Goal: Task Accomplishment & Management: Complete application form

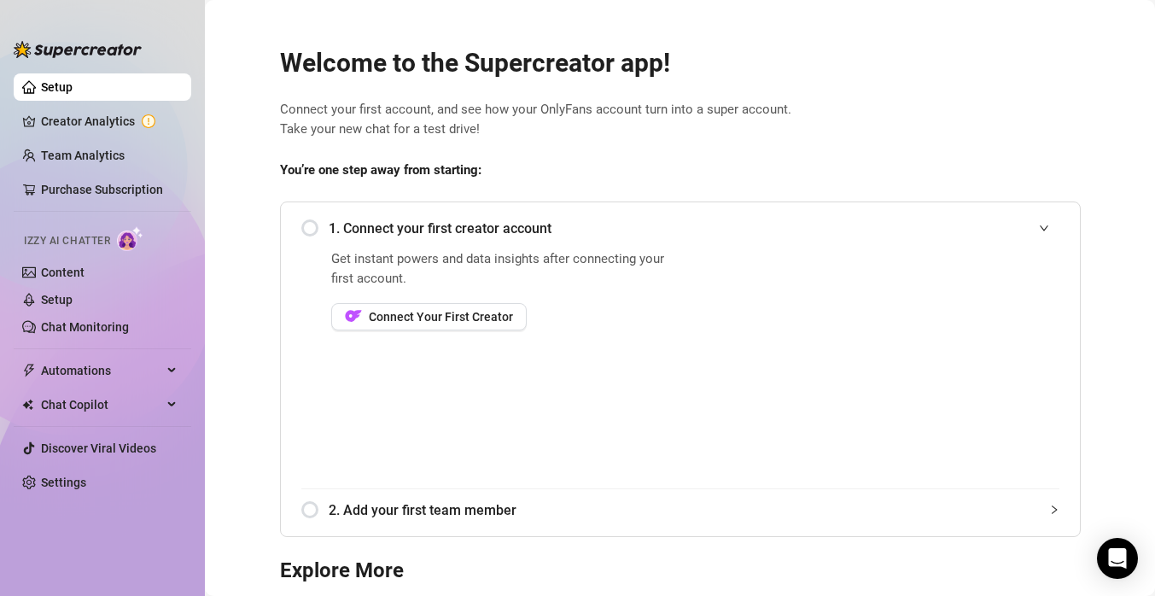
click at [308, 230] on div "1. Connect your first creator account" at bounding box center [680, 228] width 758 height 42
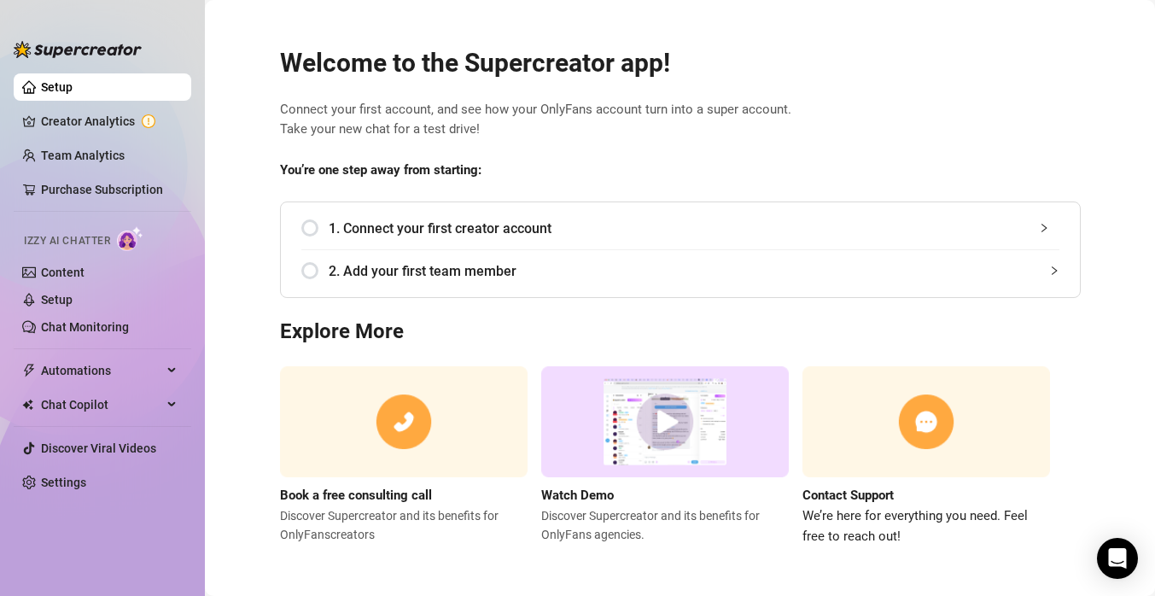
click at [314, 230] on div "1. Connect your first creator account" at bounding box center [680, 228] width 758 height 42
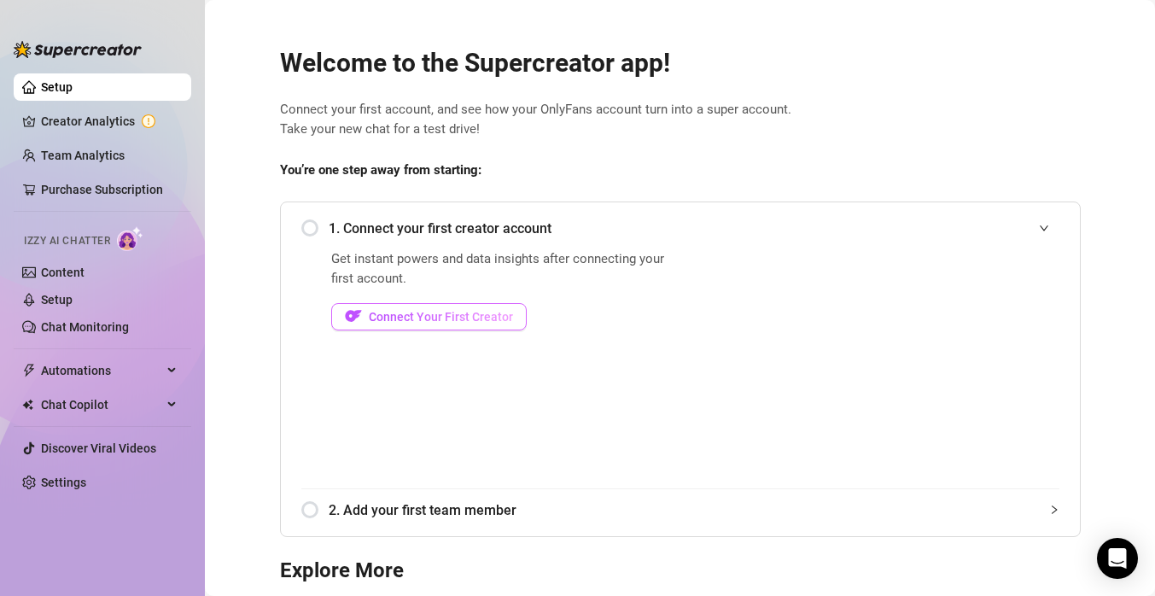
click at [416, 318] on span "Connect Your First Creator" at bounding box center [441, 317] width 144 height 14
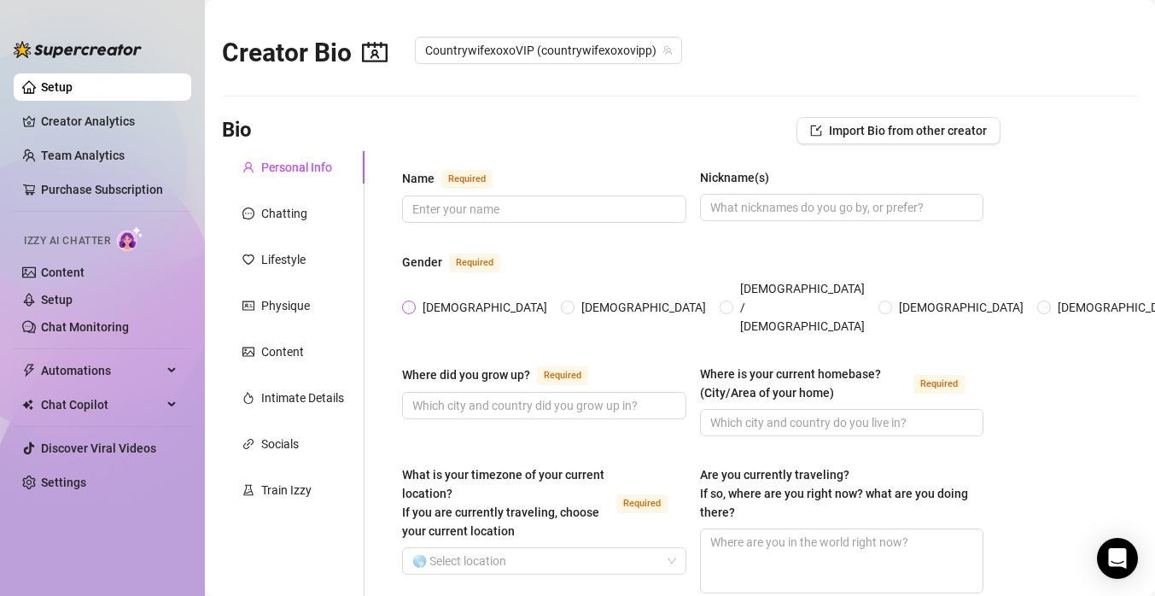
click at [417, 298] on span "[DEMOGRAPHIC_DATA]" at bounding box center [485, 307] width 138 height 19
click at [413, 303] on input "[DEMOGRAPHIC_DATA]" at bounding box center [409, 308] width 7 height 11
radio input "true"
click at [462, 396] on input "Where did you grow up? Required" at bounding box center [542, 405] width 260 height 19
type input "[GEOGRAPHIC_DATA]"
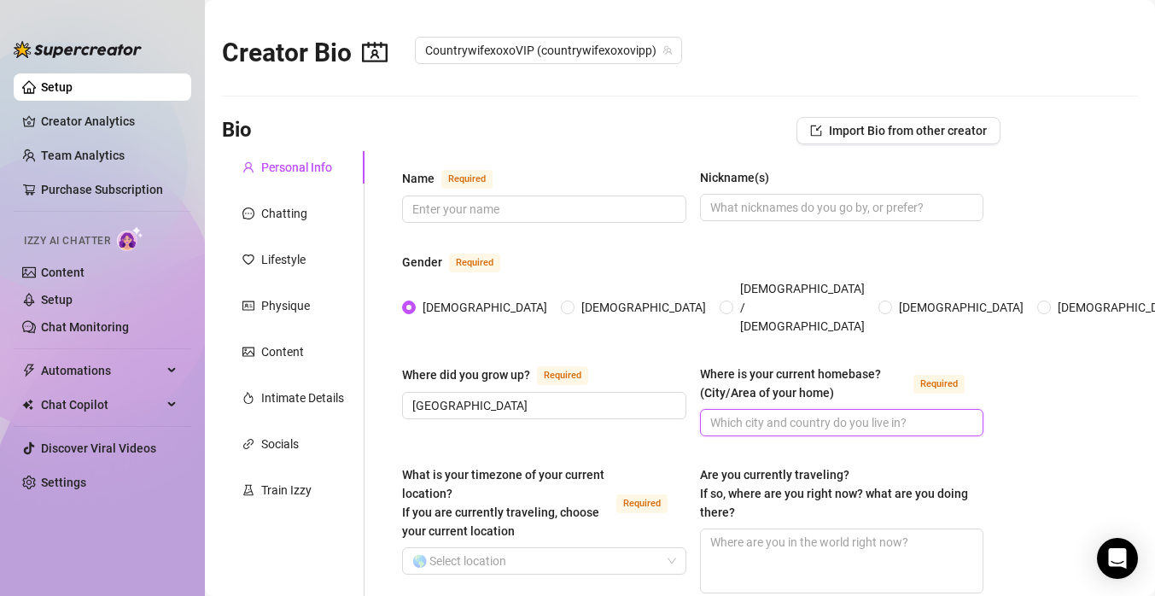
click at [733, 413] on input "Where is your current homebase? (City/Area of your home) Required" at bounding box center [840, 422] width 260 height 19
click at [740, 213] on input "Nickname(s)" at bounding box center [840, 207] width 260 height 19
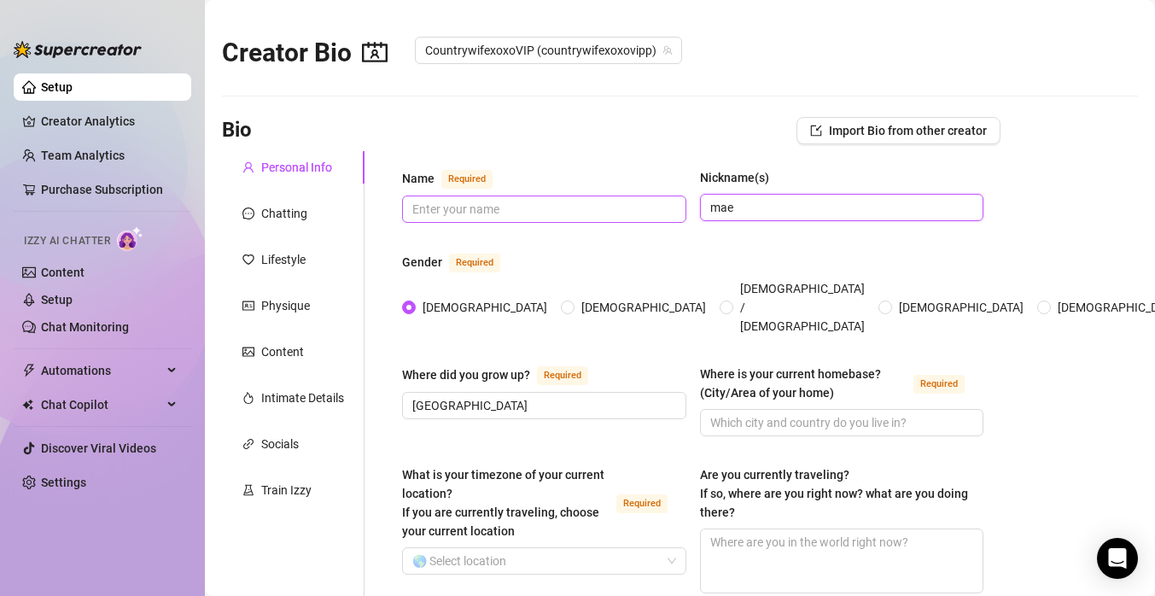
type input "mae"
click at [636, 206] on input "Name Required" at bounding box center [542, 209] width 260 height 19
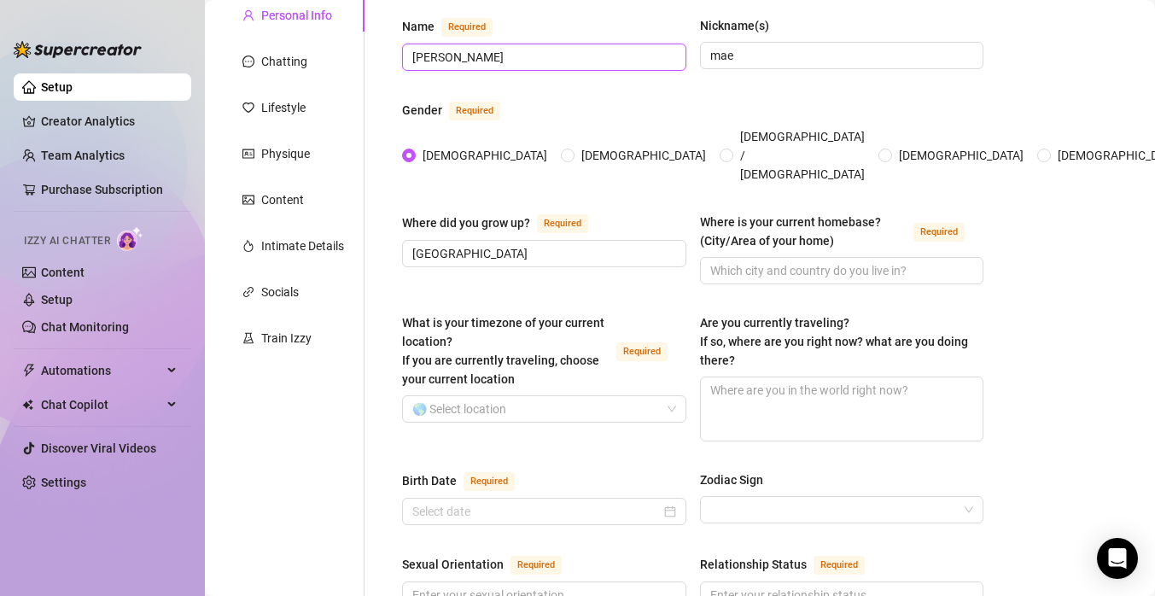
scroll to position [157, 0]
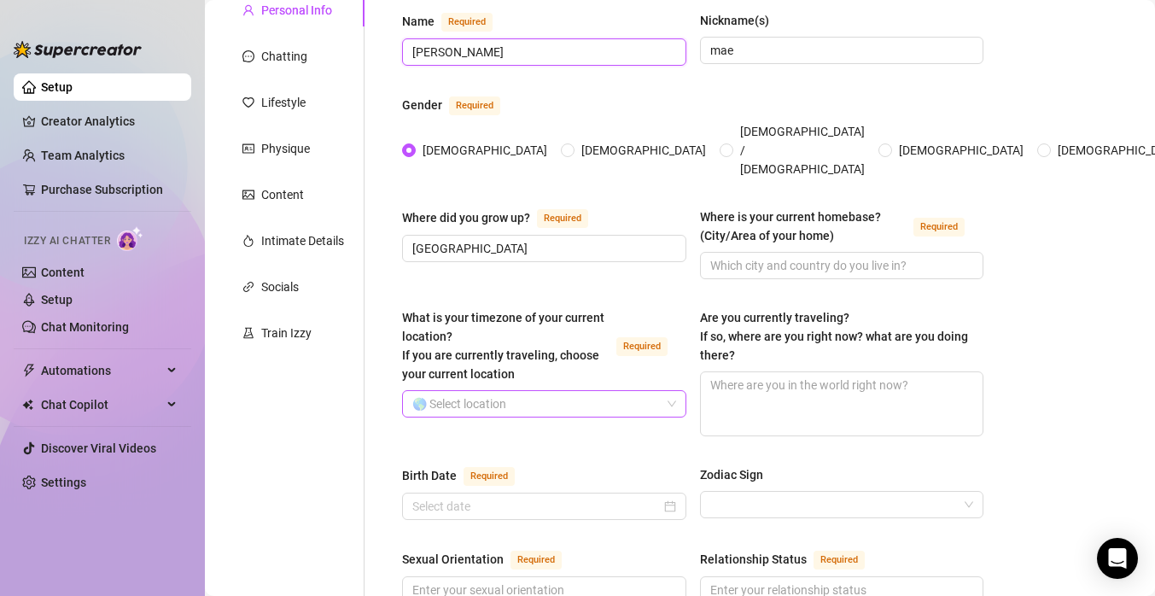
type input "[PERSON_NAME]"
click at [628, 391] on input "What is your timezone of your current location? If you are currently traveling,…" at bounding box center [536, 404] width 248 height 26
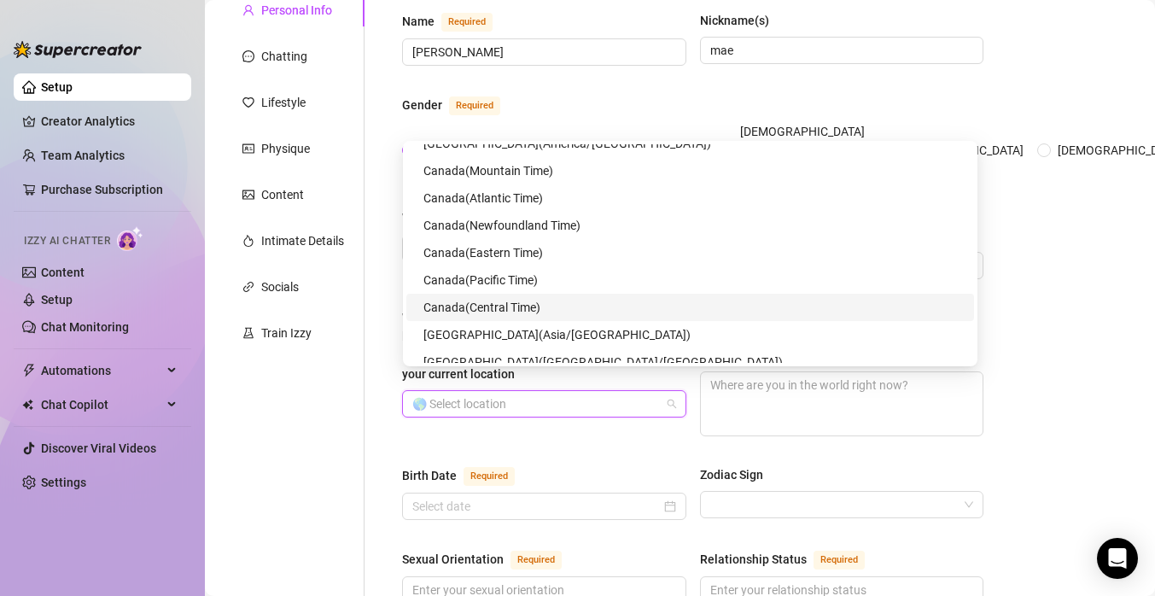
scroll to position [1737, 0]
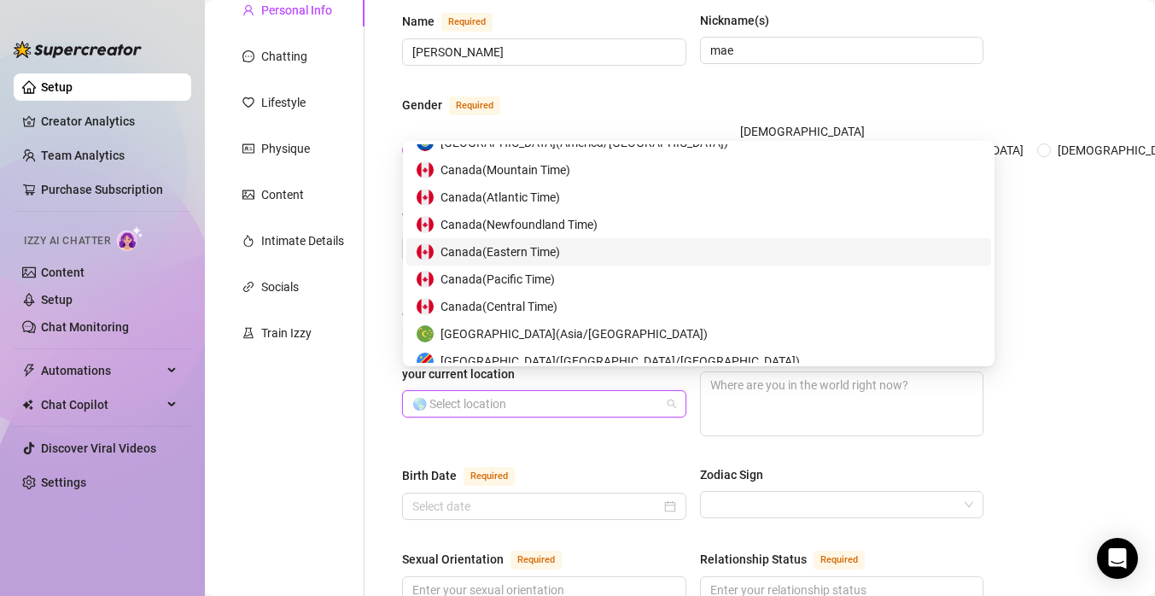
click at [555, 251] on span "Canada ( Eastern Time )" at bounding box center [501, 251] width 120 height 19
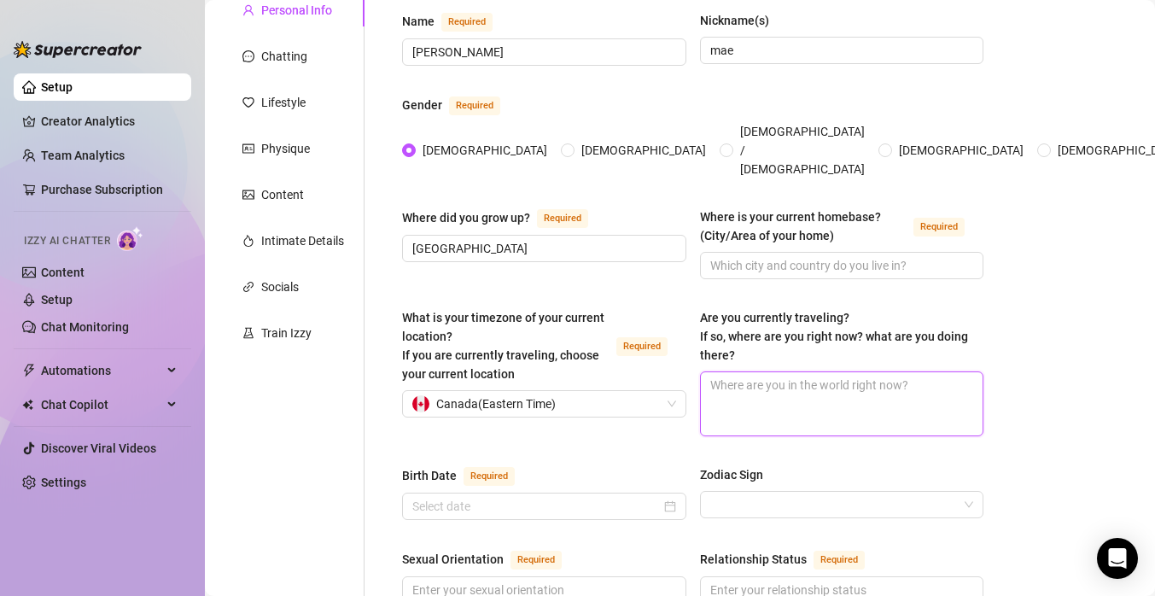
click at [752, 395] on textarea "Are you currently traveling? If so, where are you right now? what are you doing…" at bounding box center [842, 403] width 283 height 63
type textarea "n"
type textarea "no"
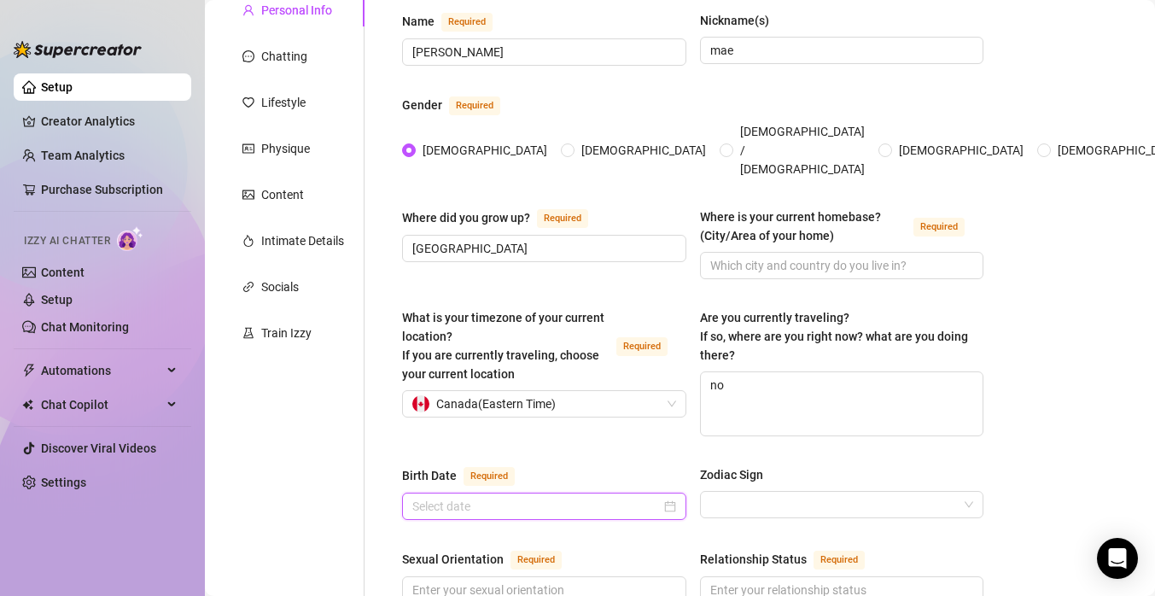
click at [616, 497] on input "Birth Date Required" at bounding box center [536, 506] width 248 height 19
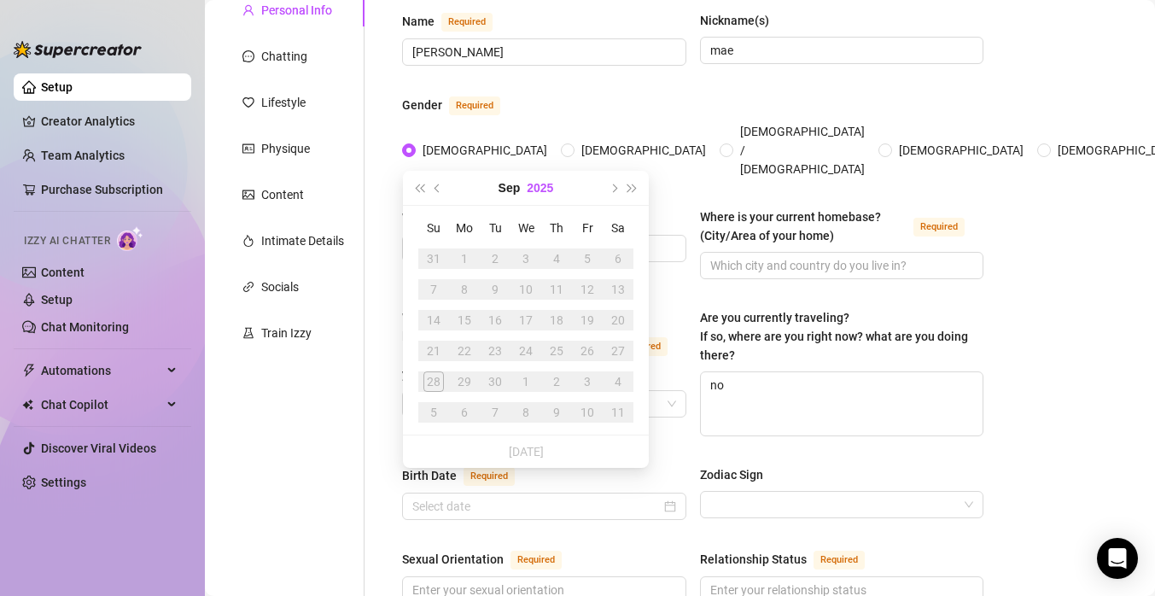
click at [551, 178] on button "2025" at bounding box center [540, 188] width 26 height 34
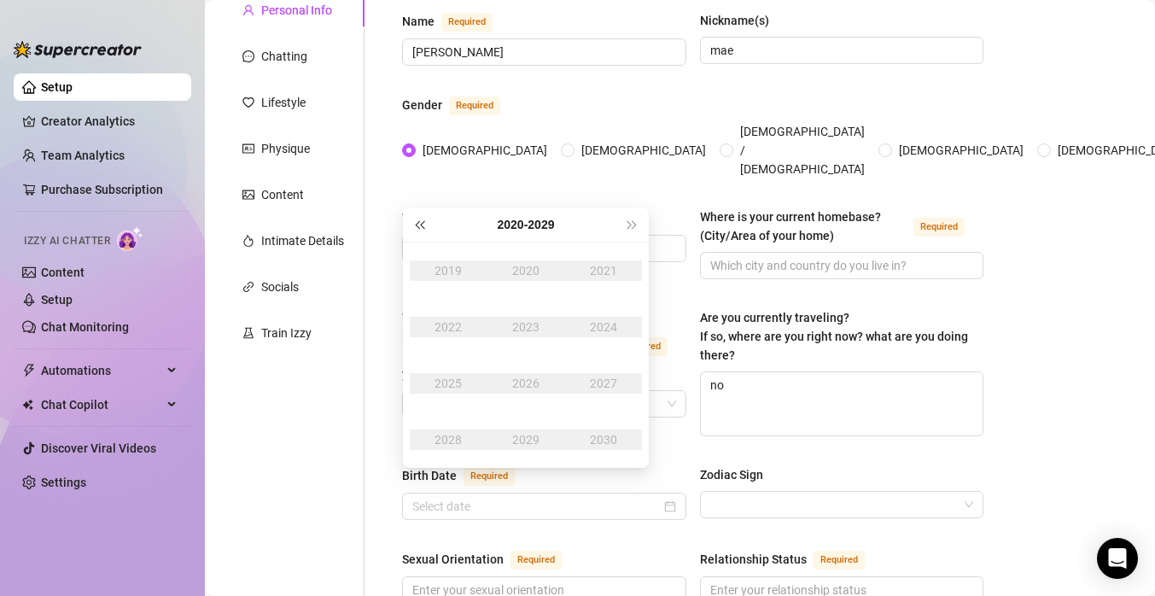
click at [423, 226] on span "Last year (Control + left)" at bounding box center [419, 224] width 9 height 9
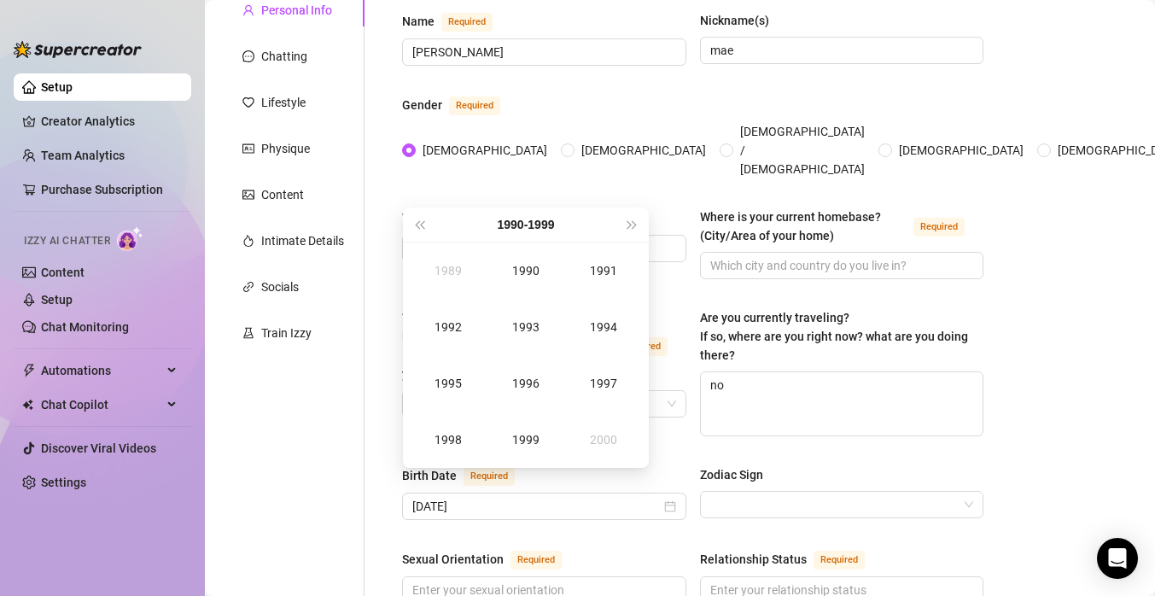
type input "[DATE]"
click at [611, 388] on div "1997" at bounding box center [603, 383] width 51 height 20
click at [545, 387] on div "Aug" at bounding box center [525, 383] width 51 height 20
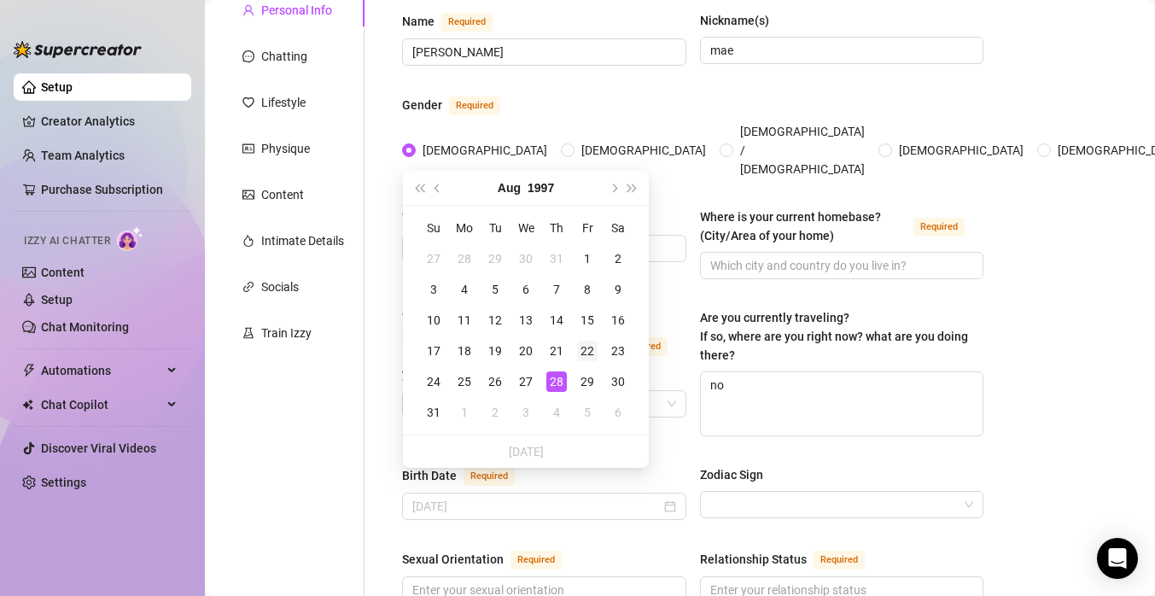
type input "[DATE]"
click at [587, 348] on div "22" at bounding box center [587, 351] width 20 height 20
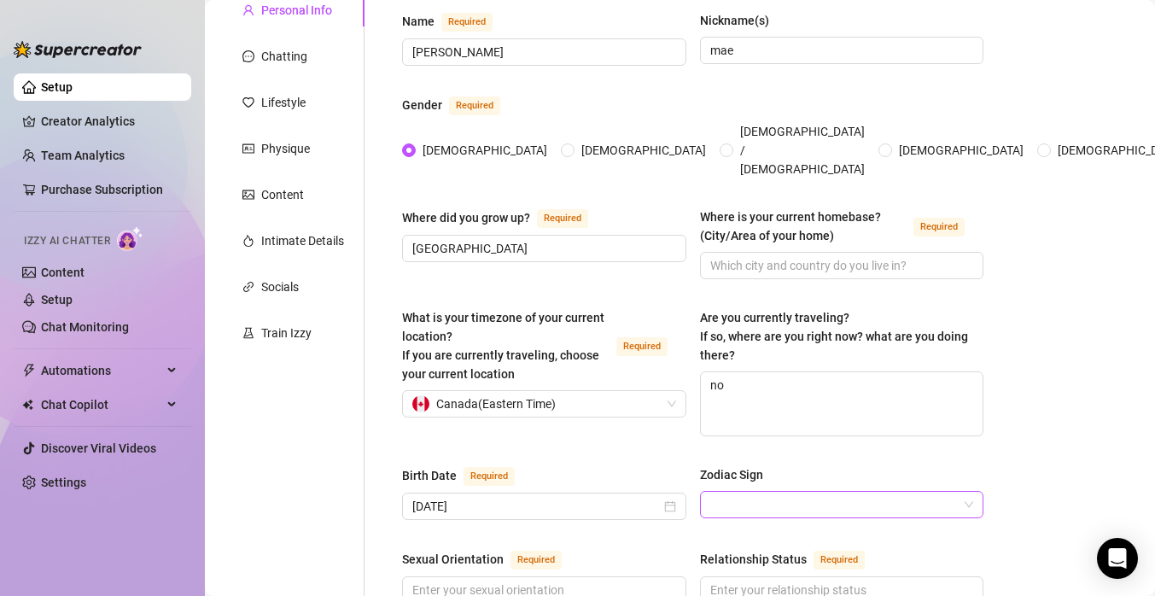
click at [769, 492] on input "Zodiac Sign" at bounding box center [834, 505] width 248 height 26
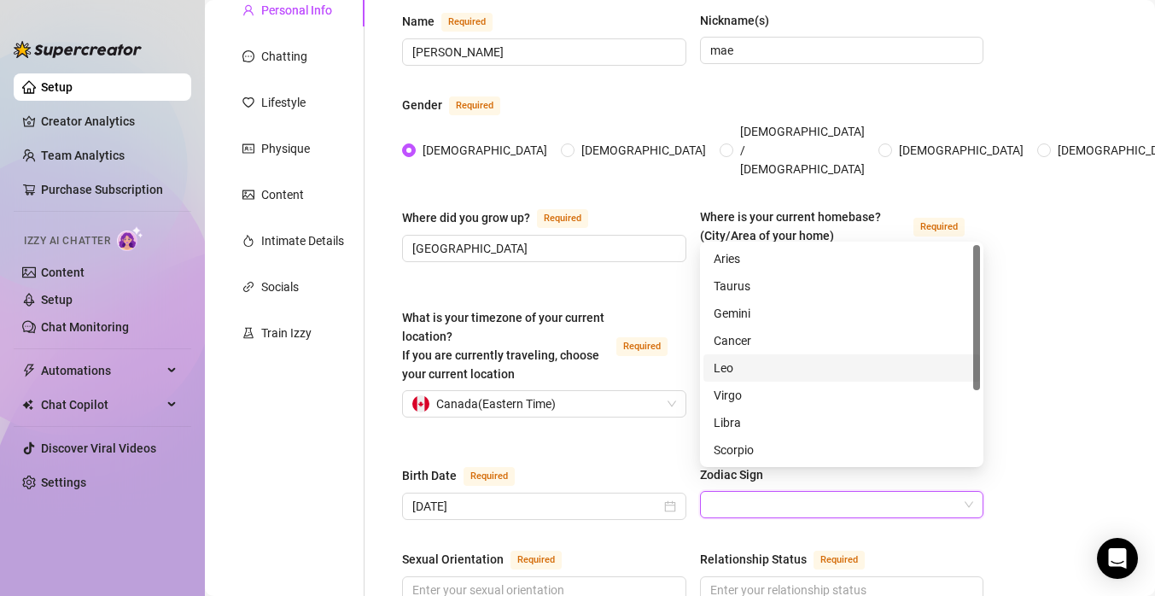
click at [727, 366] on div "Leo" at bounding box center [842, 368] width 256 height 19
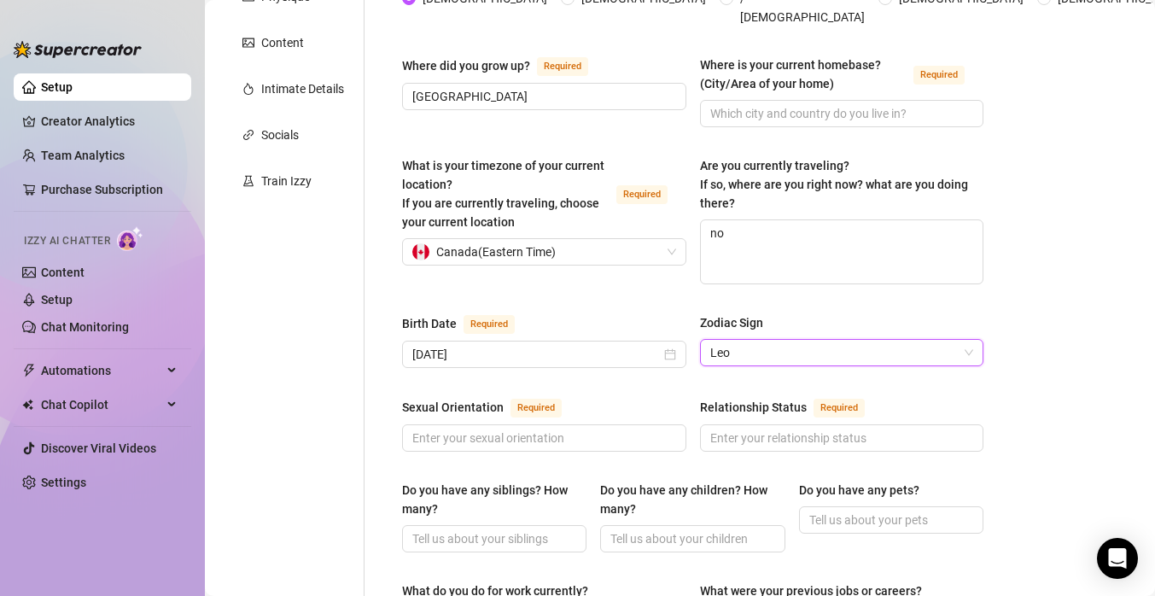
scroll to position [313, 0]
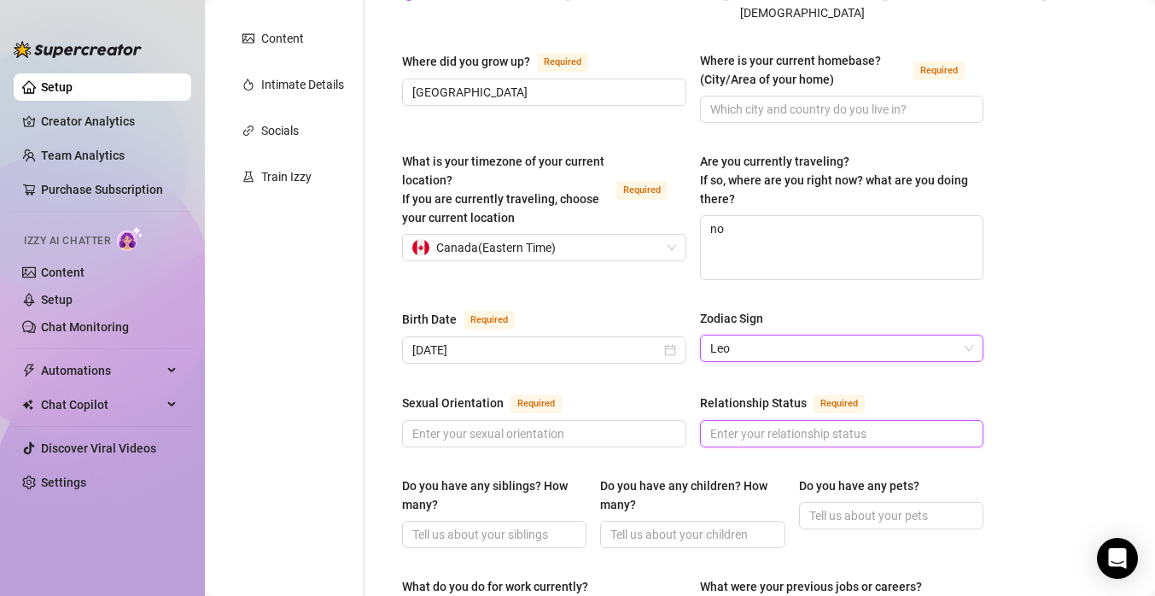
click at [728, 424] on input "Relationship Status Required" at bounding box center [840, 433] width 260 height 19
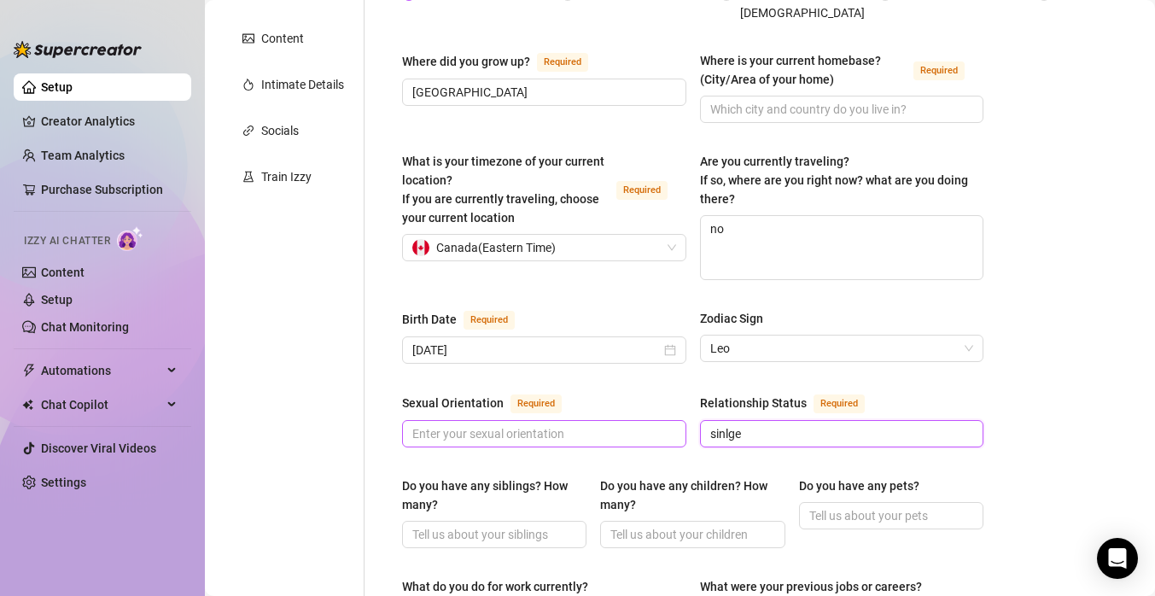
type input "sinlge"
click at [583, 424] on input "Sexual Orientation Required" at bounding box center [542, 433] width 260 height 19
type input "f"
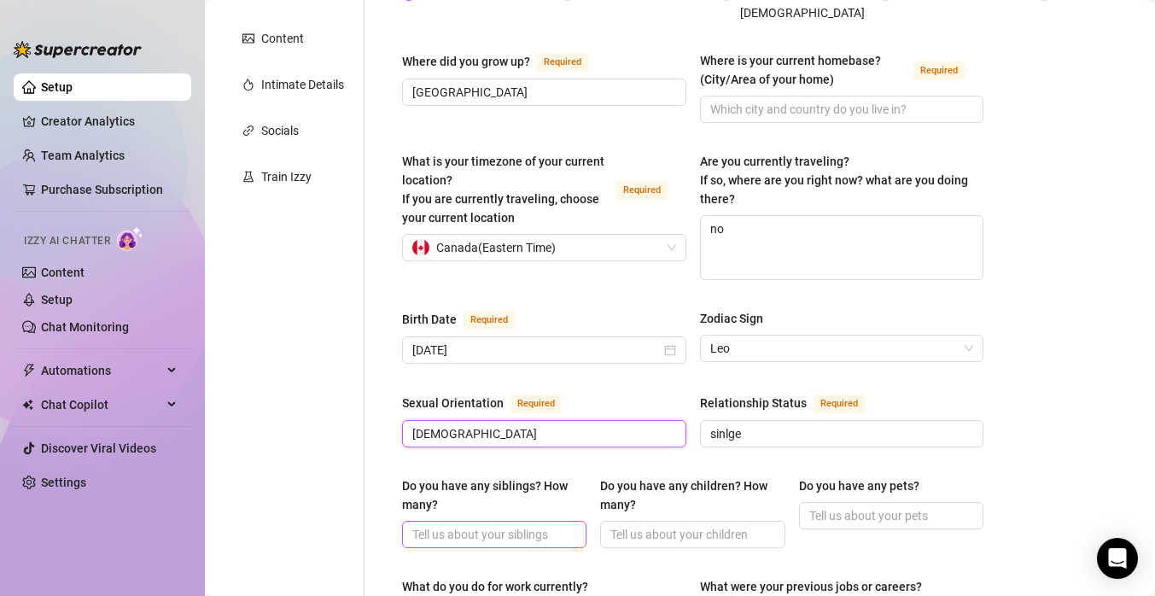
type input "[DEMOGRAPHIC_DATA]"
click at [525, 525] on input "Do you have any siblings? How many?" at bounding box center [492, 534] width 161 height 19
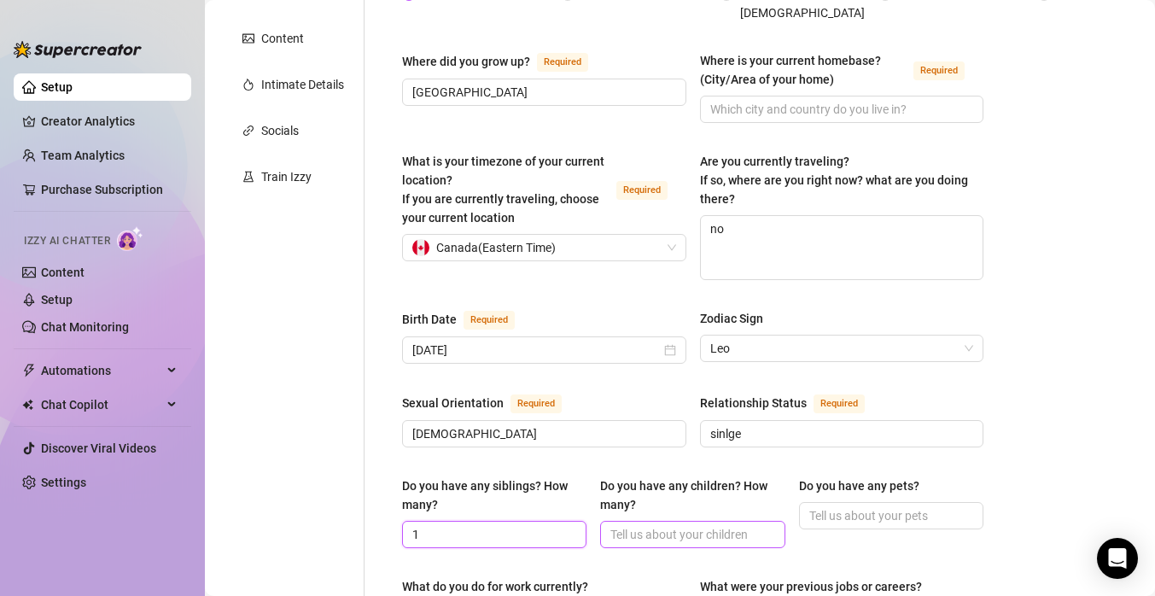
type input "1"
click at [651, 525] on input "Do you have any children? How many?" at bounding box center [691, 534] width 161 height 19
type input "2"
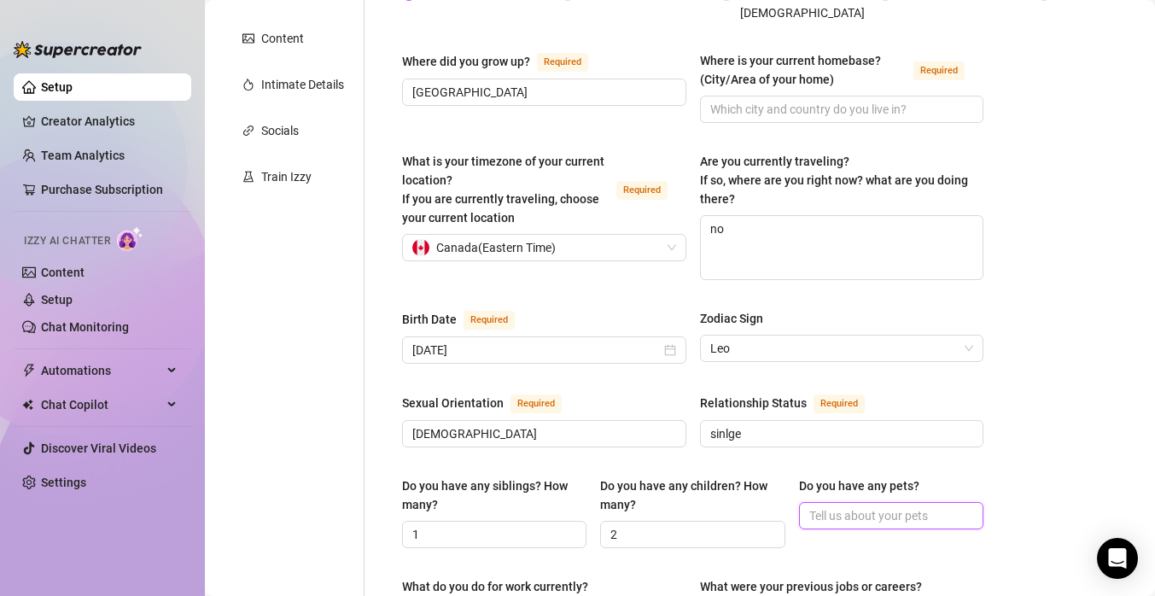
click at [832, 506] on input "Do you have any pets?" at bounding box center [889, 515] width 161 height 19
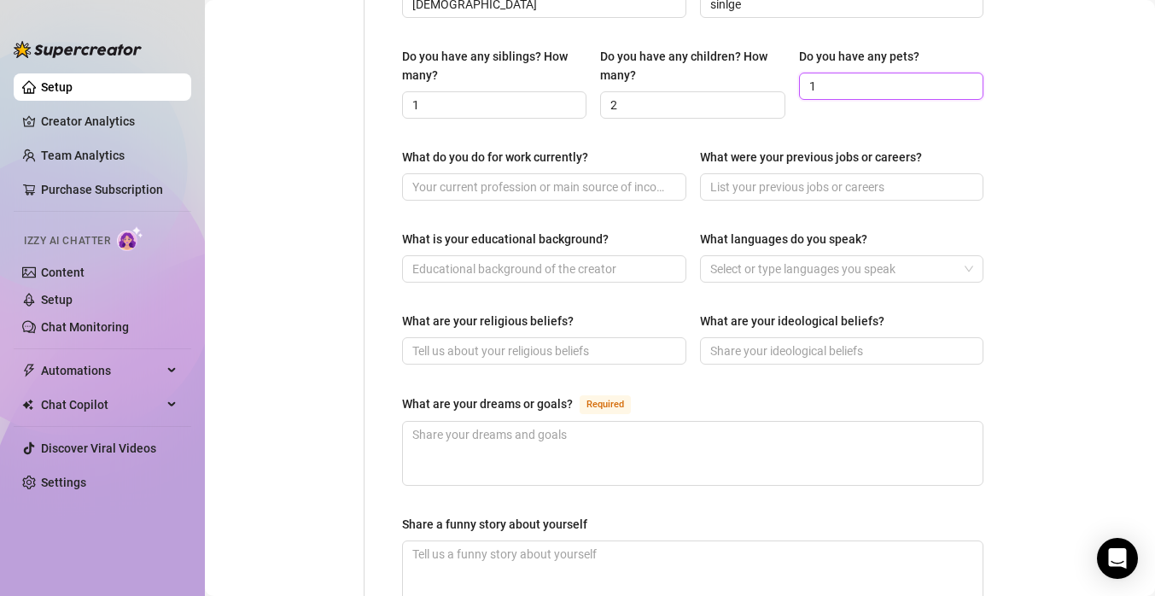
scroll to position [739, 0]
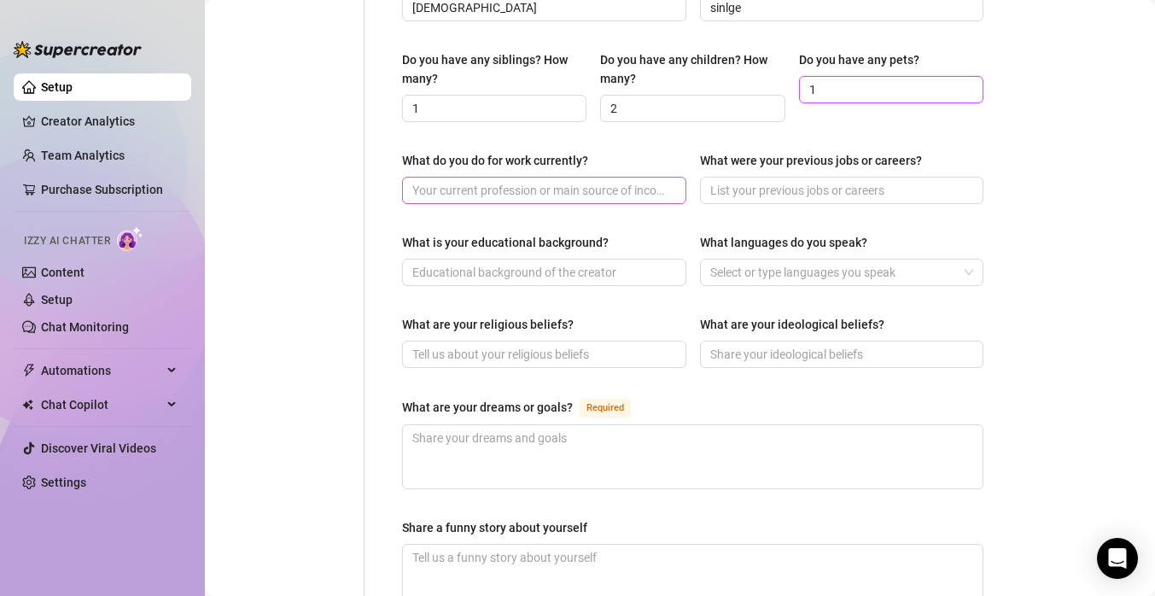
type input "1"
click at [599, 181] on input "What do you do for work currently?" at bounding box center [542, 190] width 260 height 19
type input "no work"
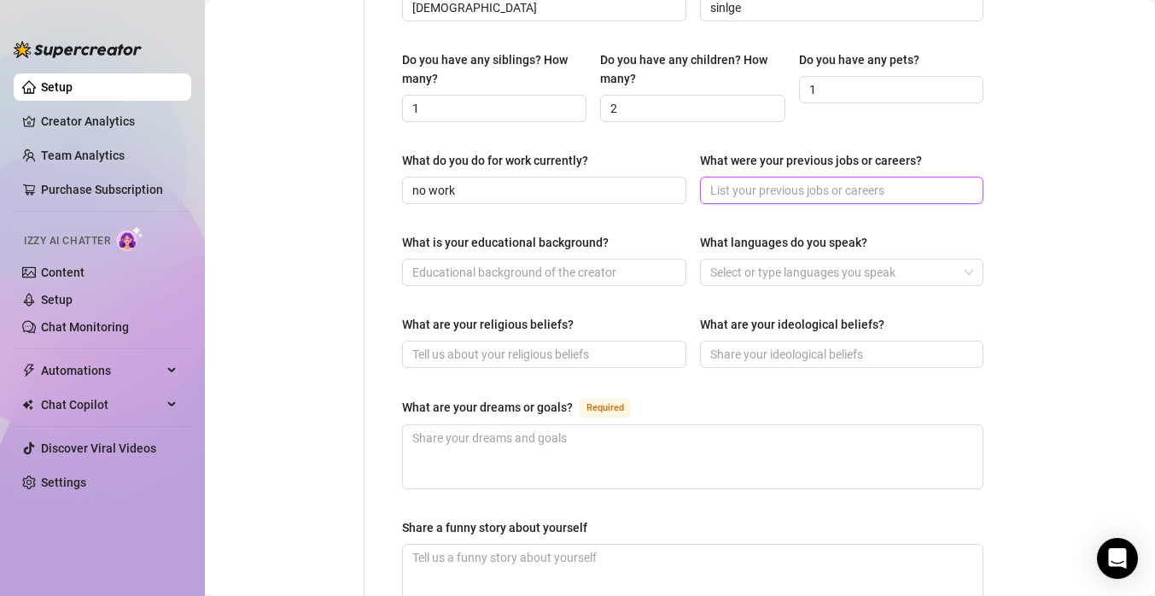
click at [774, 181] on input "What were your previous jobs or careers?" at bounding box center [840, 190] width 260 height 19
click at [652, 263] on input "What is your educational background?" at bounding box center [542, 272] width 260 height 19
type input "h"
click at [807, 260] on div at bounding box center [834, 272] width 260 height 24
type input "some college"
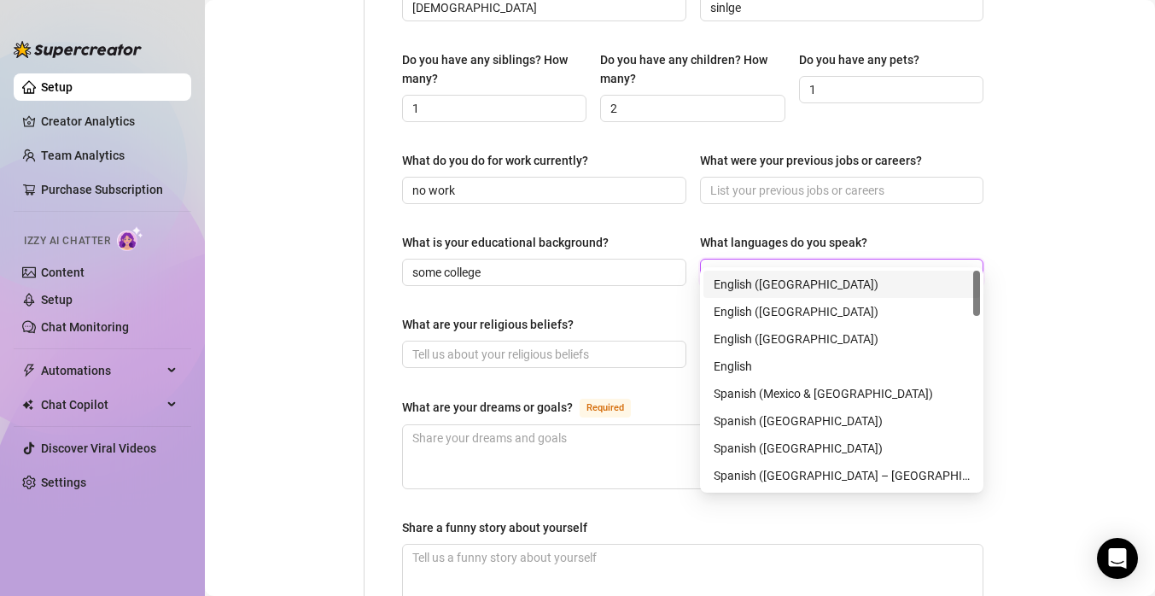
click at [797, 287] on div "English ([GEOGRAPHIC_DATA])" at bounding box center [842, 284] width 256 height 19
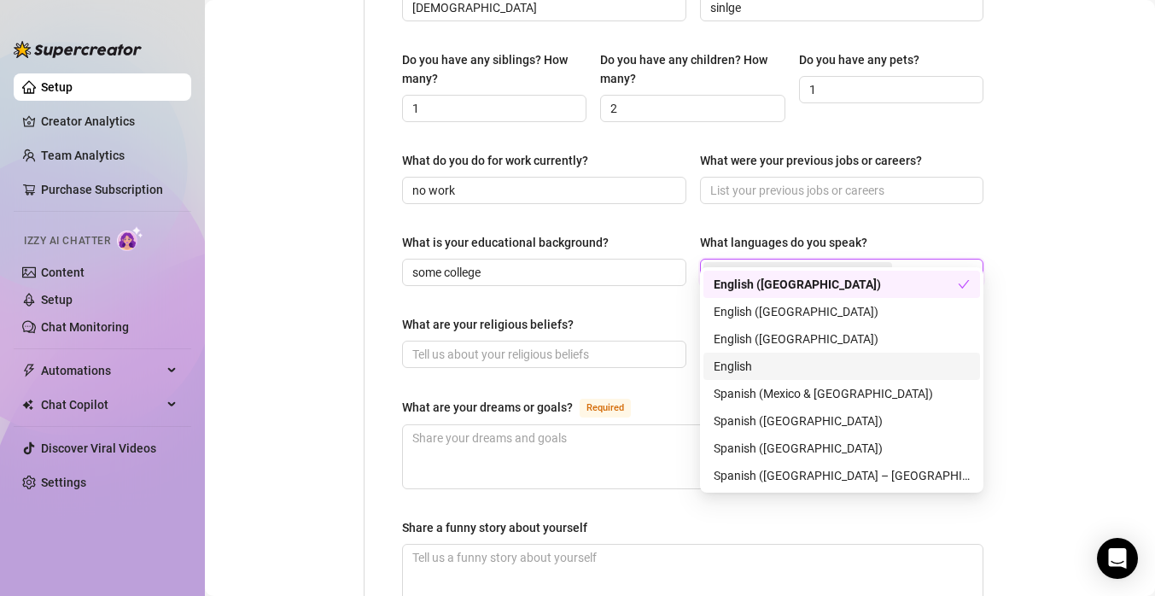
click at [783, 365] on div "English" at bounding box center [842, 366] width 256 height 19
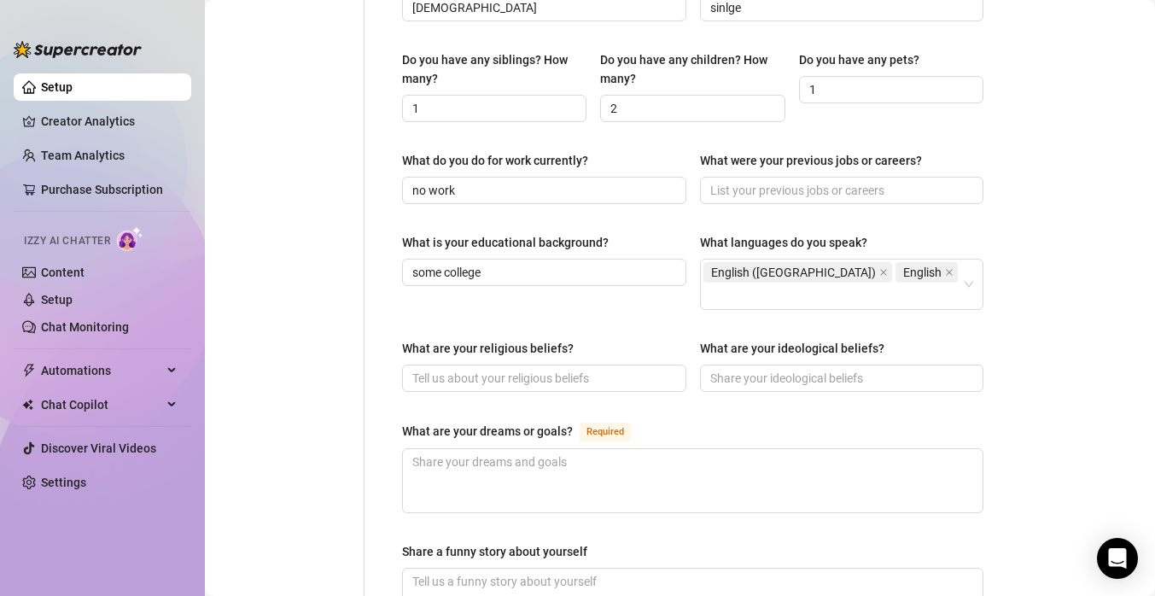
click at [1049, 261] on main "Creator Bio CountrywifexoxoVIP️ (countrywifexoxovipp) Bio Import Bio from other…" at bounding box center [680, 143] width 950 height 1765
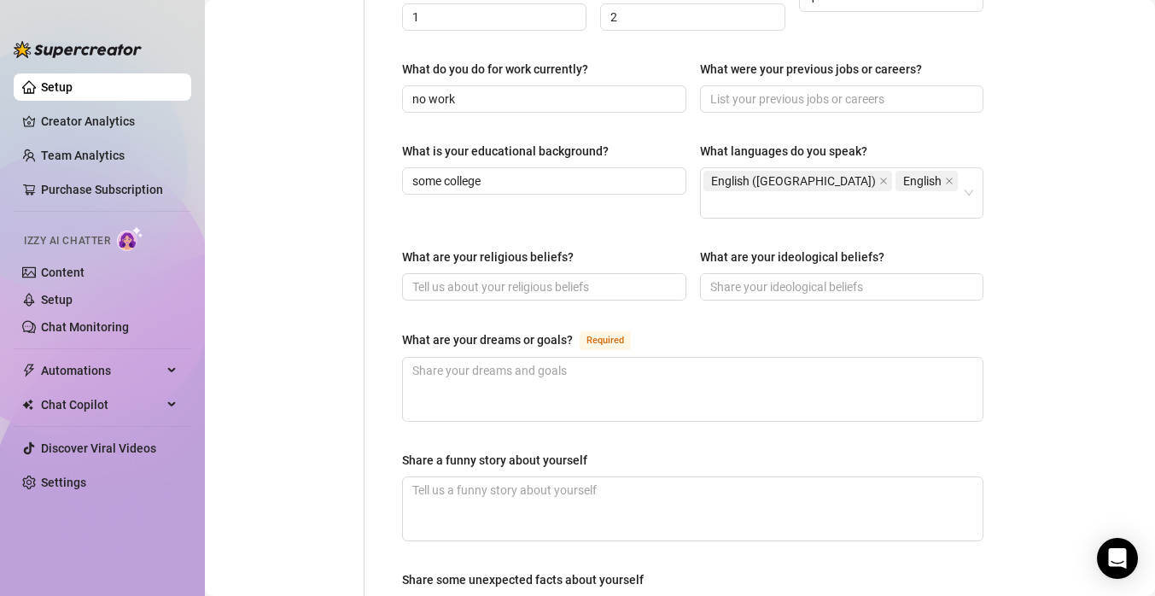
scroll to position [836, 0]
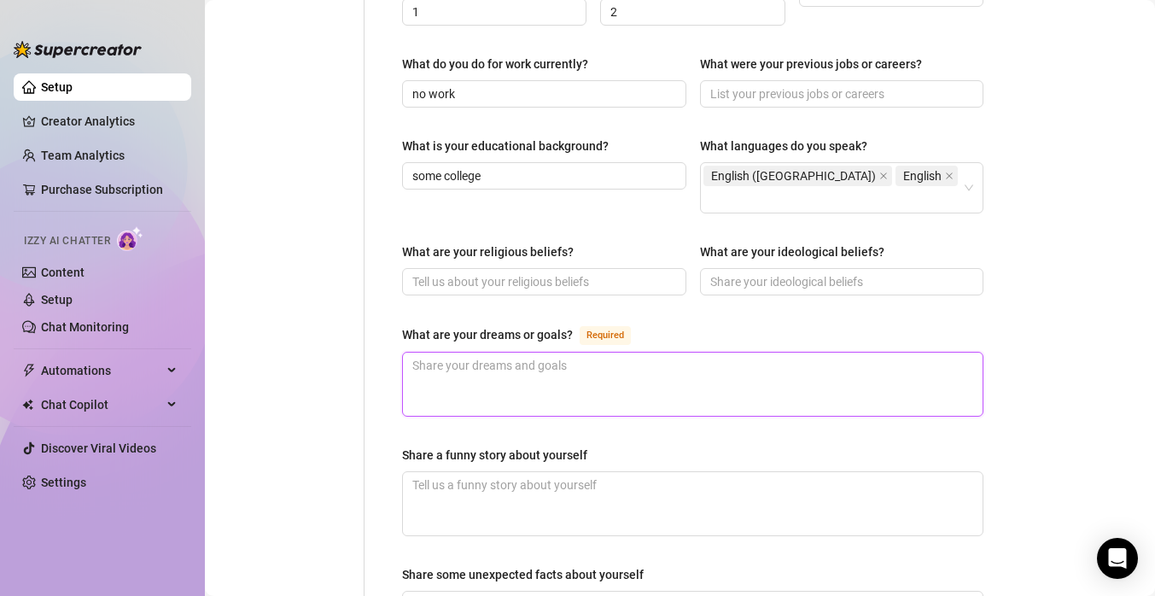
click at [623, 353] on textarea "What are your dreams or goals? Required" at bounding box center [693, 384] width 580 height 63
type textarea "g"
type textarea "ge"
type textarea "get"
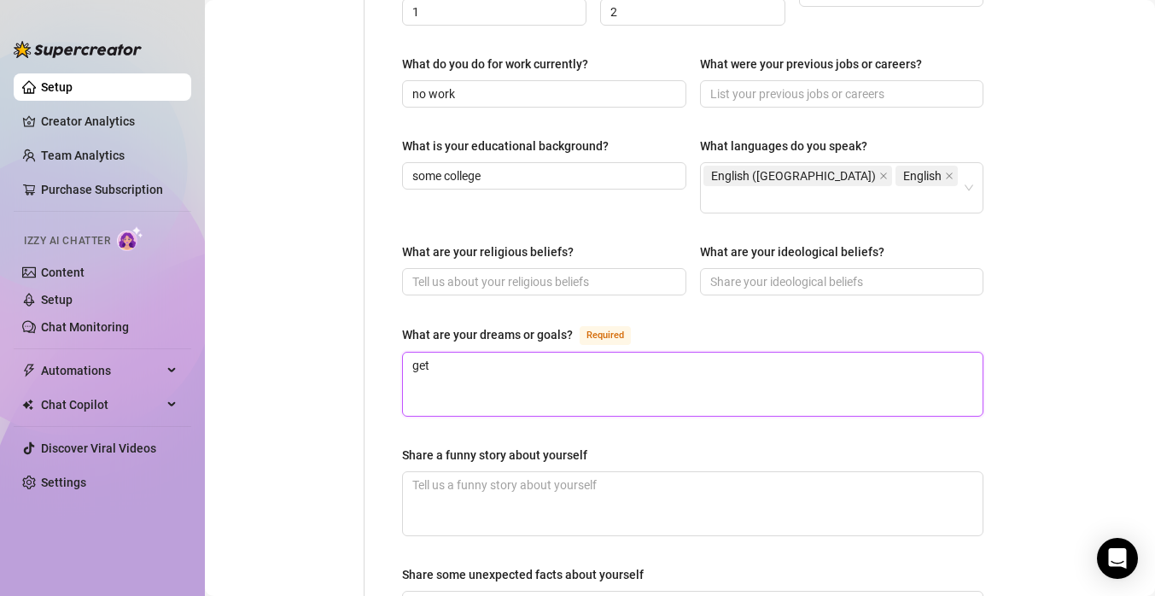
type textarea "get r"
type textarea "get ri"
type textarea "get ric"
type textarea "get rich"
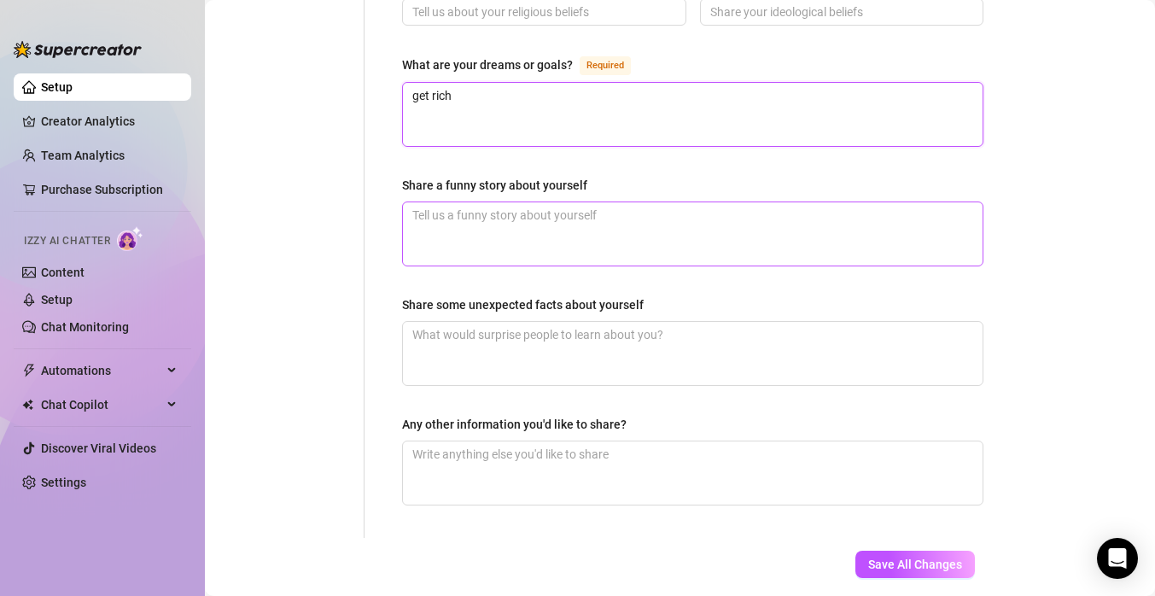
scroll to position [1107, 0]
type textarea "get rich"
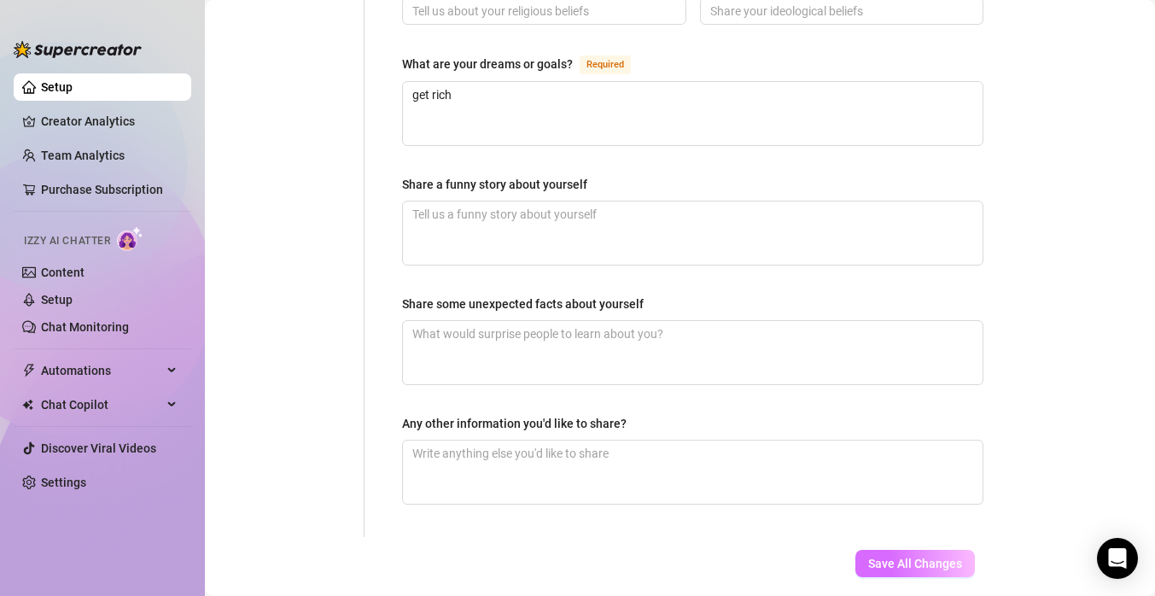
click at [912, 557] on span "Save All Changes" at bounding box center [915, 564] width 94 height 14
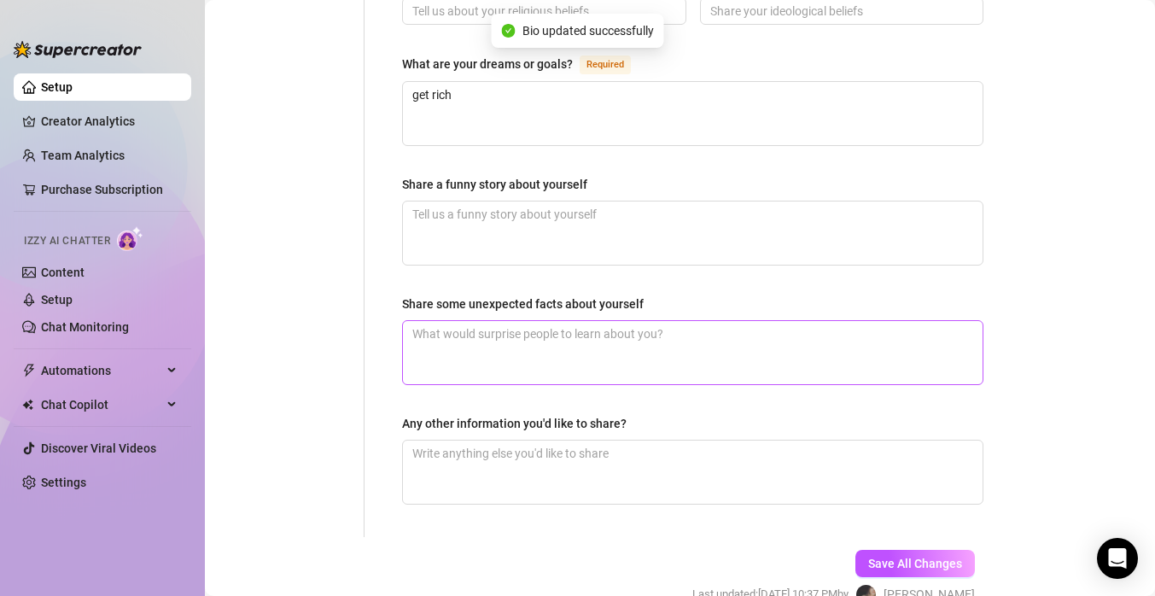
type textarea "get rich"
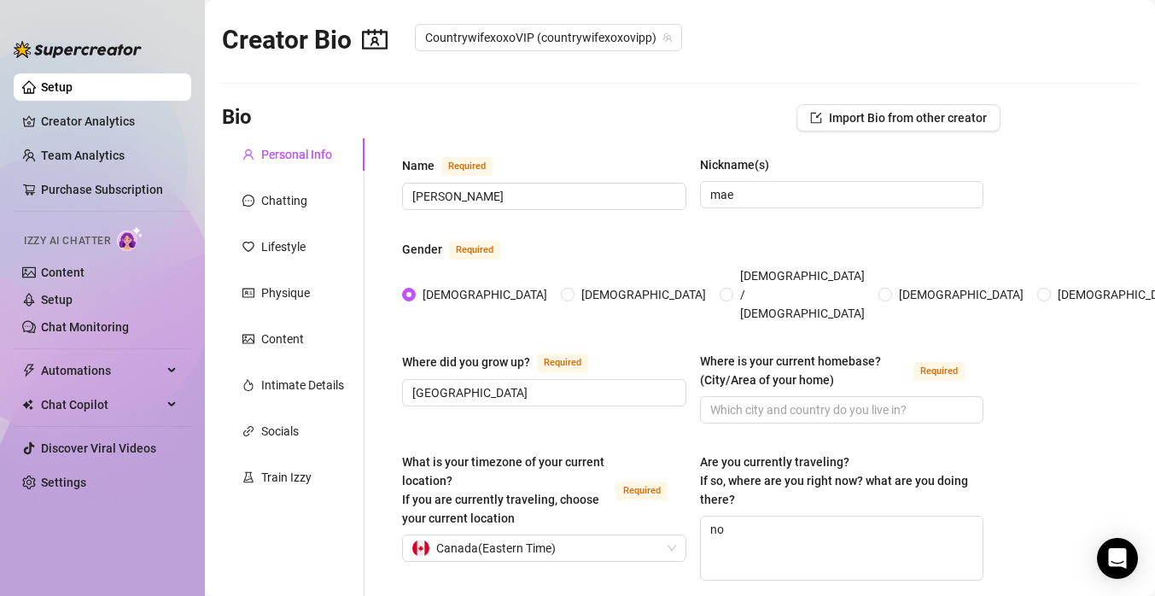
scroll to position [0, 0]
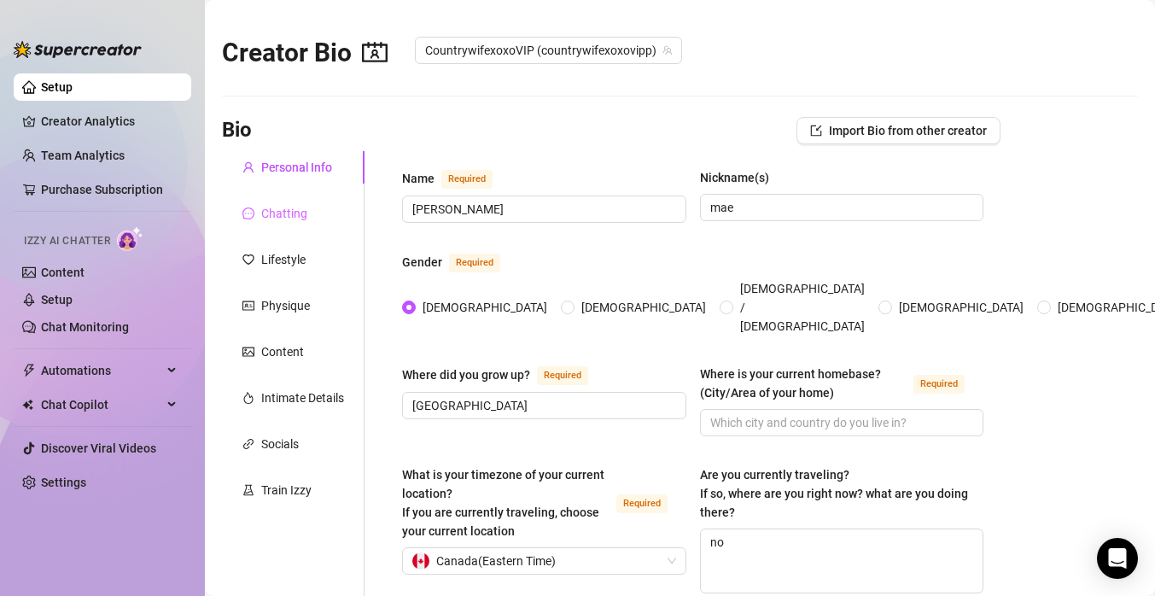
click at [314, 222] on div "Chatting" at bounding box center [293, 213] width 143 height 32
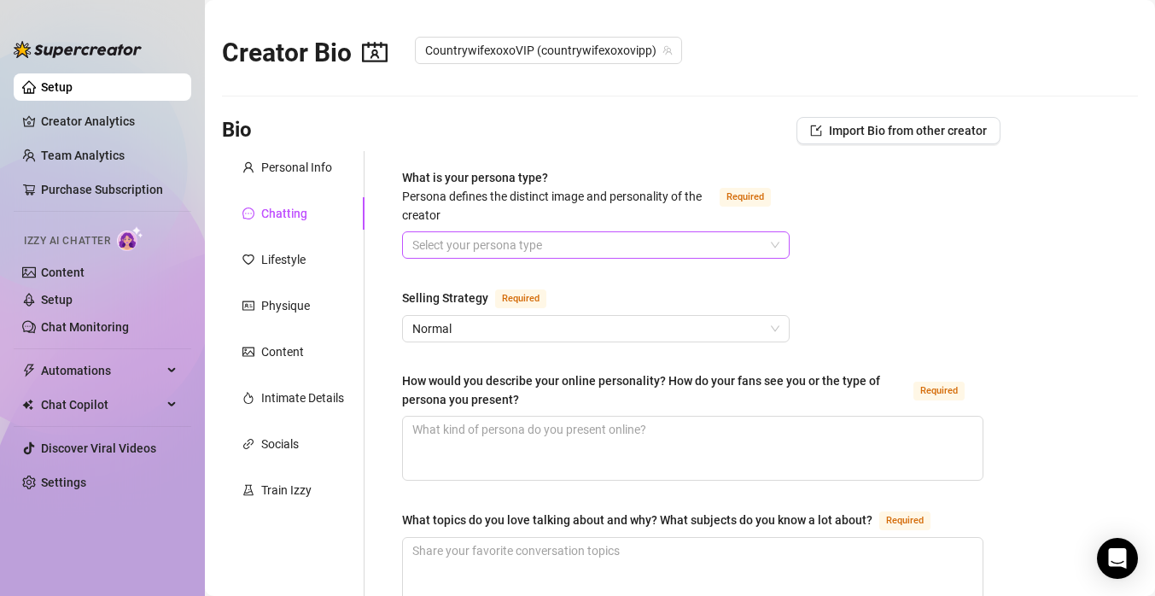
click at [594, 243] on input "What is your persona type? [PERSON_NAME] defines the distinct image and persona…" at bounding box center [588, 245] width 352 height 26
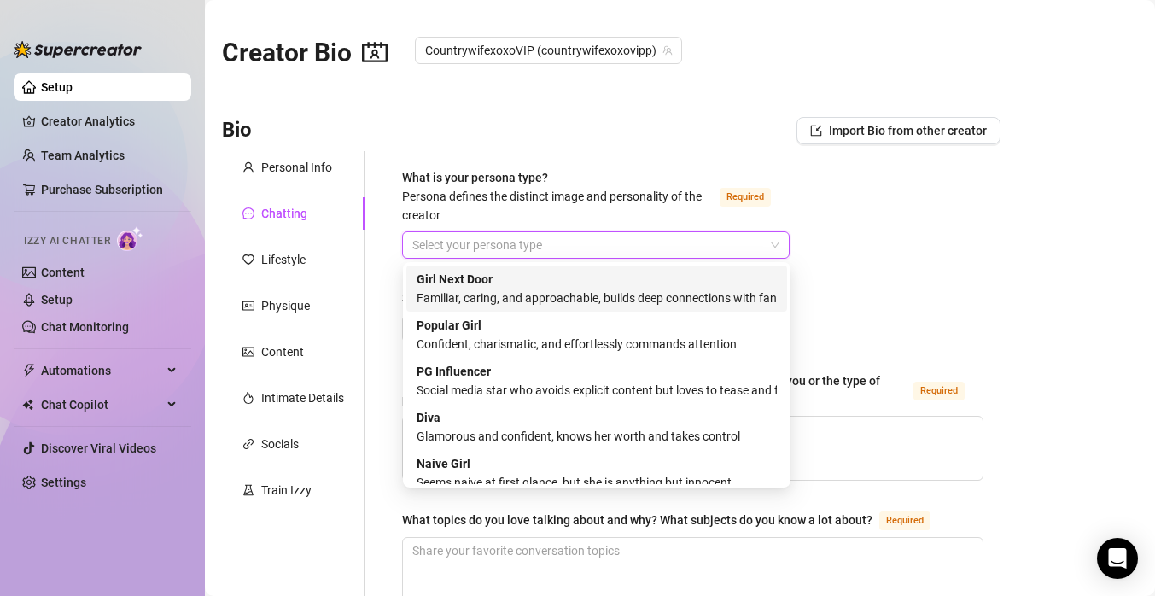
click at [734, 295] on div "Familiar, caring, and approachable, builds deep connections with fans" at bounding box center [597, 298] width 360 height 19
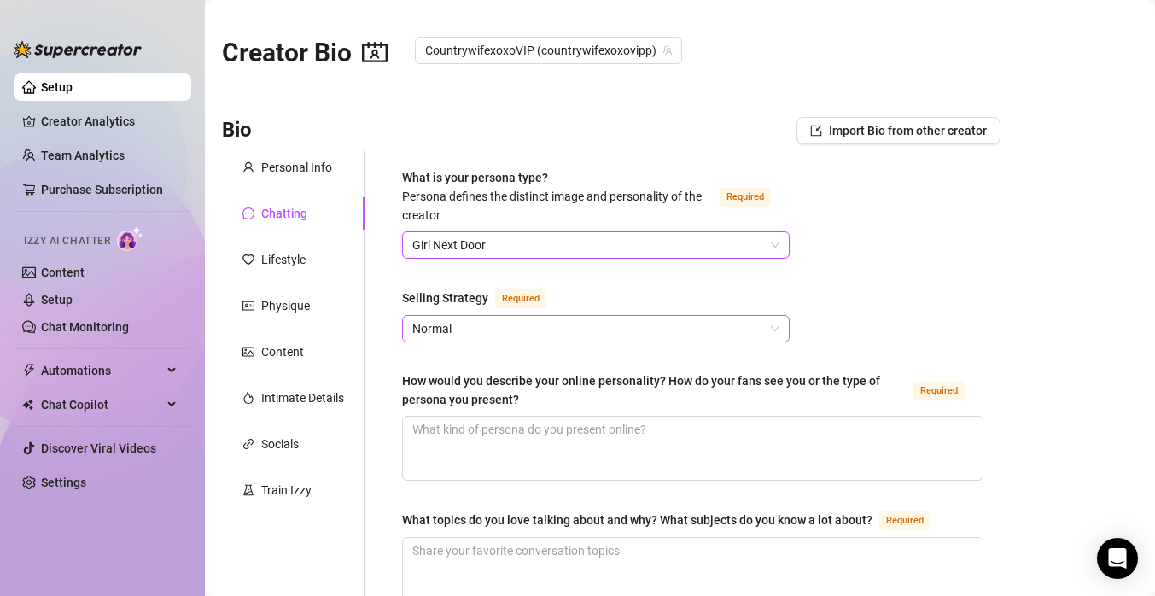
click at [603, 328] on span "Normal" at bounding box center [595, 329] width 367 height 26
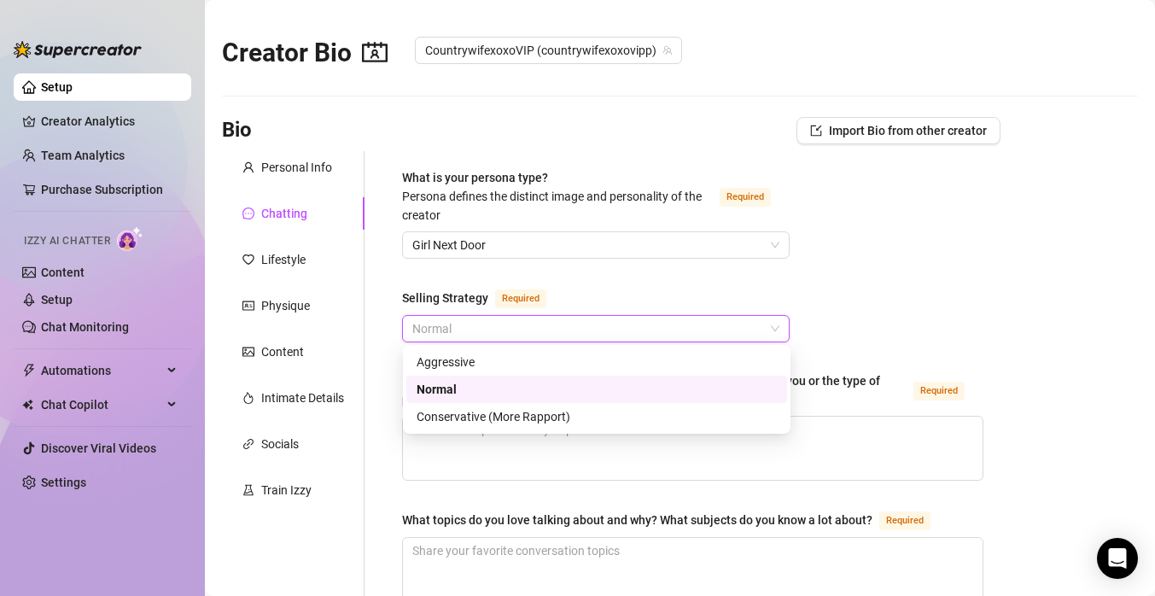
click at [572, 385] on div "Normal" at bounding box center [597, 389] width 360 height 19
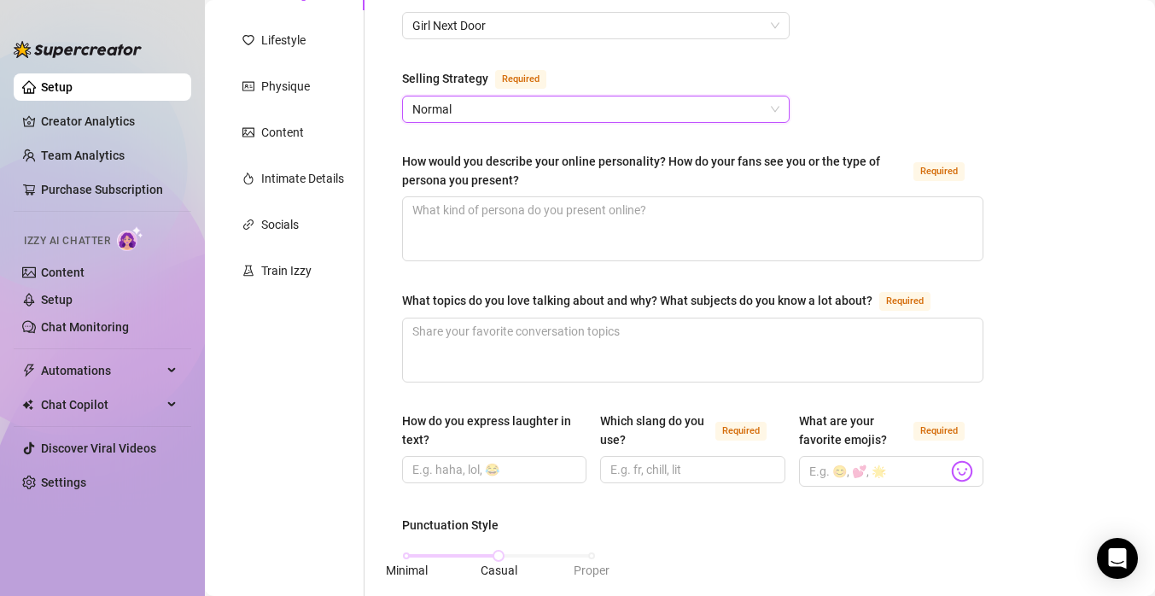
scroll to position [220, 0]
click at [541, 467] on input "How do you express laughter in text?" at bounding box center [492, 468] width 161 height 19
type input "lol, haha"
click at [834, 475] on input "What are your favorite emojis? Required" at bounding box center [878, 470] width 138 height 22
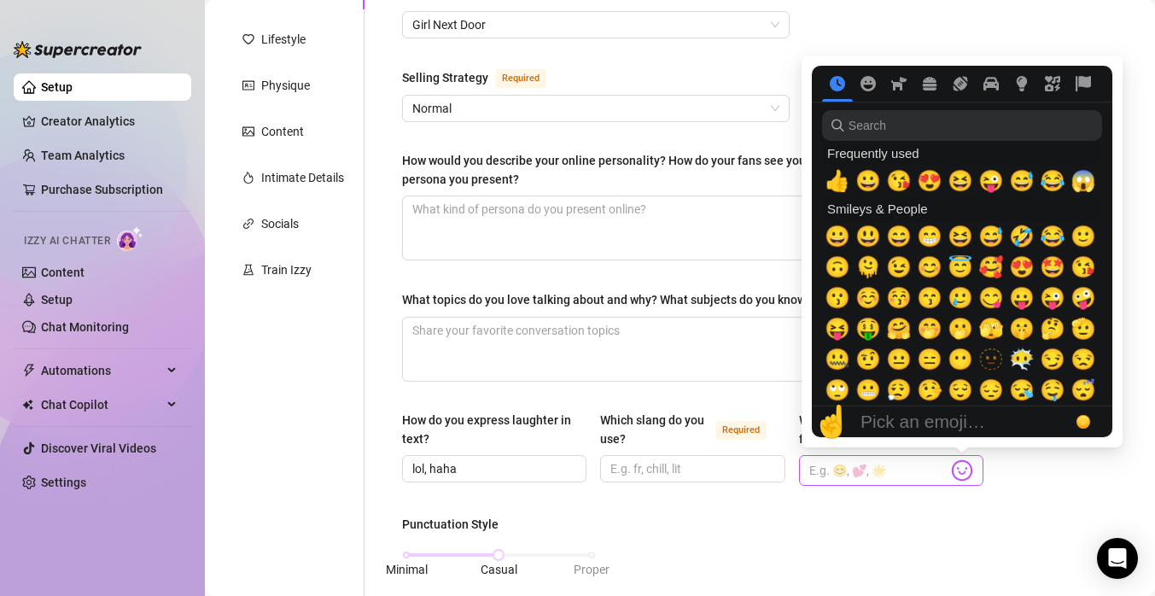
click at [963, 468] on img at bounding box center [962, 470] width 22 height 22
click at [900, 175] on span "😘" at bounding box center [899, 181] width 26 height 24
click at [928, 184] on span "😍" at bounding box center [930, 181] width 26 height 24
click at [953, 185] on span "😆" at bounding box center [961, 181] width 26 height 24
click at [991, 185] on span "😜" at bounding box center [992, 181] width 26 height 24
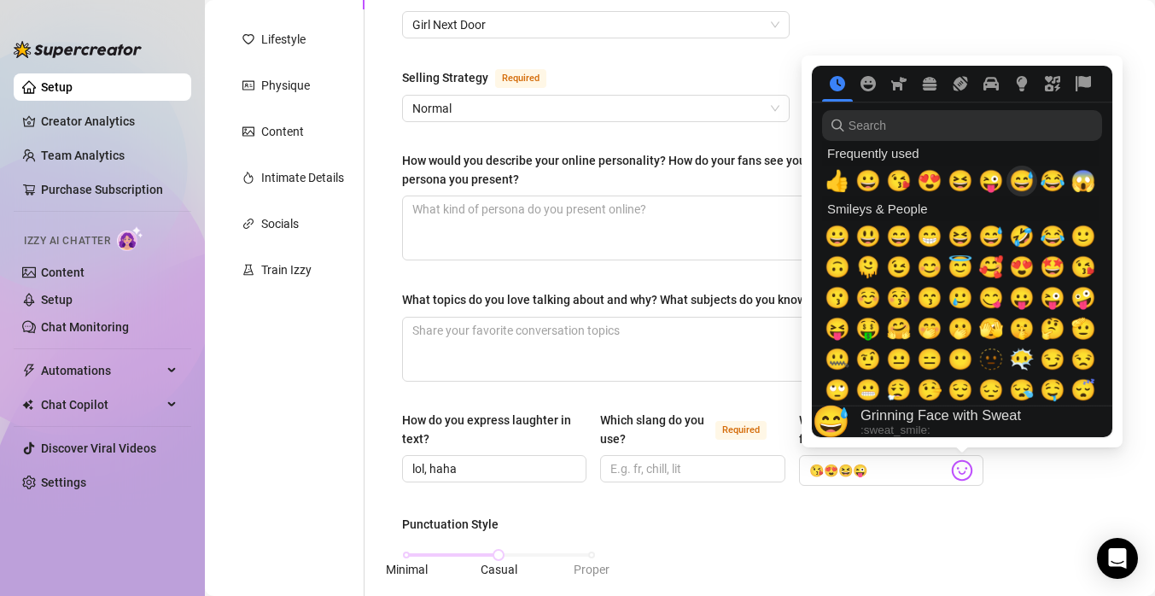
click at [1021, 186] on span "😅" at bounding box center [1022, 181] width 26 height 24
click at [1049, 184] on span "😂" at bounding box center [1053, 181] width 26 height 24
click at [963, 303] on span "🥲" at bounding box center [961, 298] width 26 height 24
click at [898, 301] on span "😚" at bounding box center [899, 298] width 26 height 24
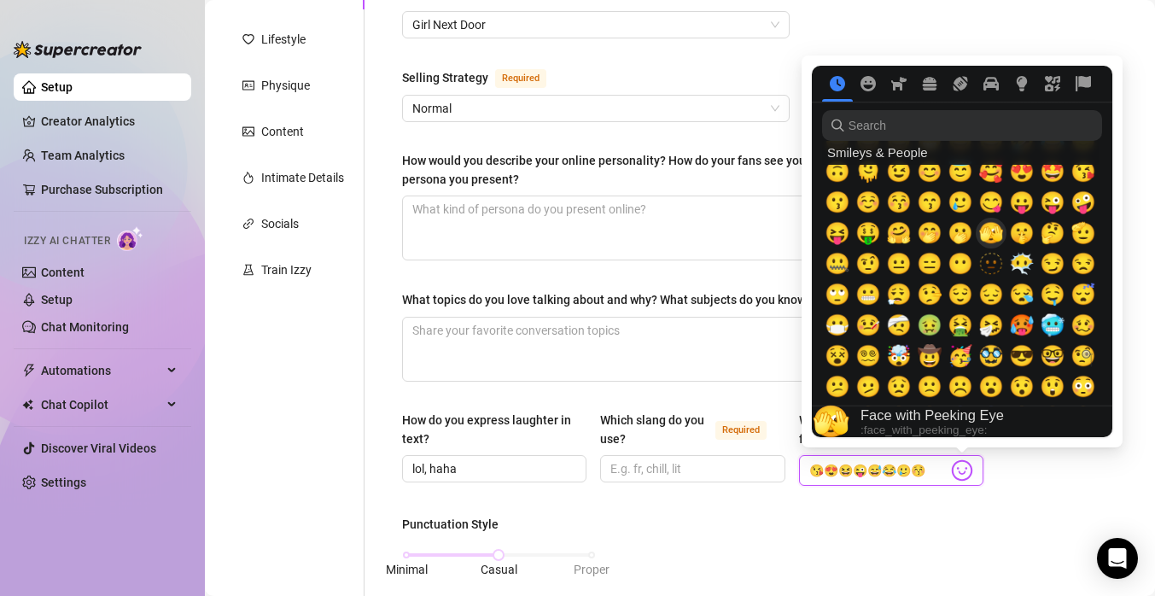
scroll to position [102, 0]
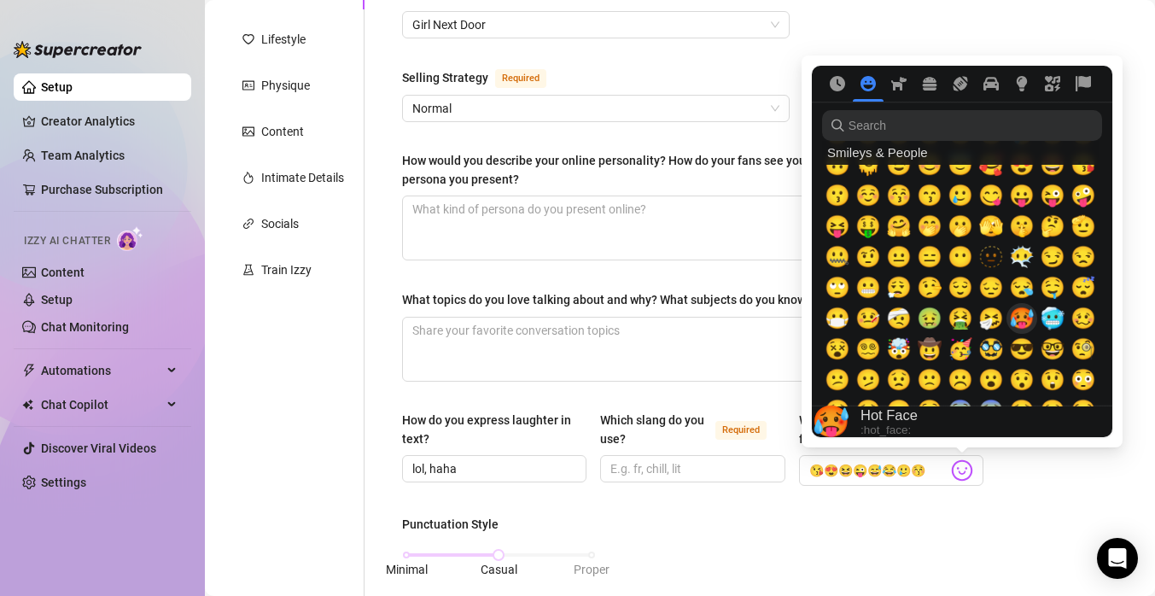
click at [1024, 320] on span "🥵" at bounding box center [1022, 319] width 26 height 24
click at [1054, 293] on span "🤤" at bounding box center [1053, 288] width 26 height 24
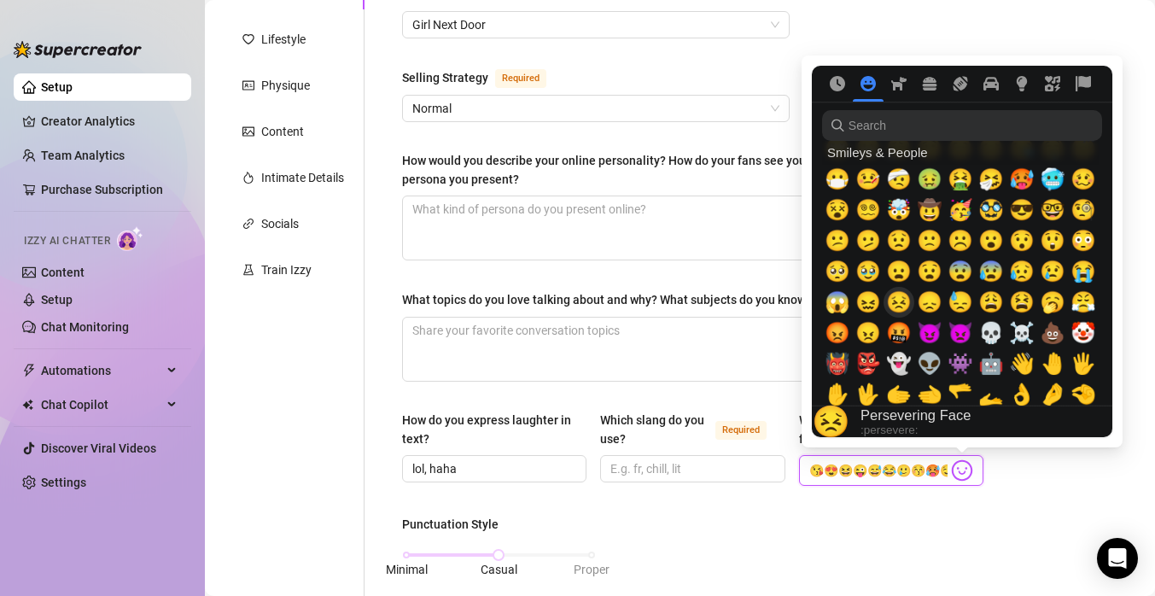
scroll to position [248, 0]
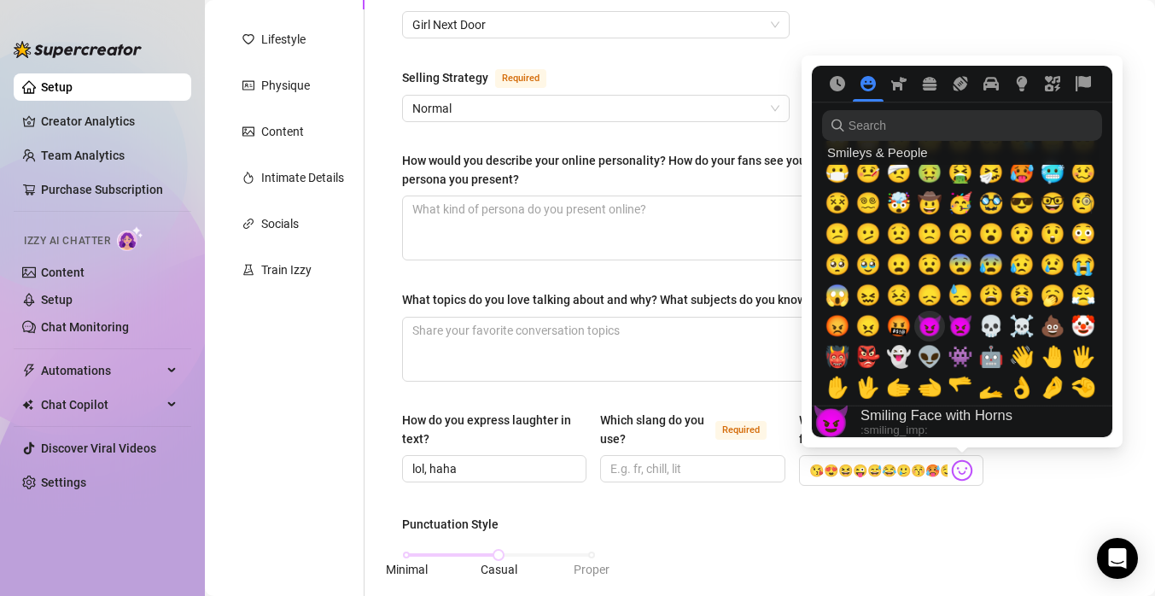
click at [938, 330] on span "😈" at bounding box center [930, 326] width 26 height 24
click at [1059, 270] on span "😢" at bounding box center [1053, 265] width 26 height 24
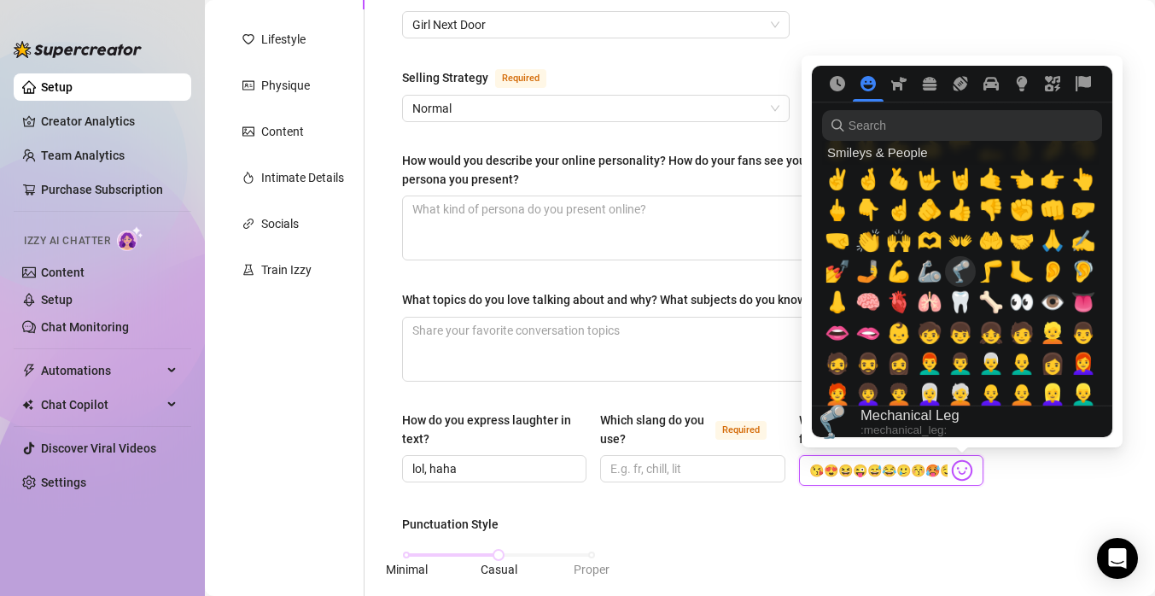
scroll to position [500, 0]
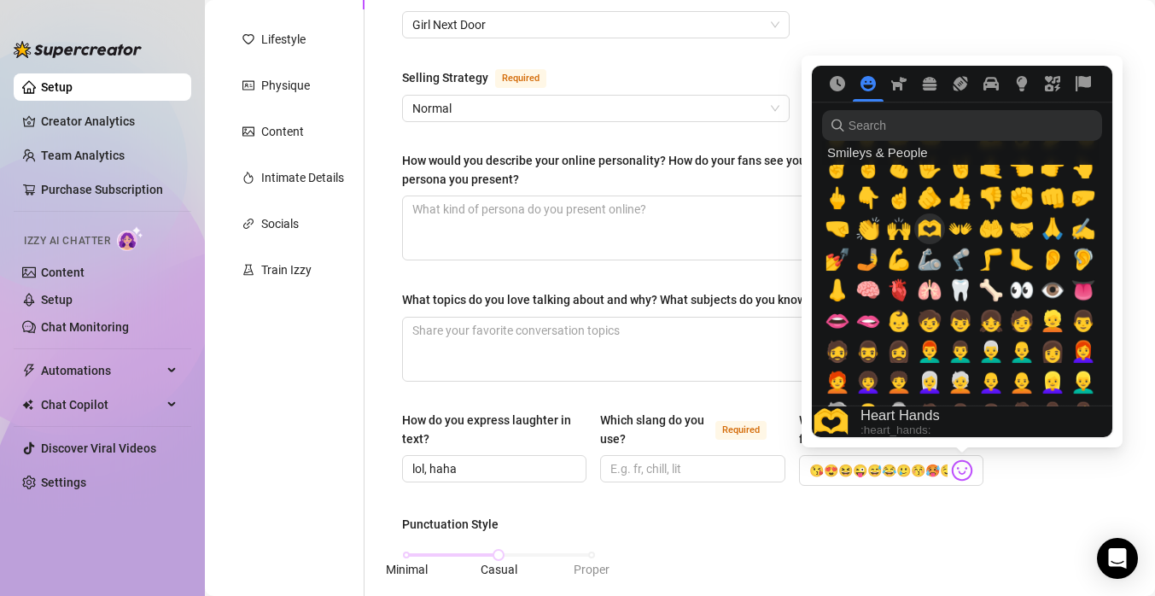
click at [928, 219] on span "🫶" at bounding box center [930, 229] width 26 height 24
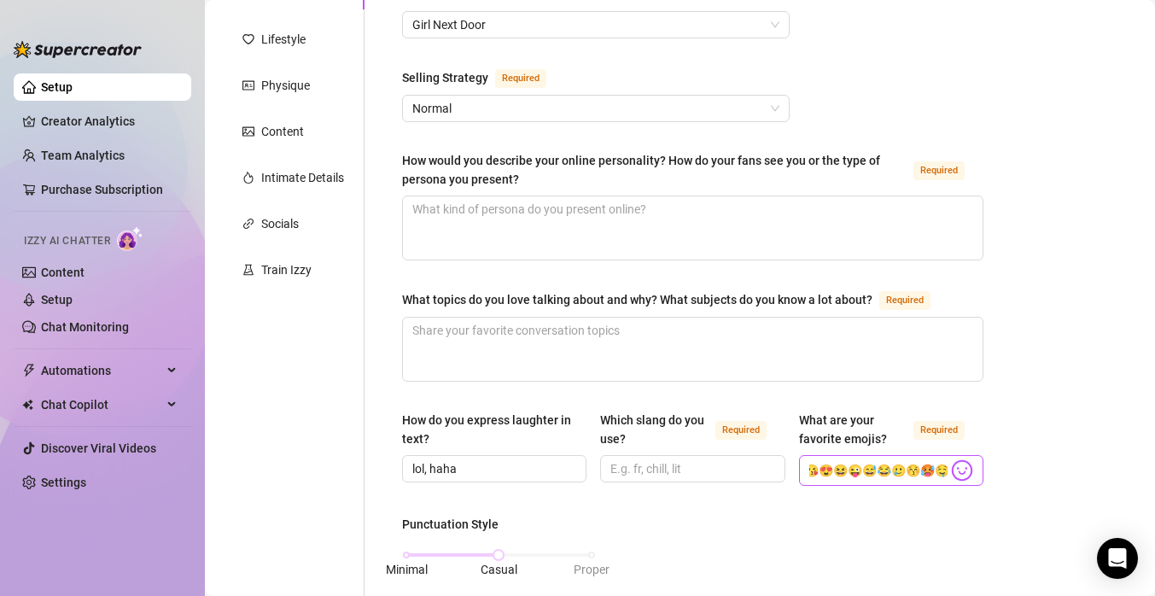
scroll to position [0, 0]
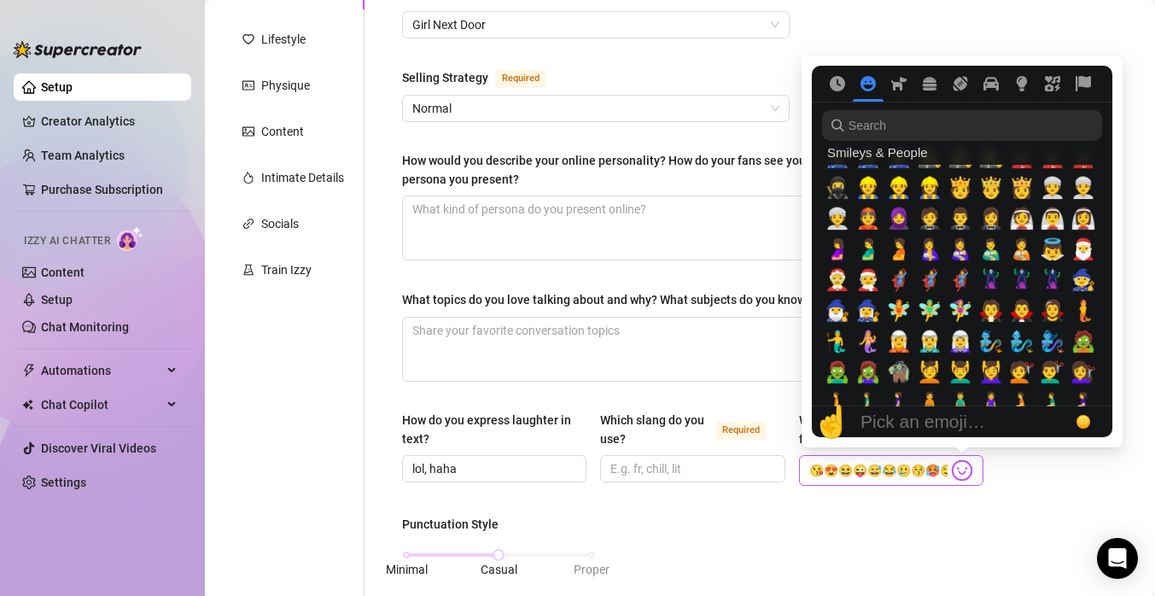
click at [967, 473] on img at bounding box center [962, 470] width 22 height 22
click at [835, 248] on span "🤰" at bounding box center [838, 249] width 26 height 24
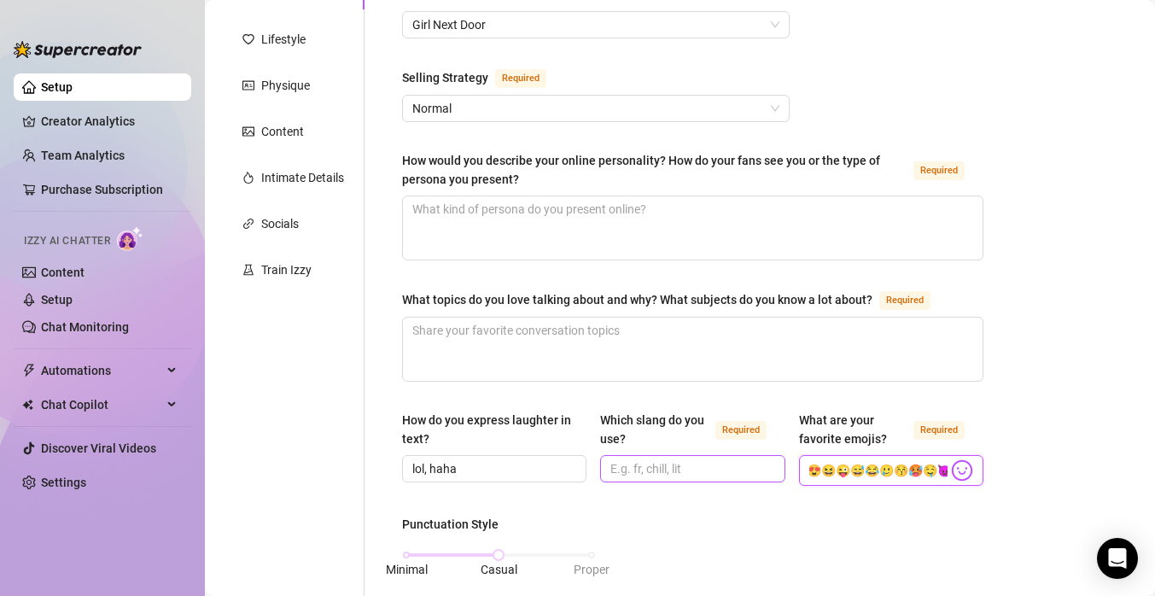
type input "😘😍😆😜😅😂🥲😚🥵🤤😈😢🫶🤰"
click at [666, 476] on span at bounding box center [692, 468] width 184 height 27
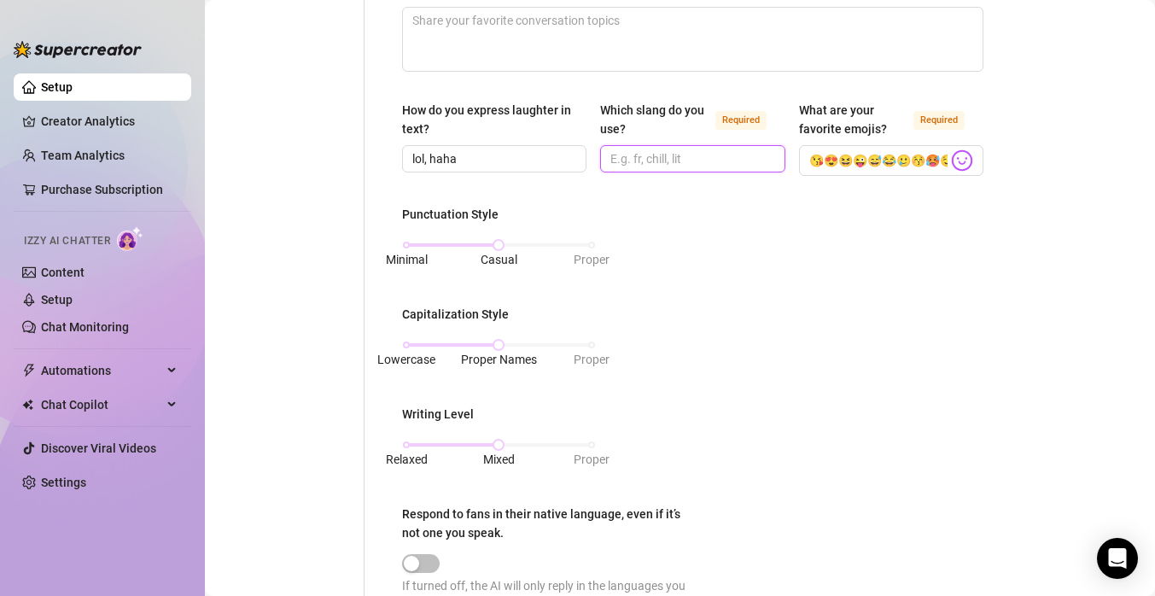
scroll to position [535, 0]
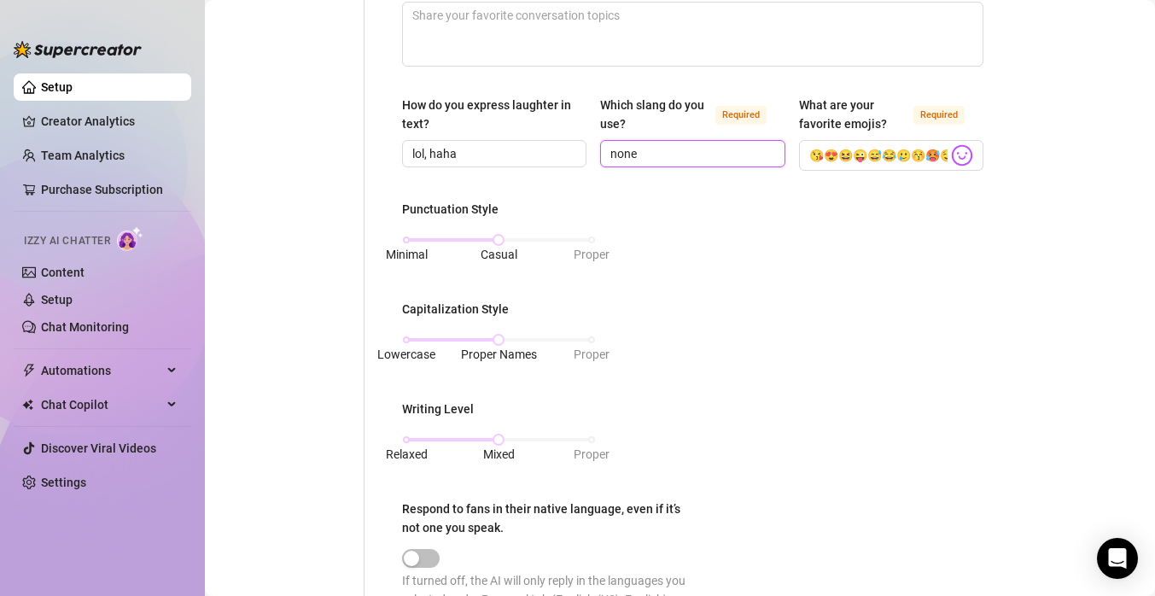
type input "none"
click at [678, 360] on div "Punctuation Style Minimal Casual Proper Capitalization Style Lowercase Proper N…" at bounding box center [692, 412] width 581 height 424
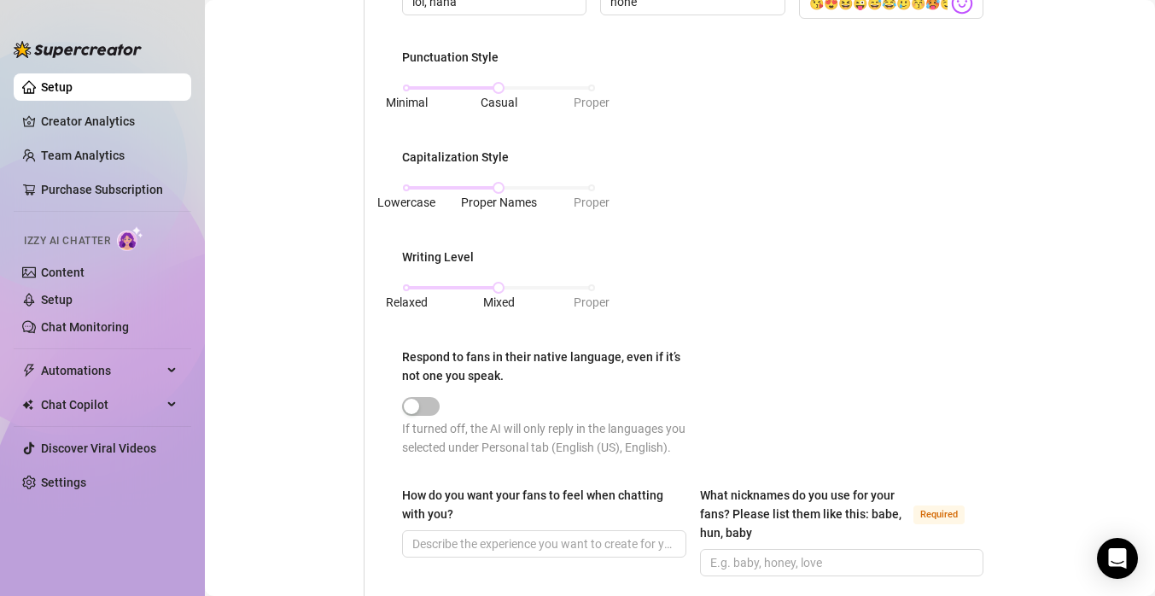
scroll to position [692, 0]
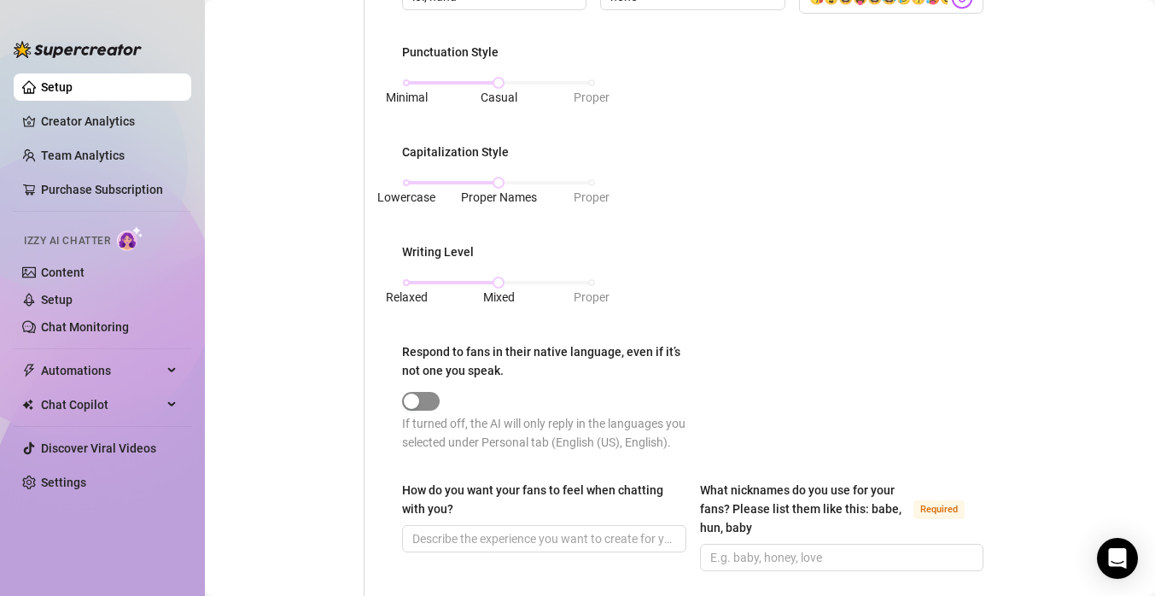
click at [418, 402] on div "button" at bounding box center [411, 401] width 15 height 15
click at [409, 399] on div "button" at bounding box center [411, 401] width 15 height 15
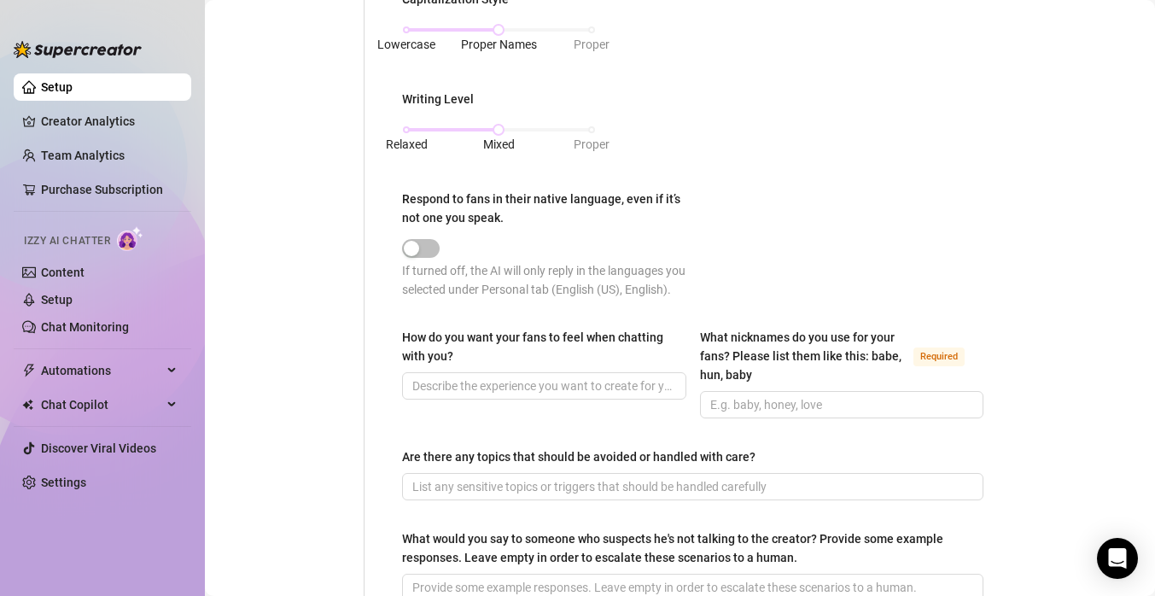
scroll to position [846, 0]
click at [762, 403] on input "What nicknames do you use for your fans? Please list them like this: babe, hun,…" at bounding box center [840, 403] width 260 height 19
type input "h"
click at [844, 454] on div "Are there any topics that should be avoided or handled with care?" at bounding box center [692, 460] width 581 height 26
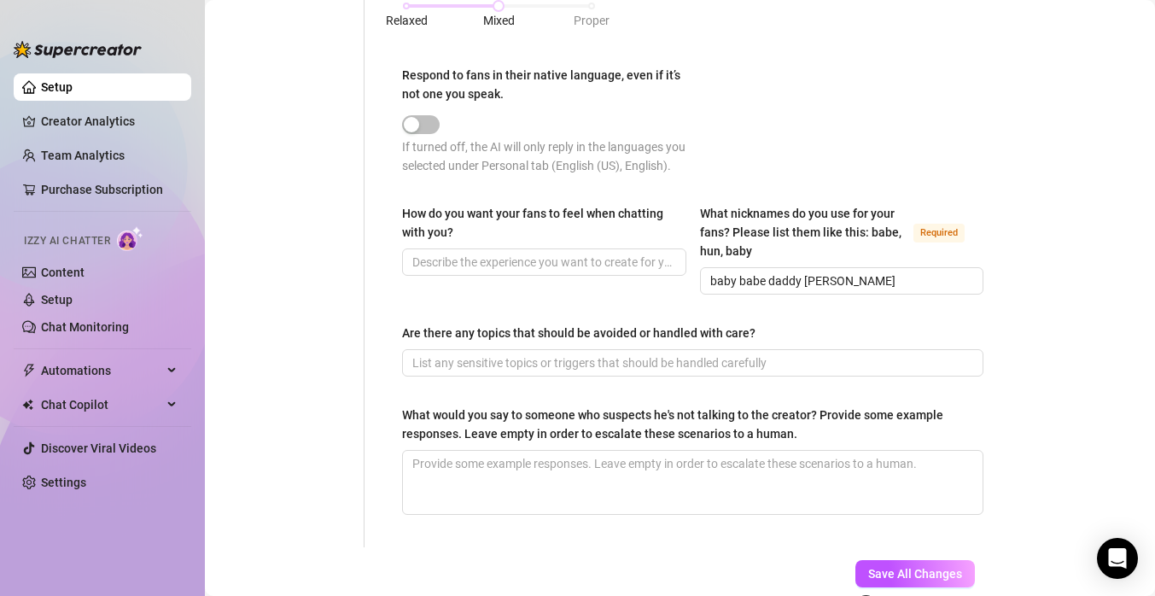
scroll to position [1016, 0]
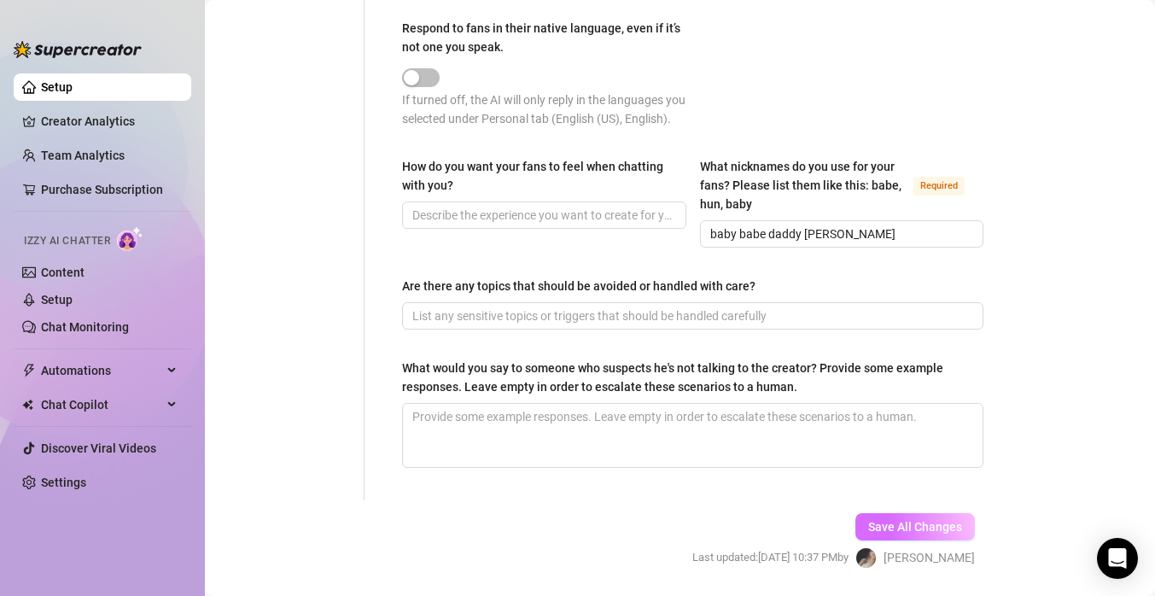
click at [913, 523] on span "Save All Changes" at bounding box center [915, 527] width 94 height 14
type input "baby babe daddy [PERSON_NAME]"
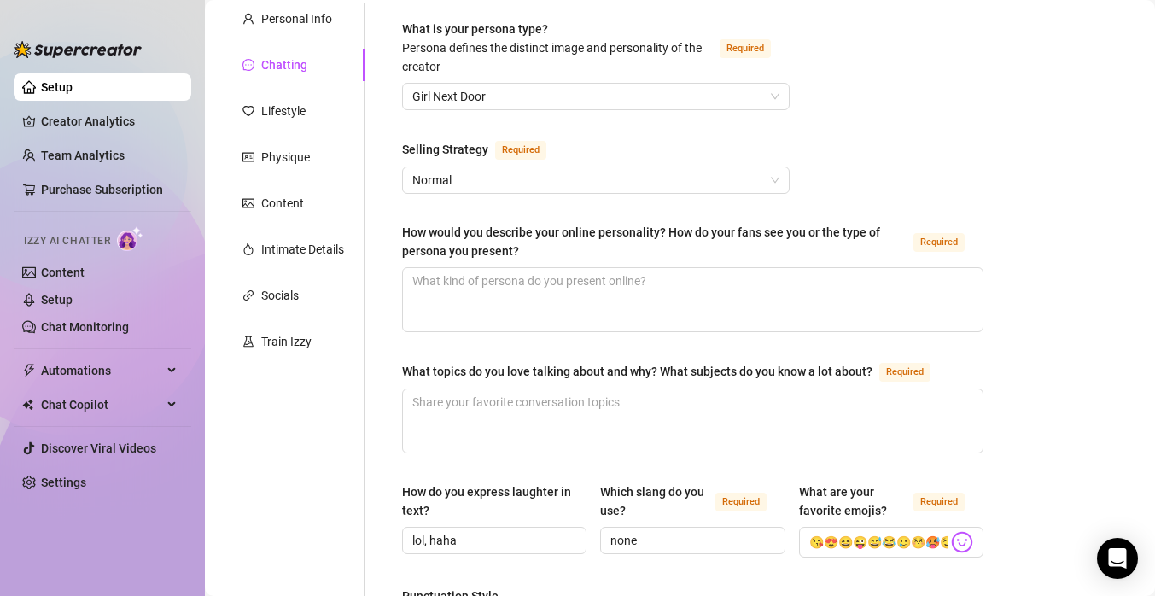
scroll to position [146, 0]
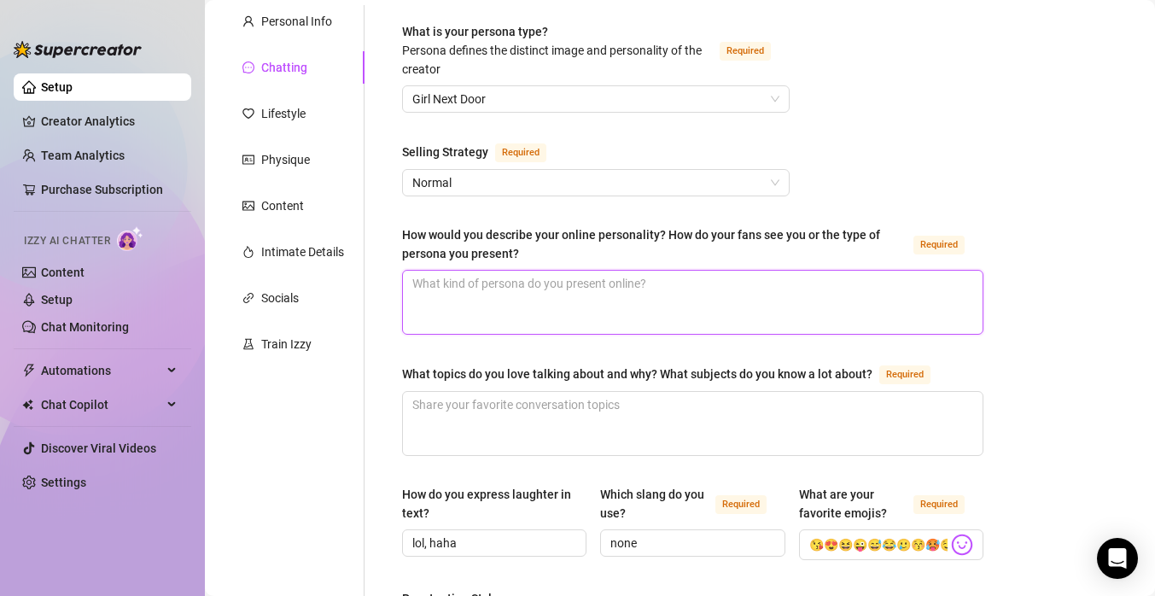
click at [678, 292] on textarea "How would you describe your online personality? How do your fans see you or the…" at bounding box center [693, 302] width 580 height 63
type textarea "a"
type textarea "a h"
type textarea "a hot"
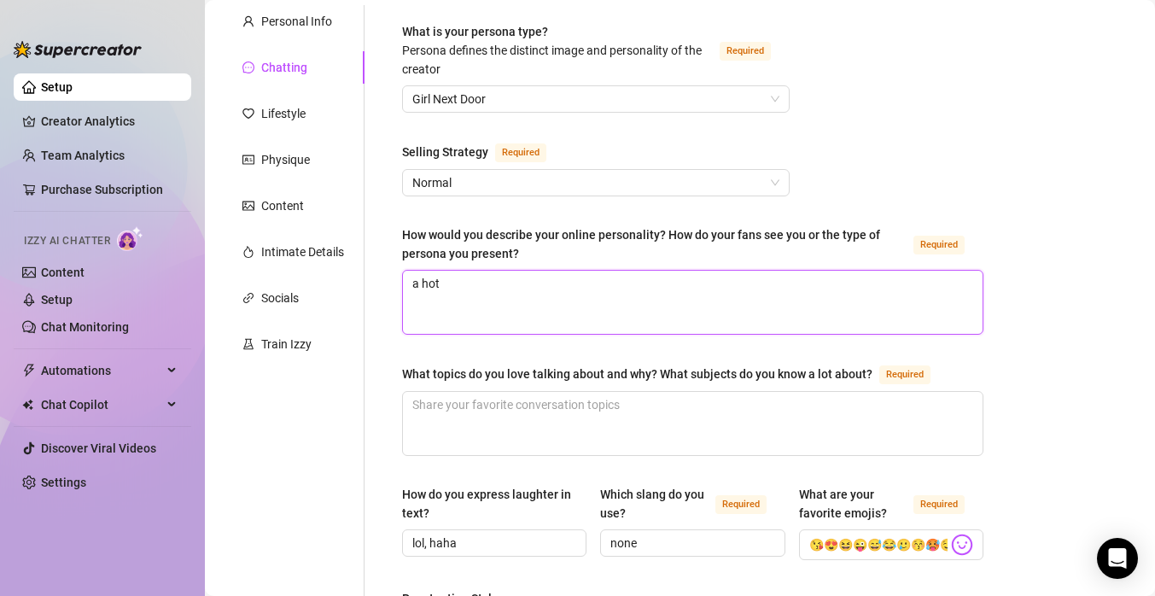
type textarea "a hot"
type textarea "a hot m"
type textarea "a hot mi"
type textarea "a hot mil"
type textarea "a hot milf"
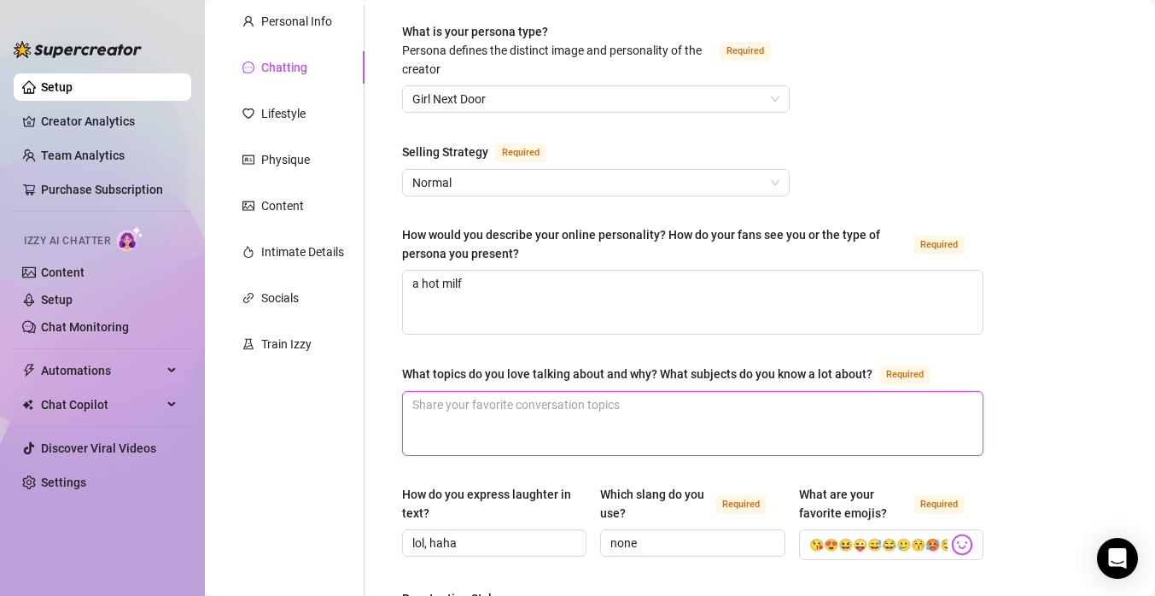
click at [627, 414] on textarea "What topics do you love talking about and why? What subjects do you know a lot …" at bounding box center [693, 423] width 580 height 63
type textarea "a"
type textarea "an"
type textarea "any"
type textarea "anyt"
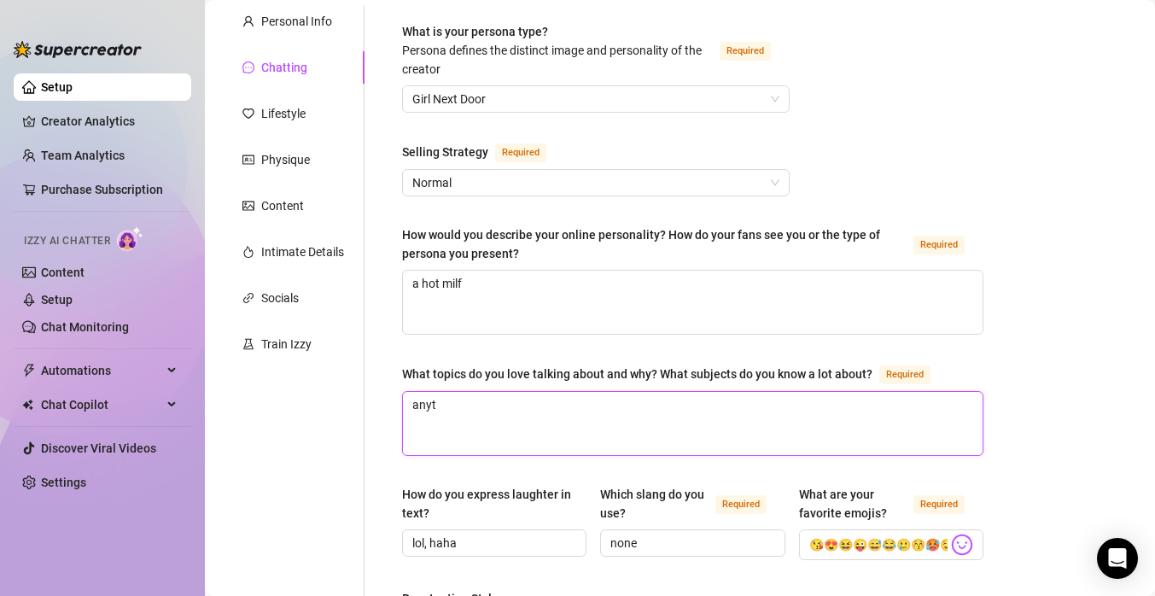
type textarea "anyth"
type textarea "anythi"
type textarea "anythig"
type textarea "anythi"
type textarea "anything"
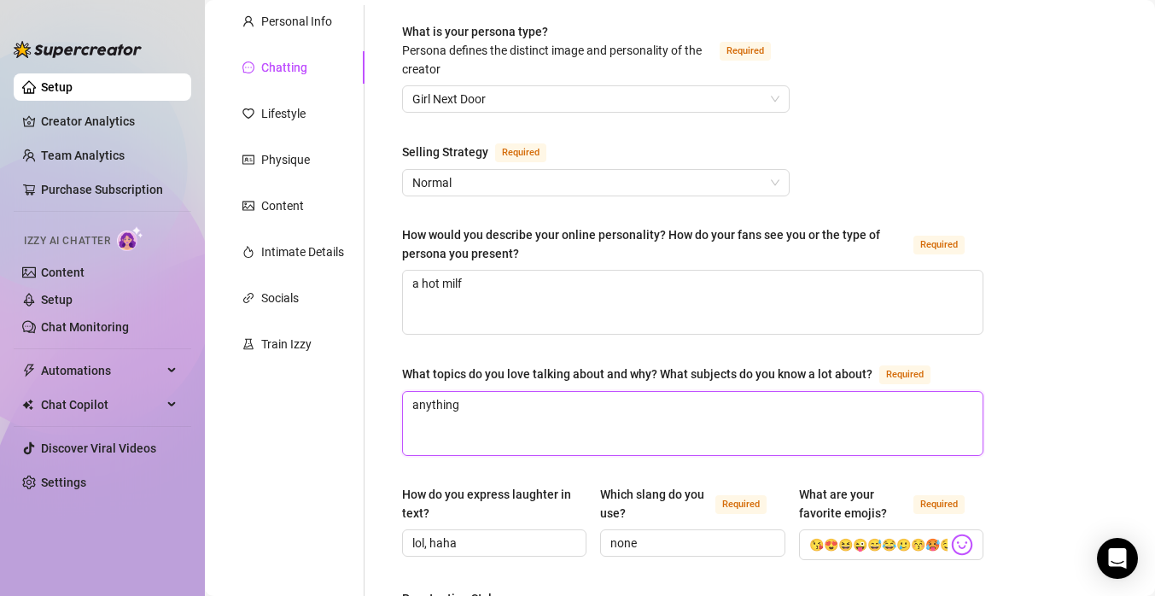
type textarea "anything"
type textarea "anything an"
type textarea "anything and"
type textarea "anything and e"
type textarea "anything and ev"
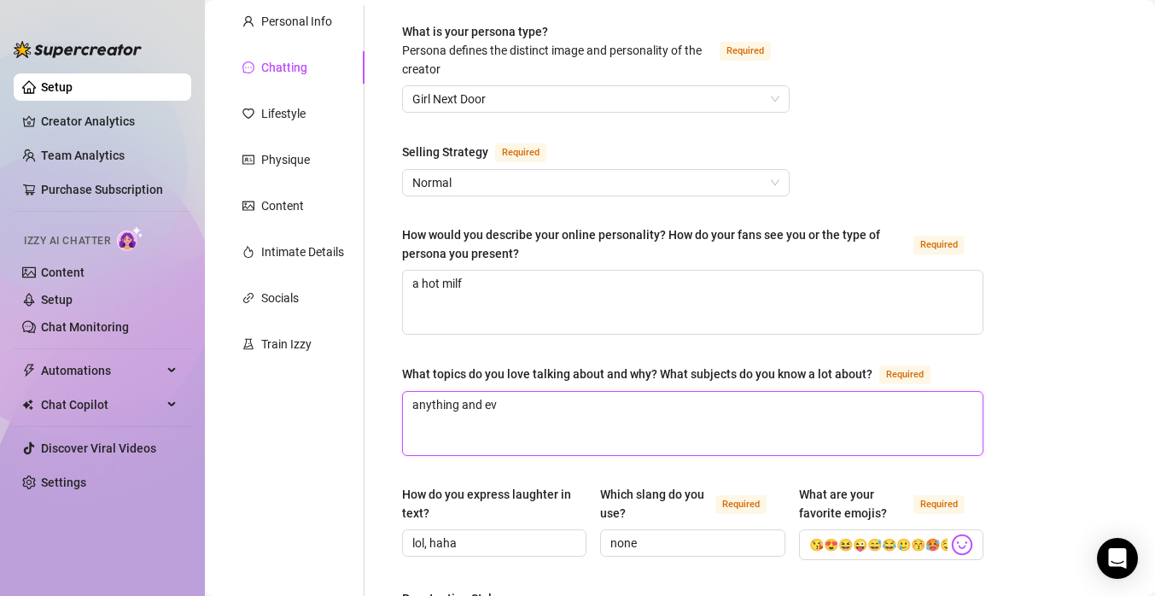
type textarea "anything and eve"
type textarea "anything and every"
type textarea "anything and everyt"
type textarea "anything and everyth"
type textarea "anything and everythi"
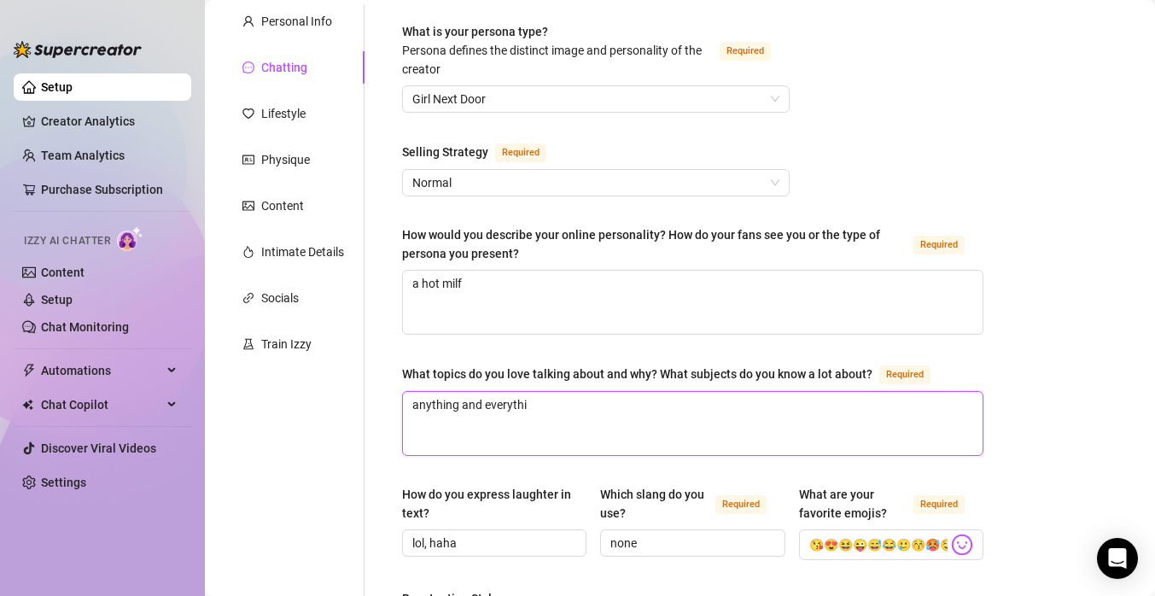
type textarea "anything and everythin"
type textarea "anything and everything"
click at [318, 119] on div "Lifestyle" at bounding box center [293, 113] width 143 height 32
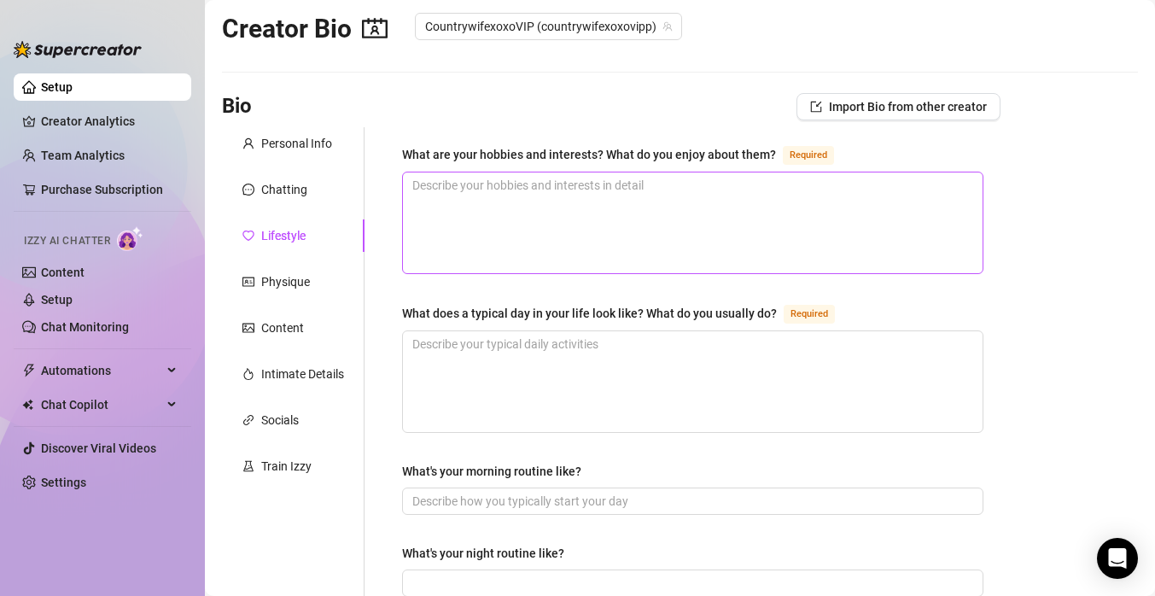
scroll to position [19, 0]
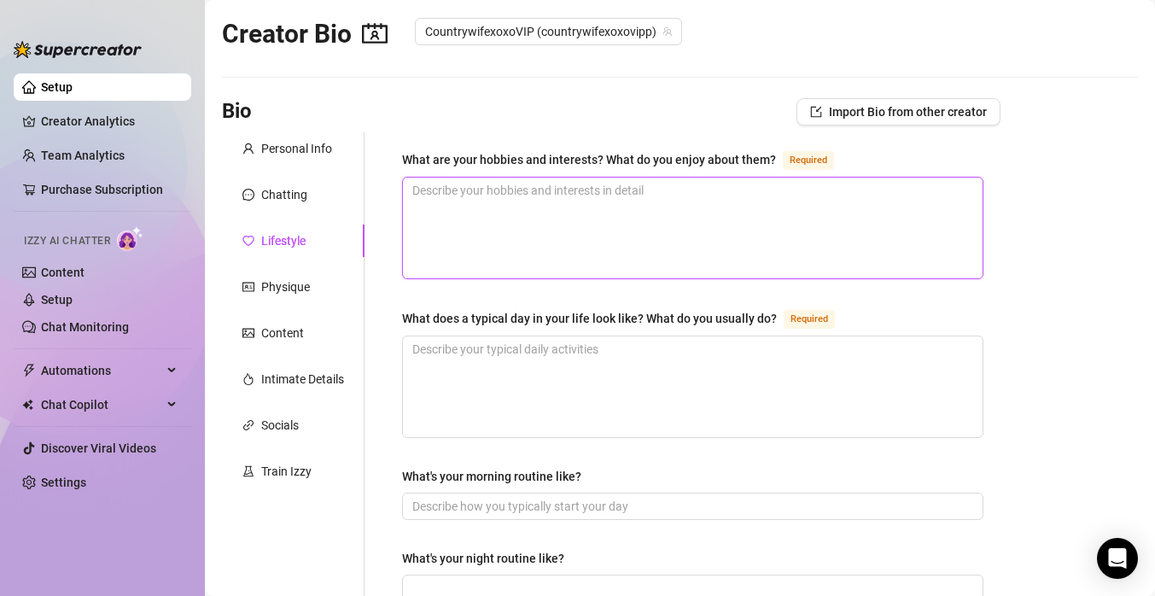
click at [512, 225] on textarea "What are your hobbies and interests? What do you enjoy about them? Required" at bounding box center [693, 228] width 580 height 101
type textarea "an"
type textarea "any"
type textarea "anyt"
type textarea "anyth"
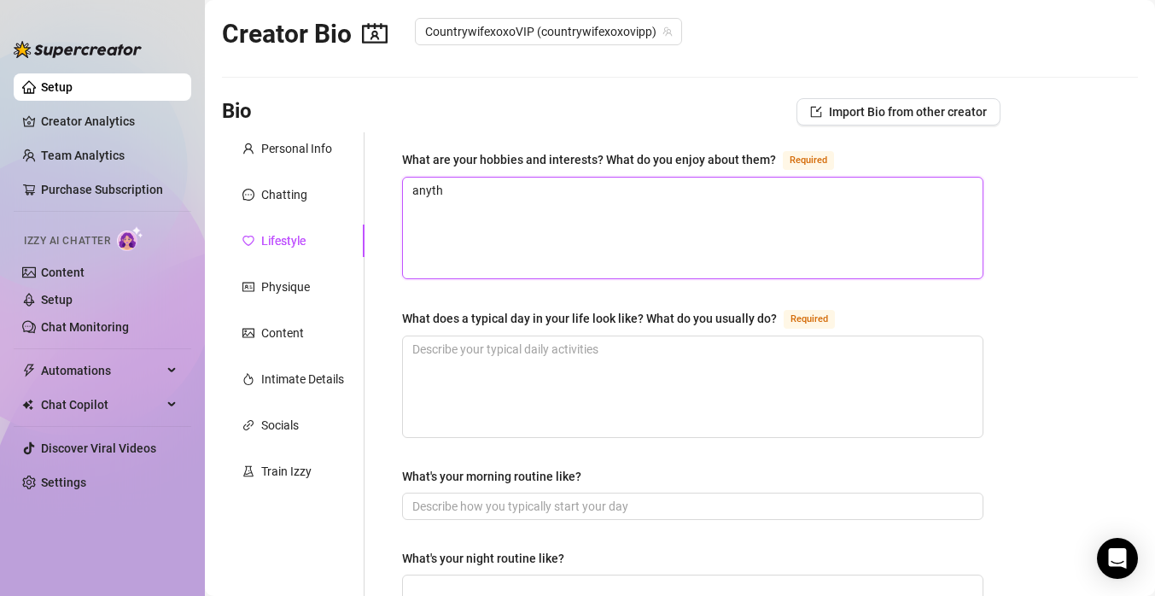
type textarea "anythi"
type textarea "anythin"
type textarea "anything"
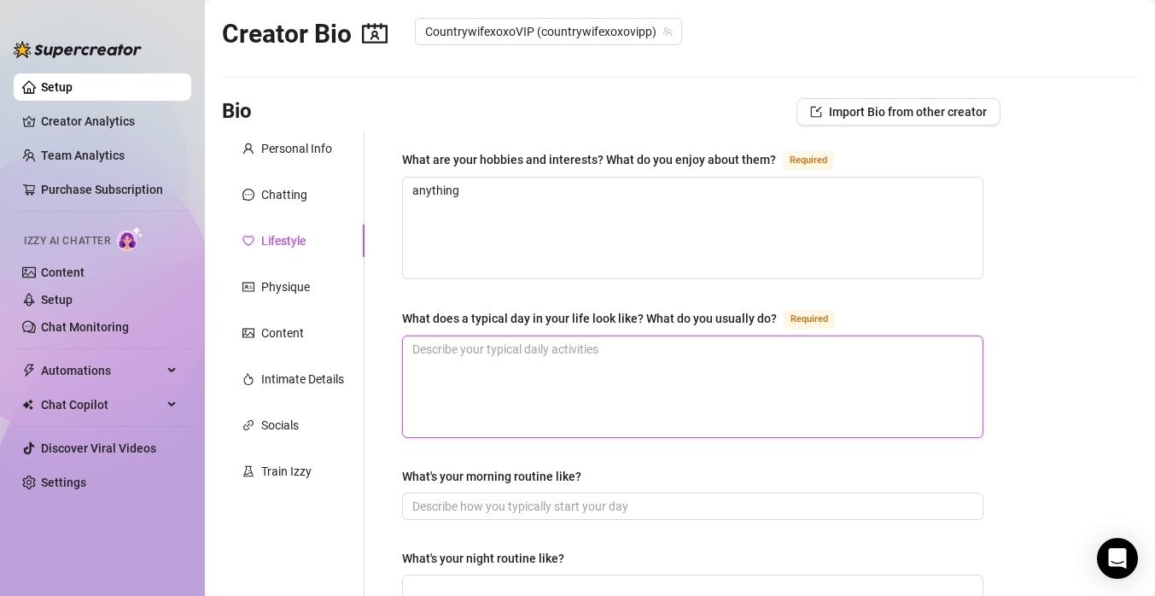
click at [531, 375] on textarea "What does a typical day in your life look like? What do you usually do? Required" at bounding box center [693, 386] width 580 height 101
type textarea "b"
type textarea "bus"
type textarea "busy"
type textarea "busy wi"
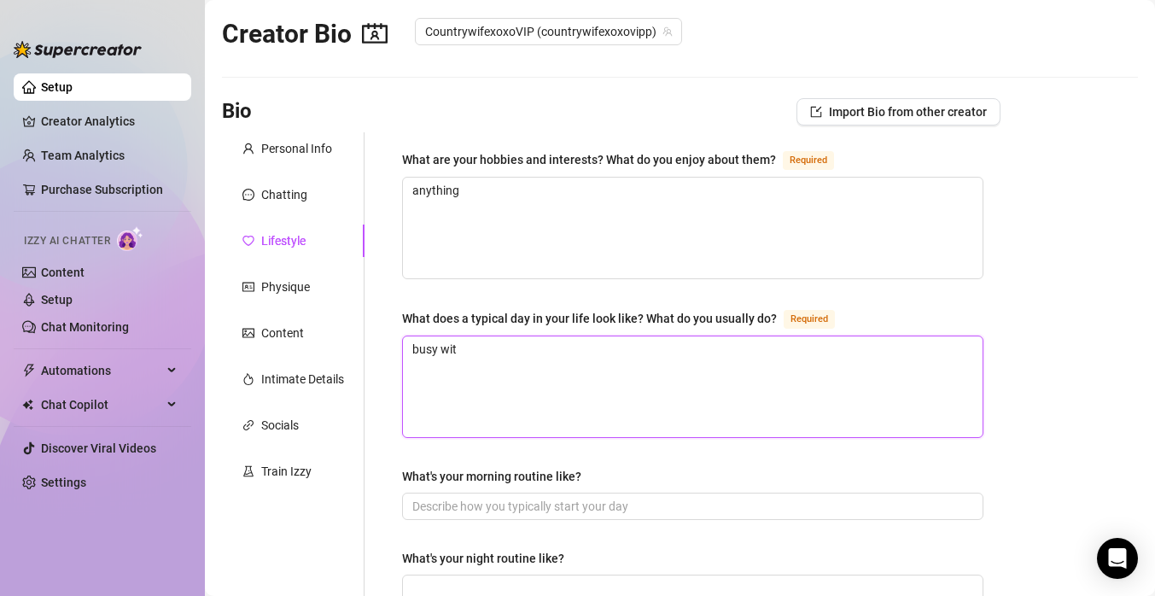
type textarea "busy with"
type textarea "busy with m"
type textarea "busy with my"
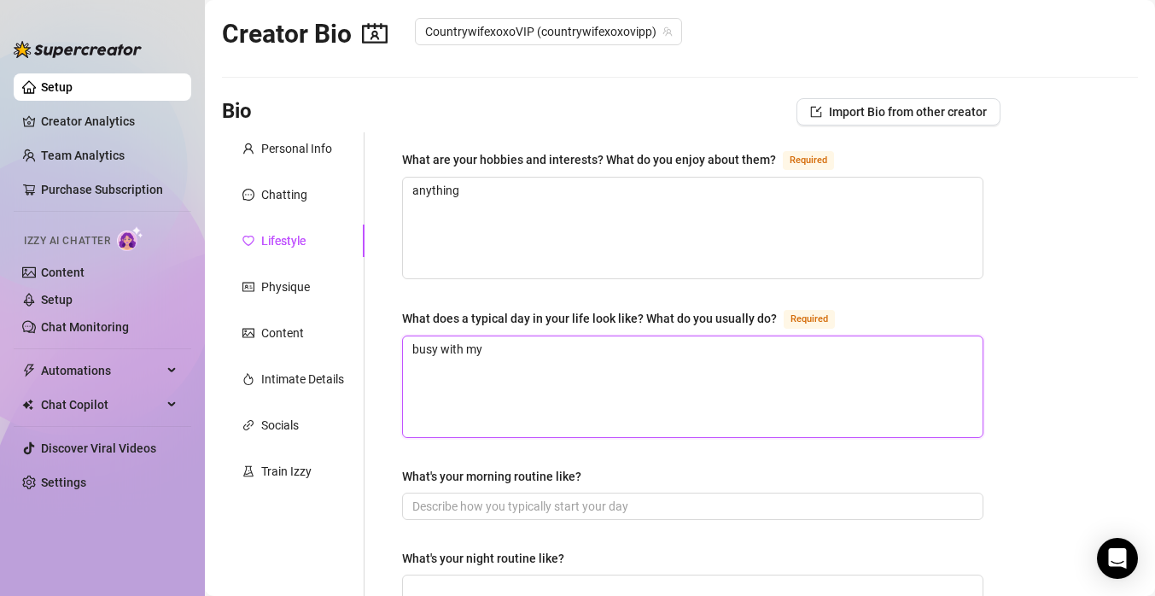
type textarea "busy with my k"
type textarea "busy with my ki"
type textarea "busy with my kid"
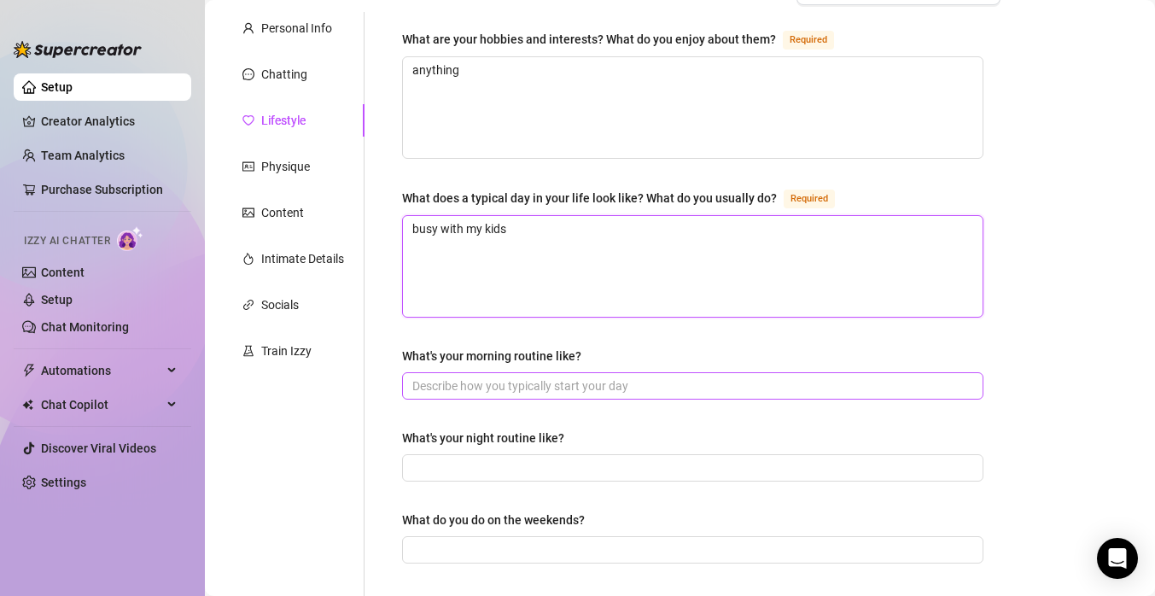
scroll to position [148, 0]
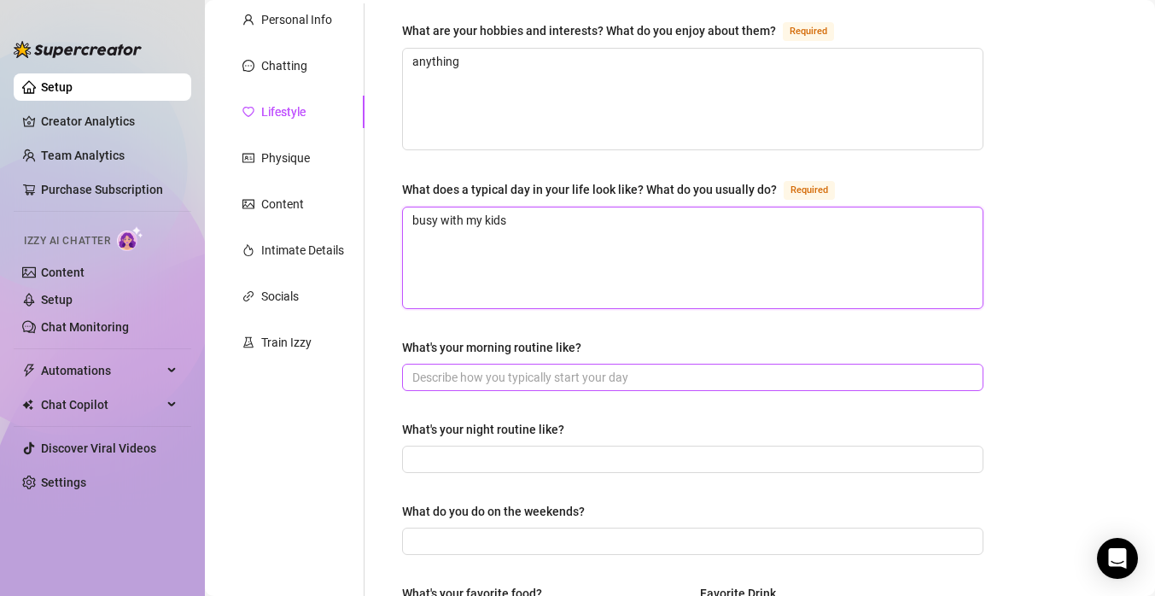
type textarea "busy with my kids"
click at [595, 378] on input "What's your morning routine like?" at bounding box center [691, 377] width 558 height 19
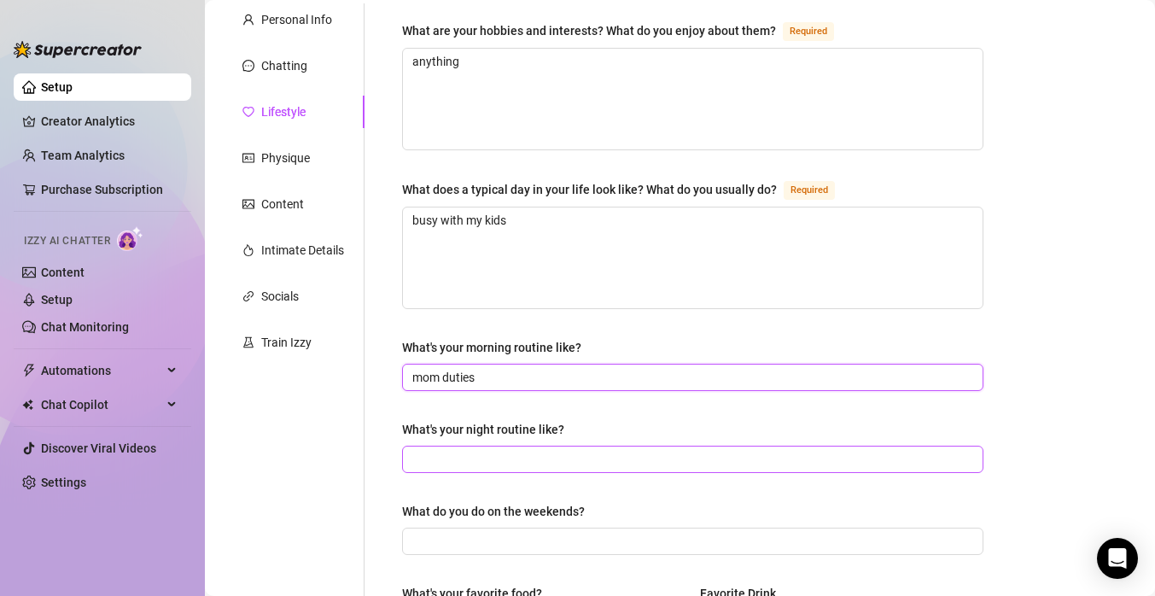
type input "mom duties"
click at [581, 460] on input "What's your night routine like?" at bounding box center [691, 459] width 558 height 19
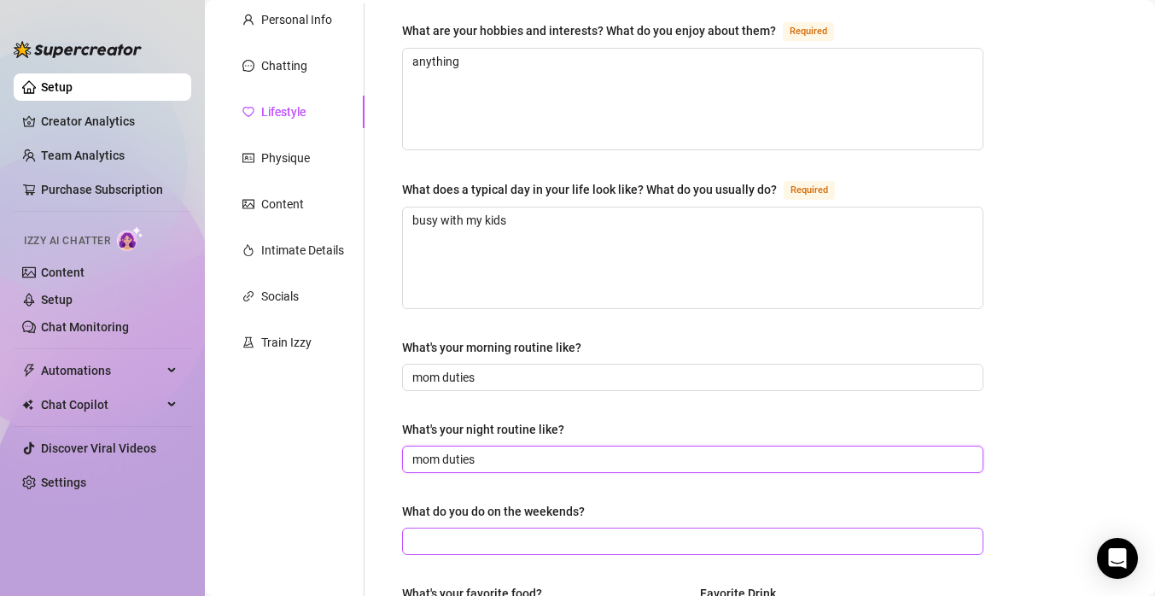
type input "mom duties"
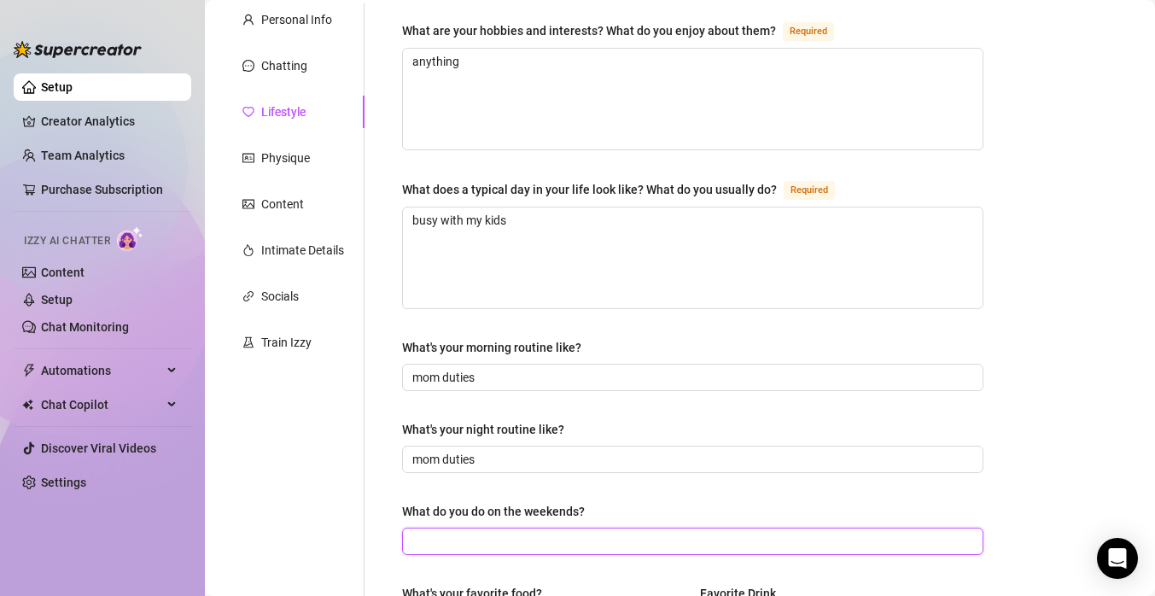
click at [570, 540] on input "What do you do on the weekends?" at bounding box center [691, 541] width 558 height 19
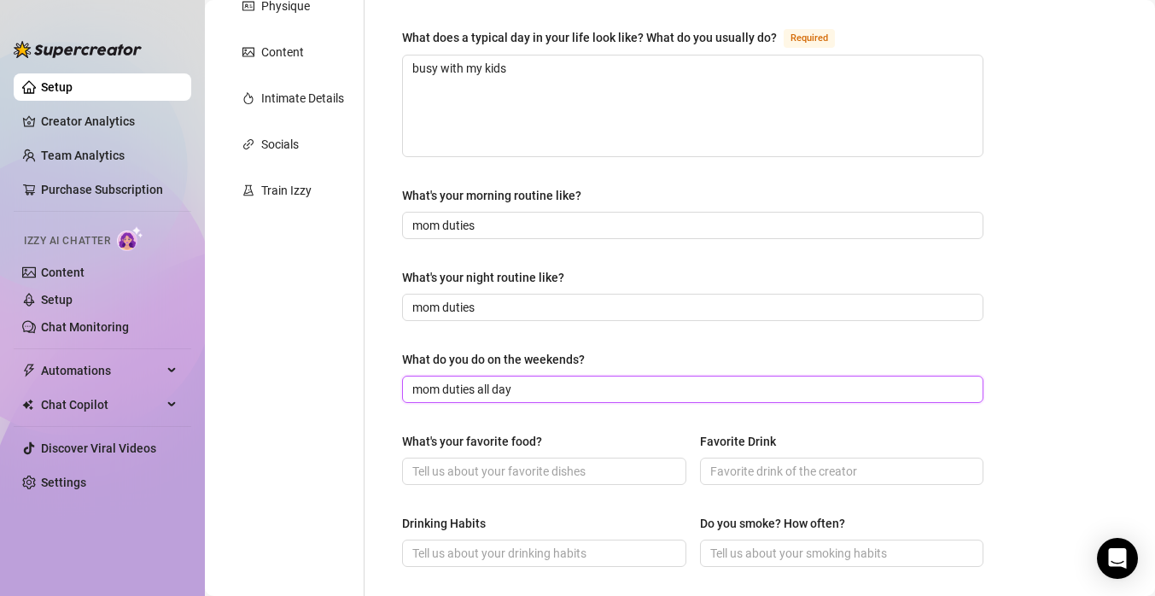
scroll to position [372, 0]
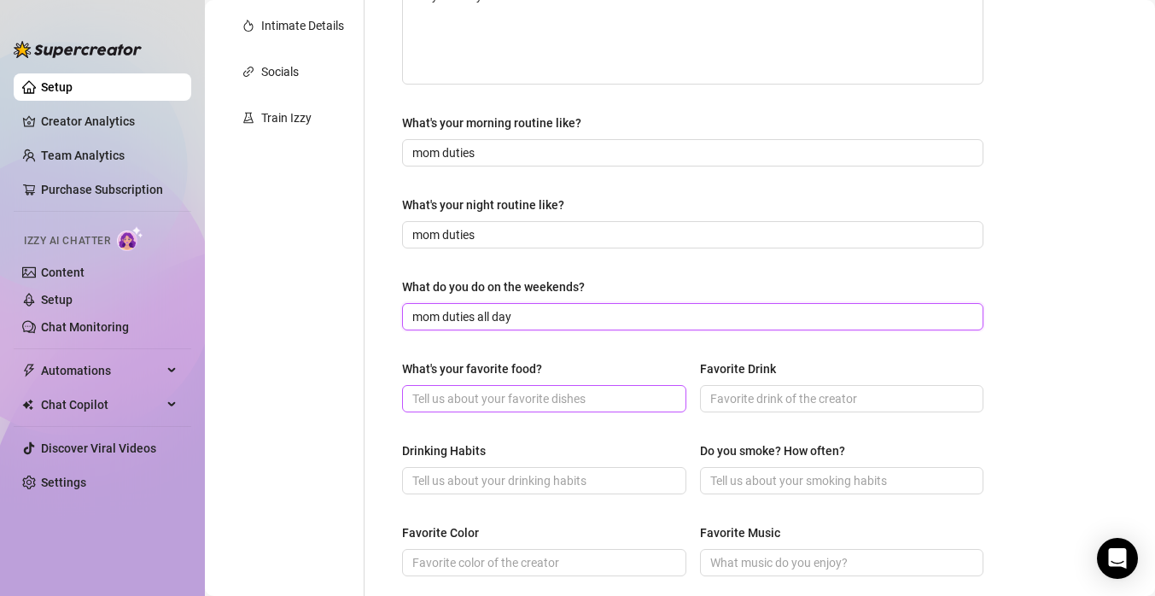
type input "mom duties all day"
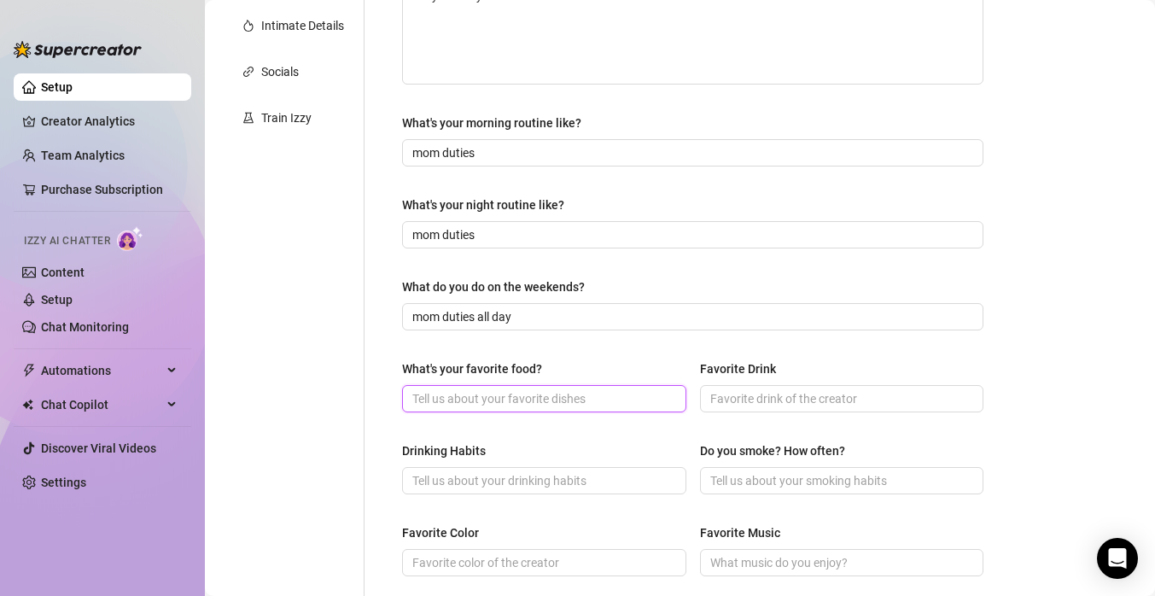
click at [643, 394] on input "What's your favorite food?" at bounding box center [542, 398] width 260 height 19
type input "pizza"
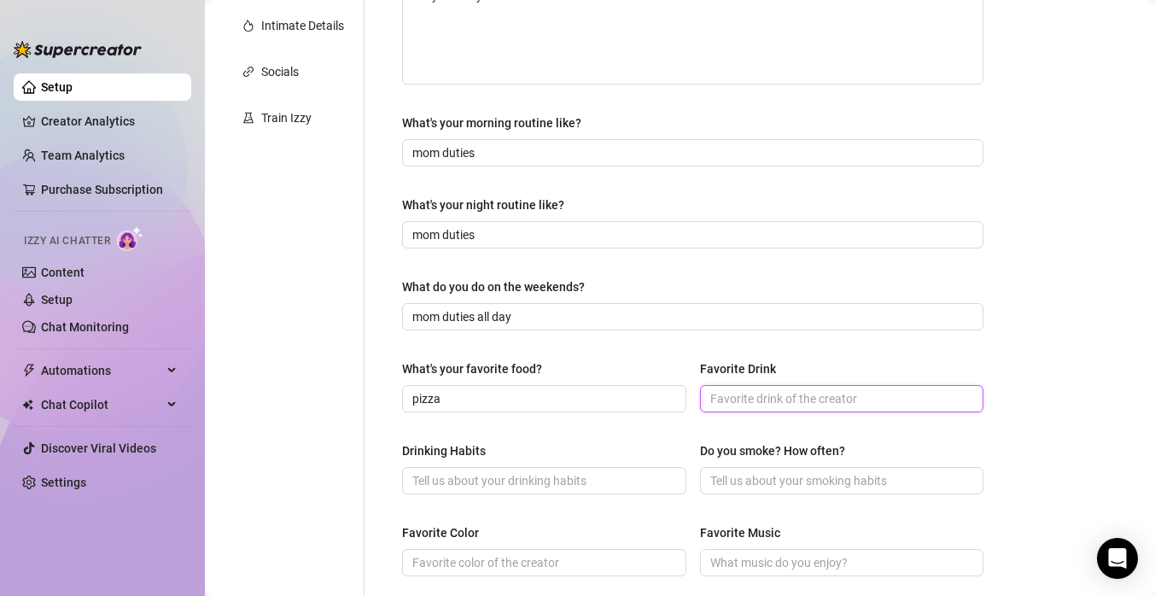
click at [815, 401] on input "Favorite Drink" at bounding box center [840, 398] width 260 height 19
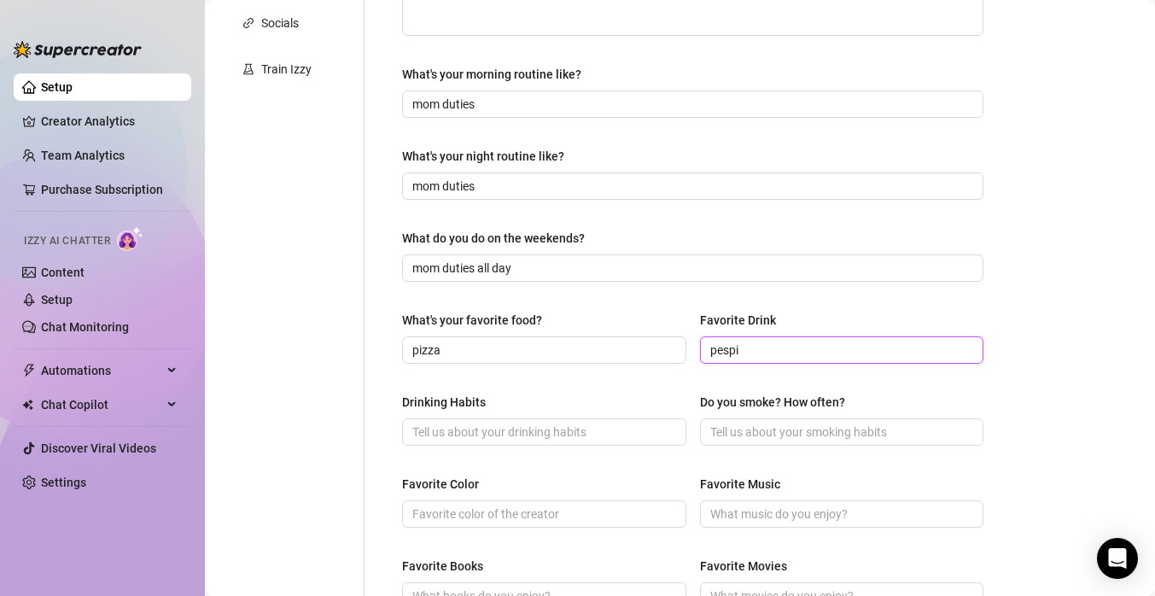
scroll to position [422, 0]
type input "pespi"
click at [809, 429] on input "Do you smoke? How often?" at bounding box center [840, 431] width 260 height 19
type input "no"
click at [592, 433] on input "Drinking Habits" at bounding box center [542, 431] width 260 height 19
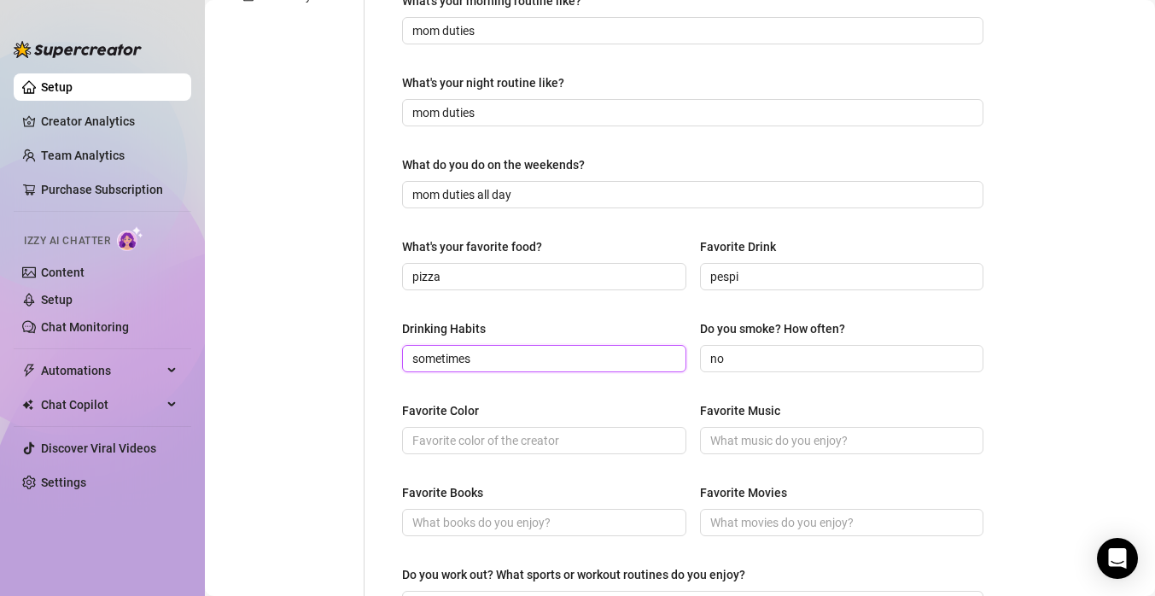
scroll to position [497, 0]
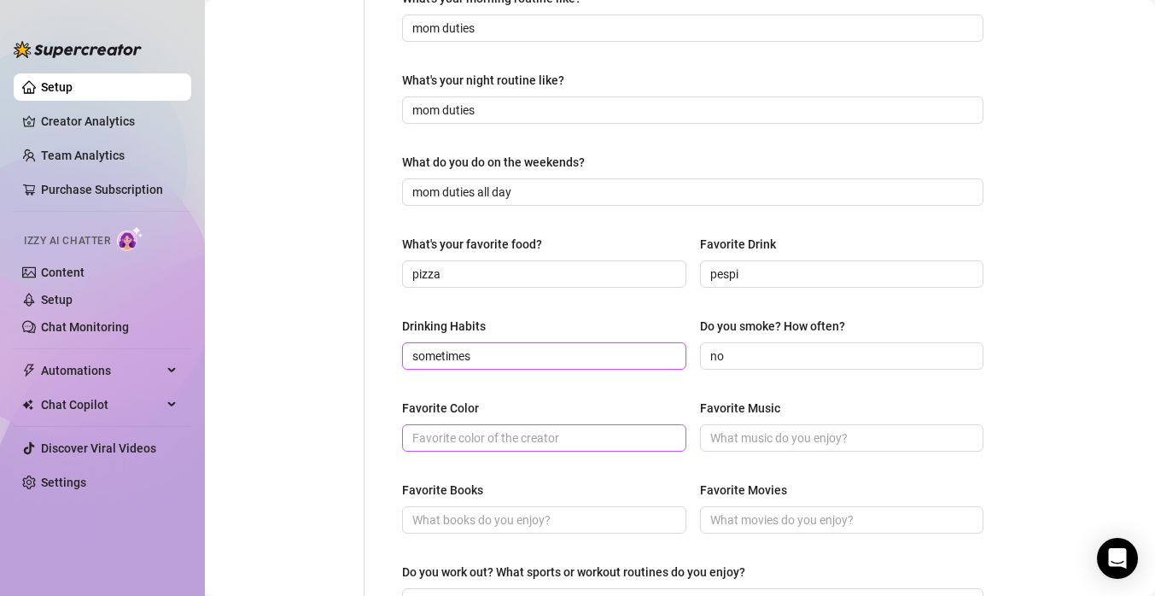
type input "sometimes"
click at [587, 440] on input "Favorite Color" at bounding box center [542, 438] width 260 height 19
type input "camo or orange"
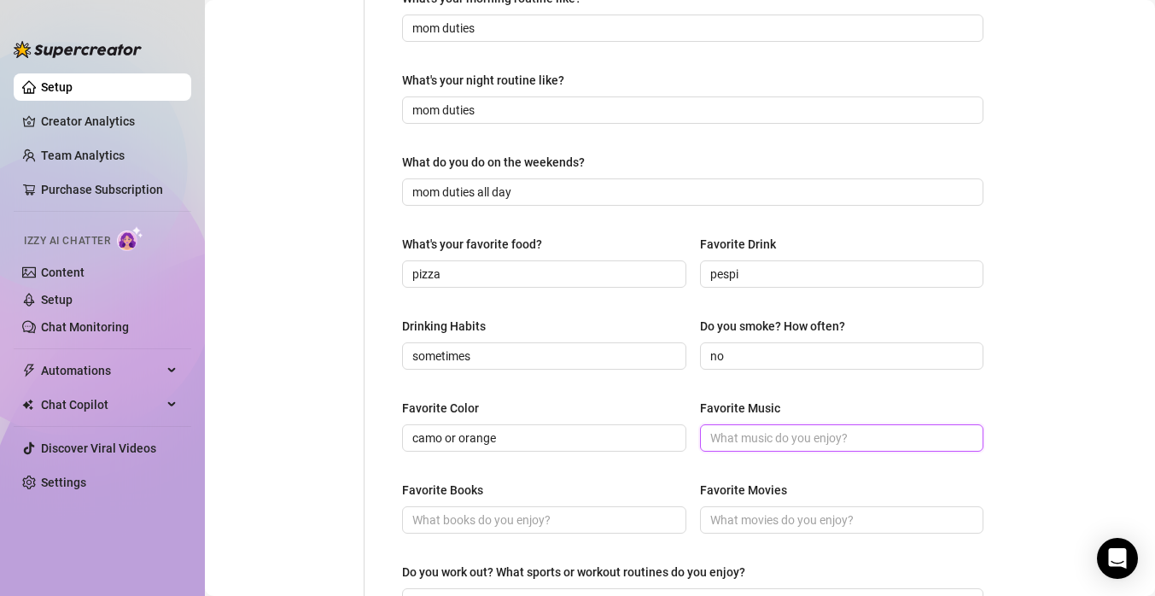
click at [793, 443] on input "Favorite Music" at bounding box center [840, 438] width 260 height 19
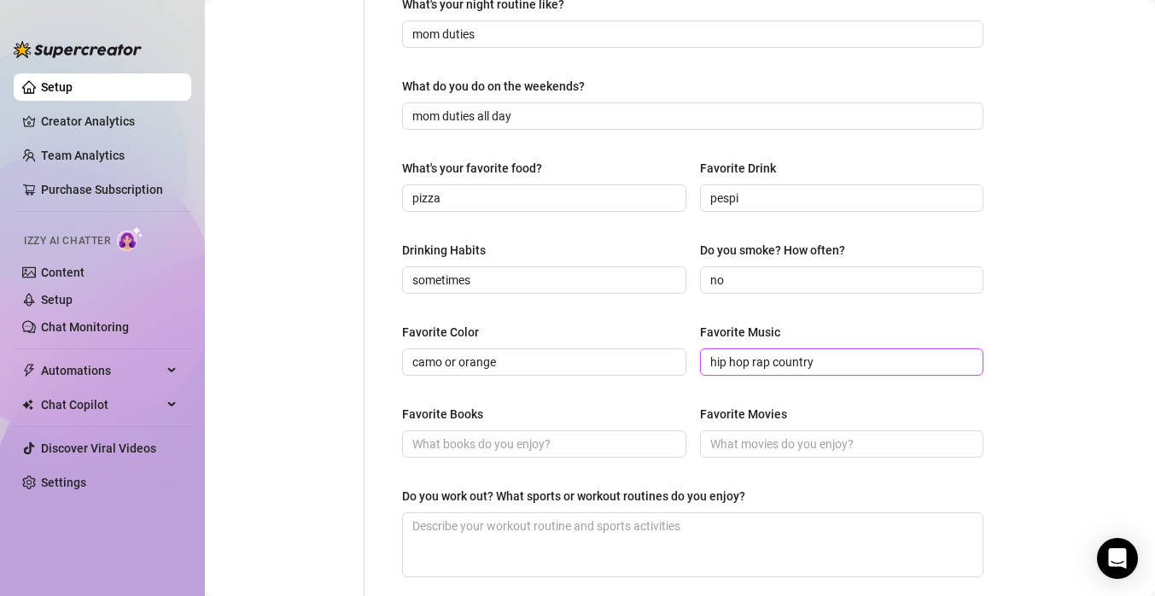
scroll to position [580, 0]
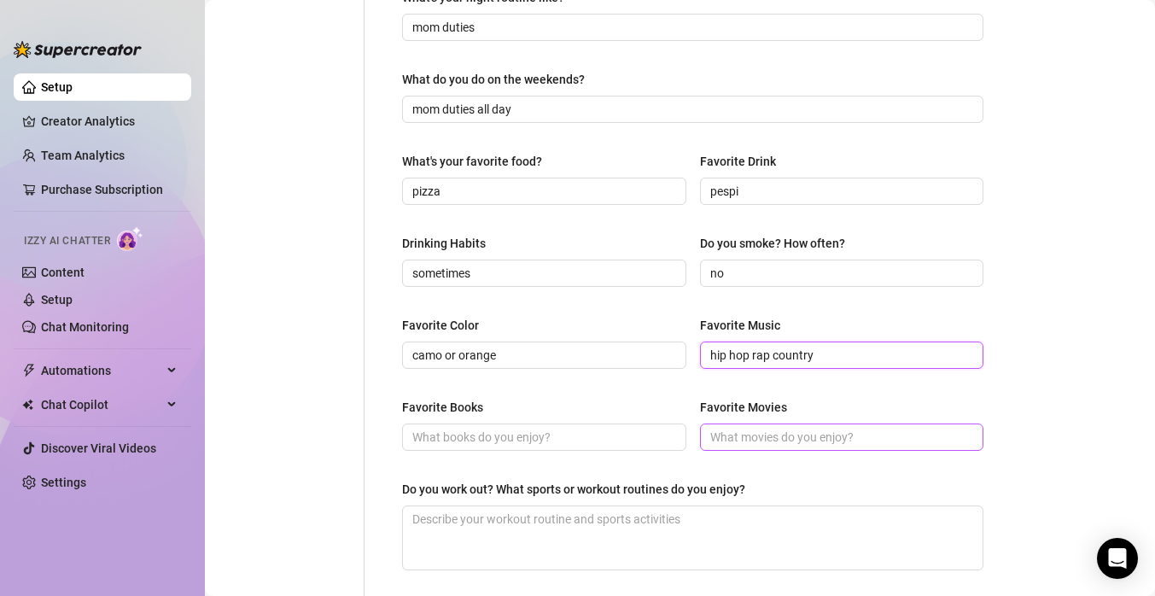
type input "hip hop rap country"
click at [900, 432] on input "Favorite Movies" at bounding box center [840, 437] width 260 height 19
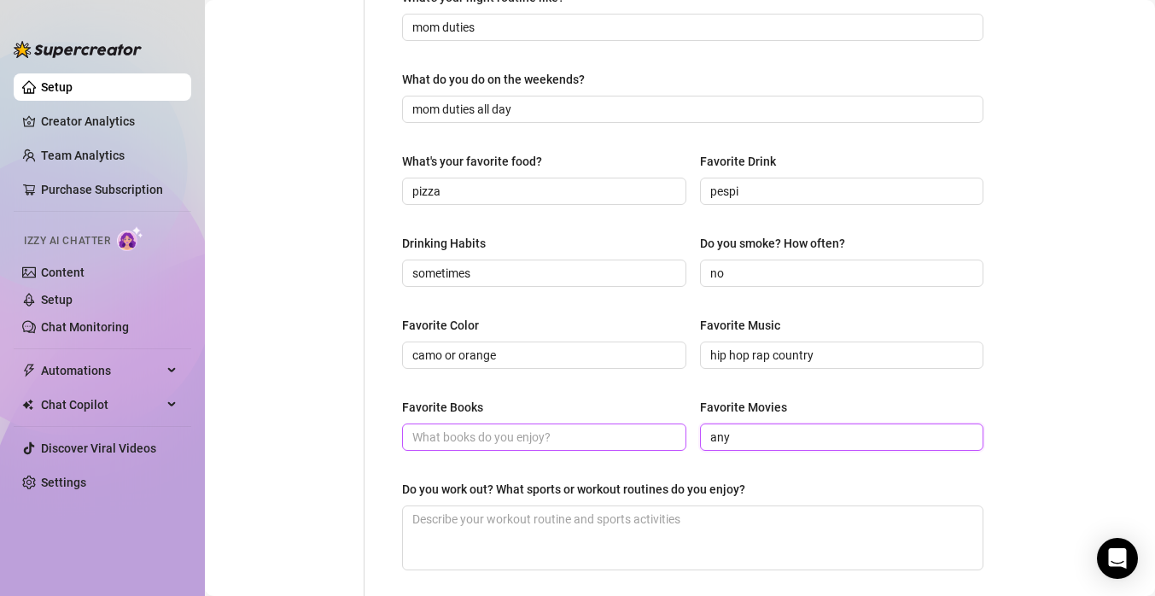
type input "any"
click at [666, 435] on input "Favorite Books" at bounding box center [542, 437] width 260 height 19
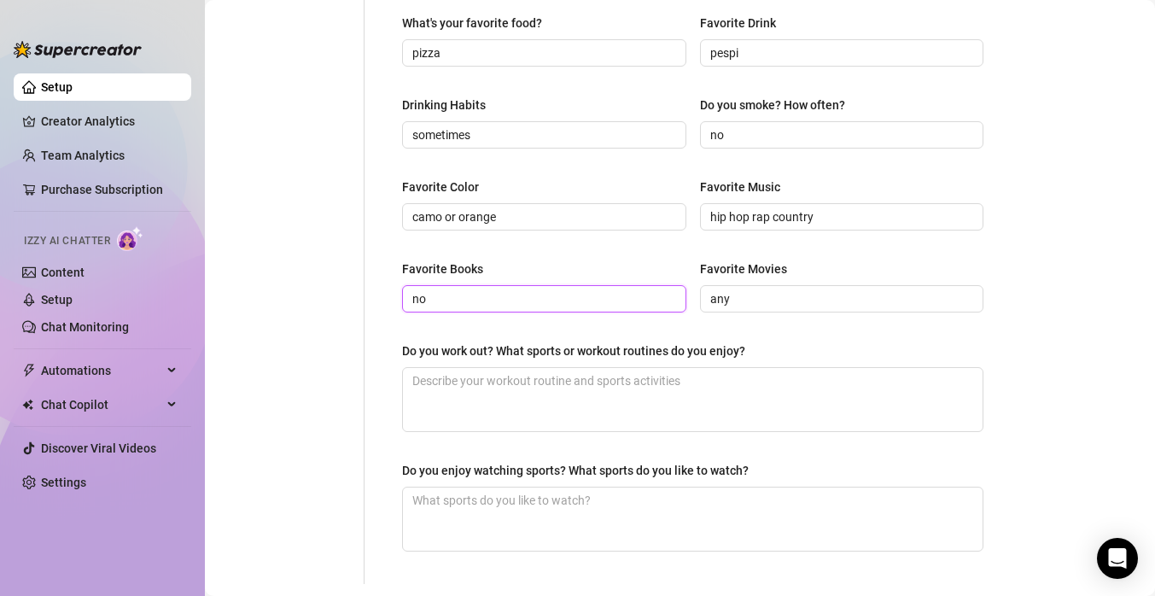
scroll to position [720, 0]
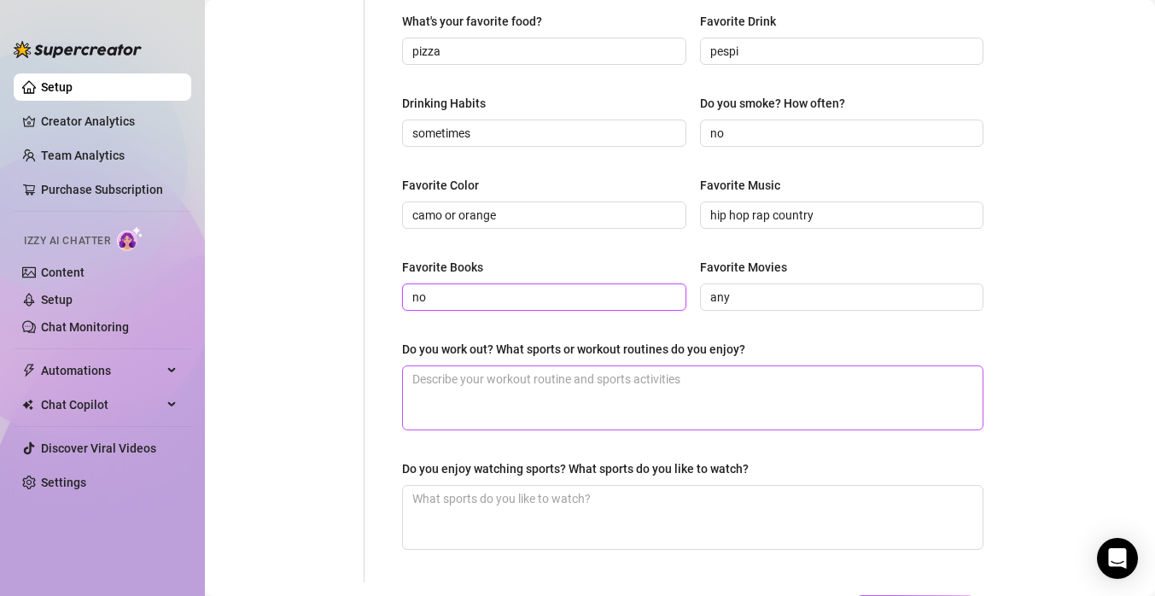
type input "no"
click at [621, 394] on textarea "Do you work out? What sports or workout routines do you enjoy?" at bounding box center [693, 397] width 580 height 63
type textarea "i"
type textarea "i d"
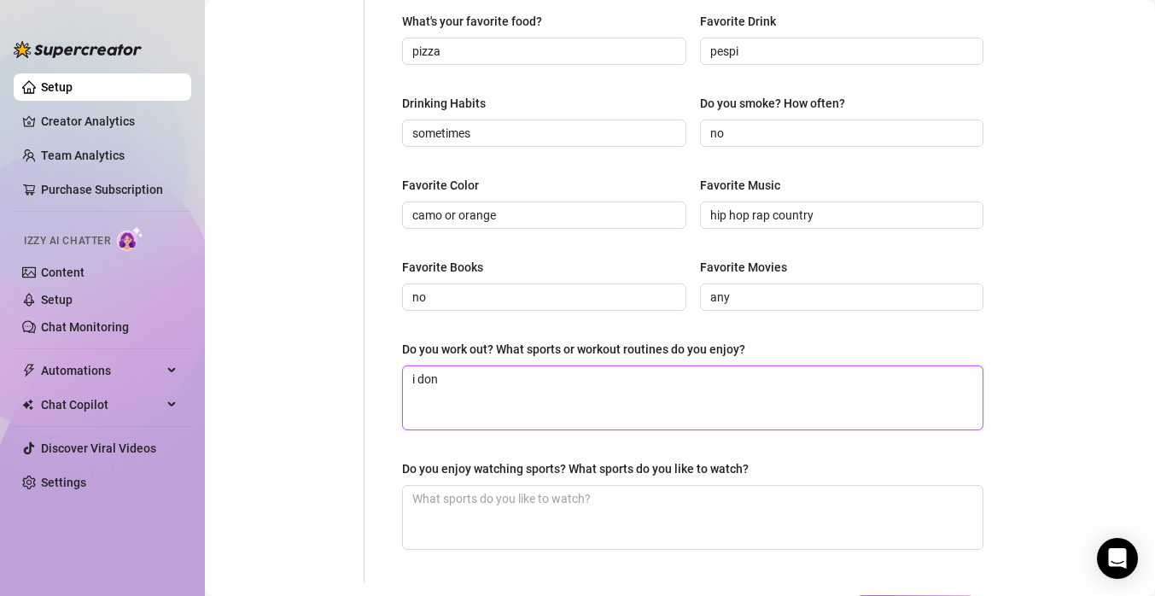
type textarea "i dont"
type textarea "i dont ye"
type textarea "i dont yet"
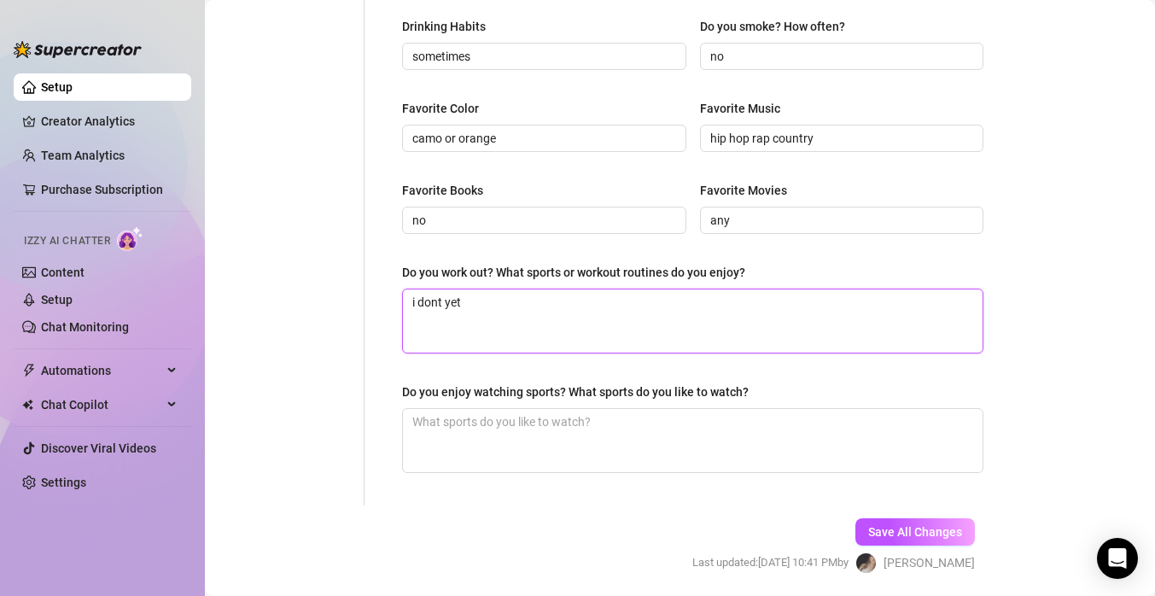
scroll to position [798, 0]
type textarea "i dont yet"
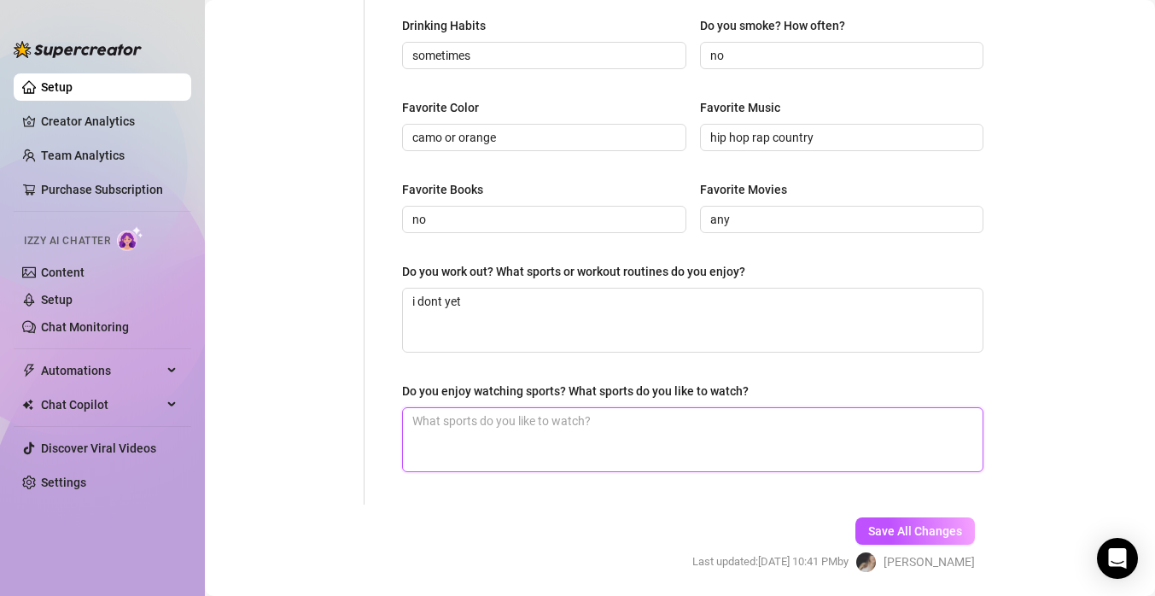
click at [628, 451] on textarea "Do you enjoy watching sports? What sports do you like to watch?" at bounding box center [693, 439] width 580 height 63
type textarea "i"
type textarea "i d"
type textarea "i do"
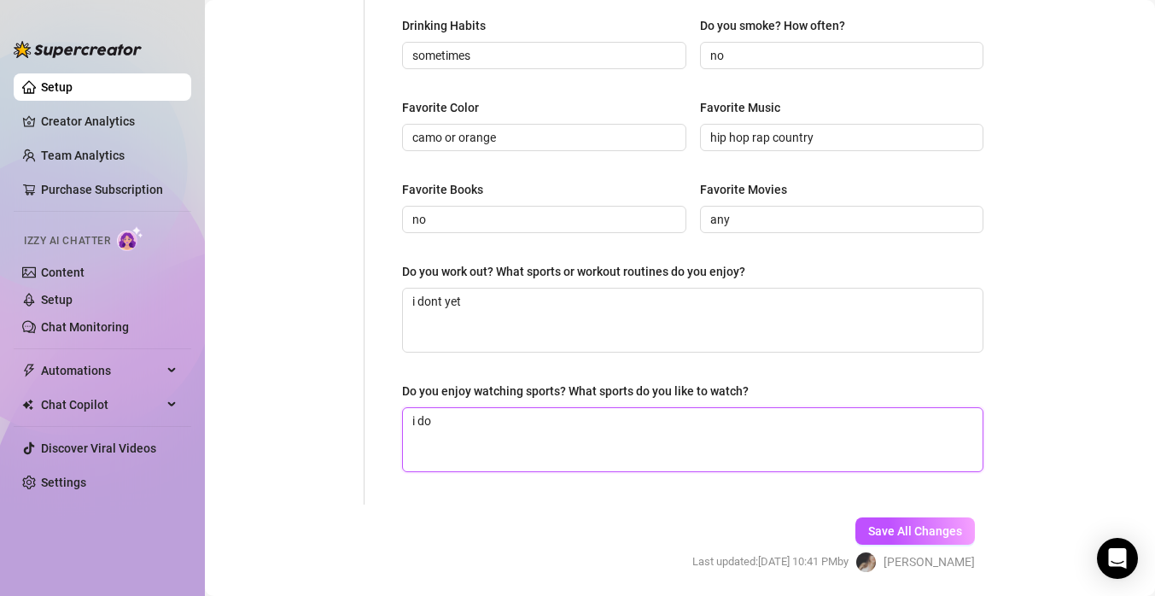
type textarea "i do"
type textarea "i do h"
type textarea "i do ho"
type textarea "i do hoc"
type textarea "i do [PERSON_NAME]"
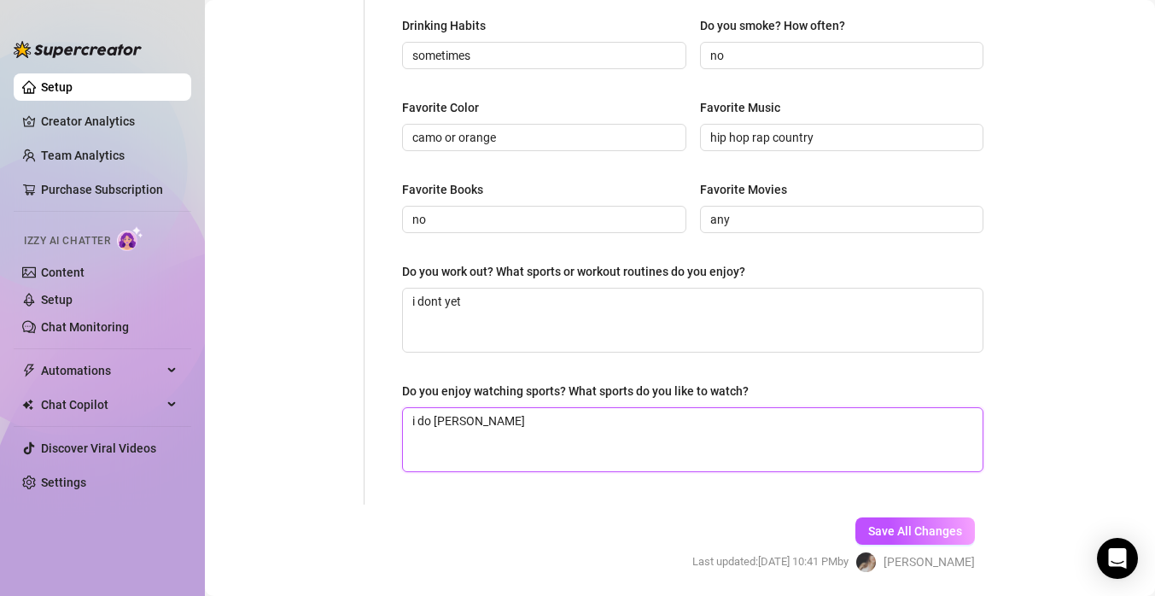
type textarea "i do hocke"
type textarea "i do hockey"
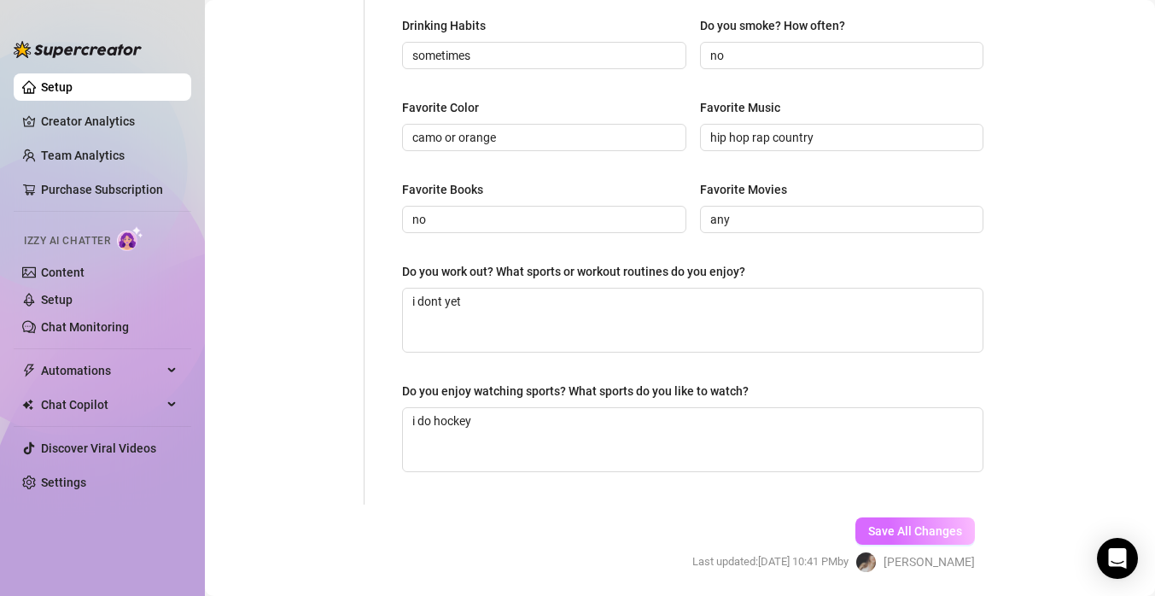
click at [883, 529] on span "Save All Changes" at bounding box center [915, 531] width 94 height 14
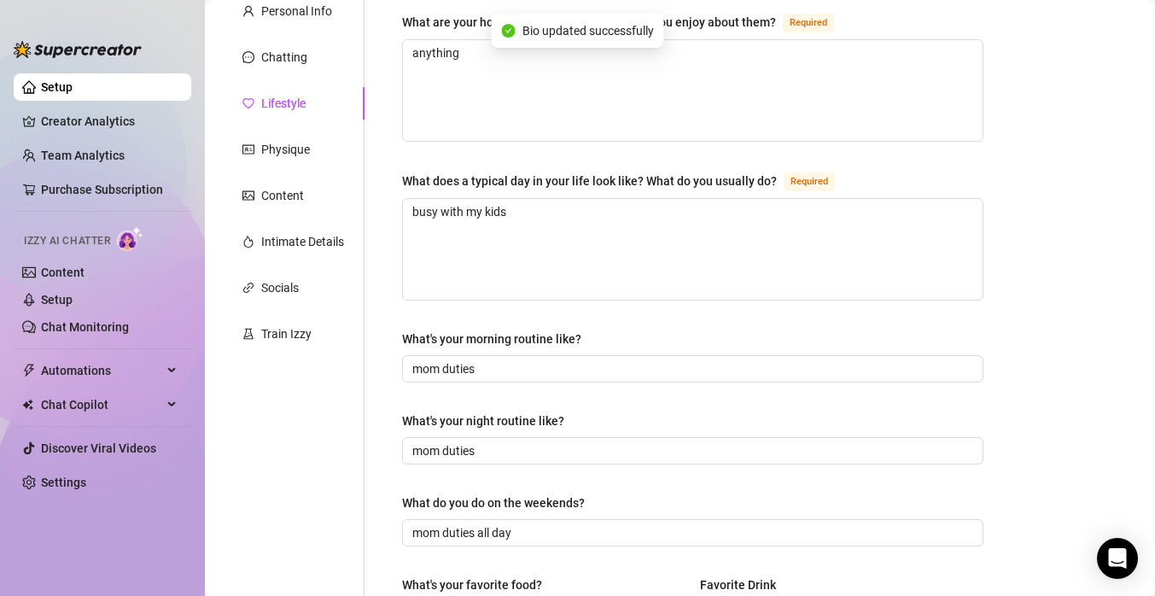
scroll to position [137, 0]
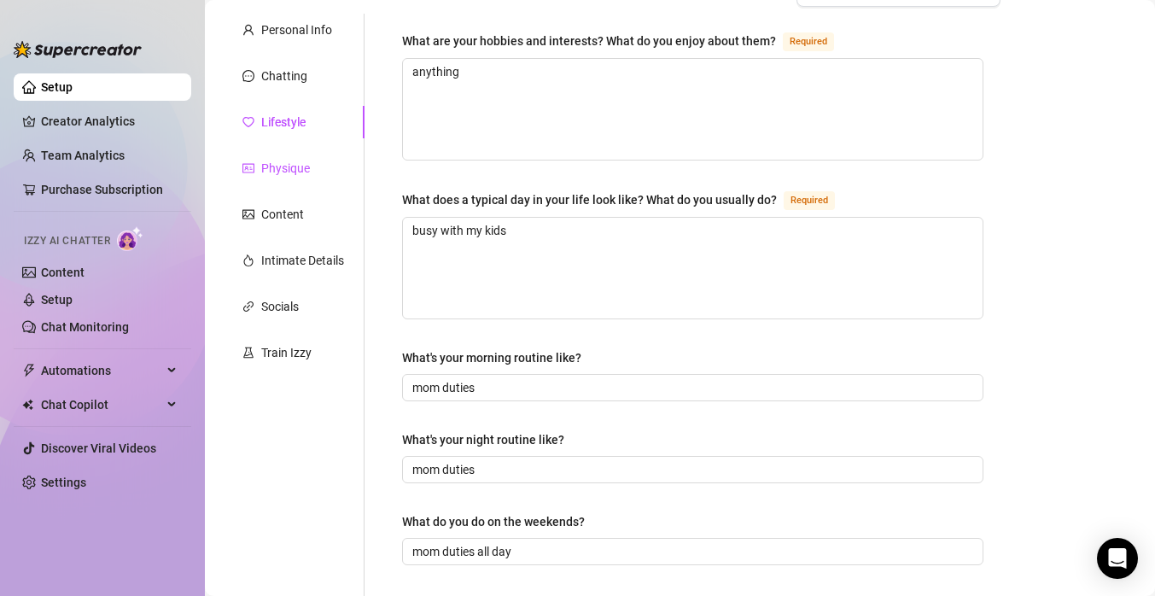
click at [298, 172] on div "Physique" at bounding box center [285, 168] width 49 height 19
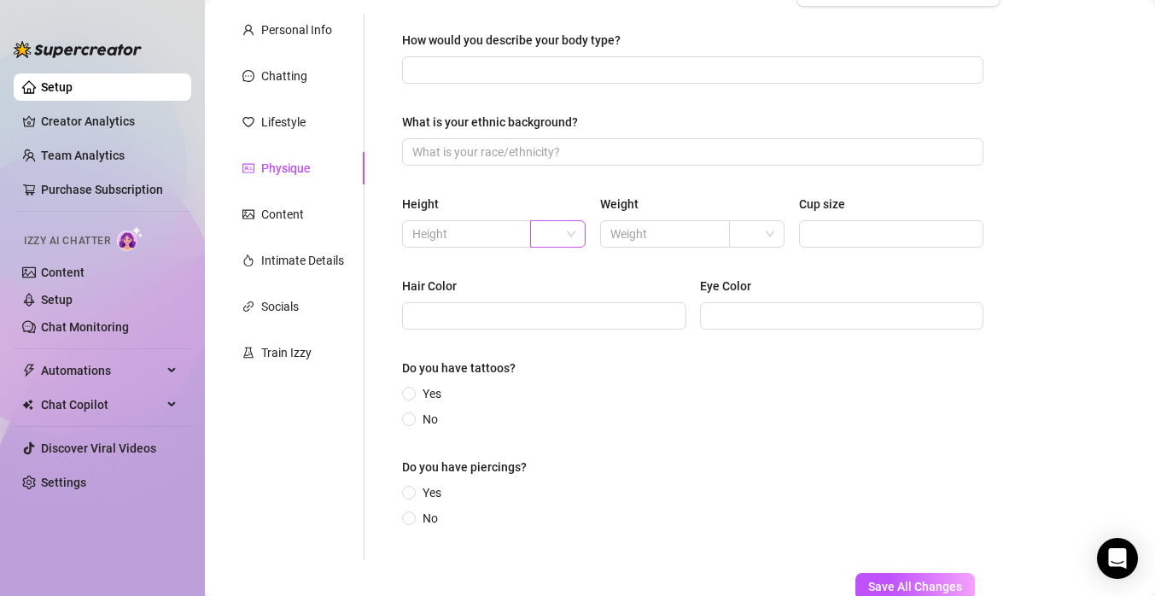
click at [567, 236] on span at bounding box center [557, 234] width 35 height 26
click at [559, 297] on div "ft" at bounding box center [559, 295] width 28 height 19
click at [505, 244] on span at bounding box center [466, 233] width 129 height 27
type input "57"
click at [631, 228] on input "text" at bounding box center [663, 234] width 105 height 19
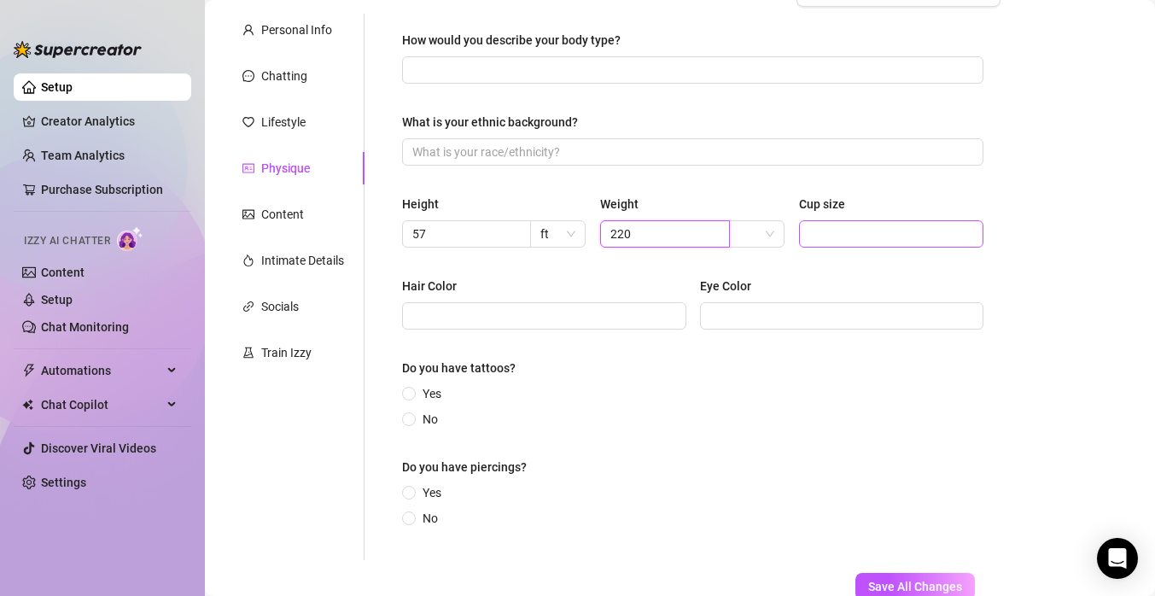
type input "220"
click at [836, 232] on input "Cup size" at bounding box center [889, 234] width 161 height 19
click at [645, 316] on input "Hair Color" at bounding box center [542, 316] width 260 height 19
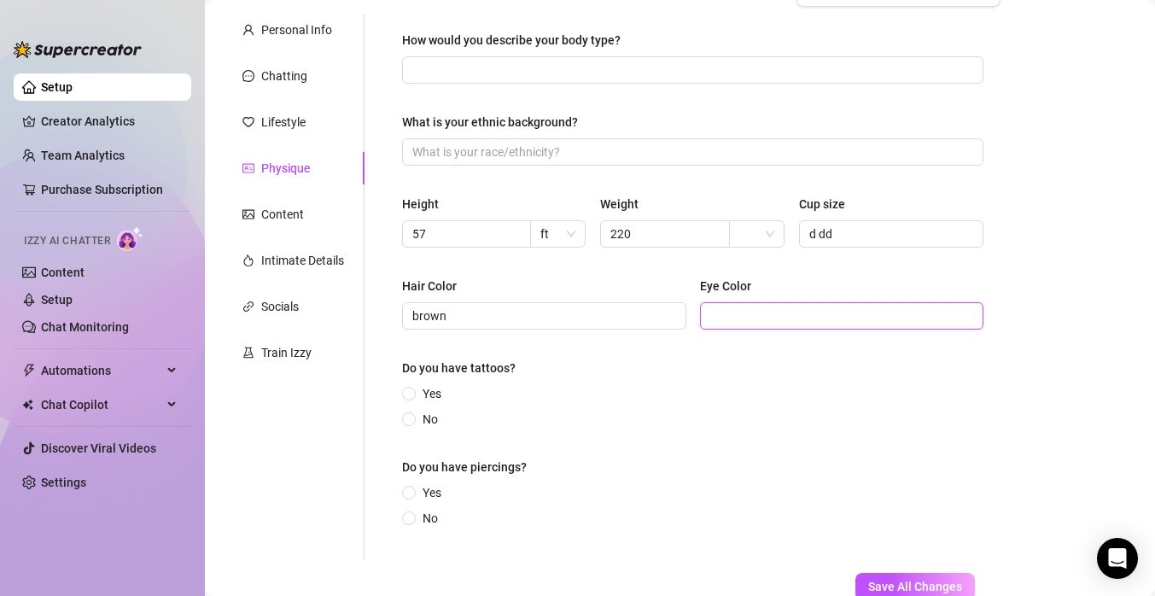
click at [772, 322] on input "Eye Color" at bounding box center [840, 316] width 260 height 19
click at [412, 418] on input "No" at bounding box center [409, 420] width 7 height 11
click at [418, 494] on span "Yes" at bounding box center [432, 492] width 32 height 19
click at [413, 494] on input "Yes" at bounding box center [409, 493] width 7 height 11
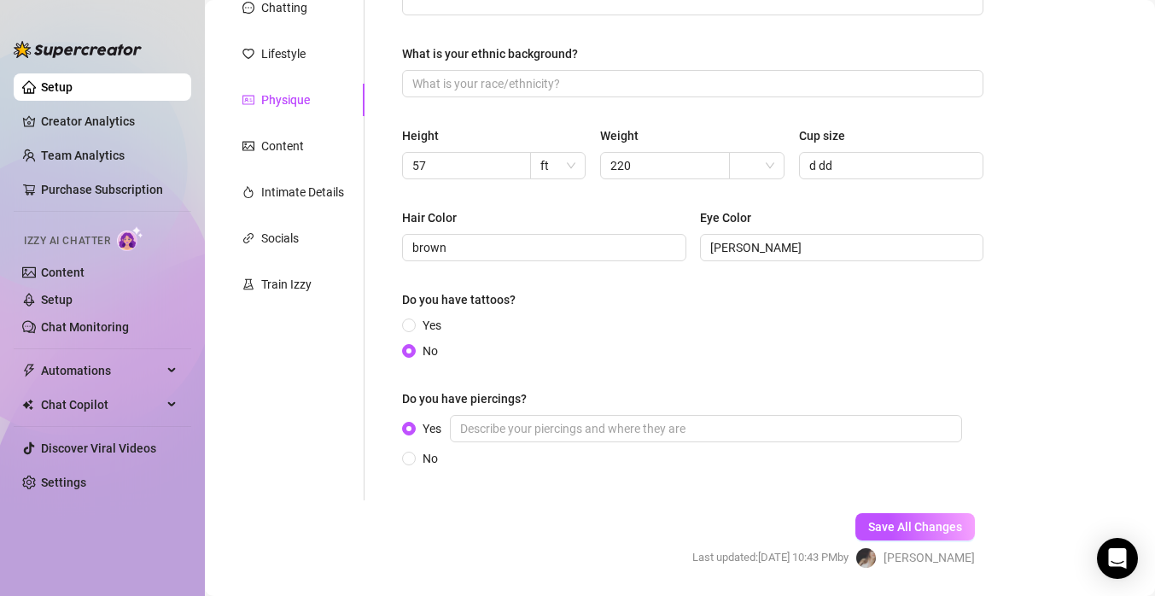
scroll to position [211, 0]
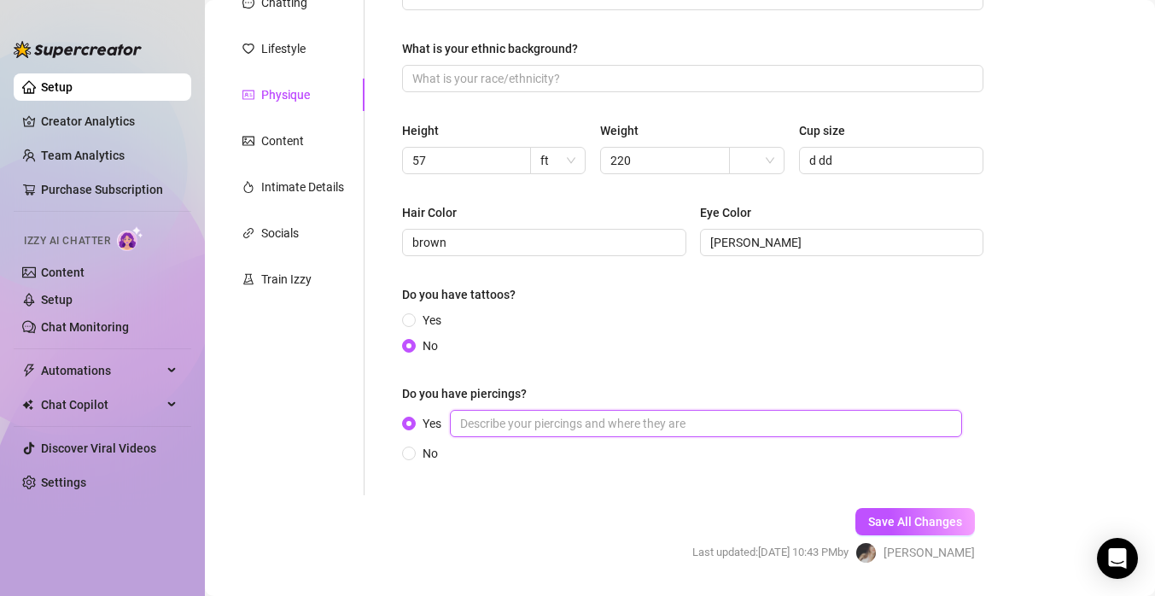
click at [539, 426] on input "Yes" at bounding box center [706, 423] width 512 height 27
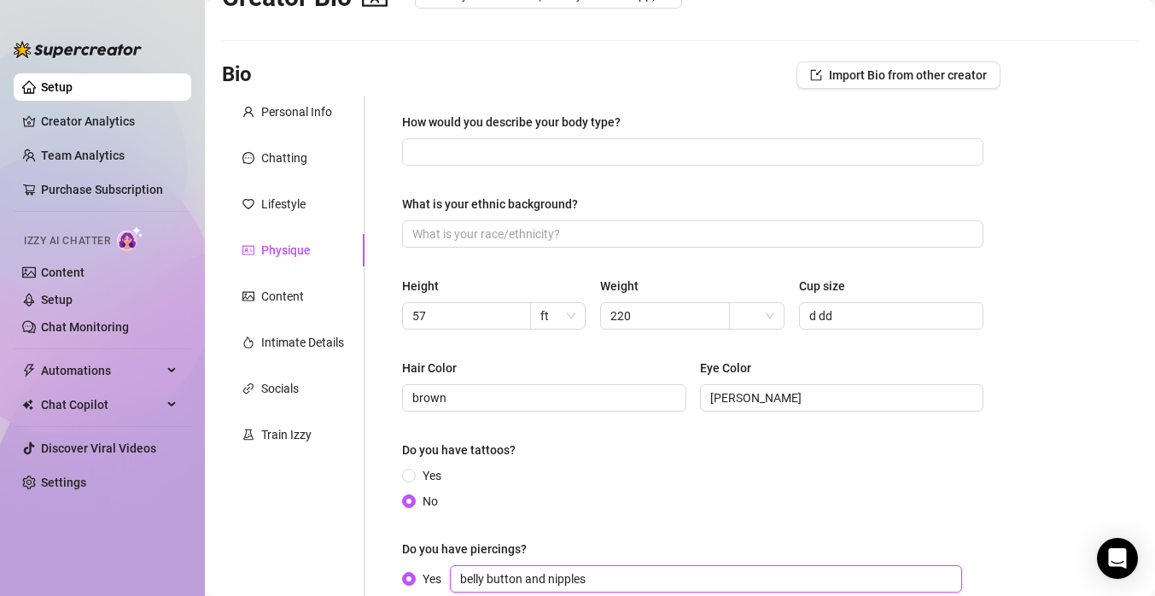
scroll to position [0, 0]
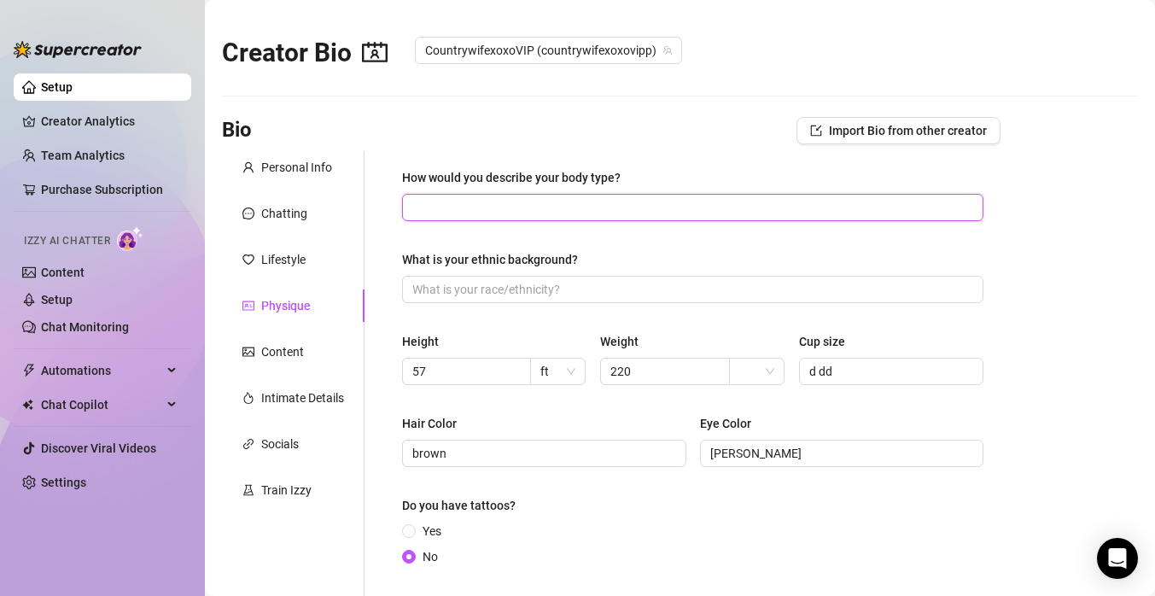
click at [553, 211] on input "How would you describe your body type?" at bounding box center [691, 207] width 558 height 19
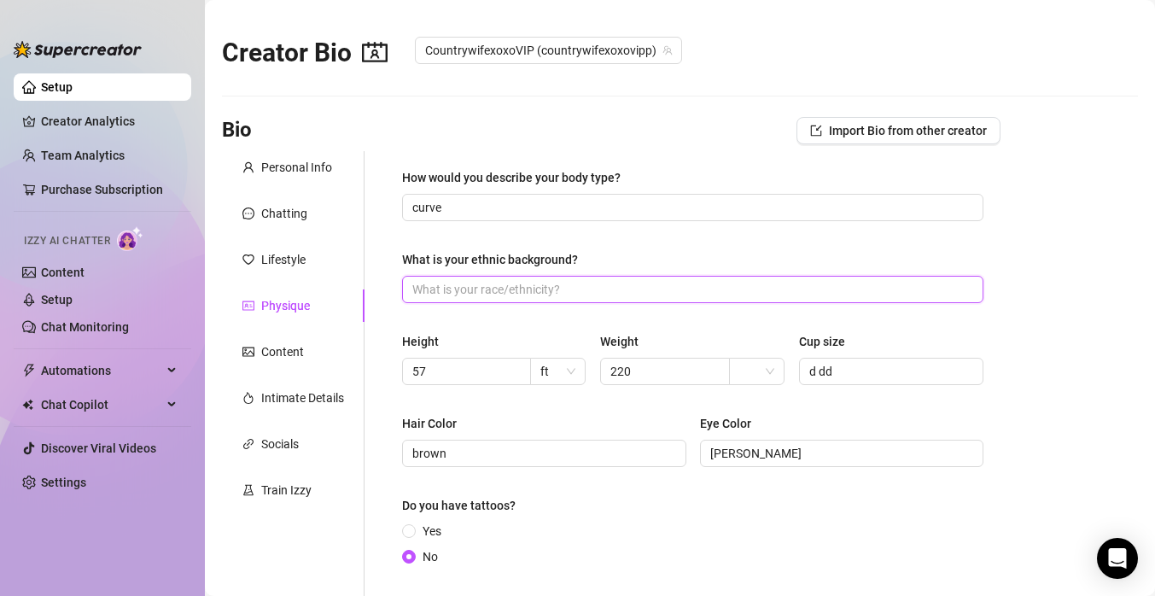
click at [577, 294] on input "What is your ethnic background?" at bounding box center [691, 289] width 558 height 19
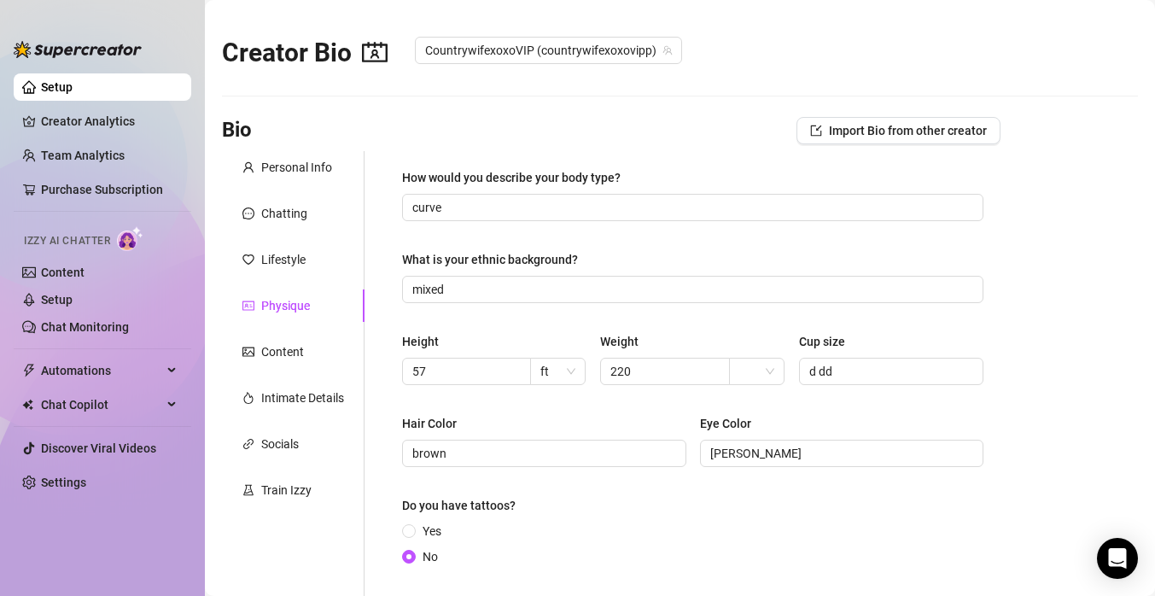
click at [618, 313] on div "How would you describe your body type? curve What is your ethnic background? mi…" at bounding box center [692, 428] width 581 height 521
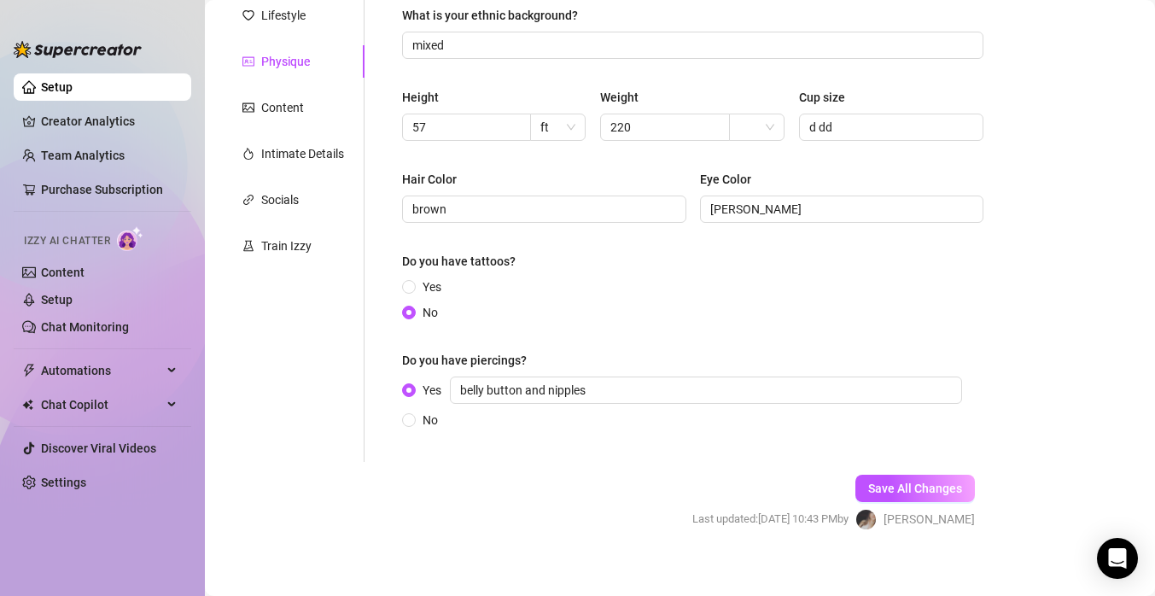
scroll to position [260, 0]
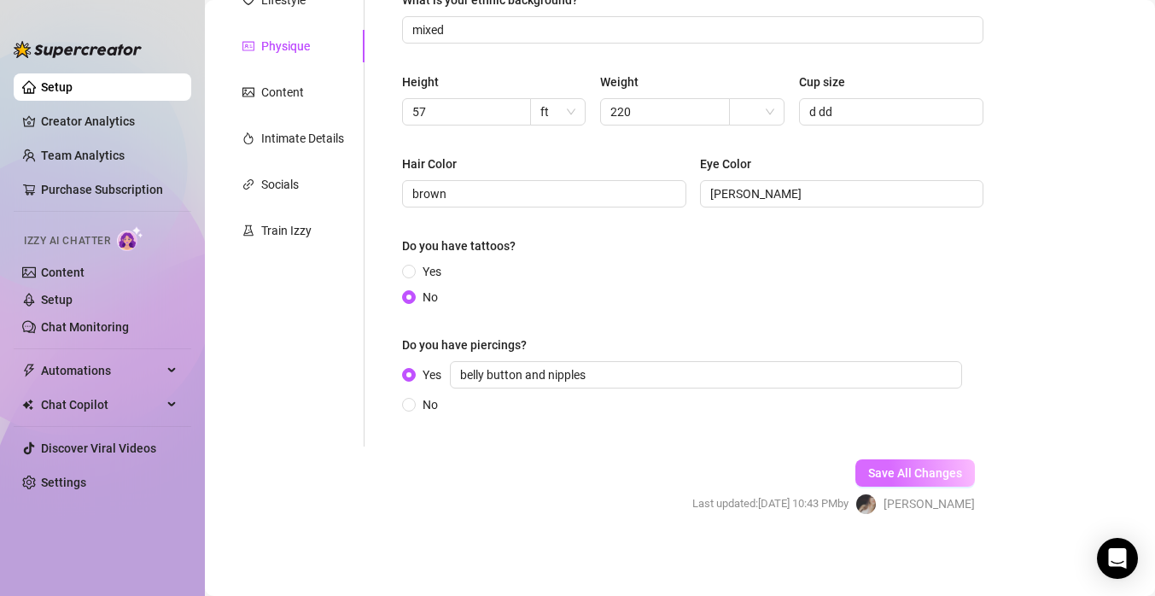
click at [921, 473] on span "Save All Changes" at bounding box center [915, 473] width 94 height 14
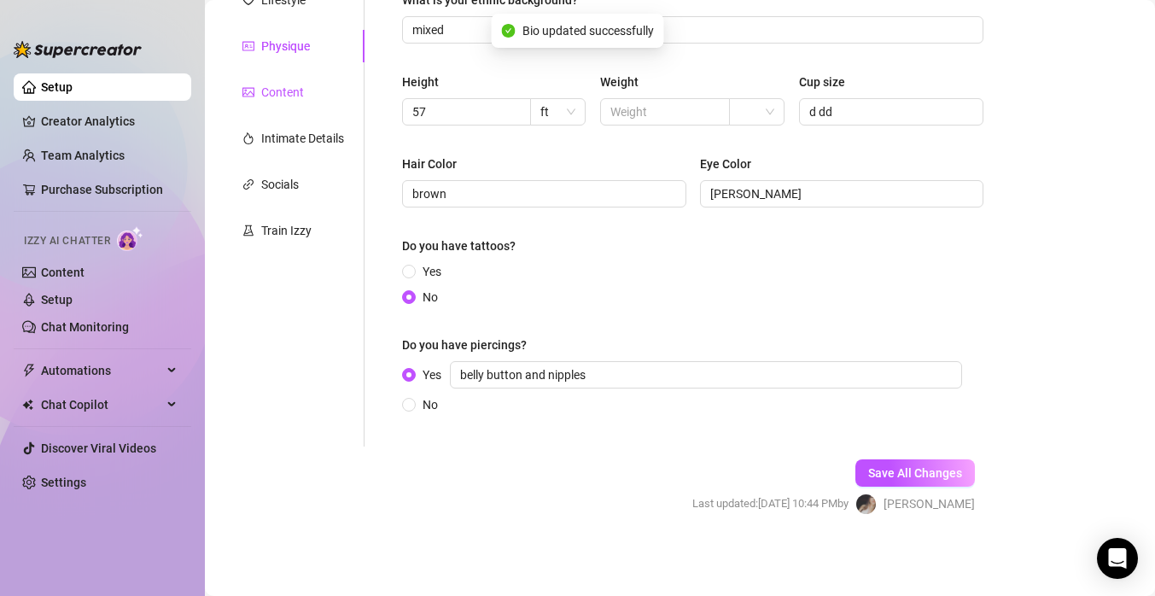
click at [277, 101] on div "Content" at bounding box center [282, 92] width 43 height 19
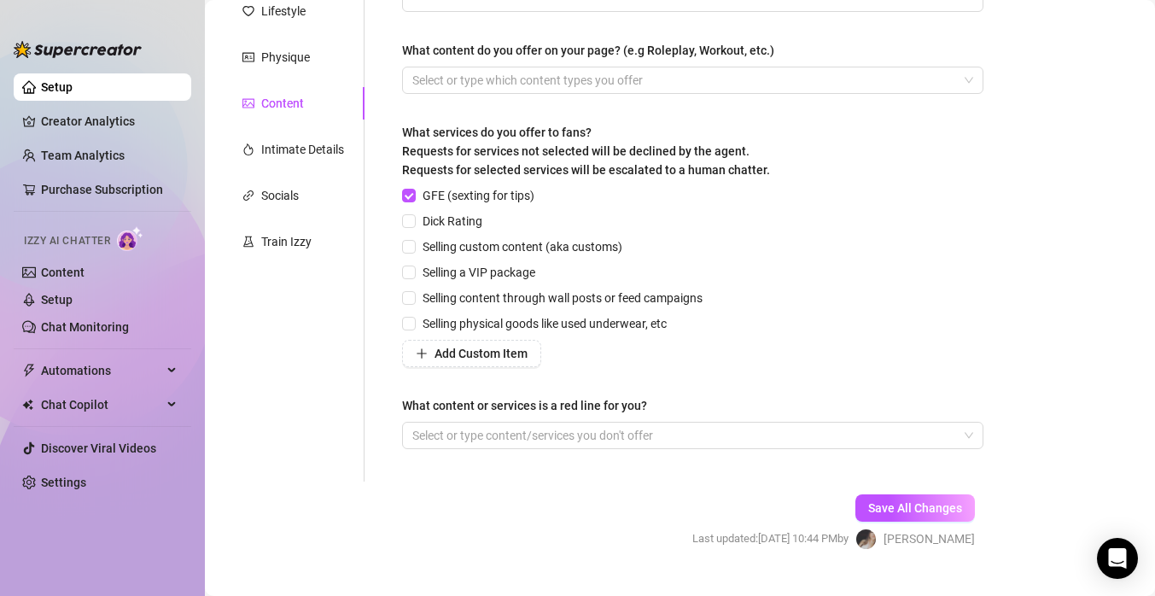
scroll to position [252, 0]
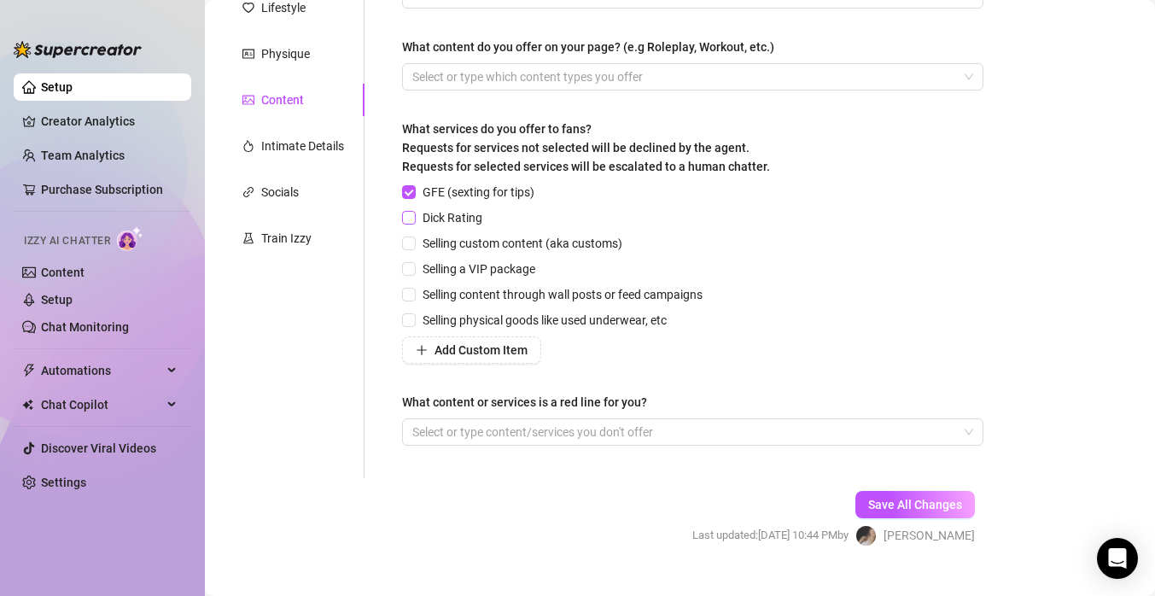
click at [412, 219] on input "Dick Rating" at bounding box center [408, 217] width 12 height 12
click at [413, 246] on input "Selling custom content (aka customs)" at bounding box center [408, 243] width 12 height 12
click at [413, 269] on input "Selling a VIP package" at bounding box center [408, 268] width 12 height 12
click at [413, 297] on input "Selling content through wall posts or feed campaigns" at bounding box center [408, 294] width 12 height 12
click at [412, 317] on input "Selling physical goods like used underwear, etc" at bounding box center [408, 319] width 12 height 12
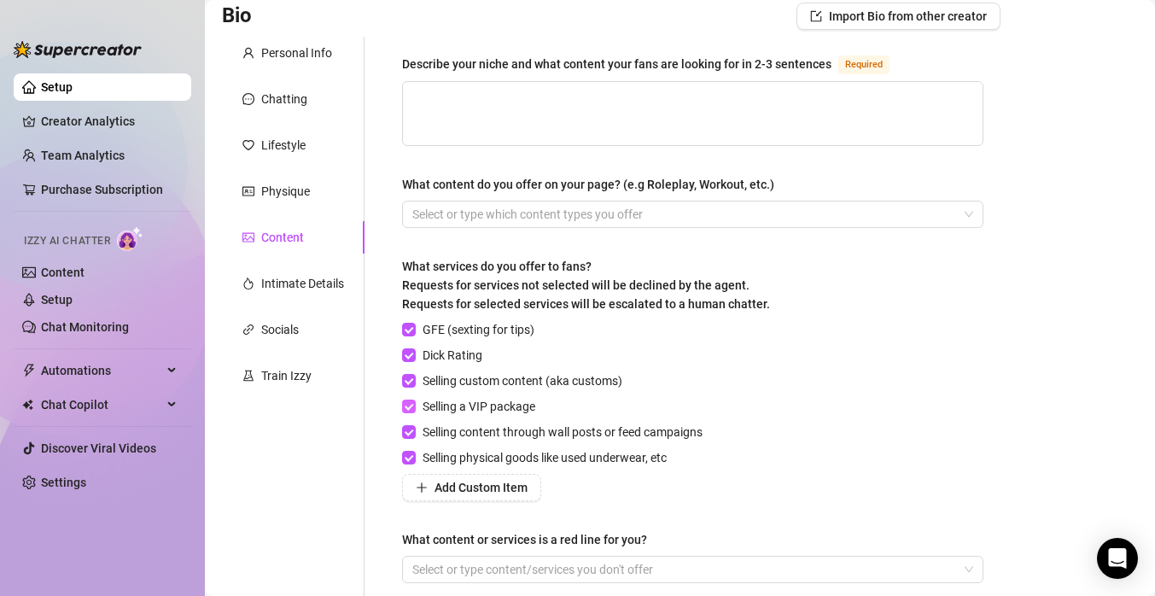
scroll to position [109, 0]
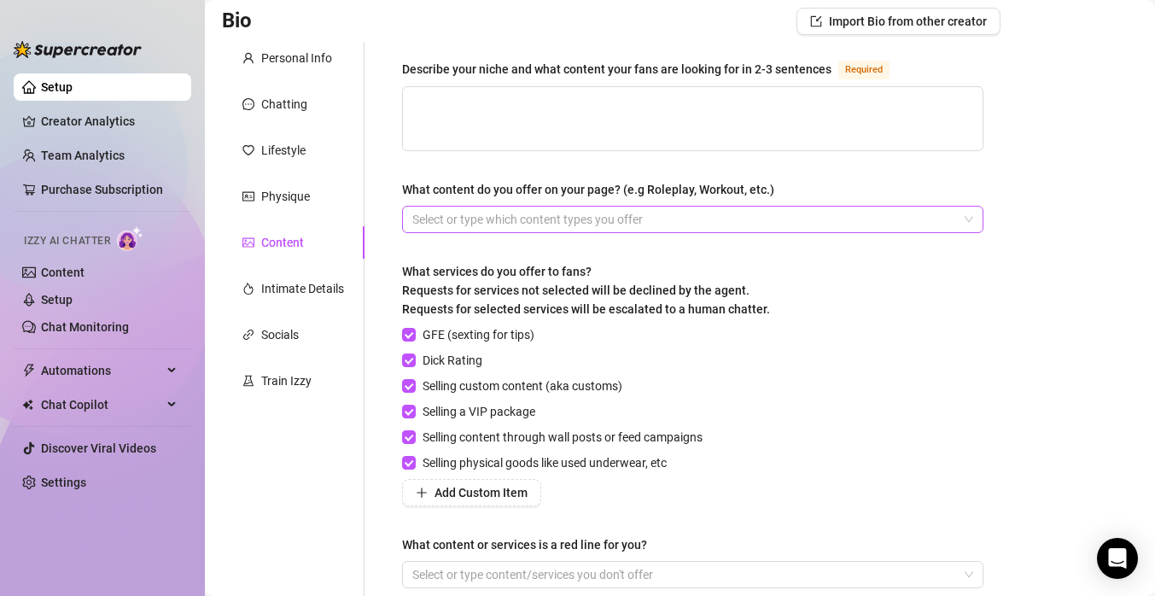
click at [547, 218] on div at bounding box center [684, 219] width 557 height 24
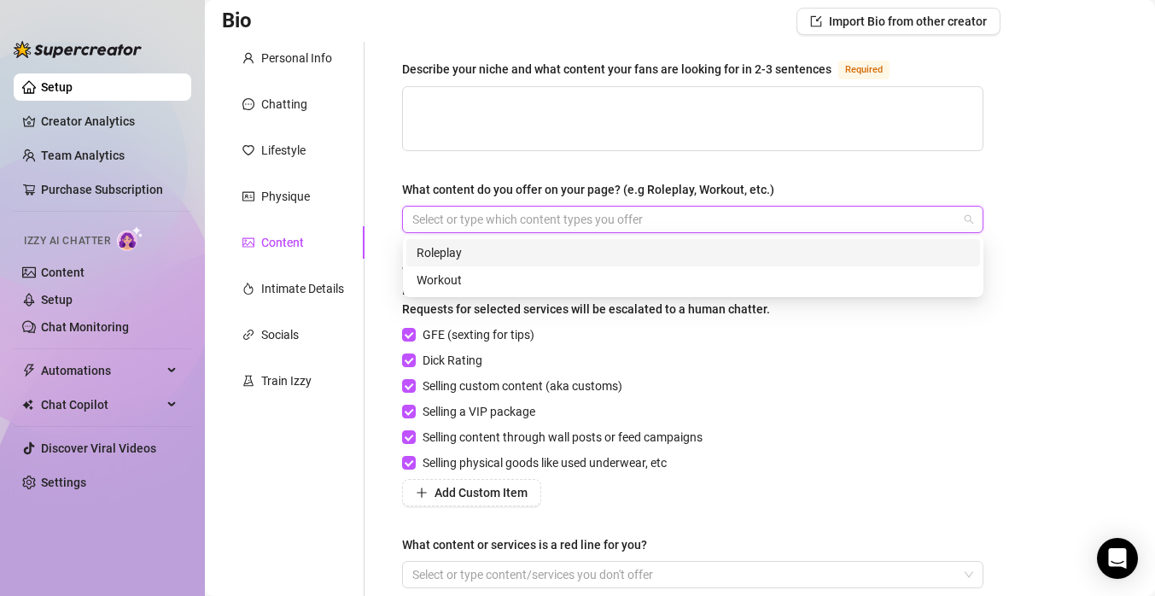
click at [560, 257] on div "Roleplay" at bounding box center [693, 252] width 553 height 19
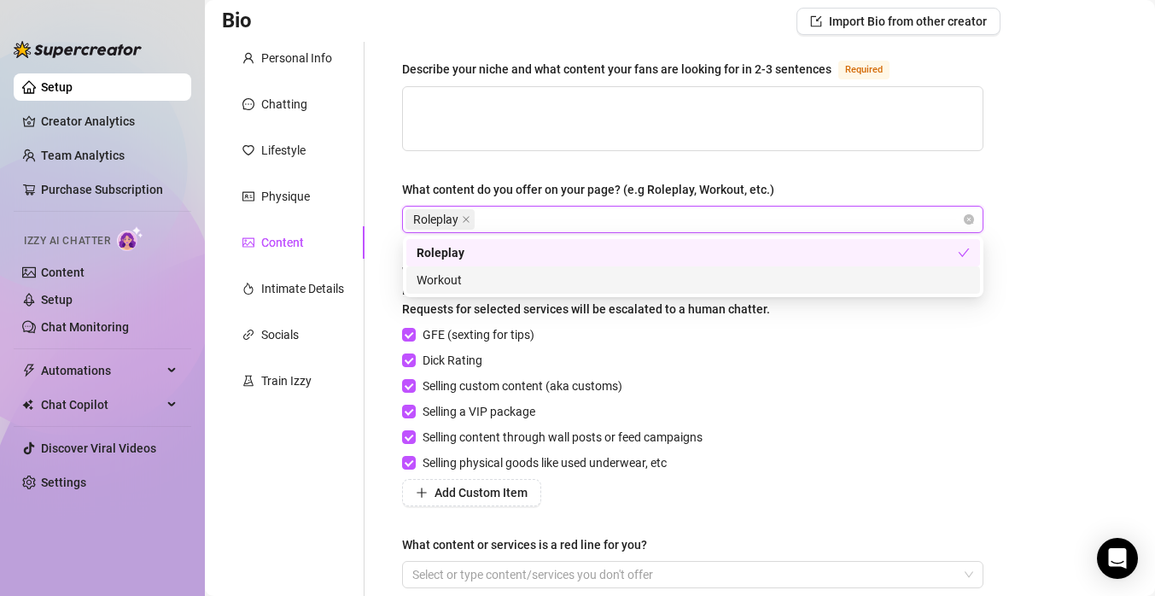
click at [559, 282] on div "Workout" at bounding box center [693, 280] width 553 height 19
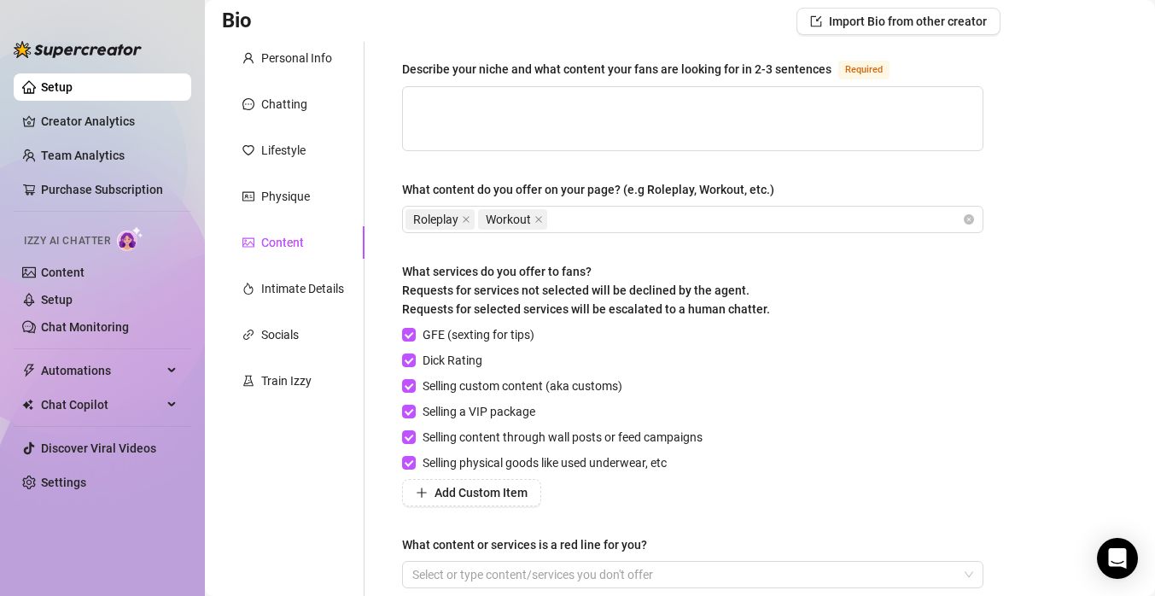
click at [766, 366] on div "GFE (sexting for tips) Dick Rating Selling custom content (aka customs) Selling…" at bounding box center [692, 415] width 581 height 181
click at [616, 109] on textarea "Describe your niche and what content your fans are looking for in 2-3 sentences…" at bounding box center [693, 118] width 580 height 63
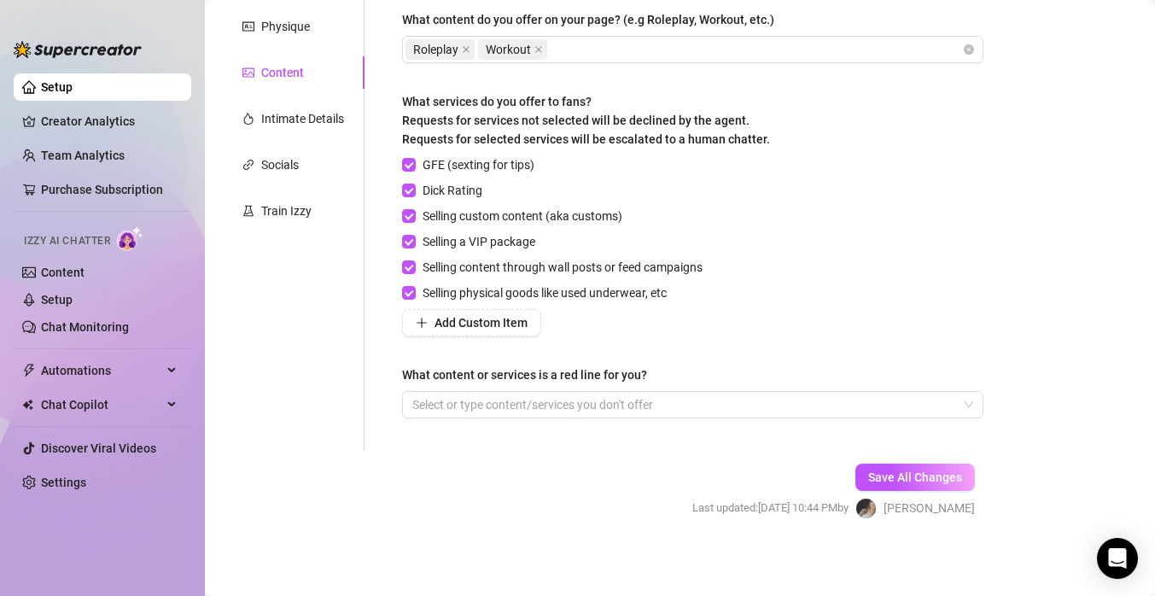
scroll to position [283, 0]
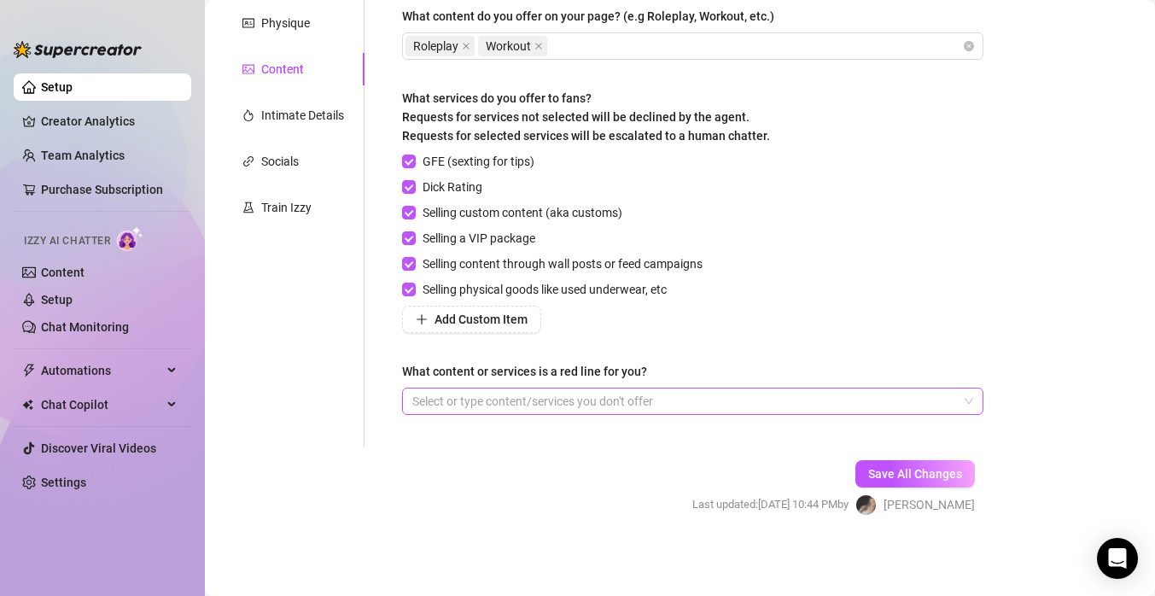
click at [785, 400] on div at bounding box center [684, 401] width 557 height 24
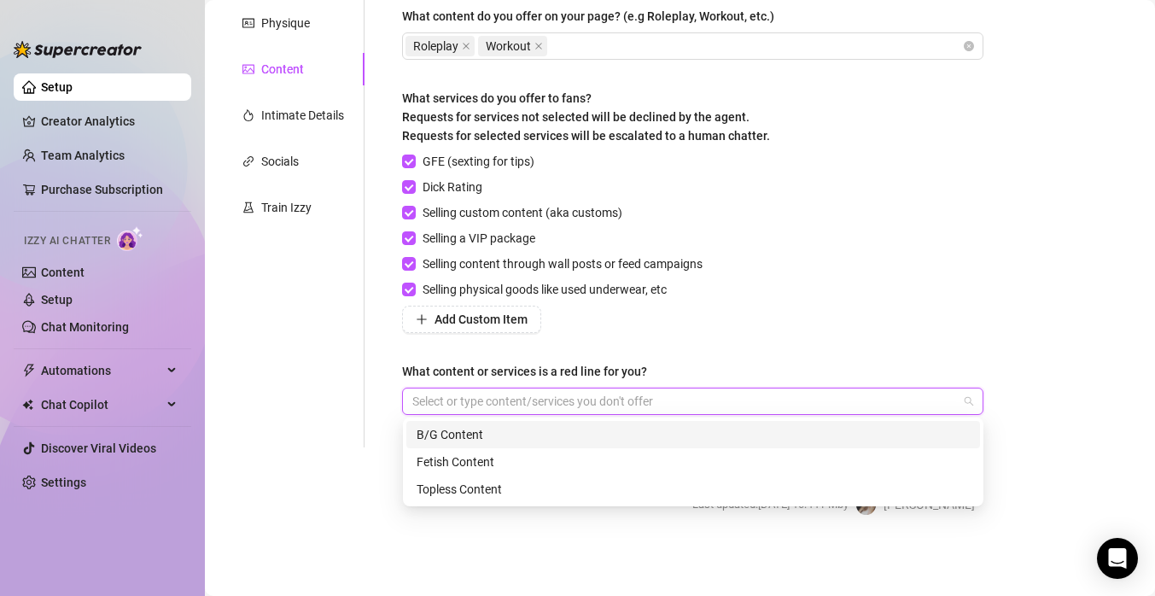
click at [715, 425] on div "B/G Content" at bounding box center [693, 434] width 553 height 19
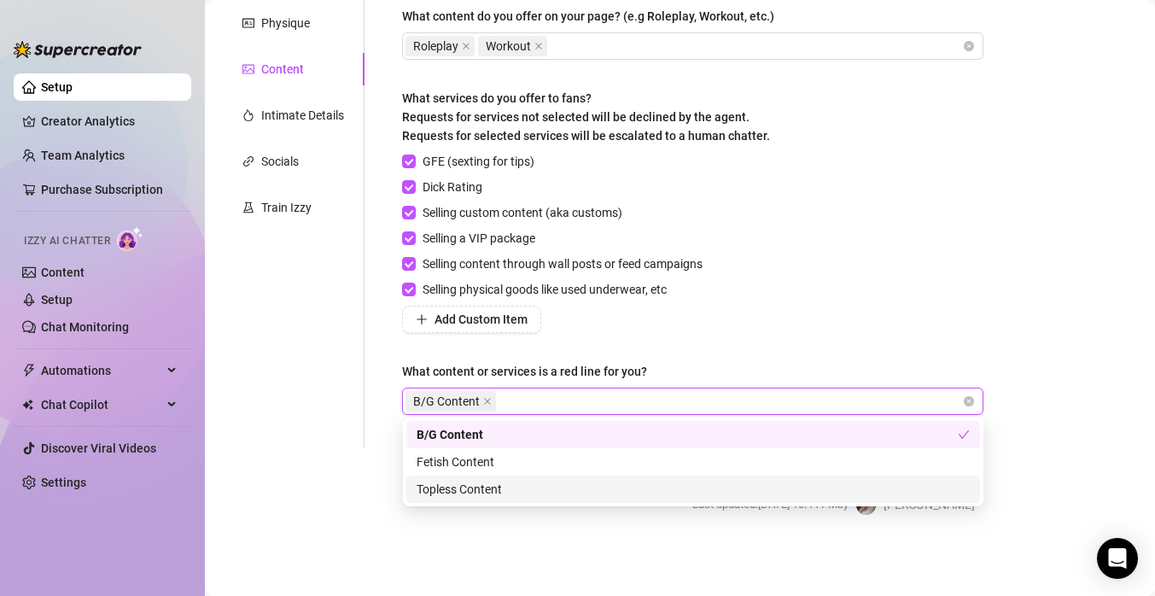
click at [698, 489] on div "Topless Content" at bounding box center [693, 489] width 553 height 19
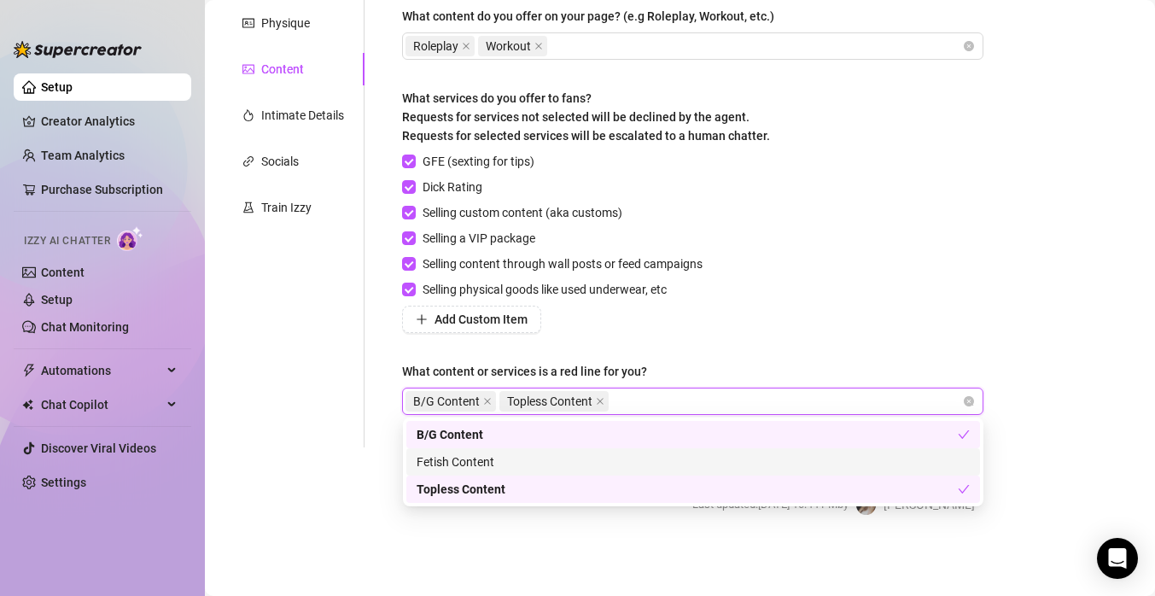
click at [698, 459] on div "Fetish Content" at bounding box center [693, 462] width 553 height 19
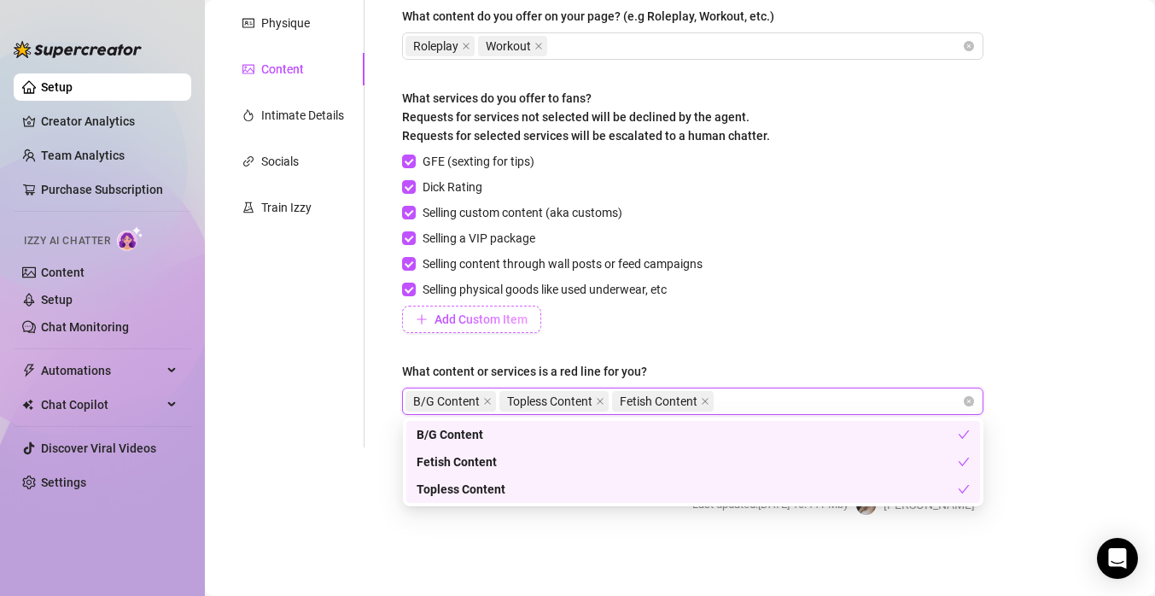
click at [500, 320] on span "Add Custom Item" at bounding box center [481, 320] width 93 height 14
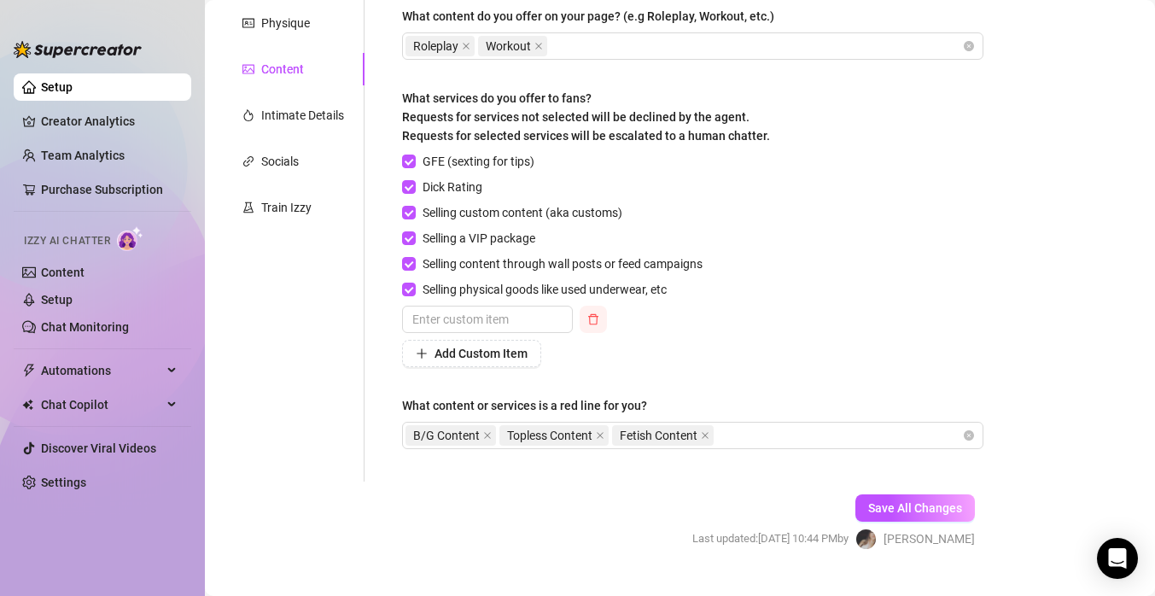
click at [586, 320] on button "button" at bounding box center [593, 319] width 27 height 27
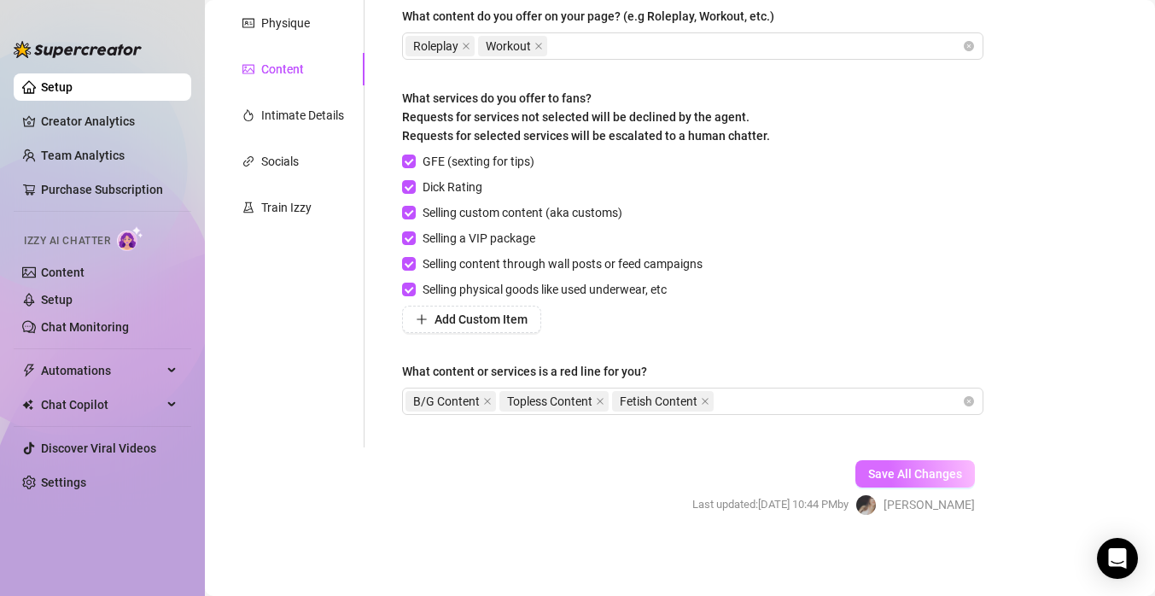
click at [877, 475] on span "Save All Changes" at bounding box center [915, 474] width 94 height 14
click at [313, 118] on div "Intimate Details" at bounding box center [302, 115] width 83 height 19
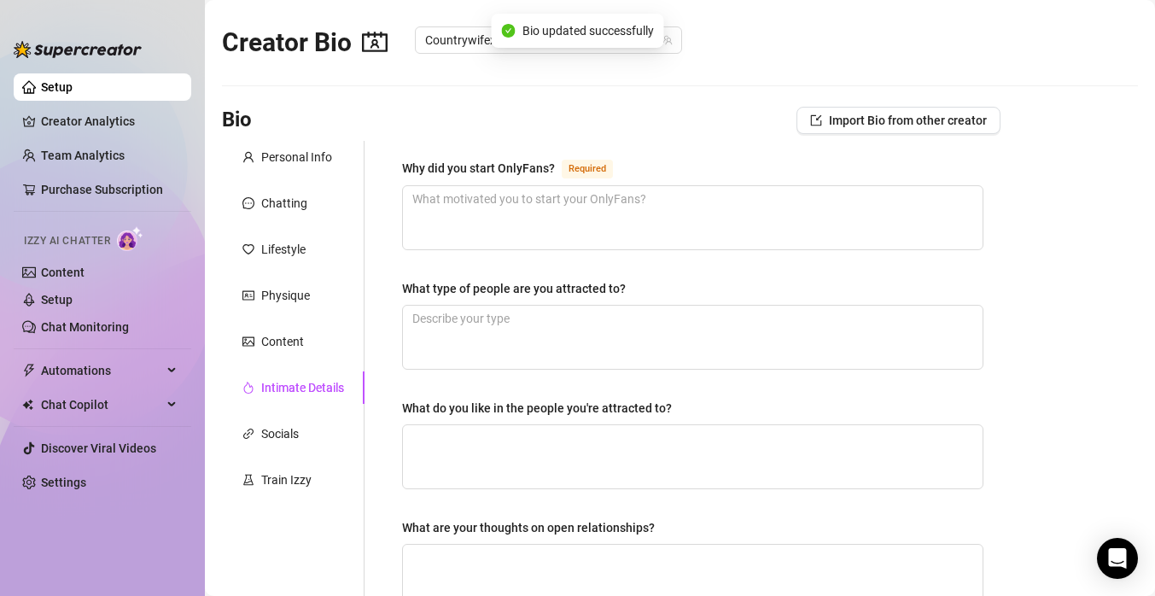
scroll to position [7, 0]
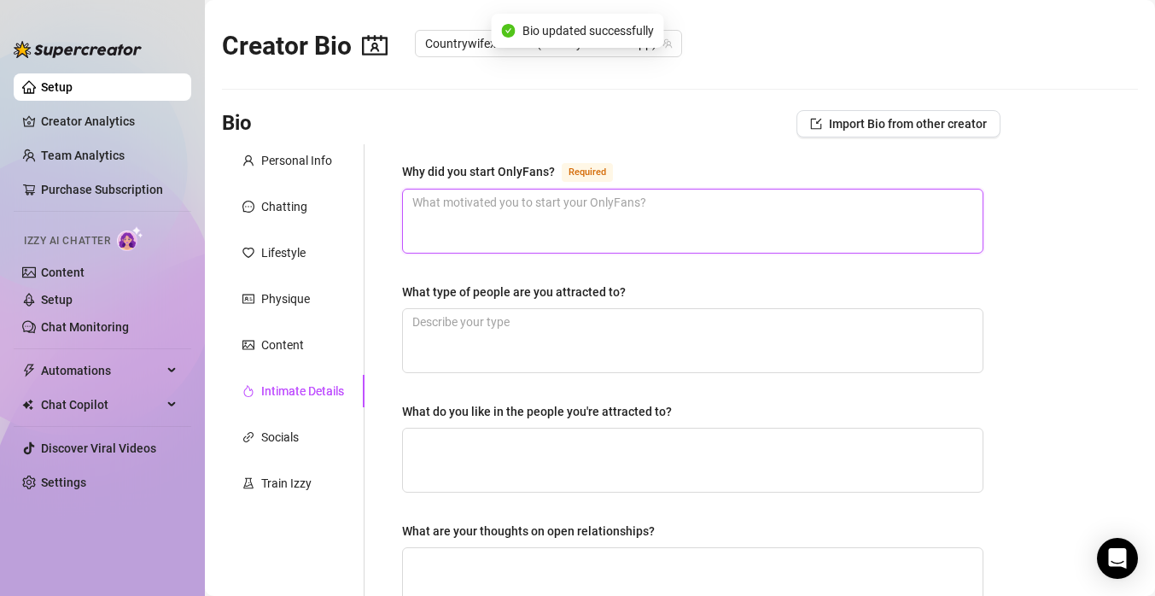
click at [505, 206] on textarea "Why did you start OnlyFans? Required" at bounding box center [693, 221] width 580 height 63
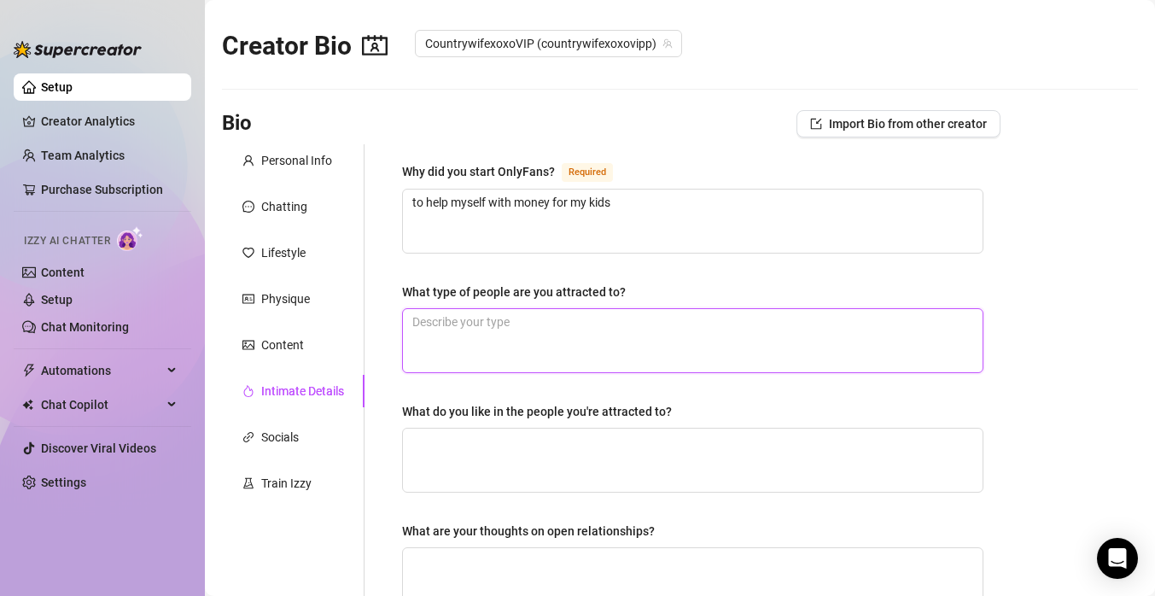
click at [486, 343] on textarea "What type of people are you attracted to?" at bounding box center [693, 340] width 580 height 63
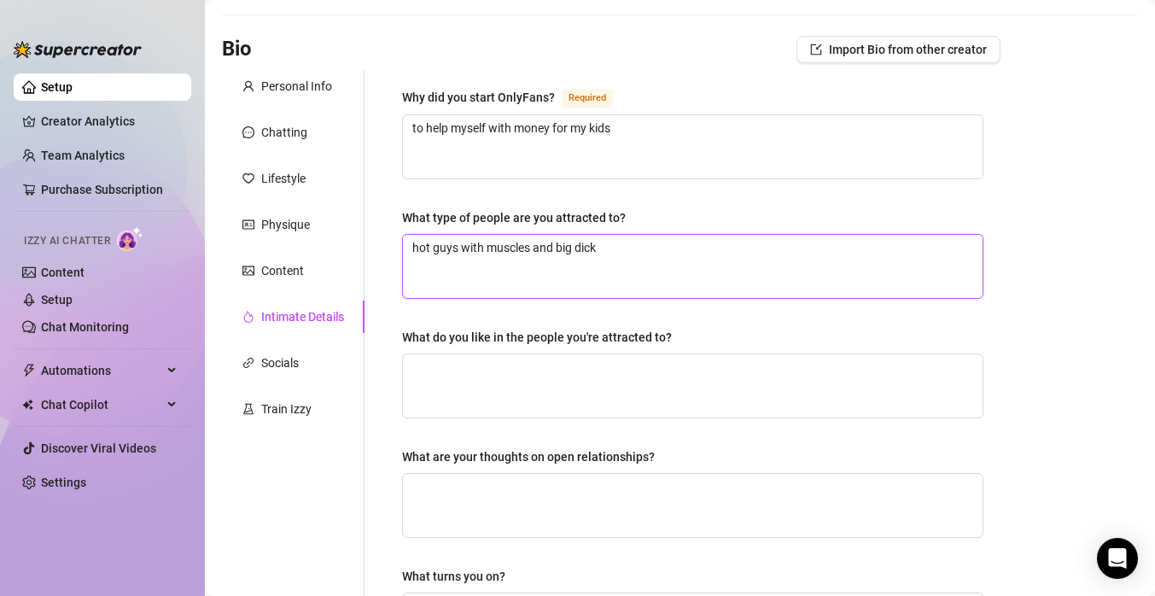
scroll to position [82, 0]
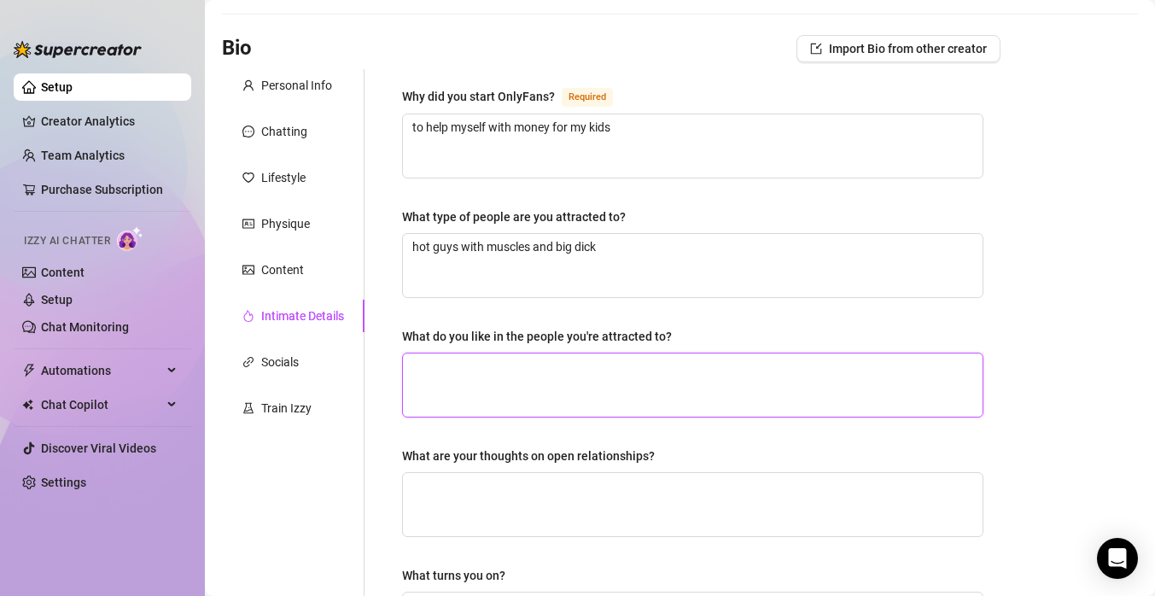
click at [508, 369] on textarea "What do you like in the people you're attracted to?" at bounding box center [693, 384] width 580 height 63
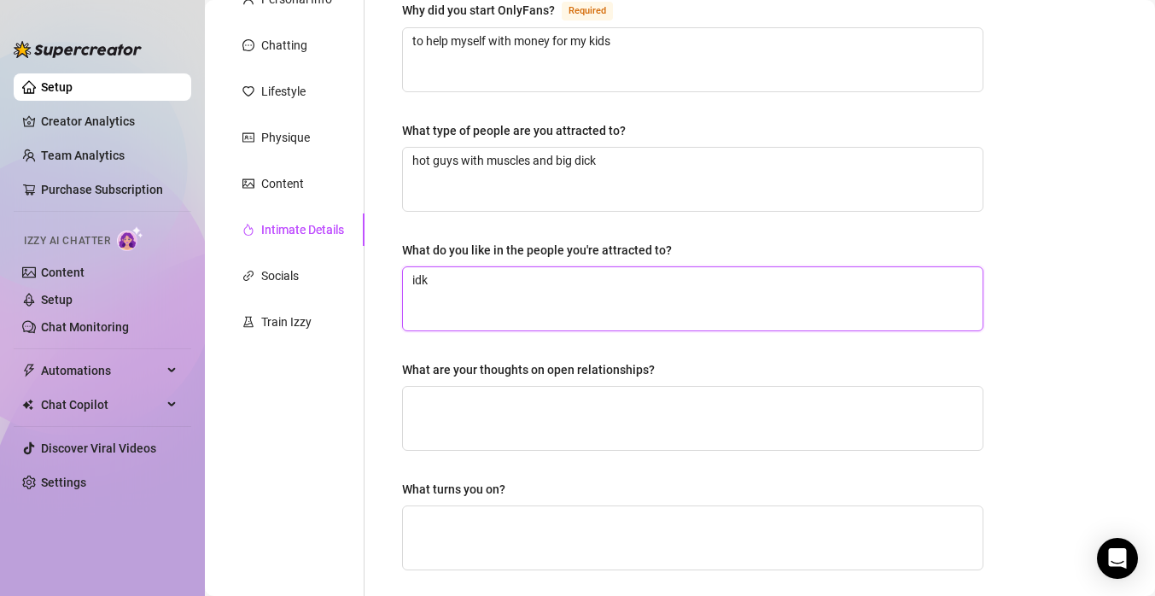
scroll to position [171, 0]
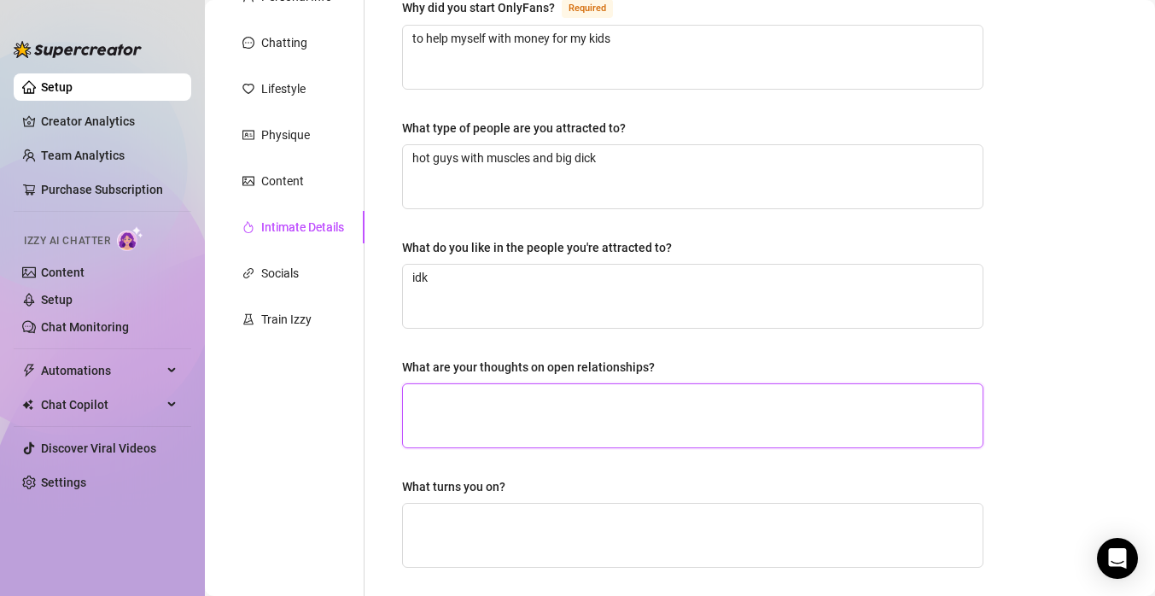
click at [485, 411] on textarea "What are your thoughts on open relationships?" at bounding box center [693, 415] width 580 height 63
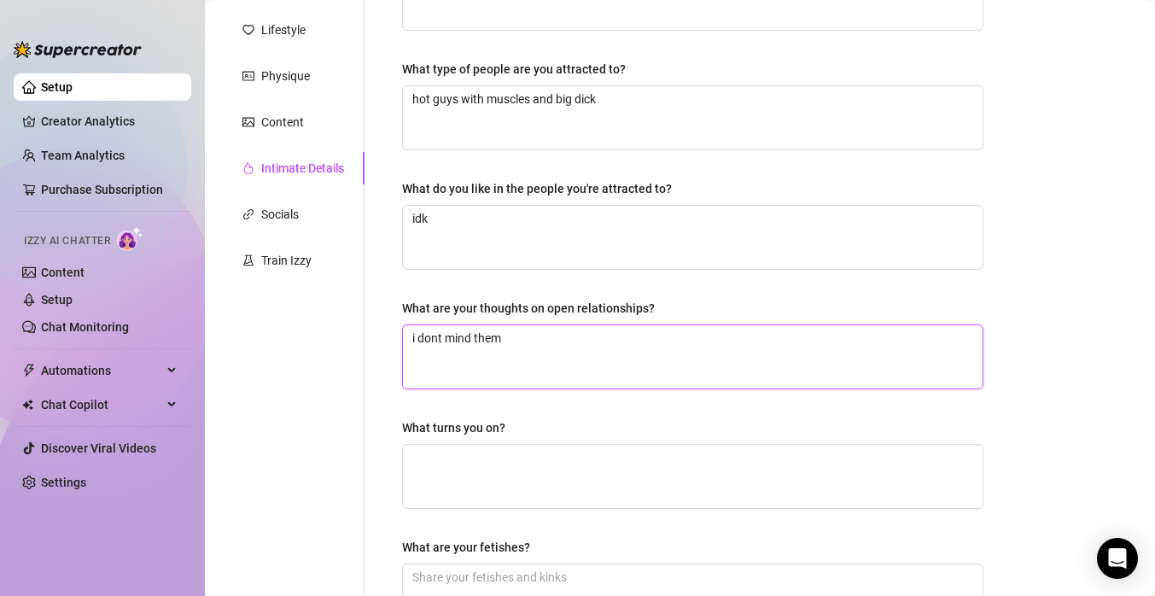
scroll to position [251, 0]
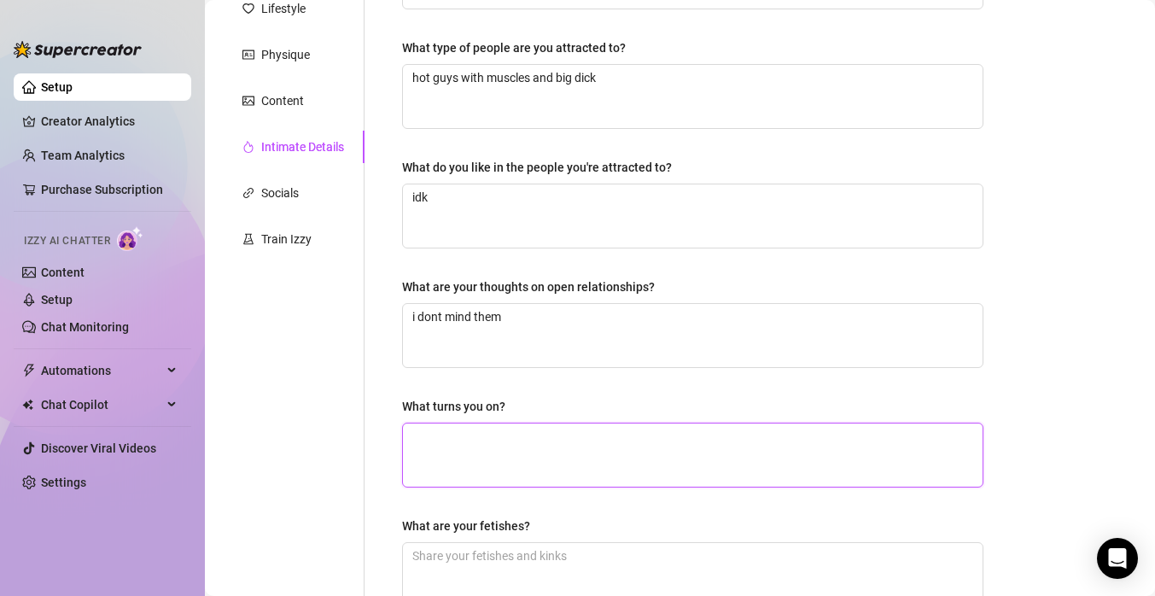
click at [479, 453] on textarea "What turns you on?" at bounding box center [693, 455] width 580 height 63
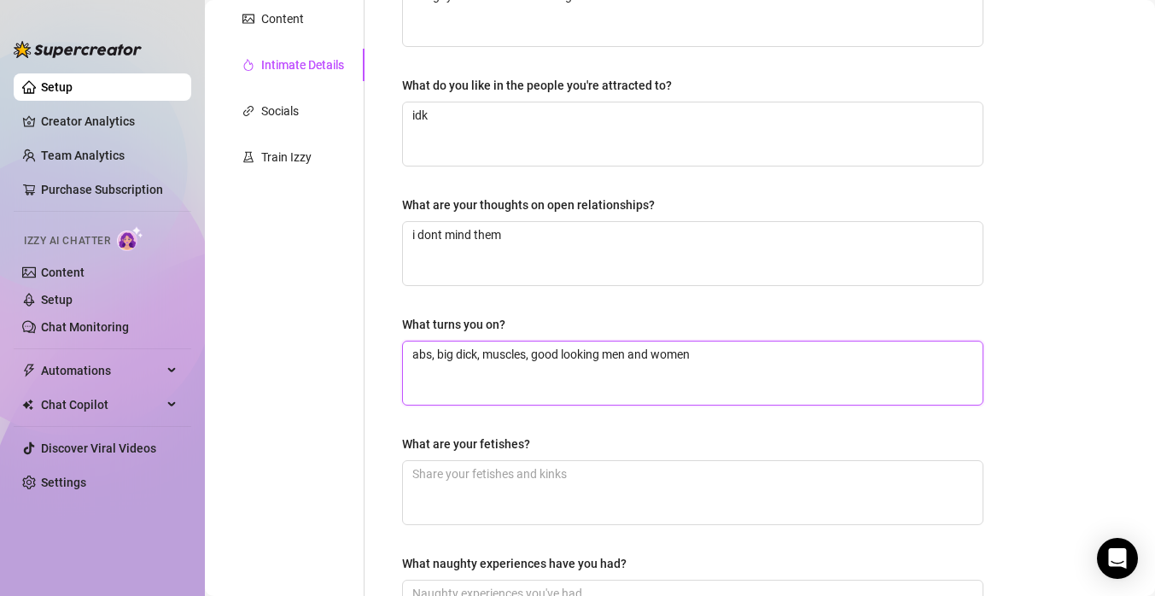
scroll to position [359, 0]
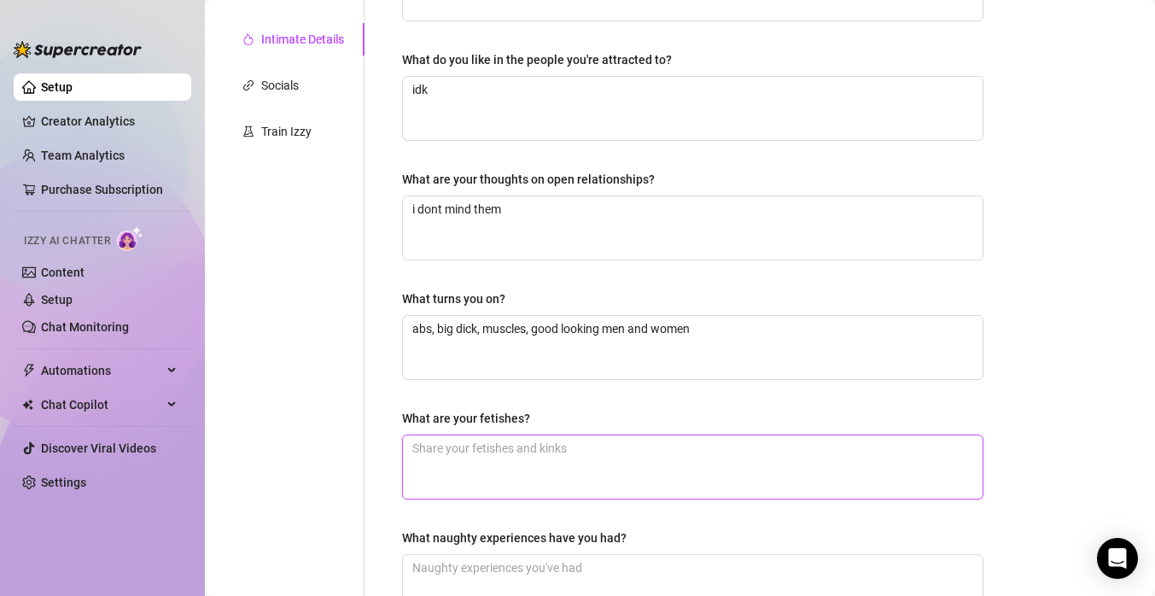
click at [482, 460] on textarea "What are your fetishes?" at bounding box center [693, 466] width 580 height 63
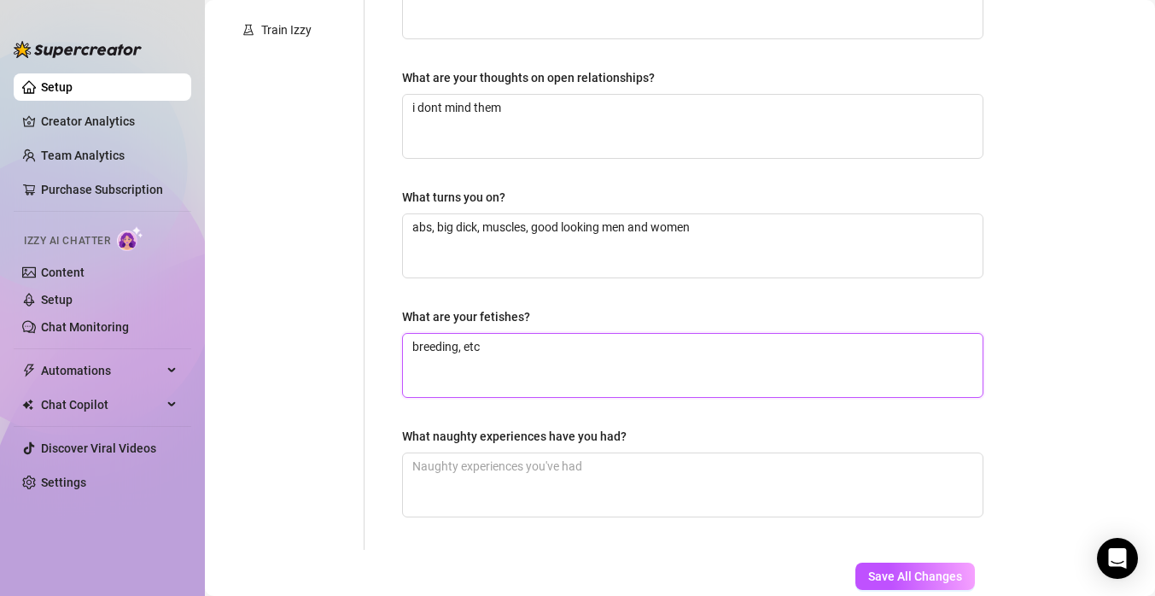
scroll to position [462, 0]
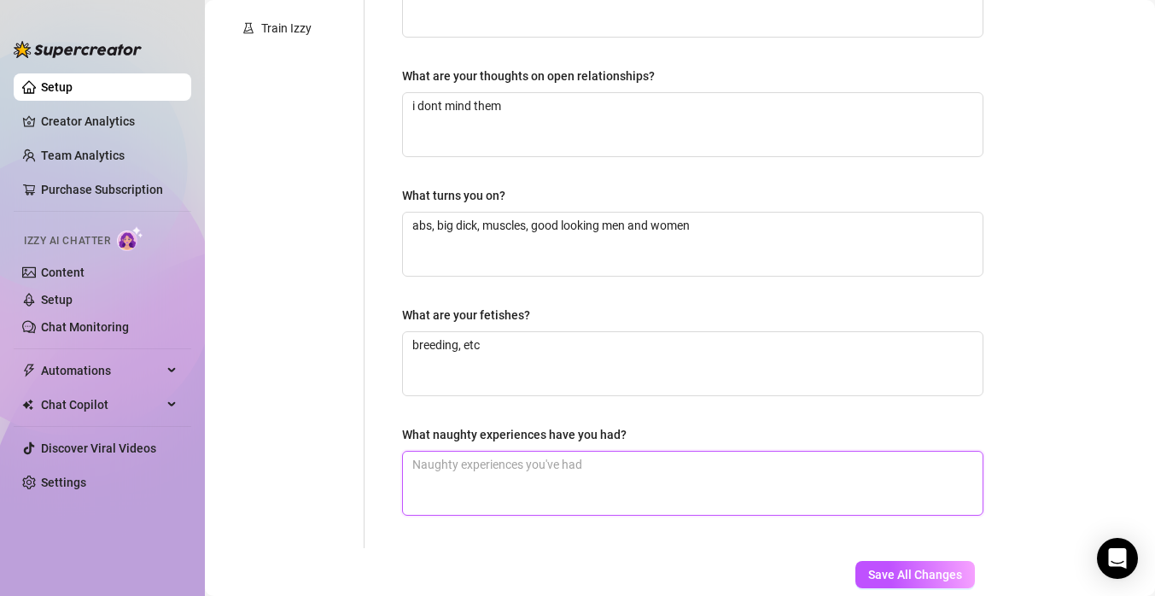
click at [523, 479] on textarea "What naughty experiences have you had?" at bounding box center [693, 483] width 580 height 63
click at [870, 558] on div "Save All Changes Last updated: [DATE] 10:44 PM by [PERSON_NAME]" at bounding box center [834, 588] width 334 height 81
click at [886, 569] on span "Save All Changes" at bounding box center [915, 575] width 94 height 14
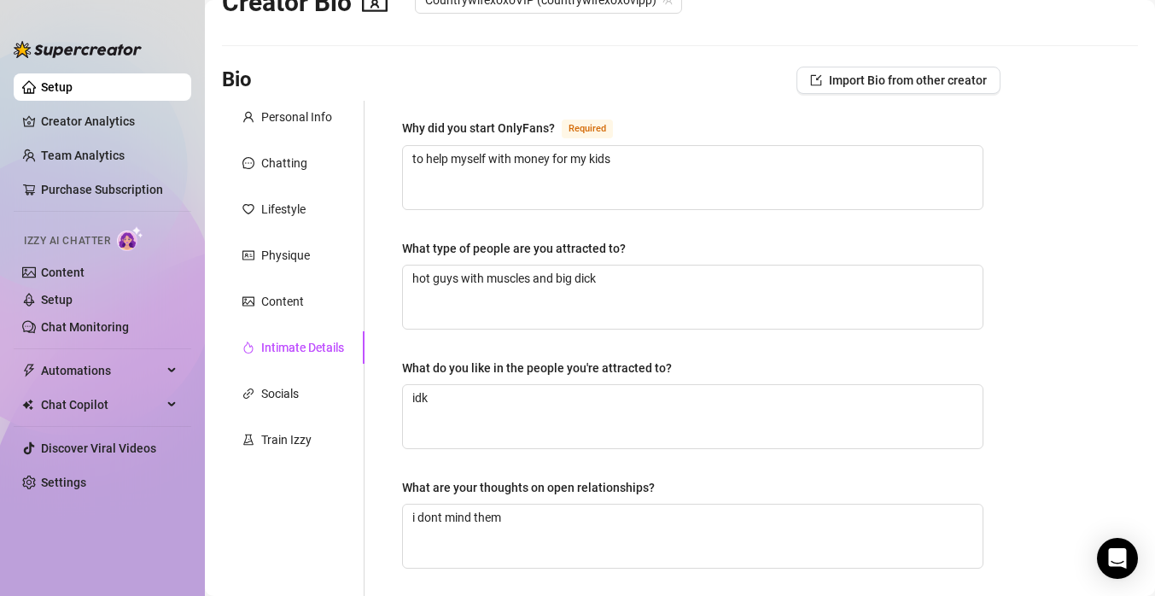
scroll to position [0, 0]
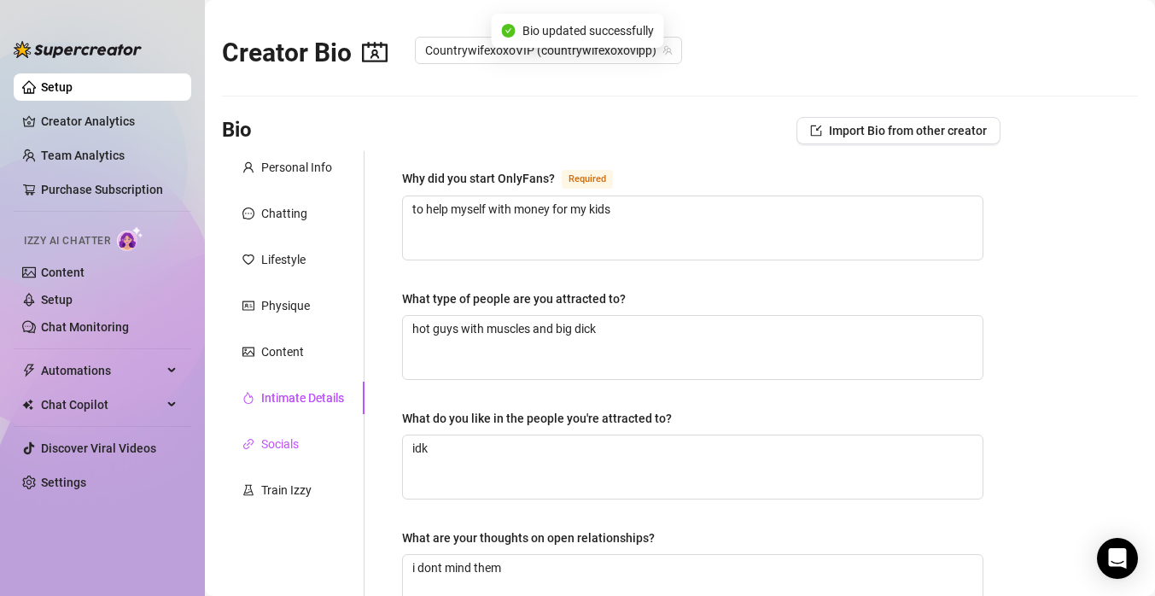
click at [295, 446] on div "Socials" at bounding box center [280, 444] width 38 height 19
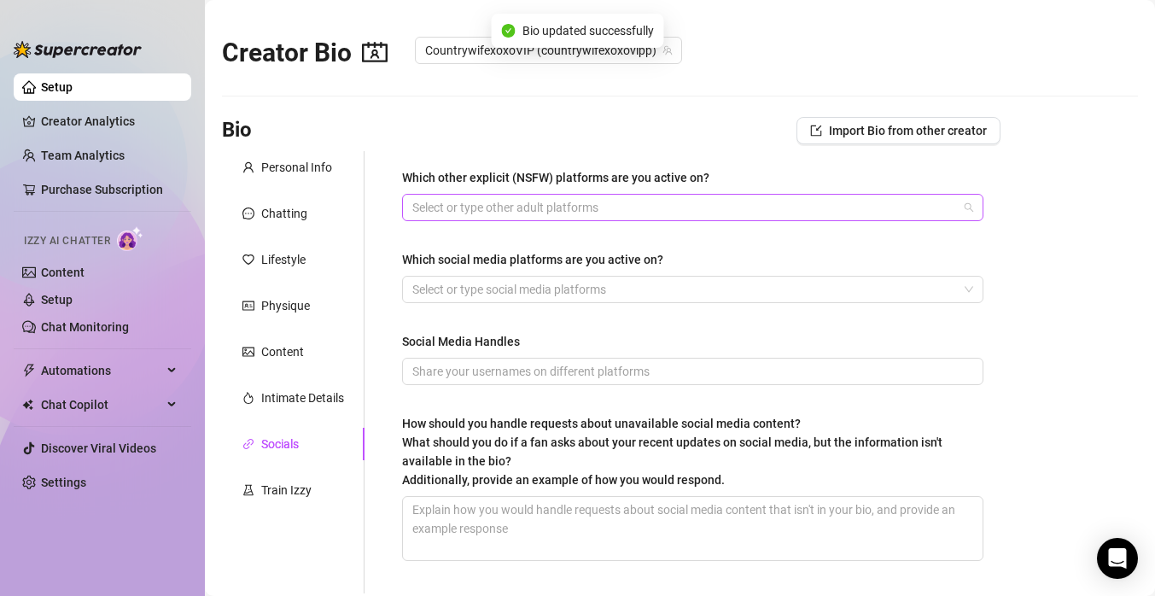
click at [615, 220] on div "Select or type other adult platforms" at bounding box center [692, 207] width 581 height 27
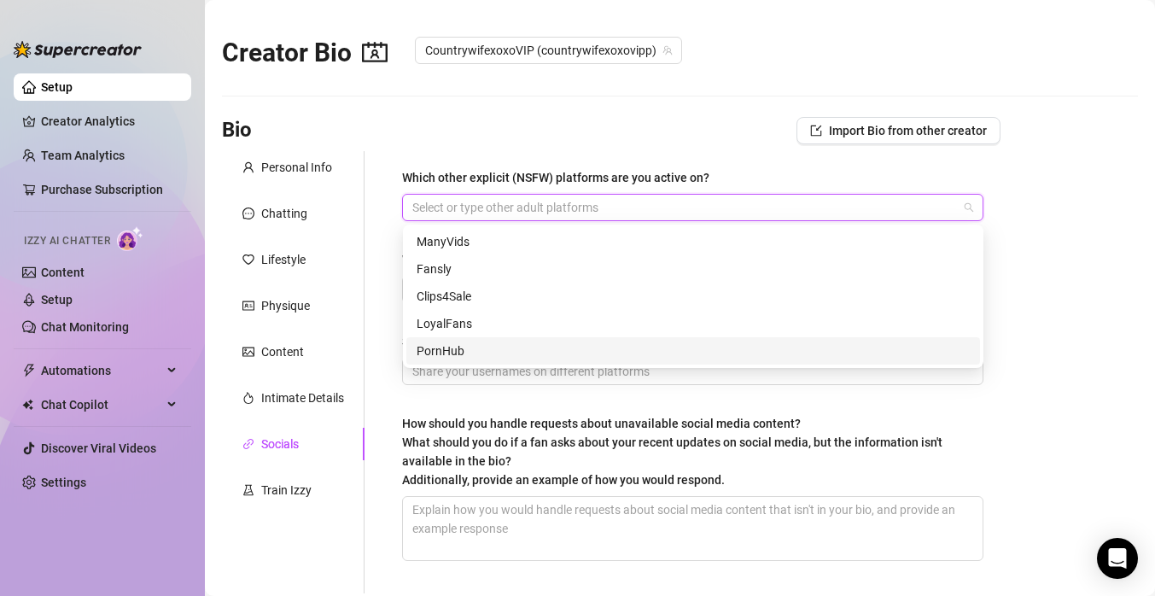
click at [523, 353] on div "PornHub" at bounding box center [693, 351] width 553 height 19
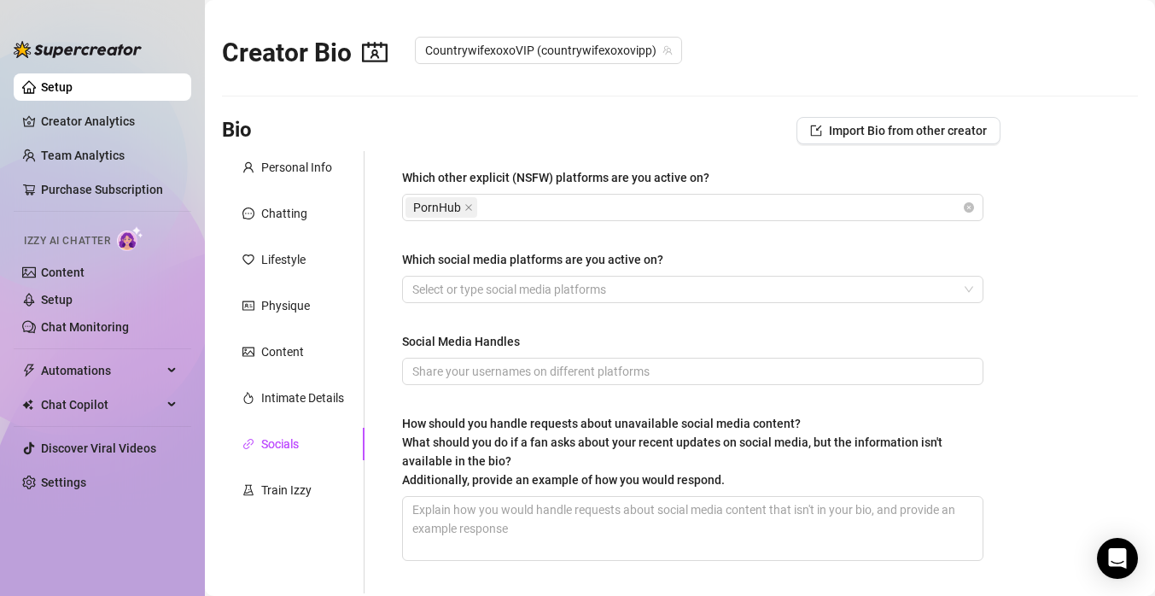
click at [699, 161] on div "Which other explicit (NSFW) platforms are you active on? PornHub Which social m…" at bounding box center [693, 372] width 616 height 442
click at [568, 285] on div at bounding box center [684, 290] width 557 height 24
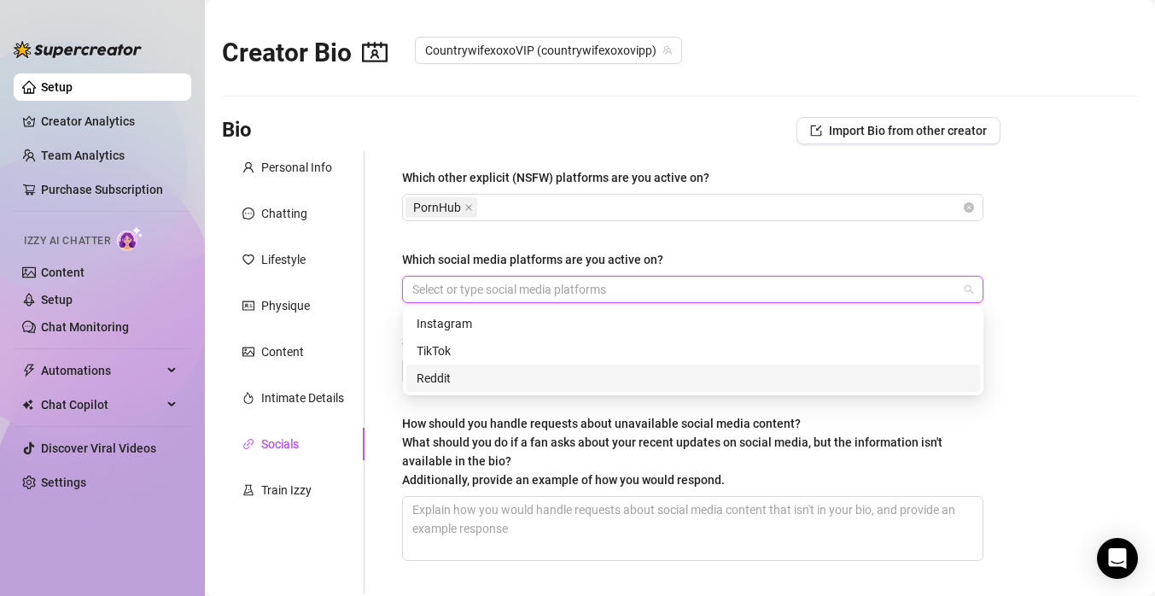
click at [505, 381] on div "Reddit" at bounding box center [693, 378] width 553 height 19
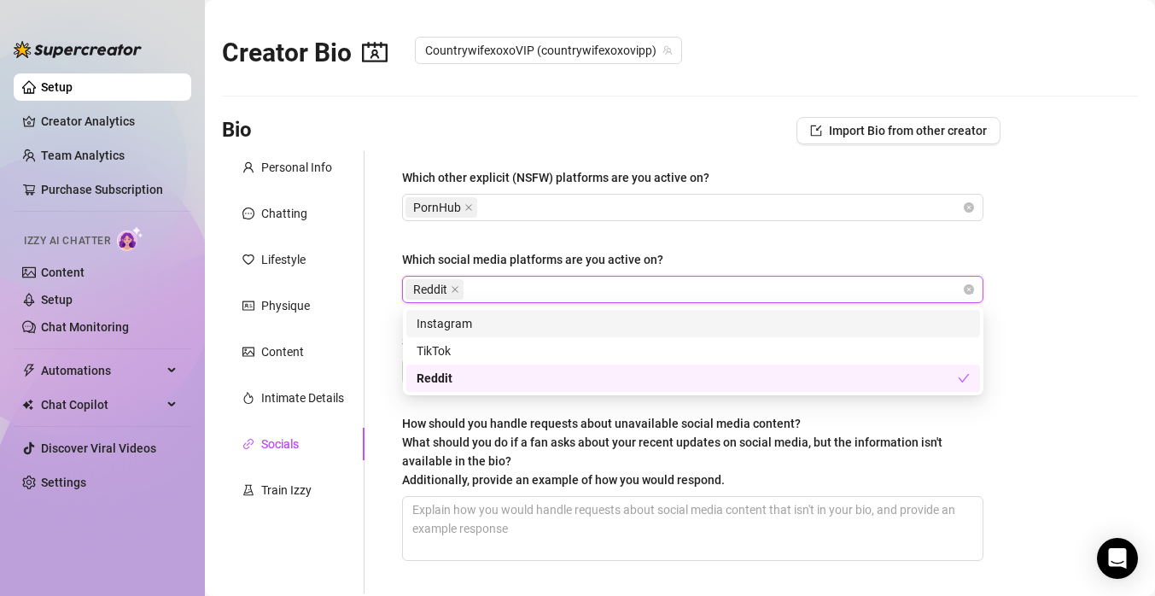
click at [506, 321] on div "Instagram" at bounding box center [693, 323] width 553 height 19
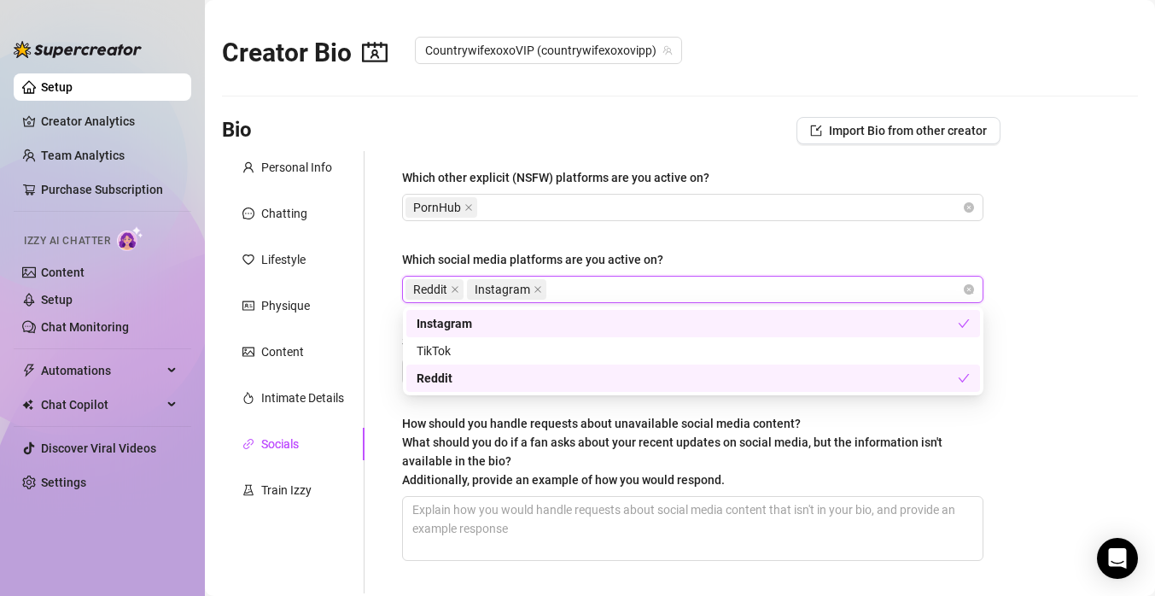
click at [1033, 358] on main "Creator Bio CountrywifexoxoVIP️ (countrywifexoxovipp) Bio Import Bio from other…" at bounding box center [680, 371] width 950 height 743
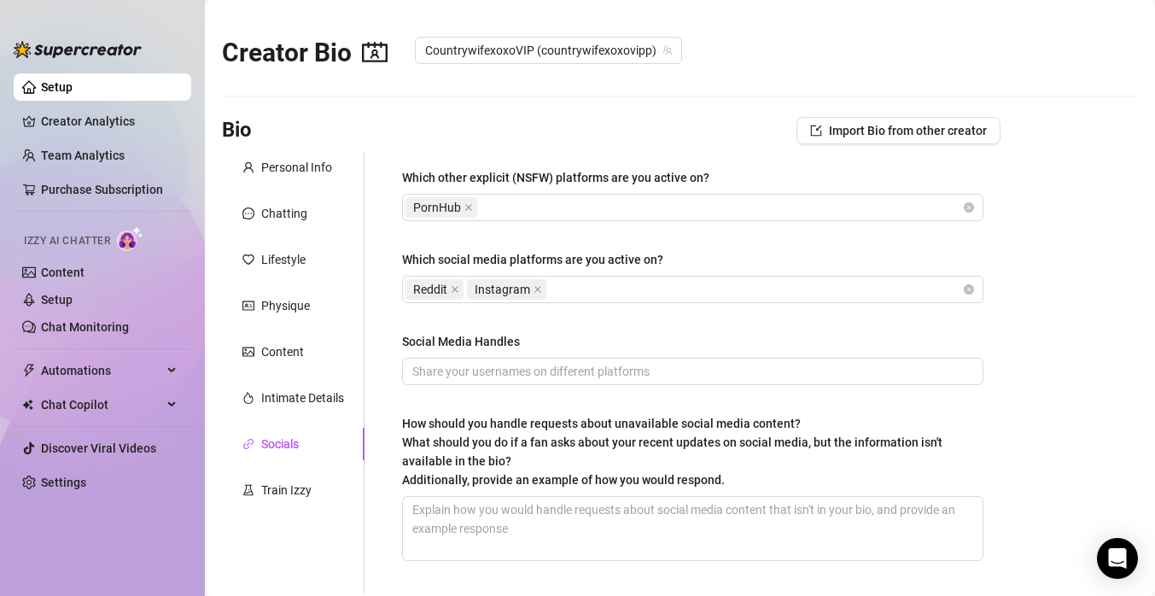
click at [821, 355] on div "Social Media Handles" at bounding box center [692, 345] width 581 height 26
click at [757, 367] on input "Social Media Handles" at bounding box center [691, 371] width 558 height 19
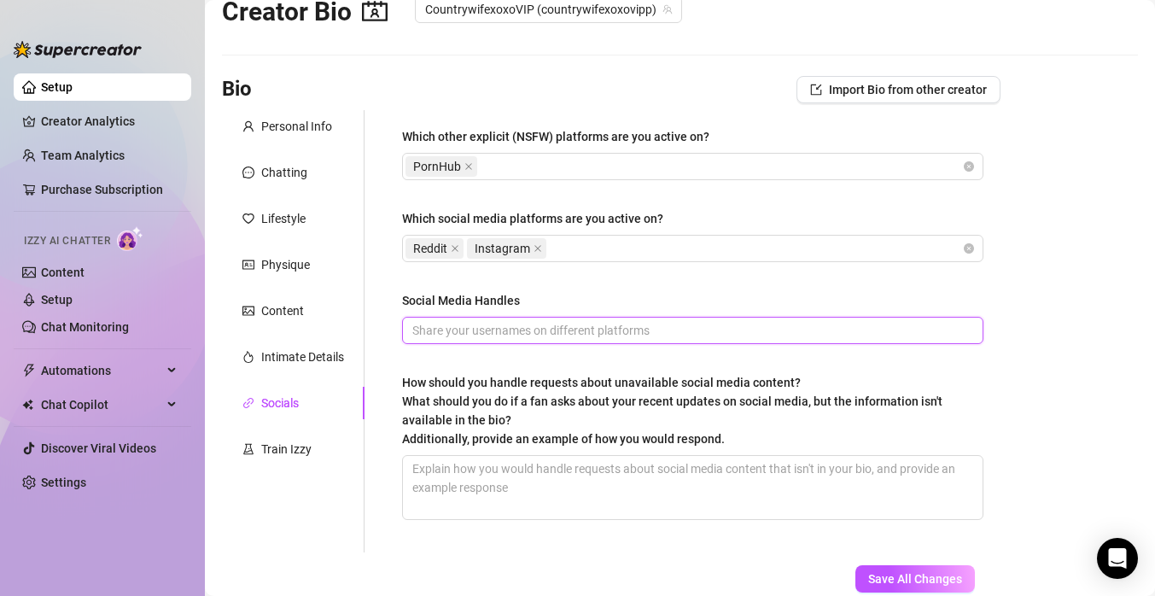
scroll to position [45, 0]
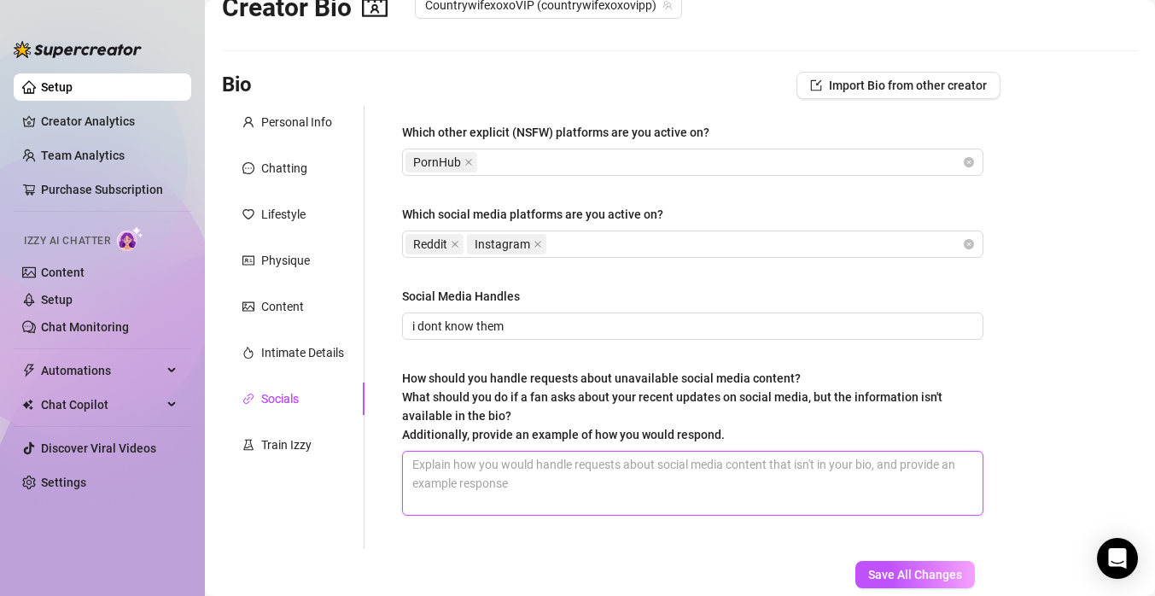
click at [803, 483] on textarea "How should you handle requests about unavailable social media content? What sho…" at bounding box center [693, 483] width 580 height 63
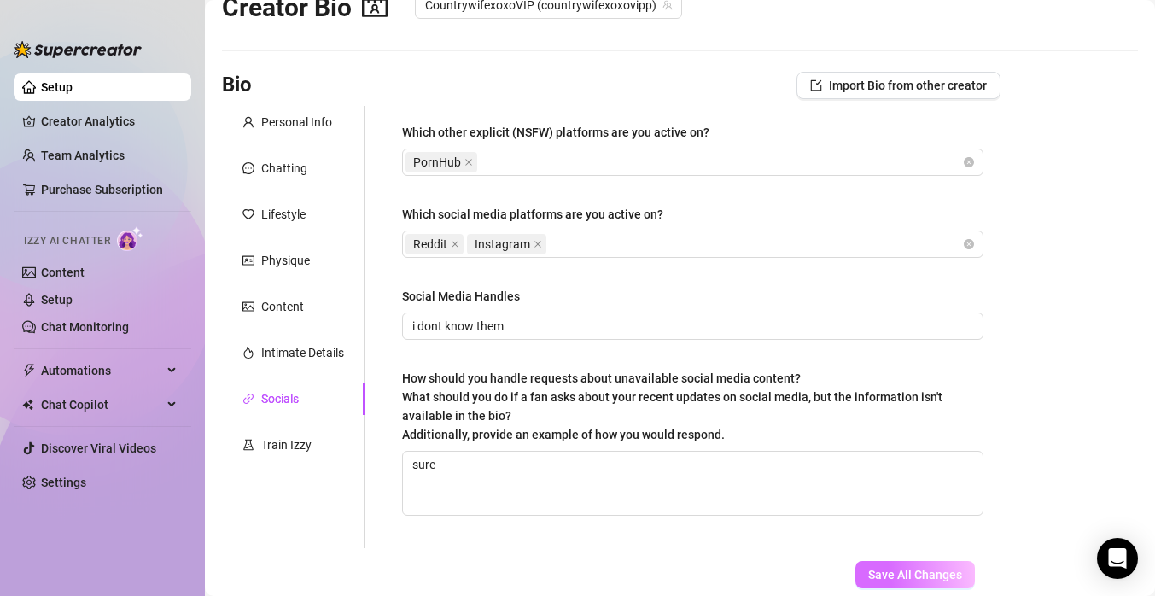
click at [950, 572] on span "Save All Changes" at bounding box center [915, 575] width 94 height 14
click at [323, 447] on div "Train Izzy" at bounding box center [293, 445] width 143 height 32
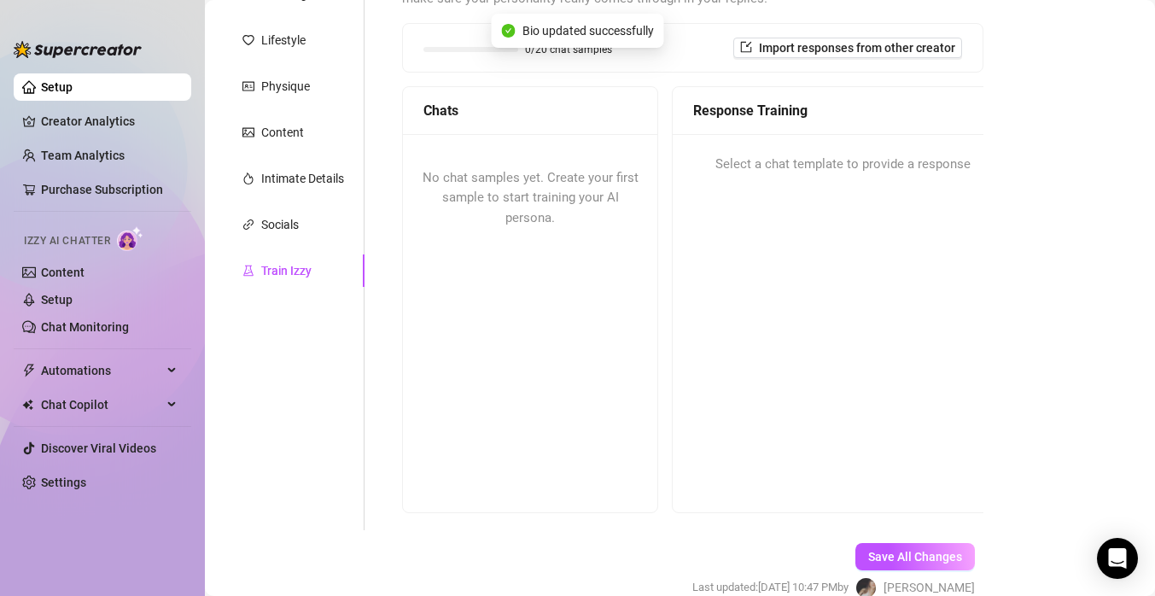
scroll to position [235, 0]
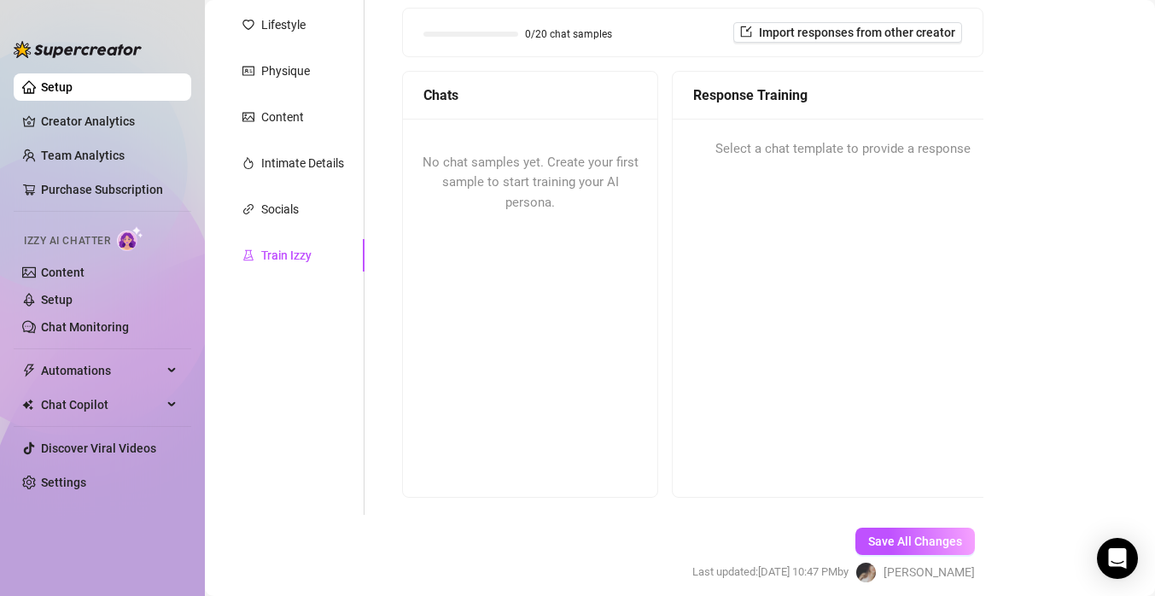
click at [581, 219] on div "No chat samples yet. Create your first sample to start training your AI persona." at bounding box center [530, 183] width 254 height 129
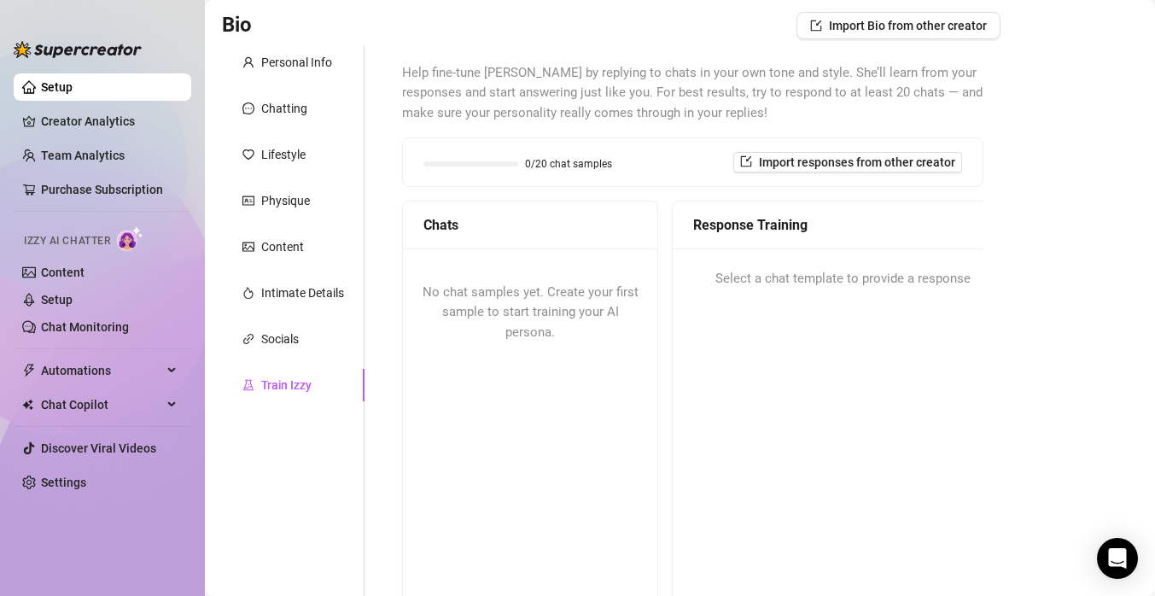
scroll to position [98, 0]
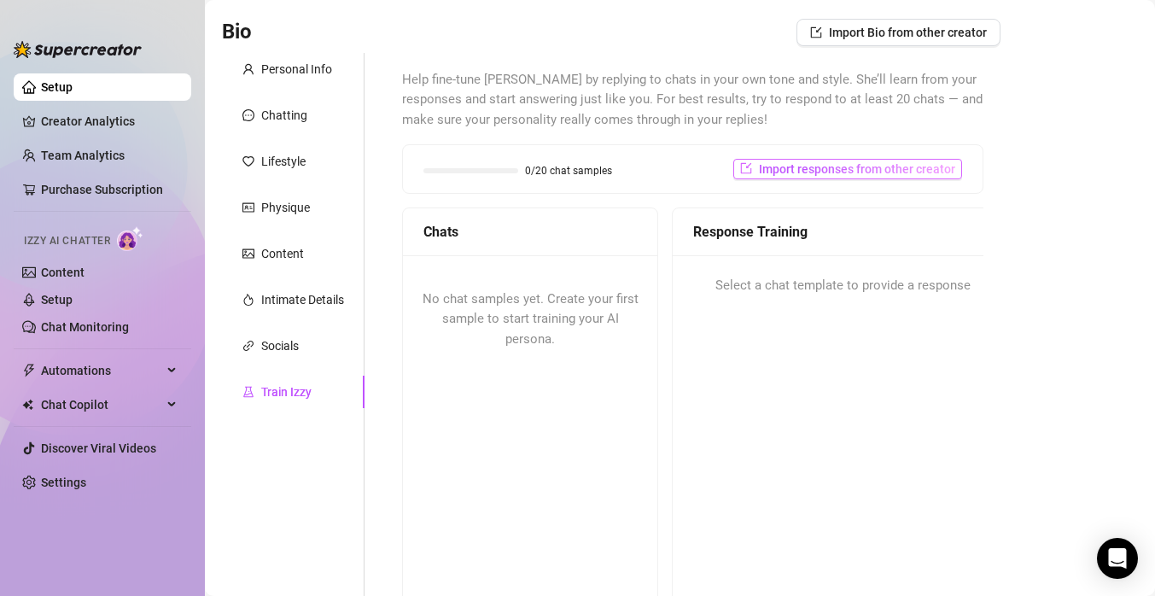
click at [767, 173] on span "Import responses from other creator" at bounding box center [857, 169] width 196 height 14
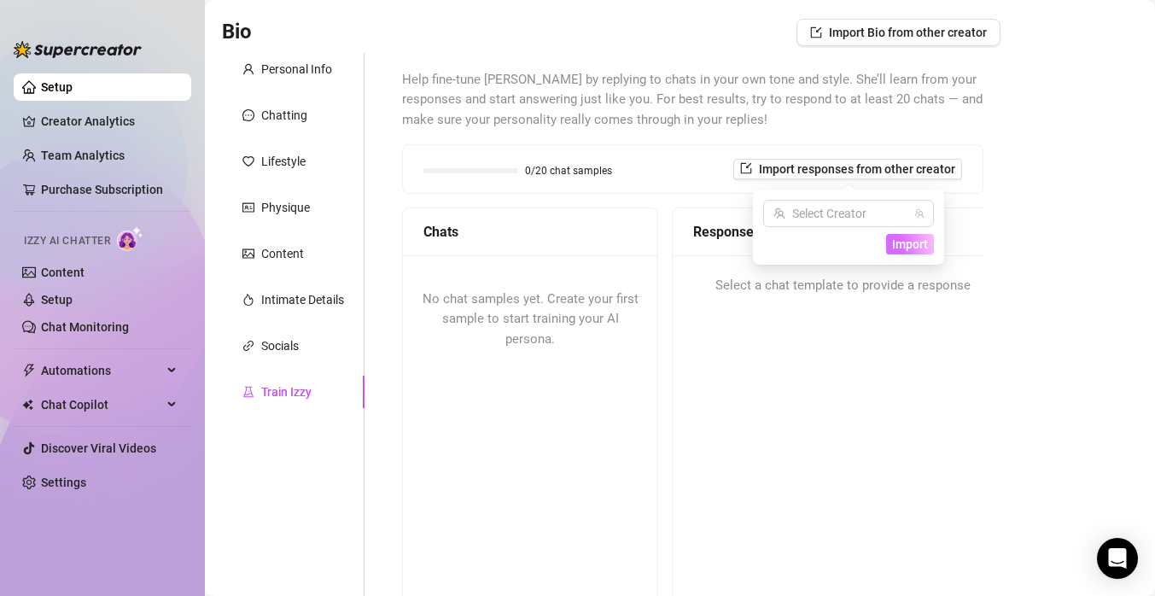
click at [900, 240] on span "Import" at bounding box center [910, 244] width 36 height 14
click at [892, 208] on input "search" at bounding box center [841, 214] width 135 height 26
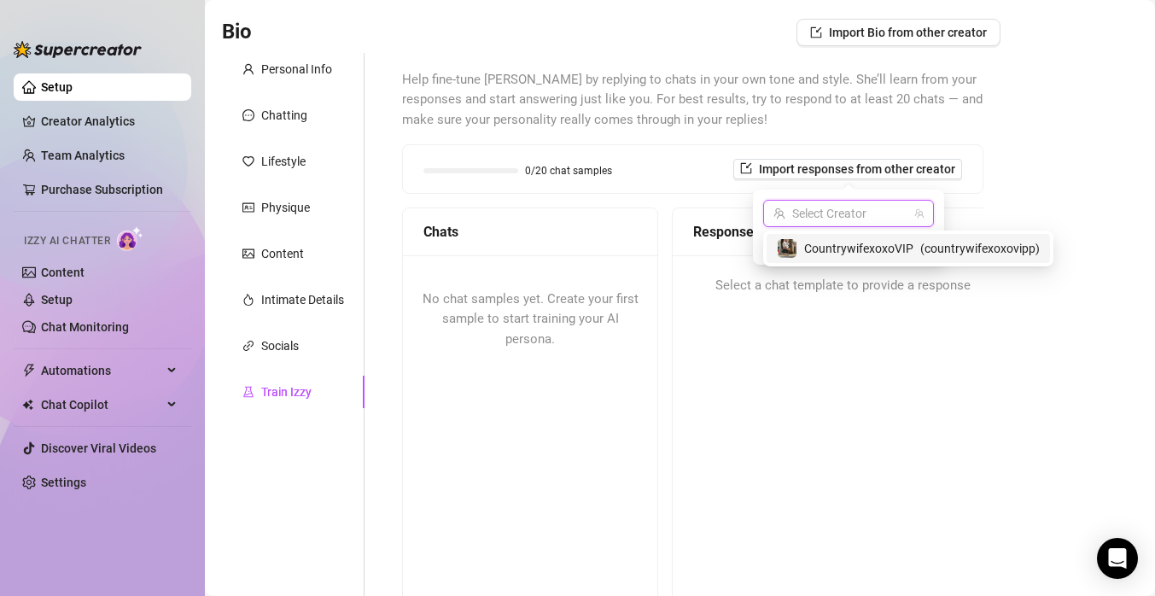
click at [888, 245] on span "CountrywifexoxoVIP️" at bounding box center [858, 248] width 109 height 19
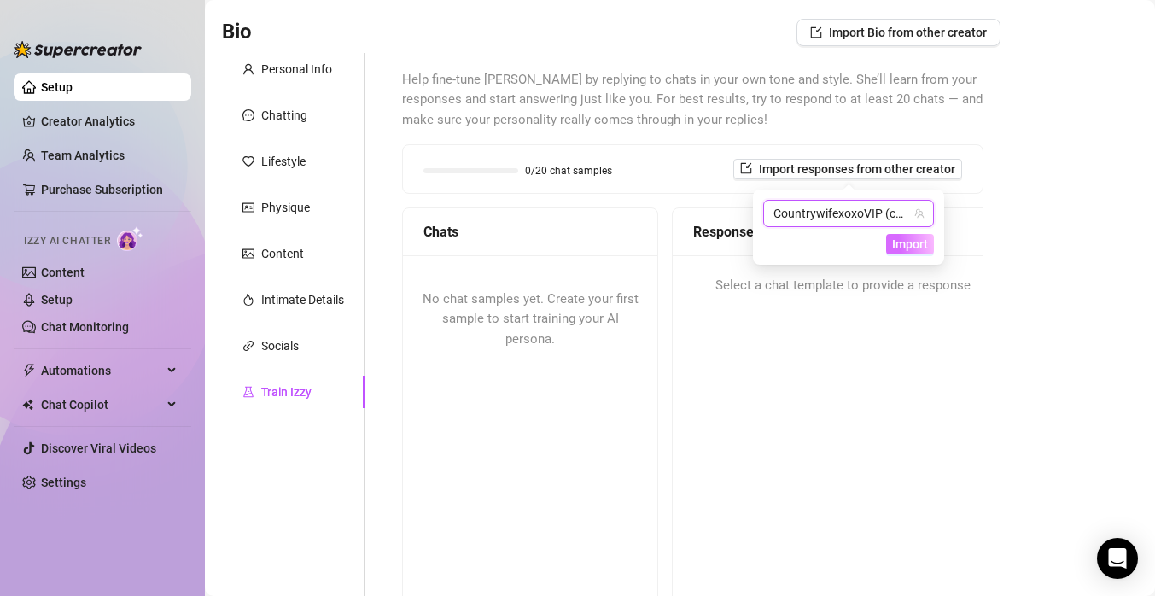
click at [916, 242] on span "Import" at bounding box center [910, 244] width 36 height 14
click at [917, 243] on span "Import" at bounding box center [910, 244] width 36 height 14
click at [769, 122] on span "Help fine-tune [PERSON_NAME] by replying to chats in your own tone and style. S…" at bounding box center [692, 100] width 581 height 61
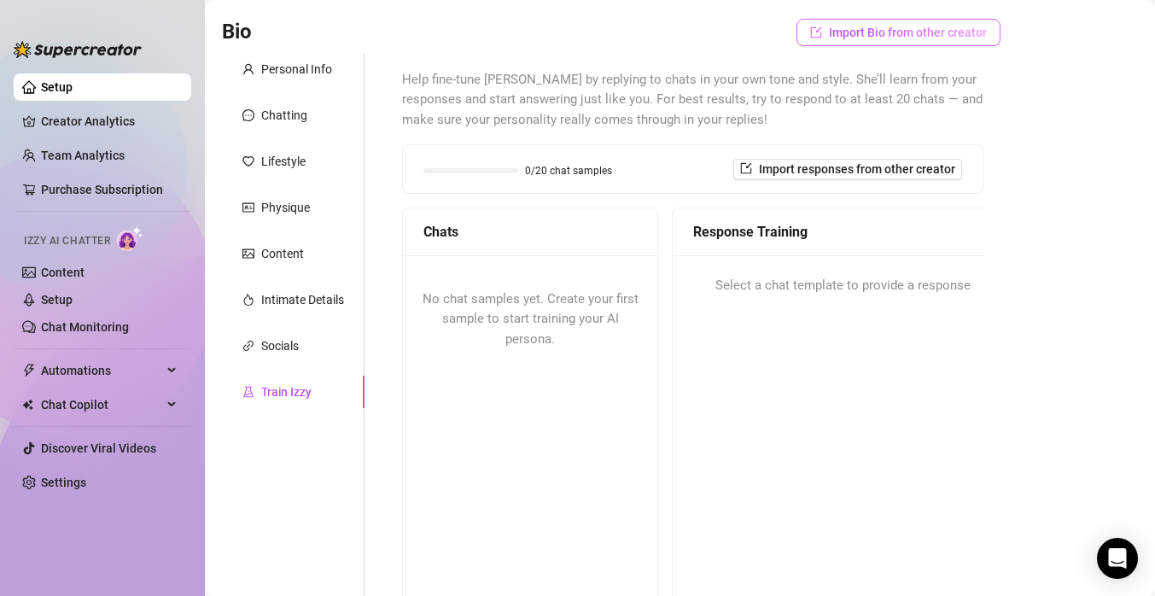
click at [892, 38] on span "Import Bio from other creator" at bounding box center [908, 33] width 158 height 14
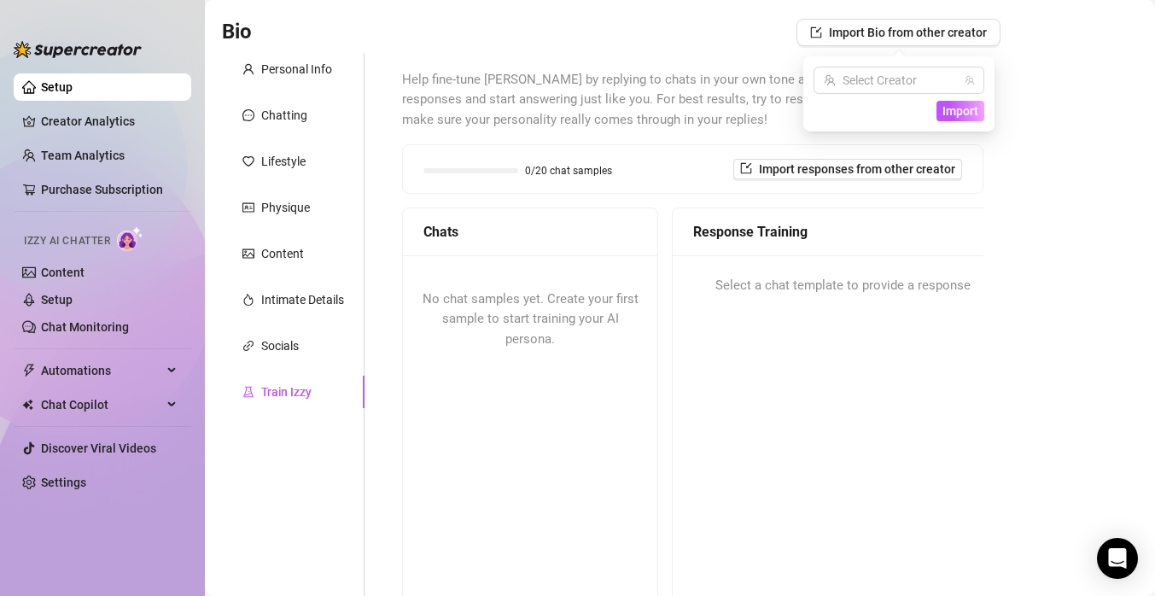
click at [914, 96] on div "Select Creator Import" at bounding box center [899, 94] width 171 height 55
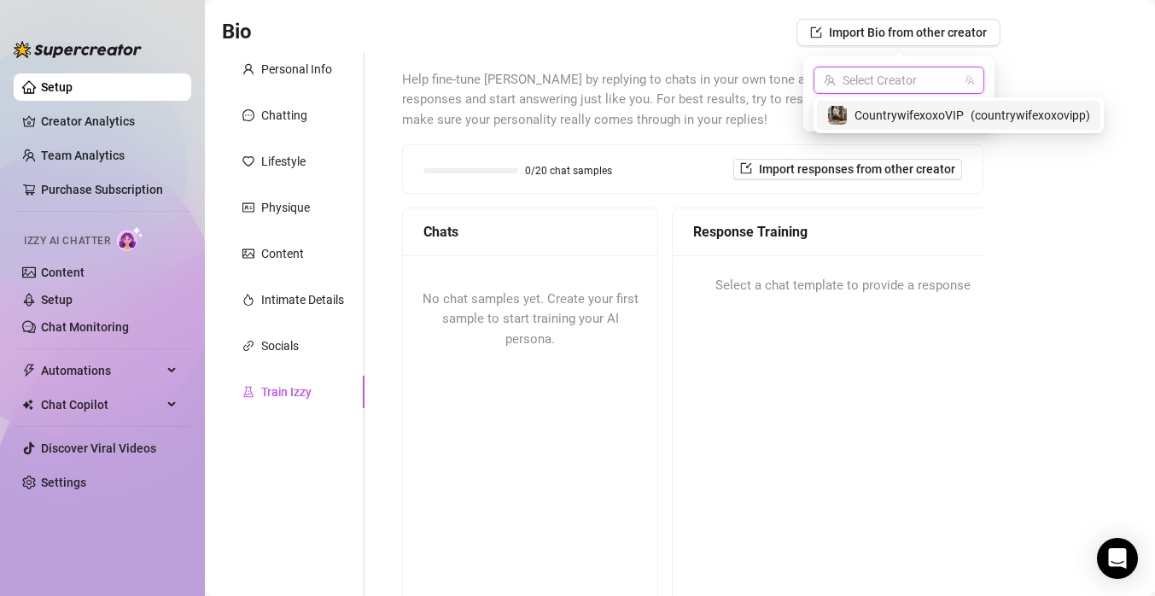
click at [913, 81] on input "search" at bounding box center [891, 80] width 135 height 26
click at [909, 113] on span "CountrywifexoxoVIP️" at bounding box center [909, 115] width 109 height 19
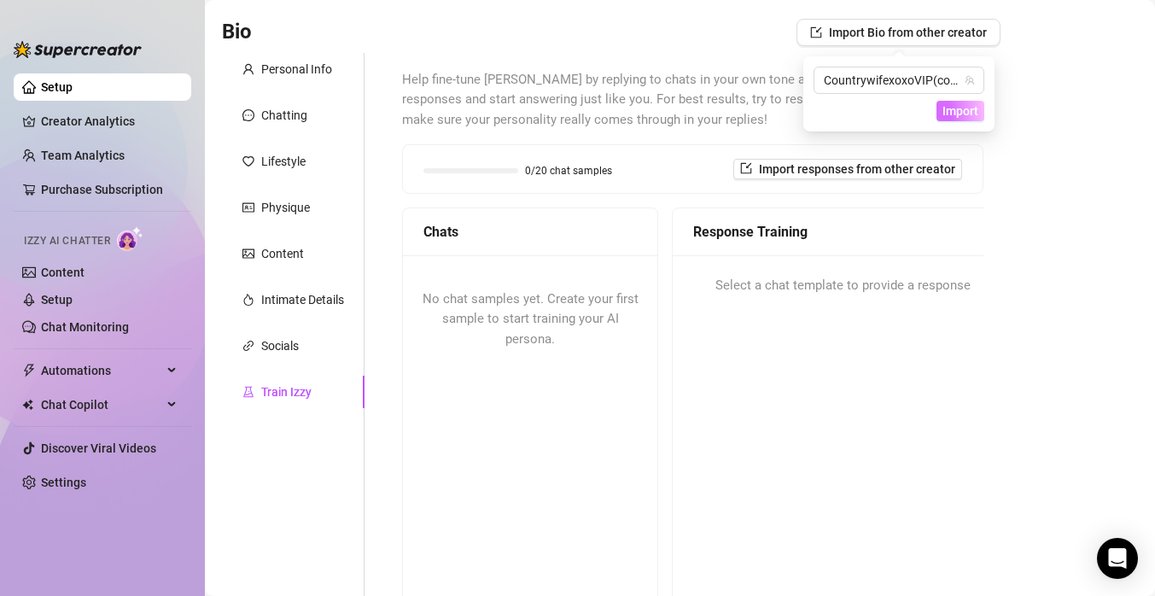
click at [964, 114] on span "Import" at bounding box center [961, 111] width 36 height 14
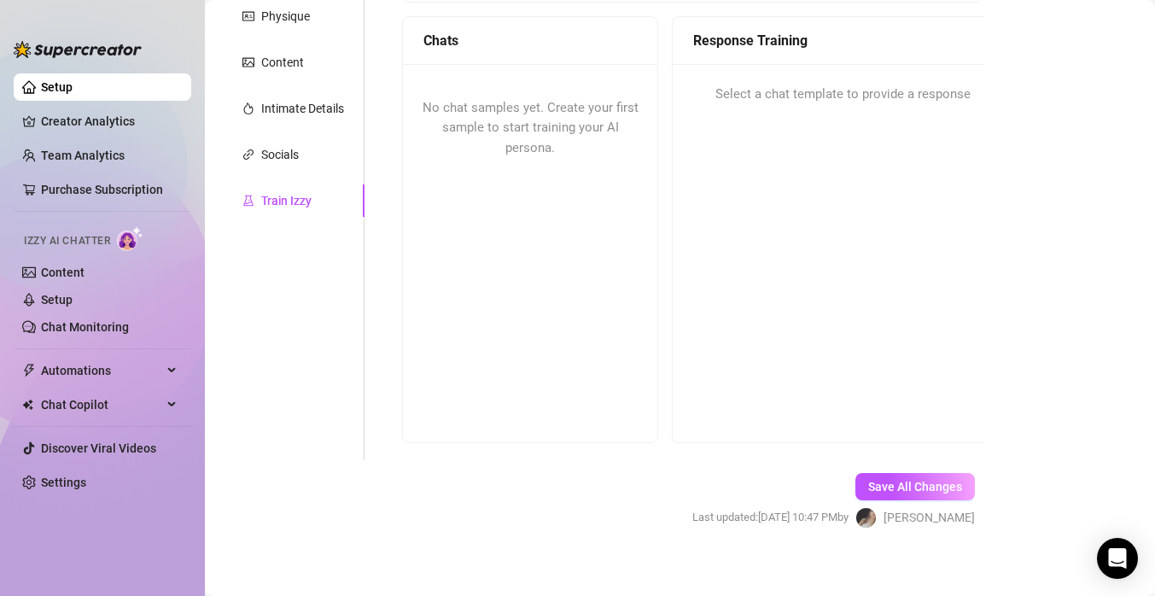
scroll to position [302, 0]
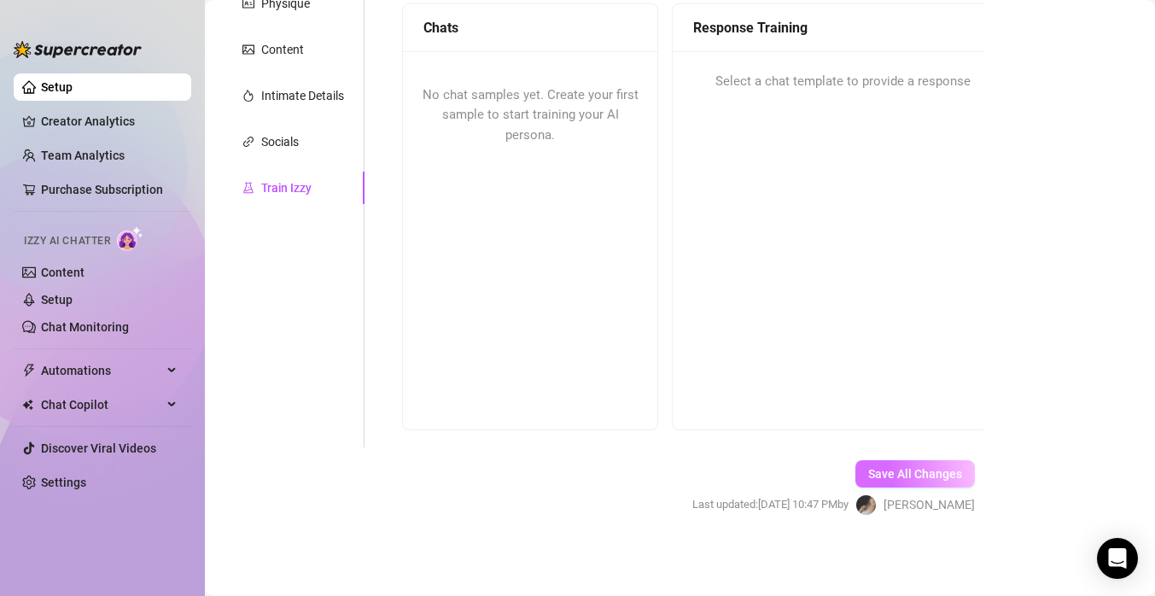
click at [907, 469] on span "Save All Changes" at bounding box center [915, 474] width 94 height 14
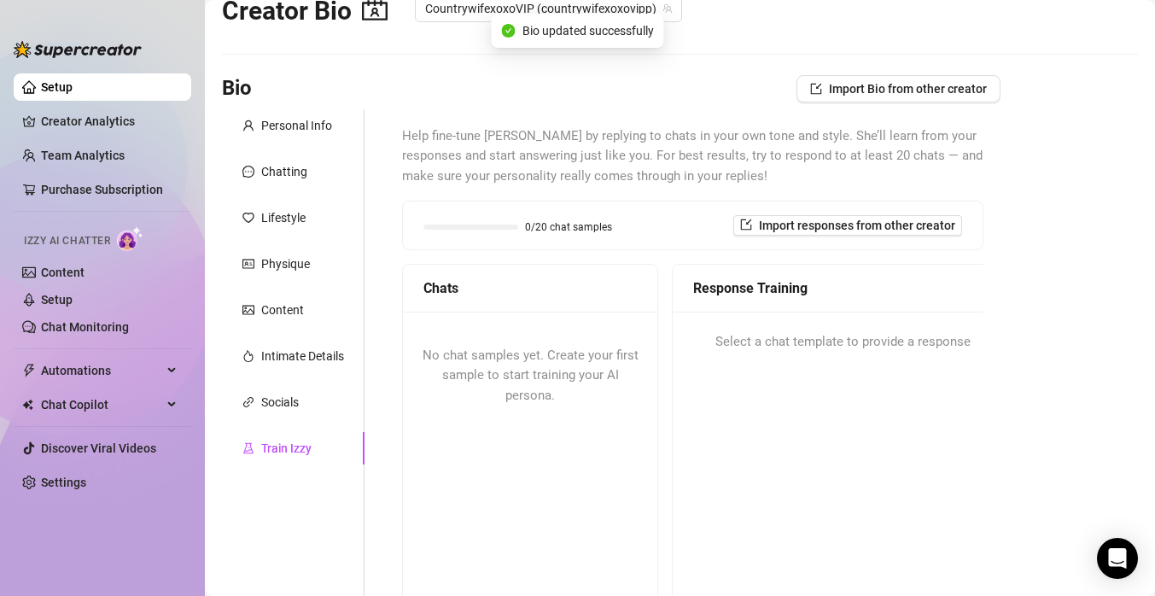
scroll to position [0, 0]
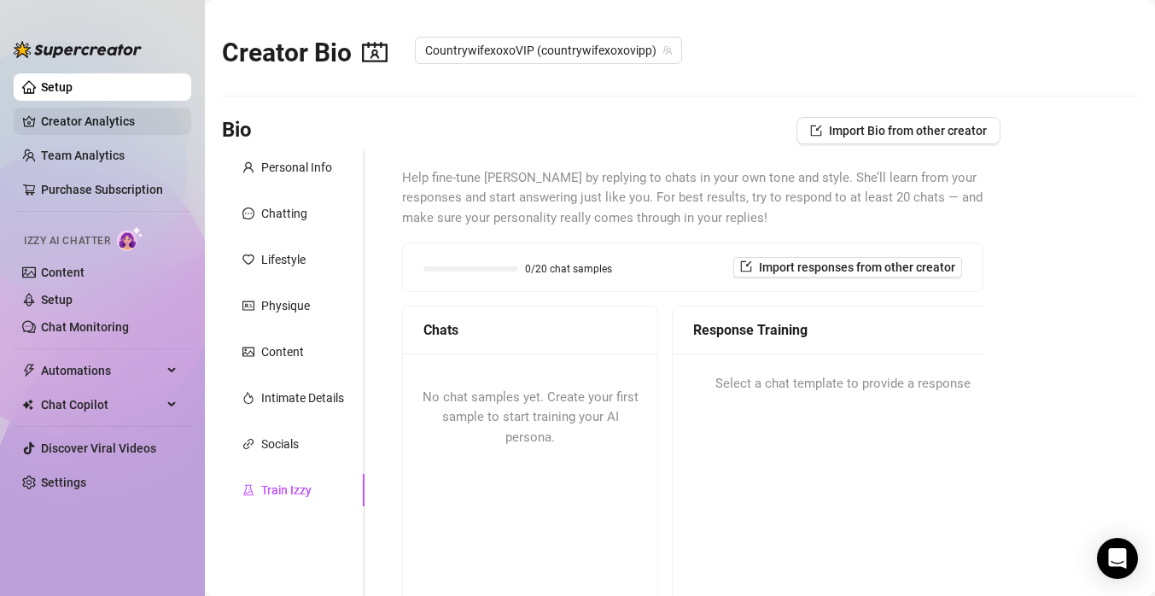
click at [140, 122] on link "Creator Analytics" at bounding box center [109, 121] width 137 height 27
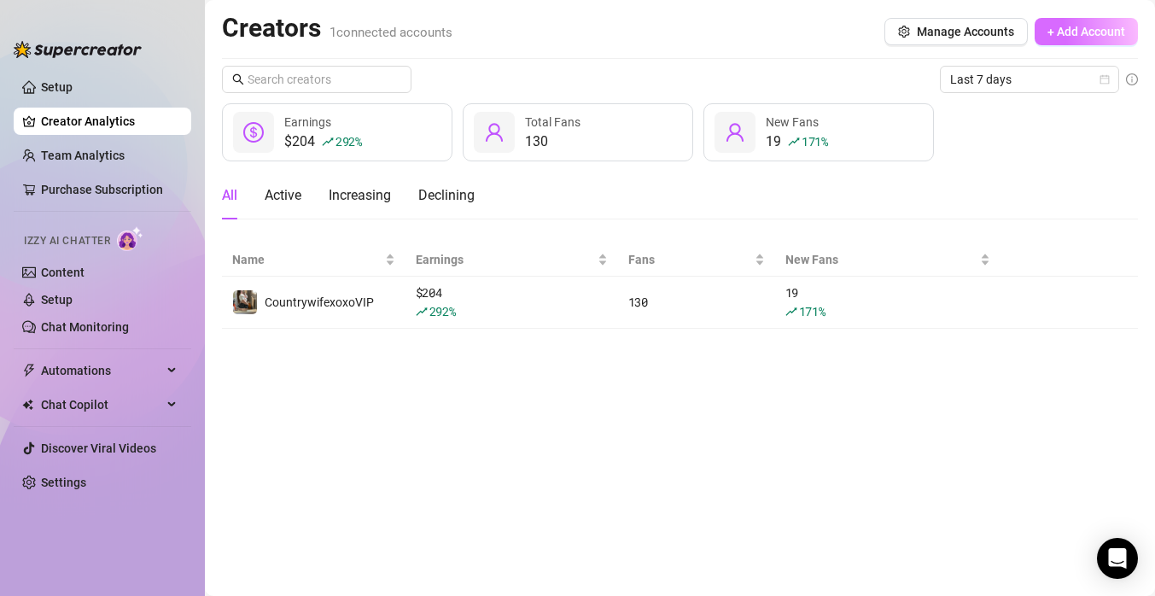
click at [1061, 37] on span "+ Add Account" at bounding box center [1087, 32] width 78 height 14
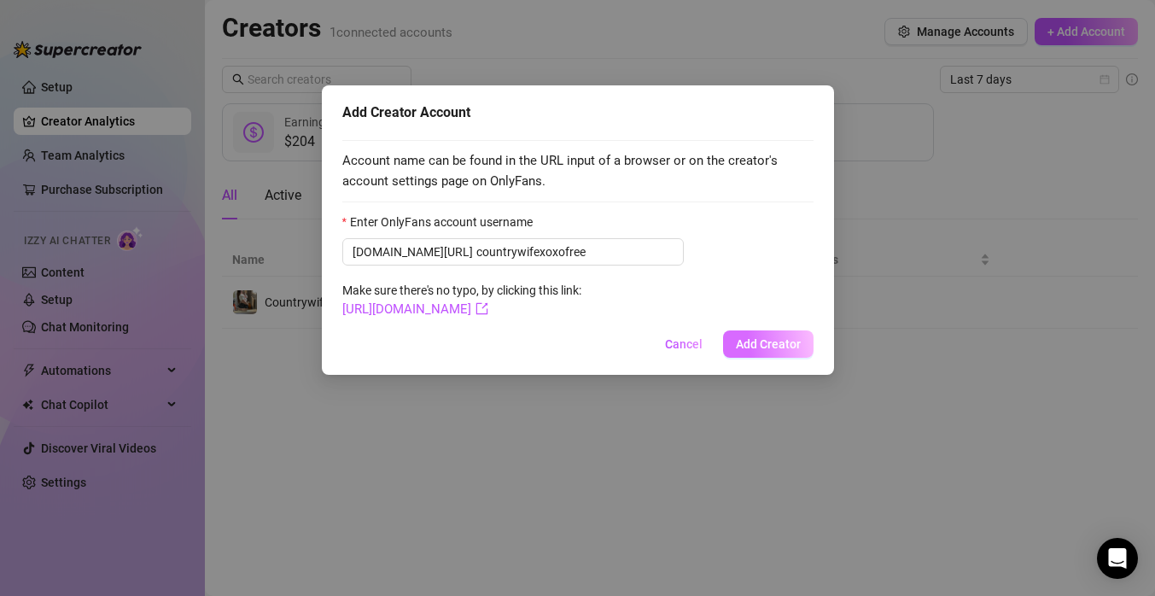
click at [770, 355] on button "Add Creator" at bounding box center [768, 343] width 91 height 27
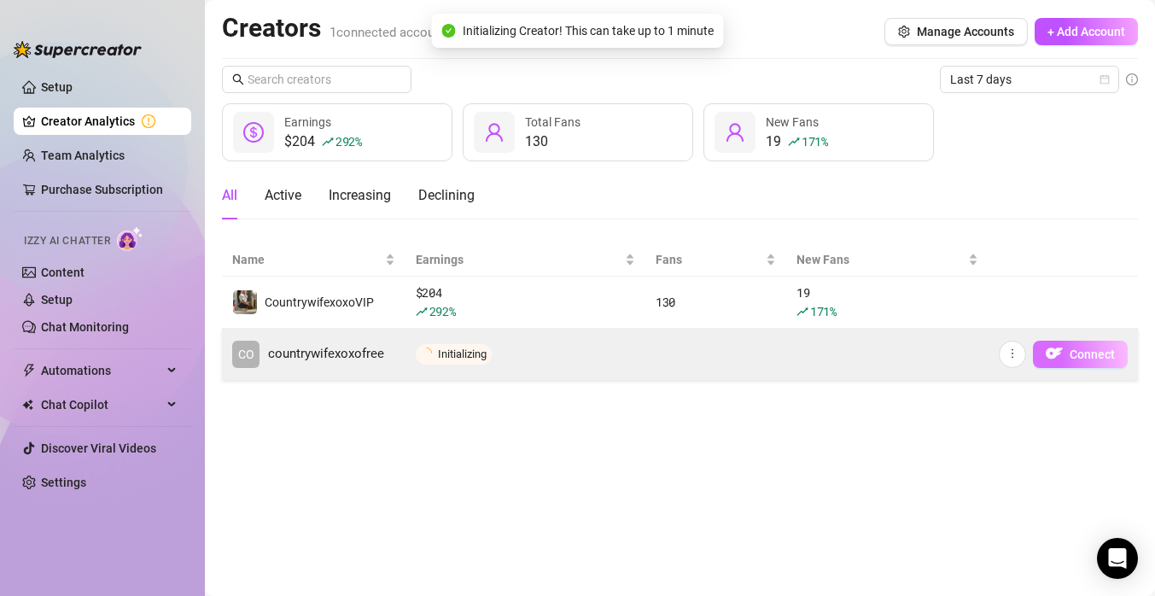
click at [1060, 359] on img "button" at bounding box center [1054, 353] width 17 height 17
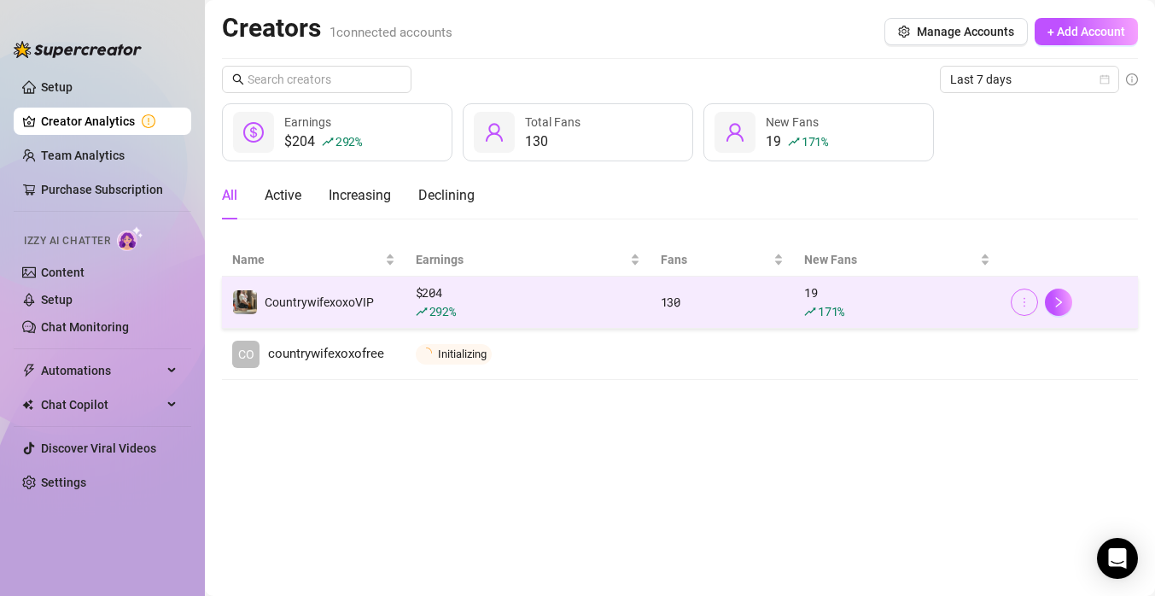
click at [1032, 301] on button "button" at bounding box center [1024, 302] width 27 height 27
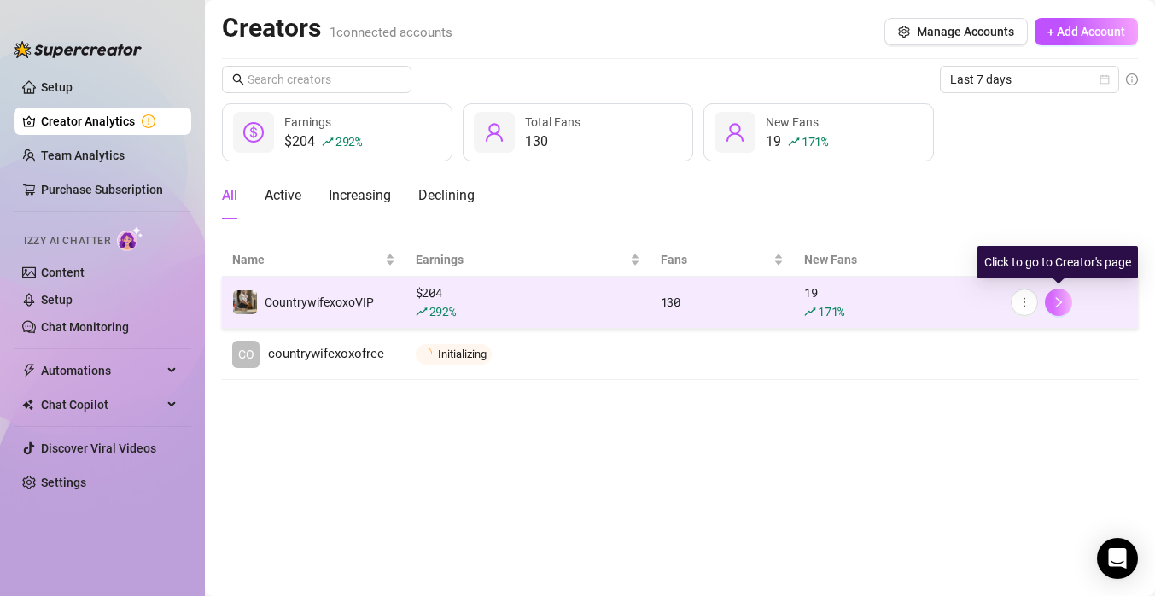
click at [1061, 304] on icon "right" at bounding box center [1059, 302] width 12 height 12
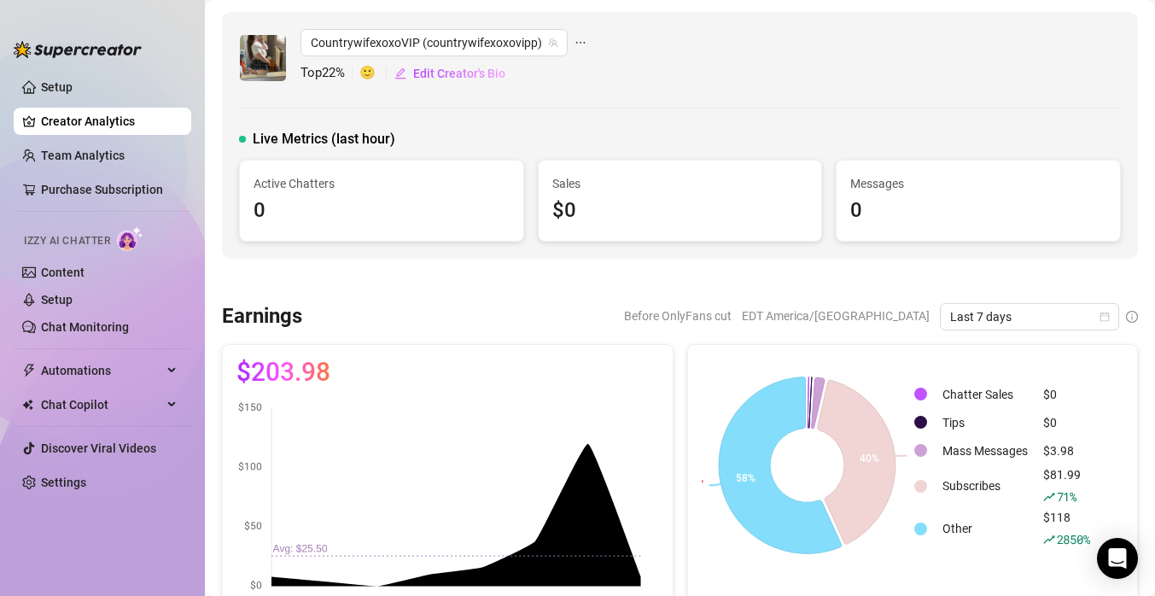
click at [331, 79] on span "Top 22 %" at bounding box center [330, 73] width 59 height 20
click at [454, 76] on span "Edit Creator's Bio" at bounding box center [459, 74] width 92 height 14
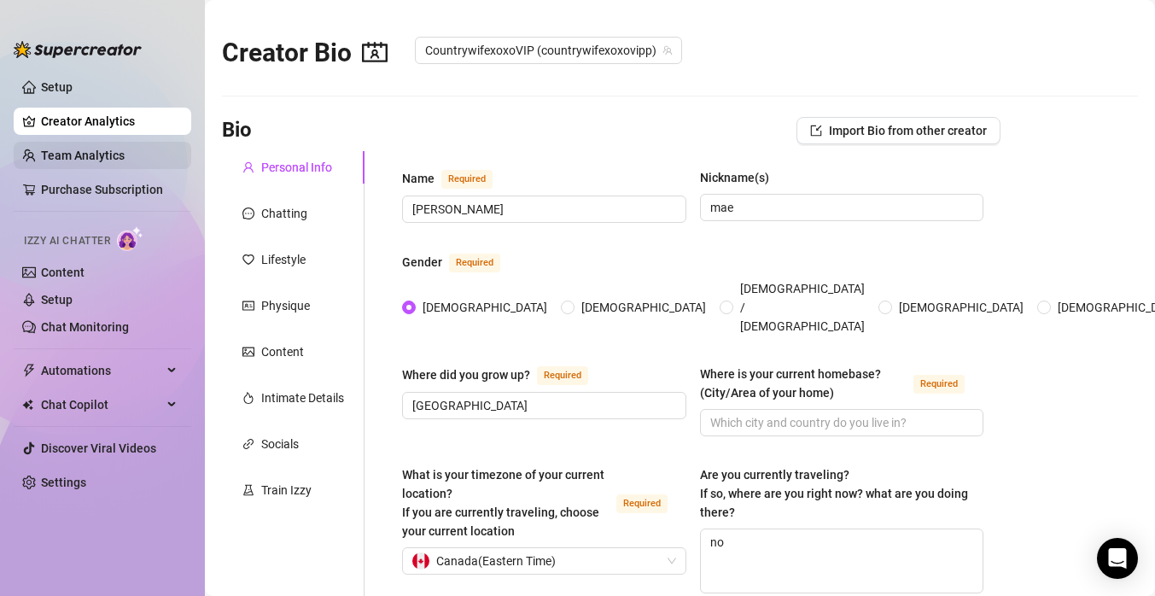
click at [98, 149] on link "Team Analytics" at bounding box center [83, 156] width 84 height 14
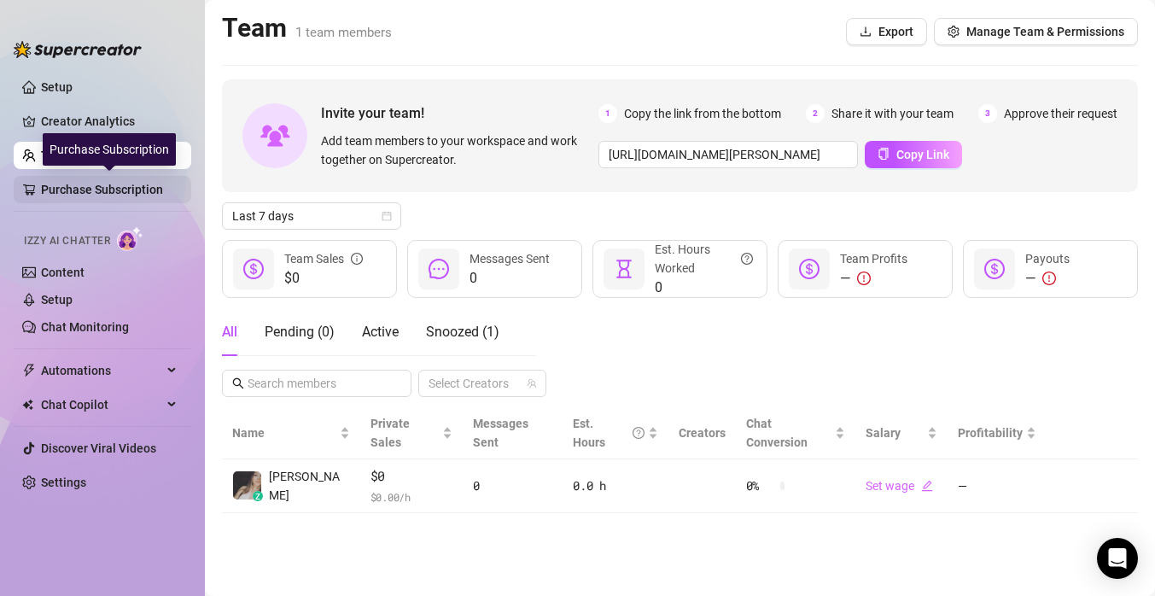
click at [127, 193] on link "Purchase Subscription" at bounding box center [109, 189] width 137 height 27
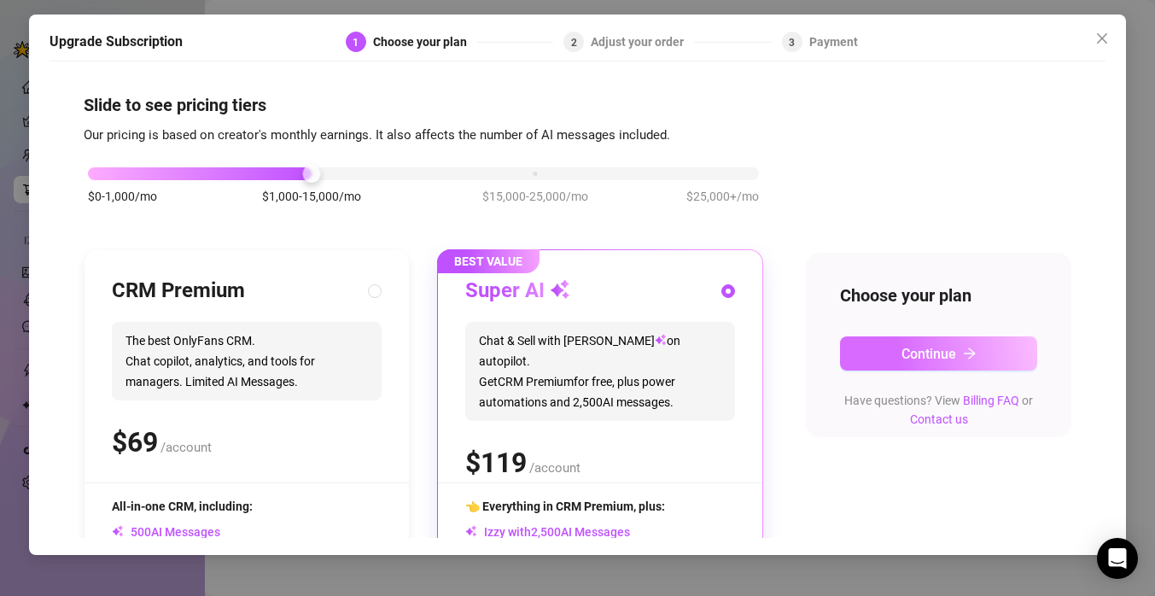
click at [880, 353] on button "Continue" at bounding box center [938, 353] width 197 height 34
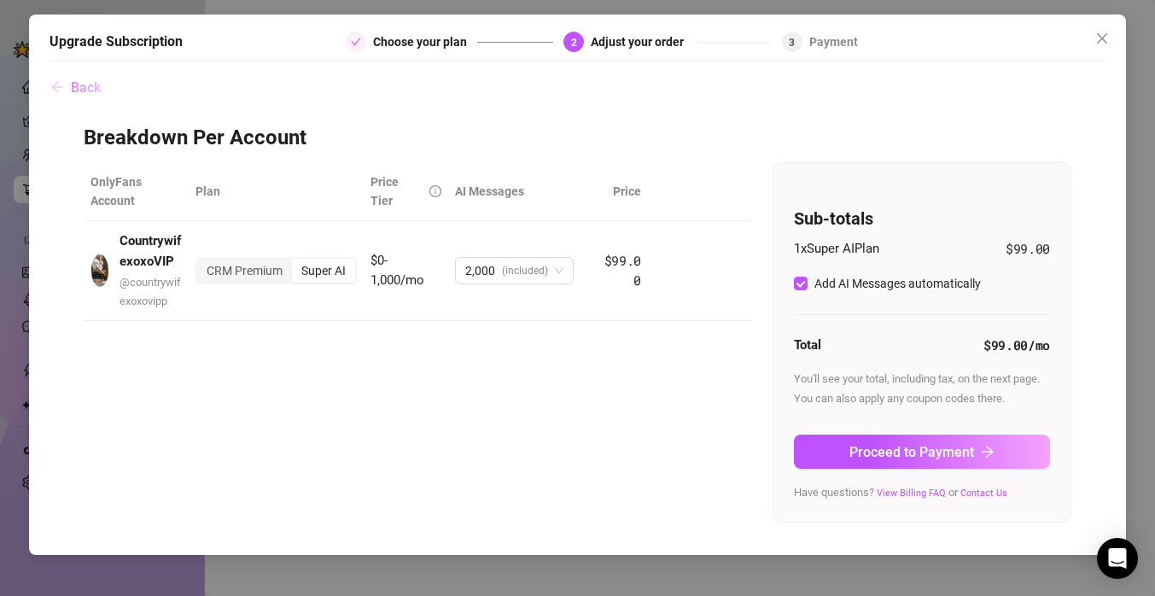
click at [69, 83] on button "Back" at bounding box center [76, 87] width 52 height 34
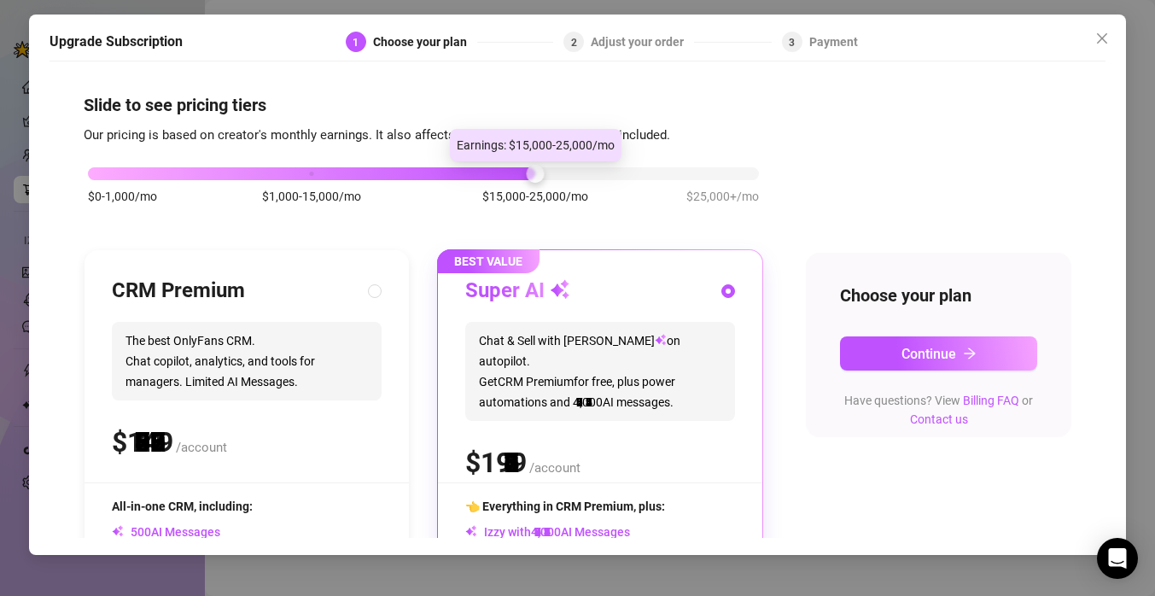
drag, startPoint x: 311, startPoint y: 170, endPoint x: 507, endPoint y: 172, distance: 196.4
click at [507, 172] on div "$0-1,000/mo $1,000-15,000/mo $15,000-25,000/mo $25,000+/mo" at bounding box center [423, 169] width 671 height 10
click at [507, 172] on div at bounding box center [311, 173] width 447 height 13
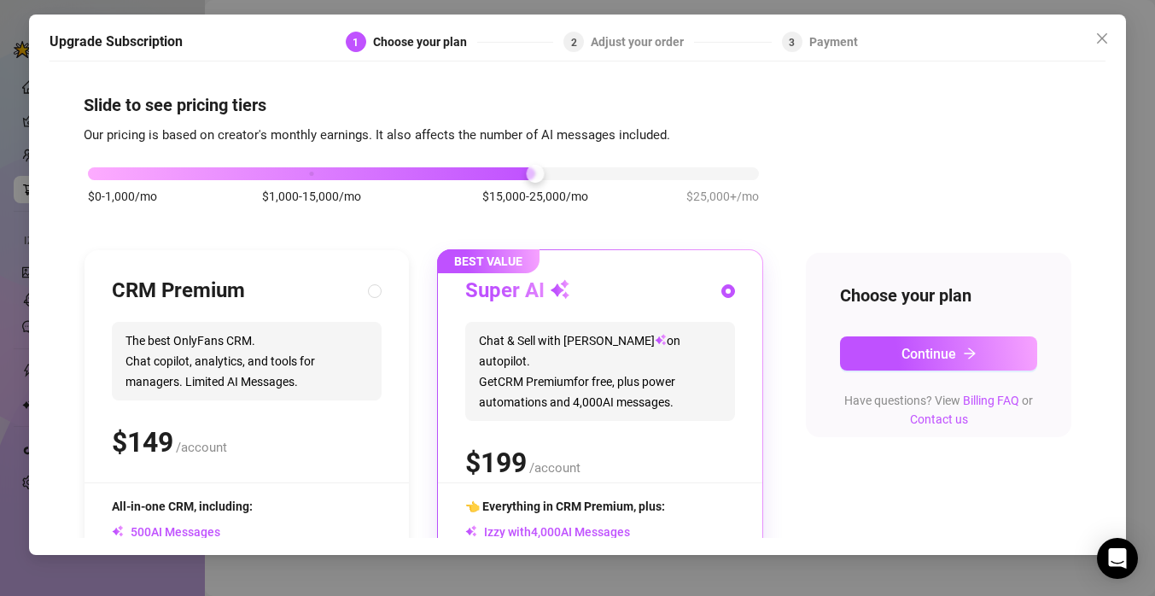
click at [694, 172] on div "$0-1,000/mo $1,000-15,000/mo $15,000-25,000/mo $25,000+/mo" at bounding box center [423, 169] width 671 height 10
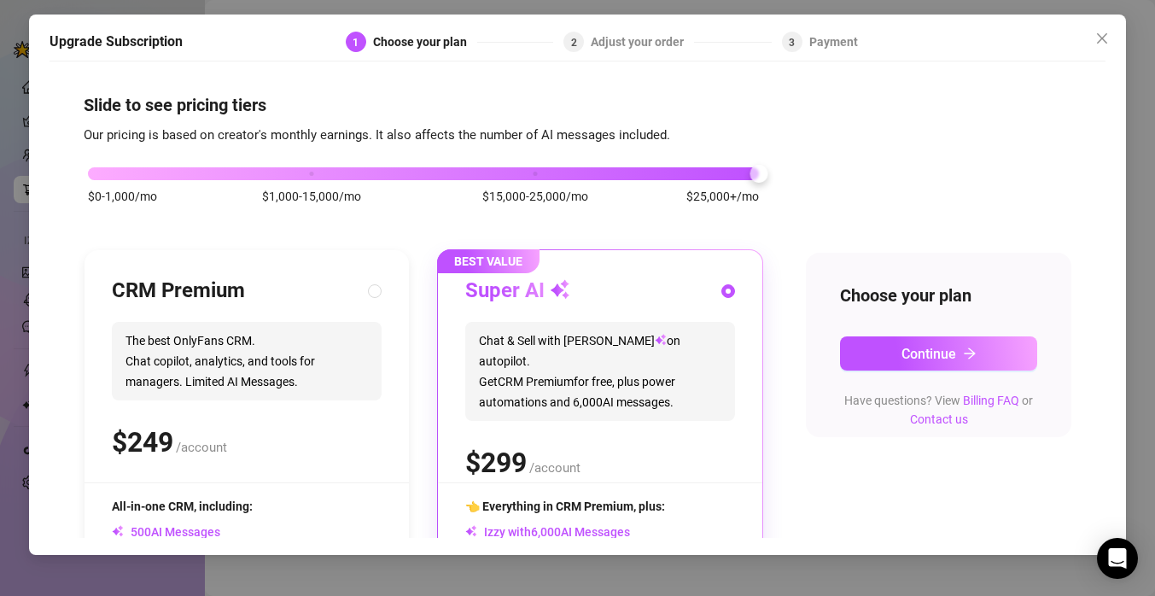
click at [503, 179] on div "$0-1,000/mo $1,000-15,000/mo $15,000-25,000/mo $25,000+/mo" at bounding box center [424, 194] width 680 height 96
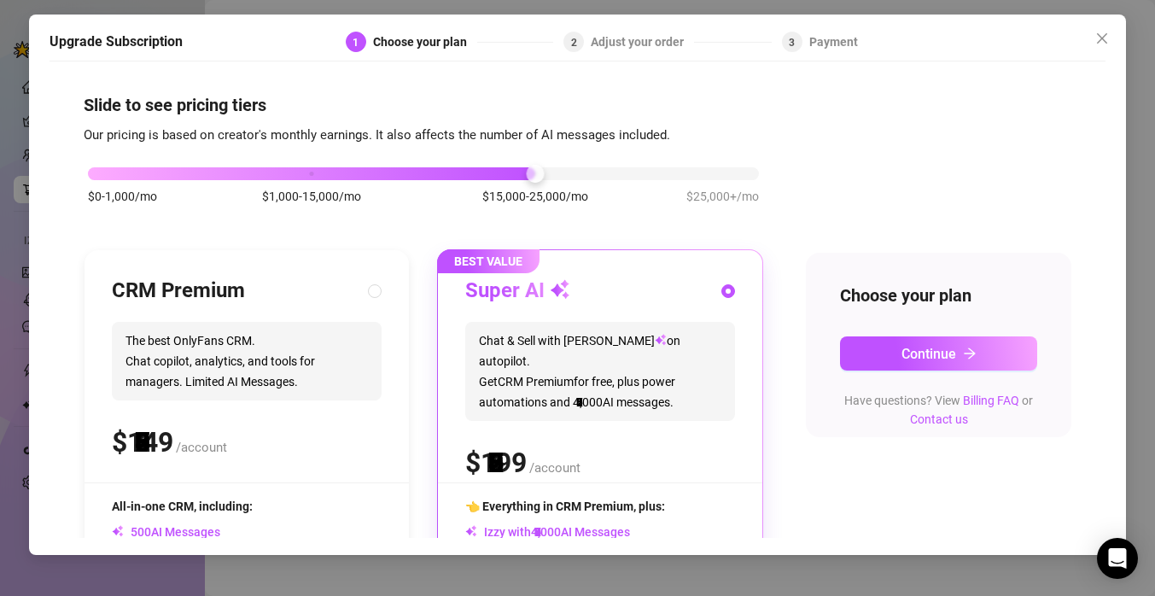
click at [485, 177] on div at bounding box center [311, 173] width 447 height 13
click at [879, 348] on button "Continue" at bounding box center [938, 353] width 197 height 34
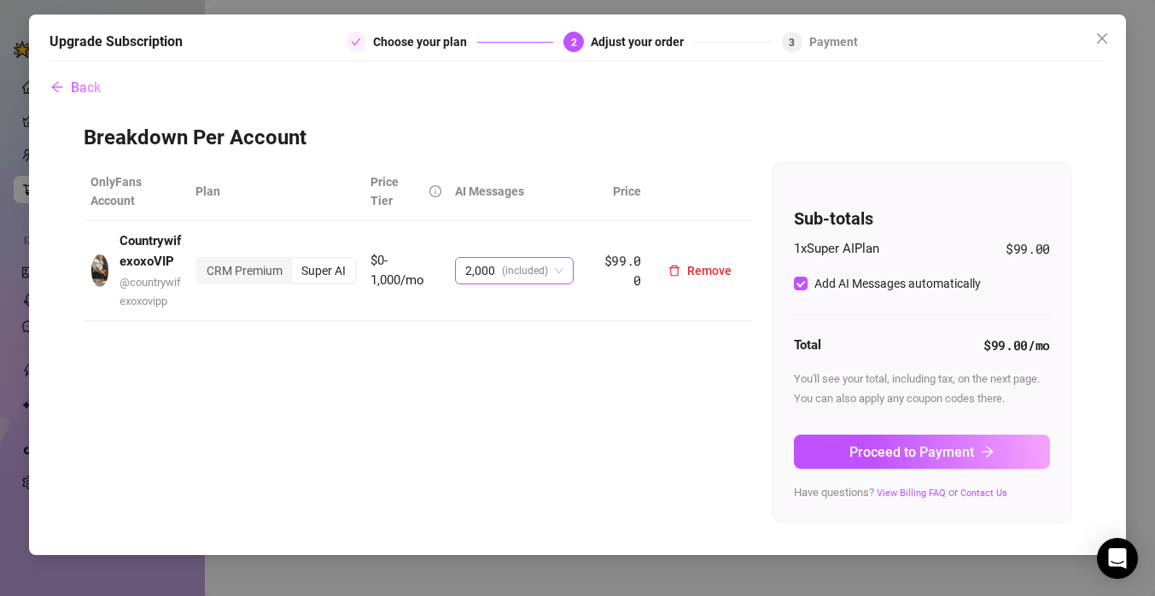
click at [549, 266] on span "2,000 (included)" at bounding box center [514, 271] width 98 height 26
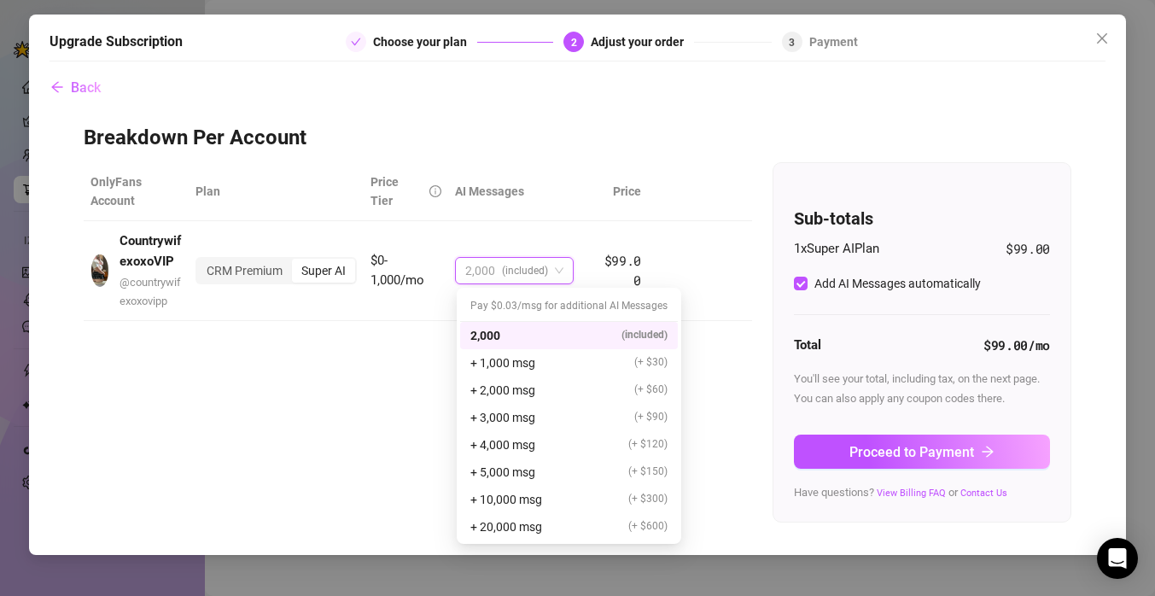
click at [579, 331] on div "2,000 (included)" at bounding box center [568, 335] width 197 height 19
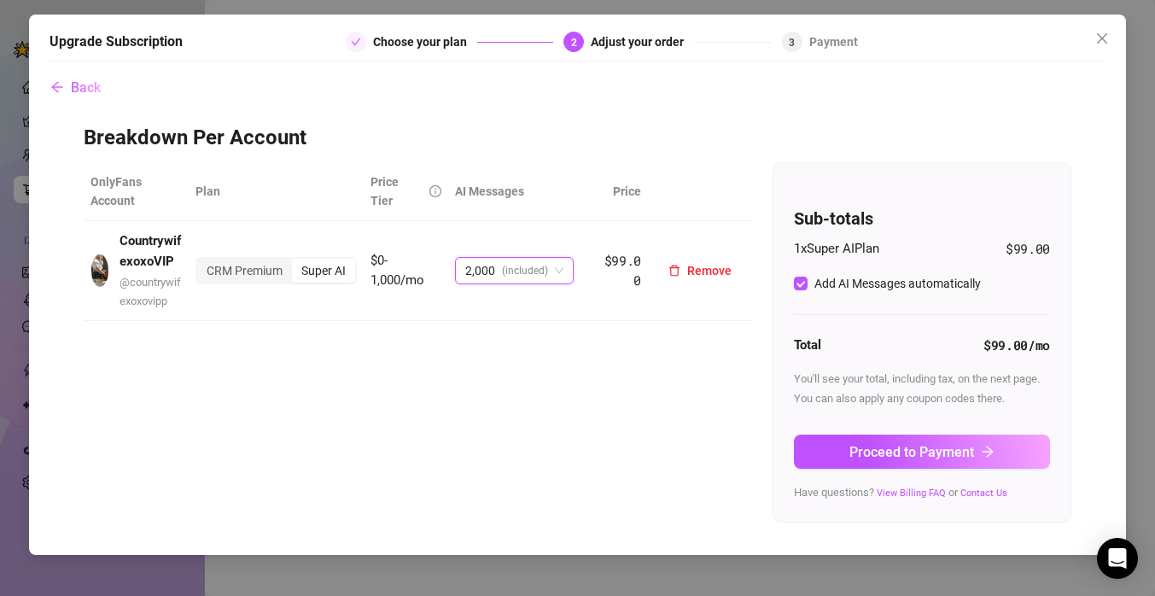
click at [563, 268] on span "2,000 (included)" at bounding box center [514, 271] width 98 height 26
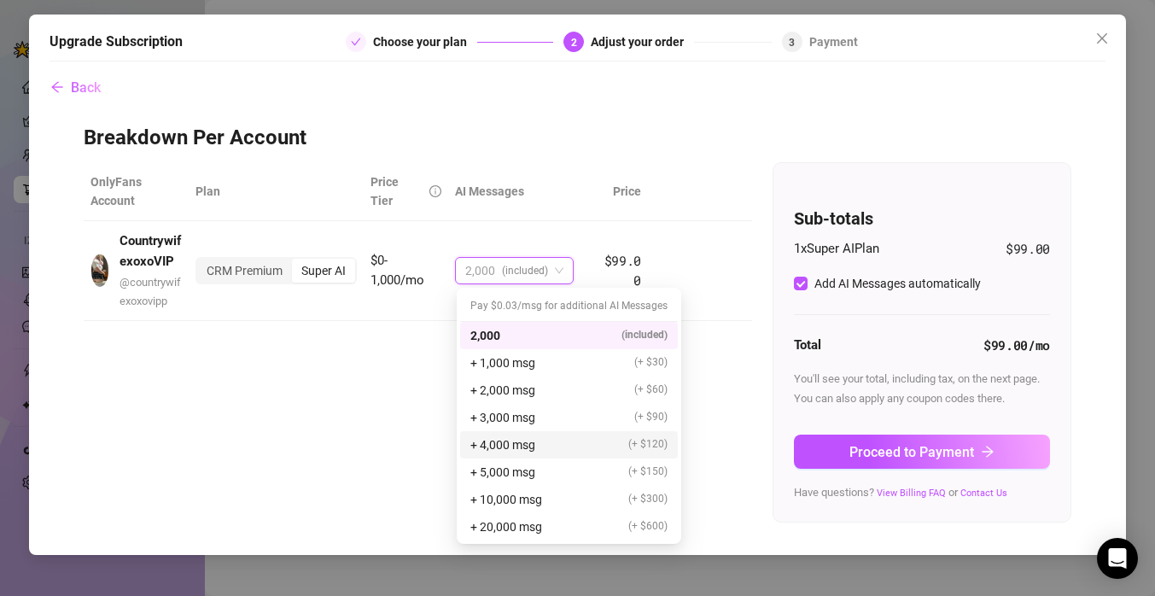
click at [532, 447] on span "+ 4,000 msg" at bounding box center [502, 444] width 65 height 19
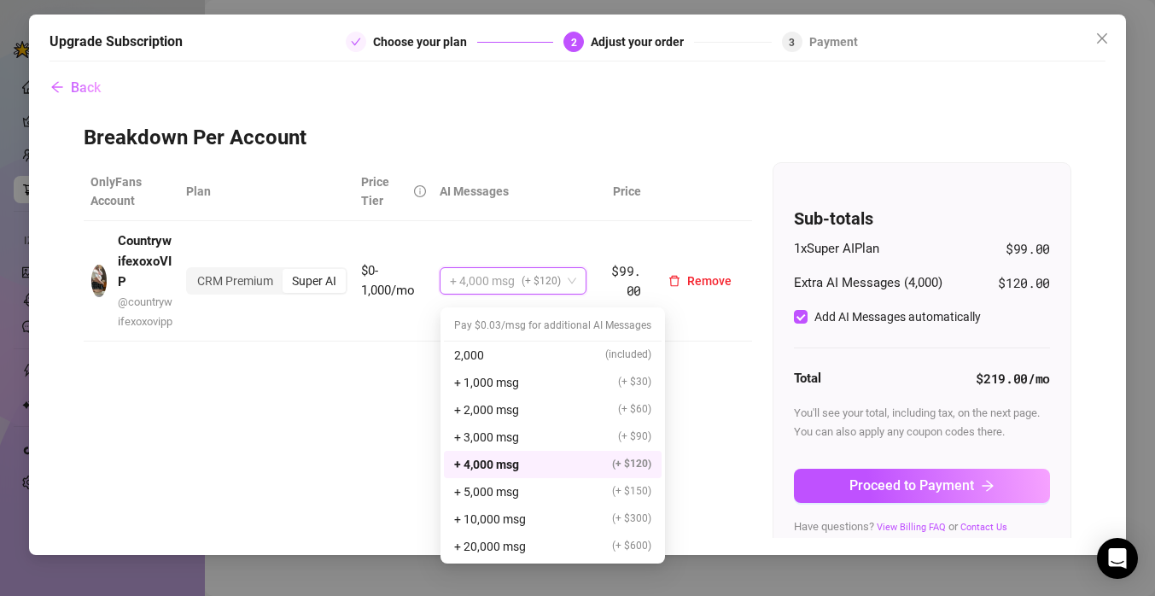
click at [564, 294] on span "+ 4,000 msg (+ $120)" at bounding box center [513, 281] width 126 height 26
click at [545, 545] on div "+ 20,000 msg (+ $600)" at bounding box center [552, 546] width 197 height 19
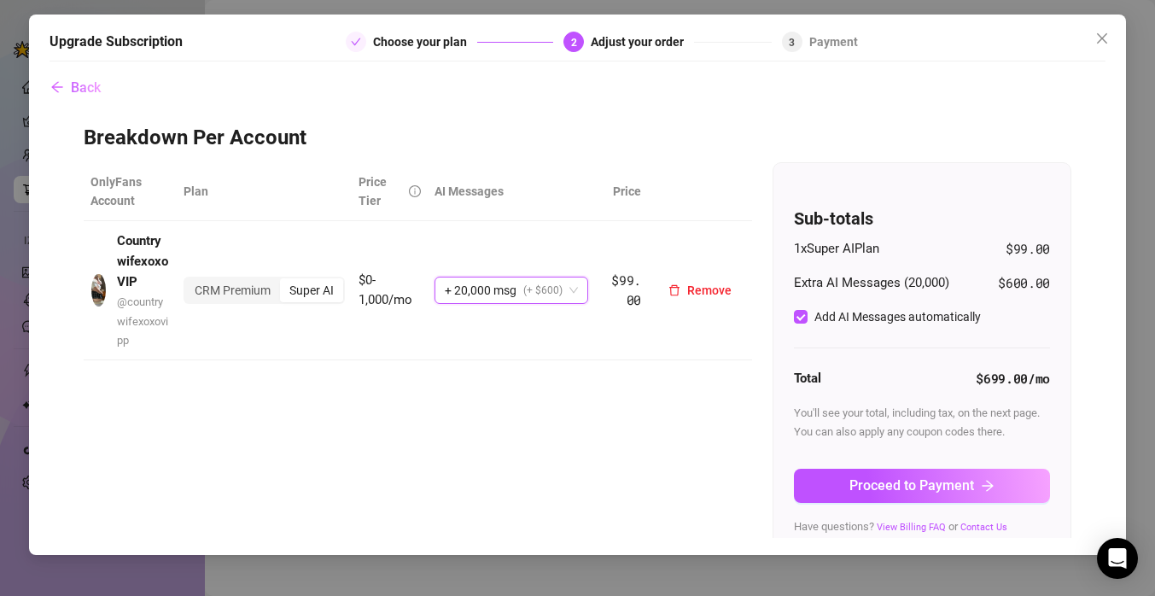
click at [555, 289] on span "(+ $600)" at bounding box center [542, 291] width 39 height 26
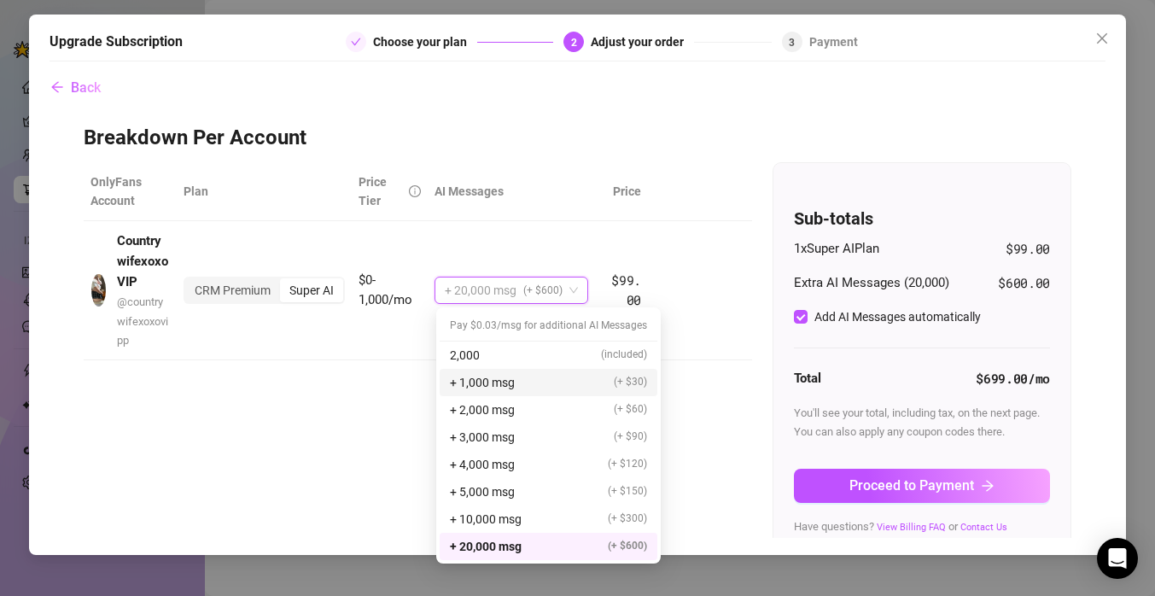
click at [523, 377] on div "+ 1,000 msg (+ $30)" at bounding box center [548, 382] width 197 height 19
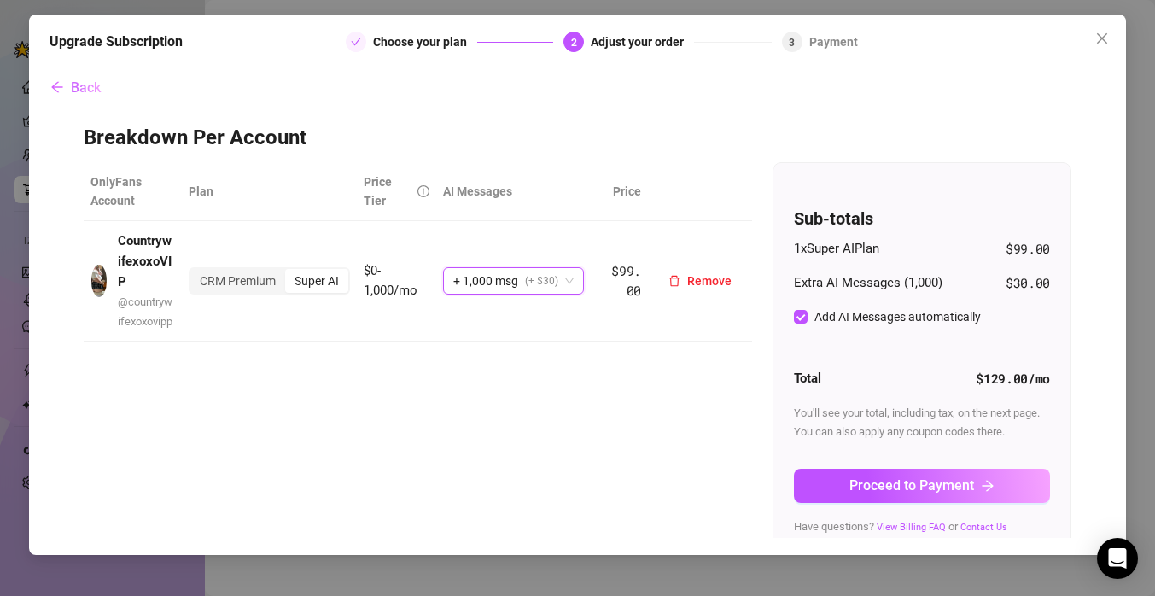
click at [565, 283] on span "+ 1,000 msg (+ $30)" at bounding box center [513, 281] width 120 height 26
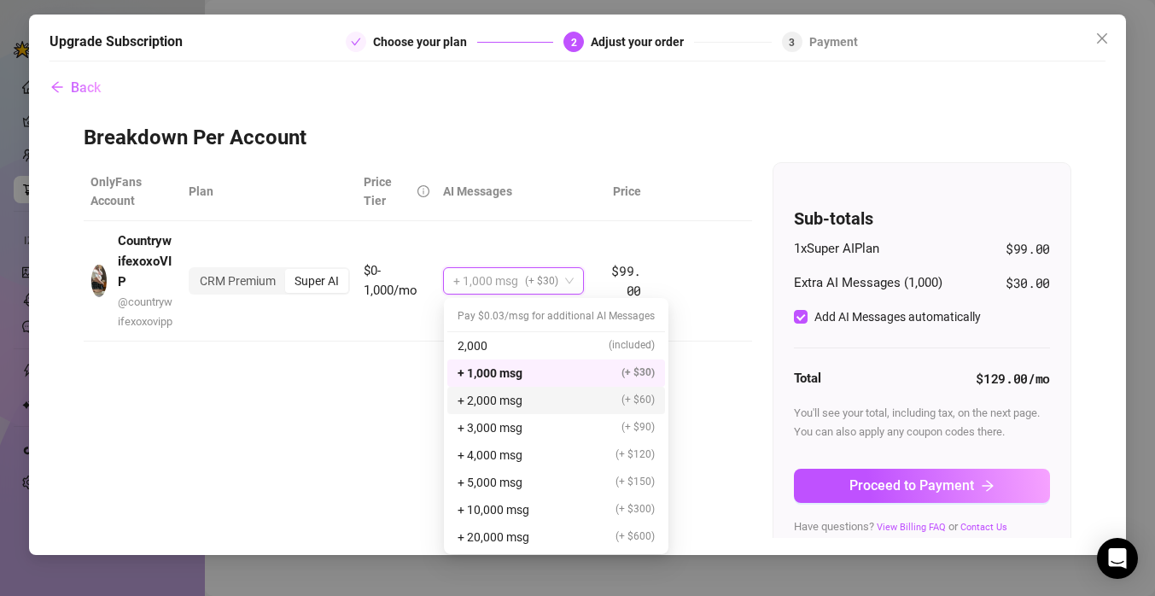
click at [538, 391] on div "+ 2,000 msg (+ $60)" at bounding box center [556, 400] width 197 height 19
click at [574, 284] on span "+ 2,000 msg (+ $60)" at bounding box center [513, 281] width 120 height 26
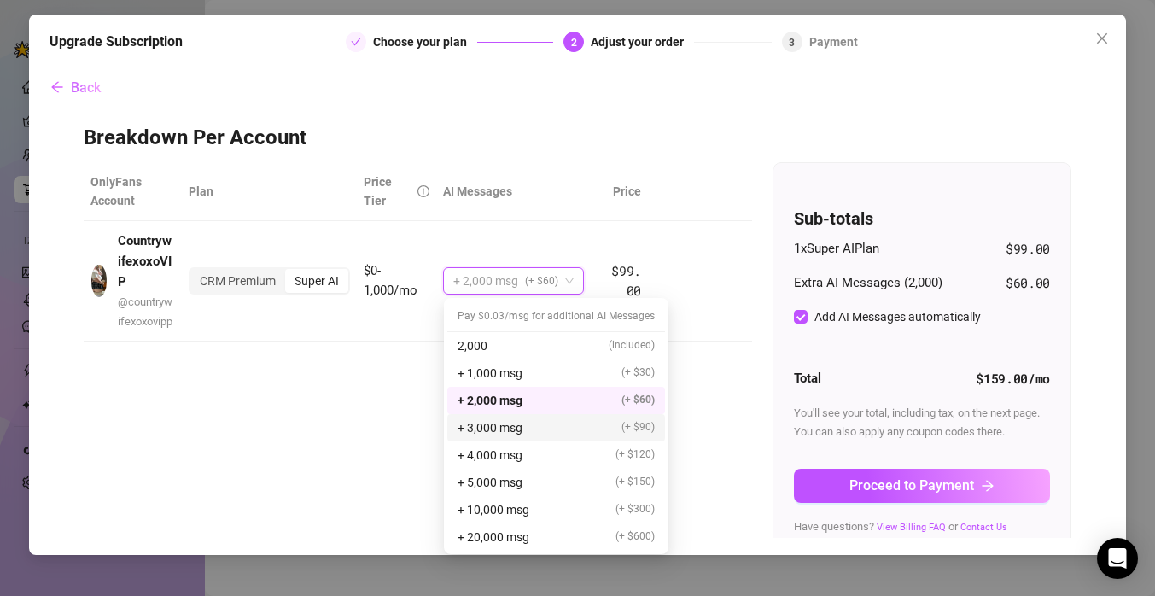
click at [600, 430] on div "+ 3,000 msg (+ $90)" at bounding box center [556, 427] width 197 height 19
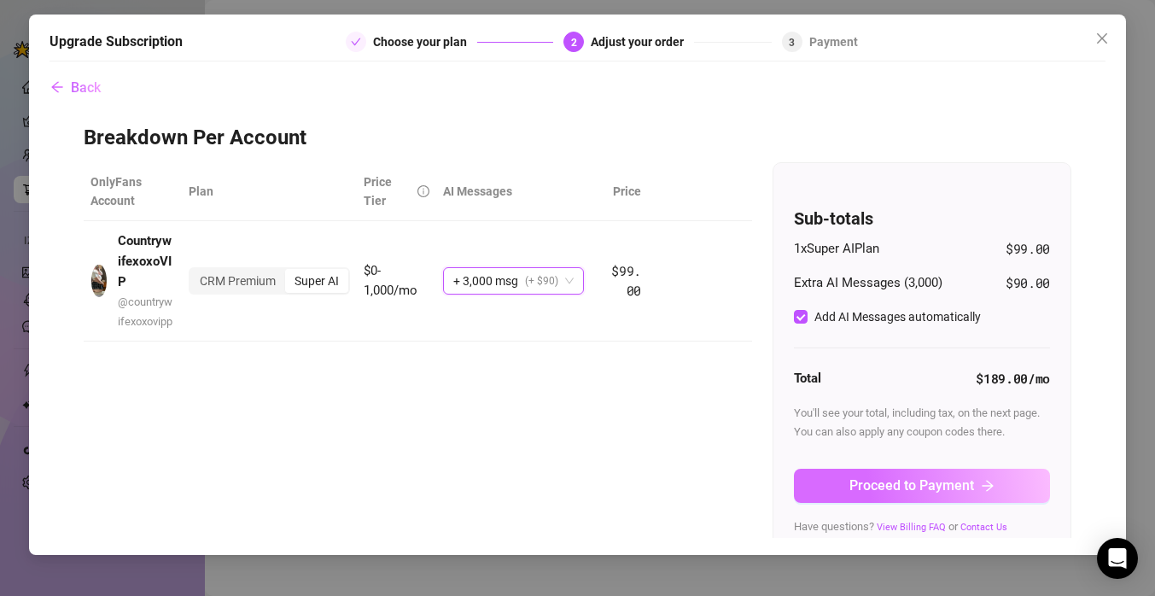
click at [849, 487] on button "Proceed to Payment" at bounding box center [922, 486] width 256 height 34
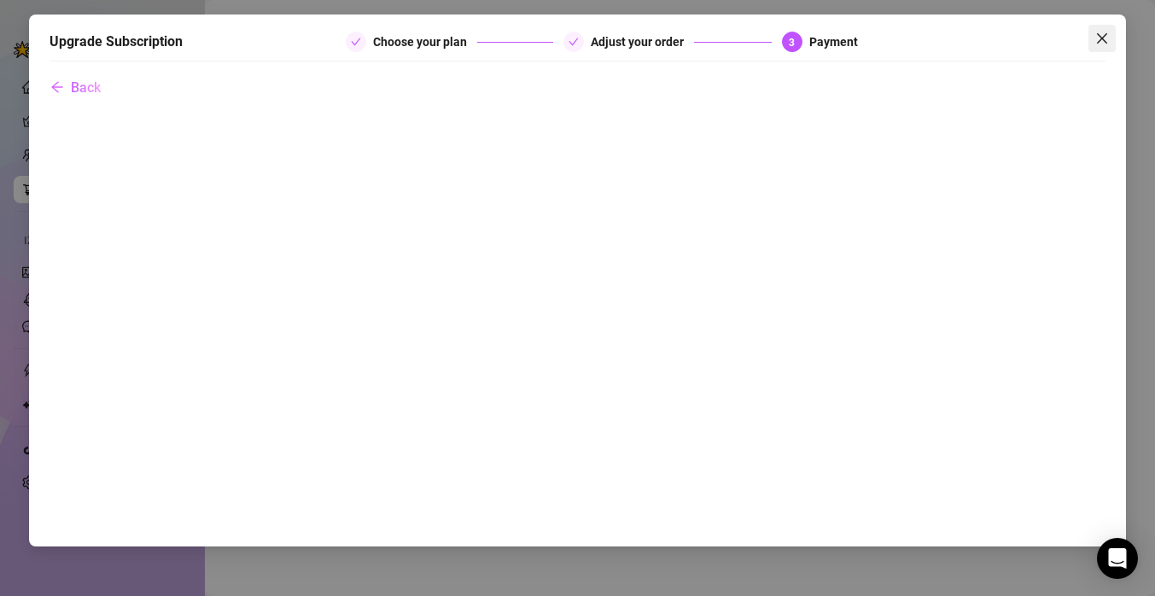
click at [1108, 37] on icon "close" at bounding box center [1102, 39] width 14 height 14
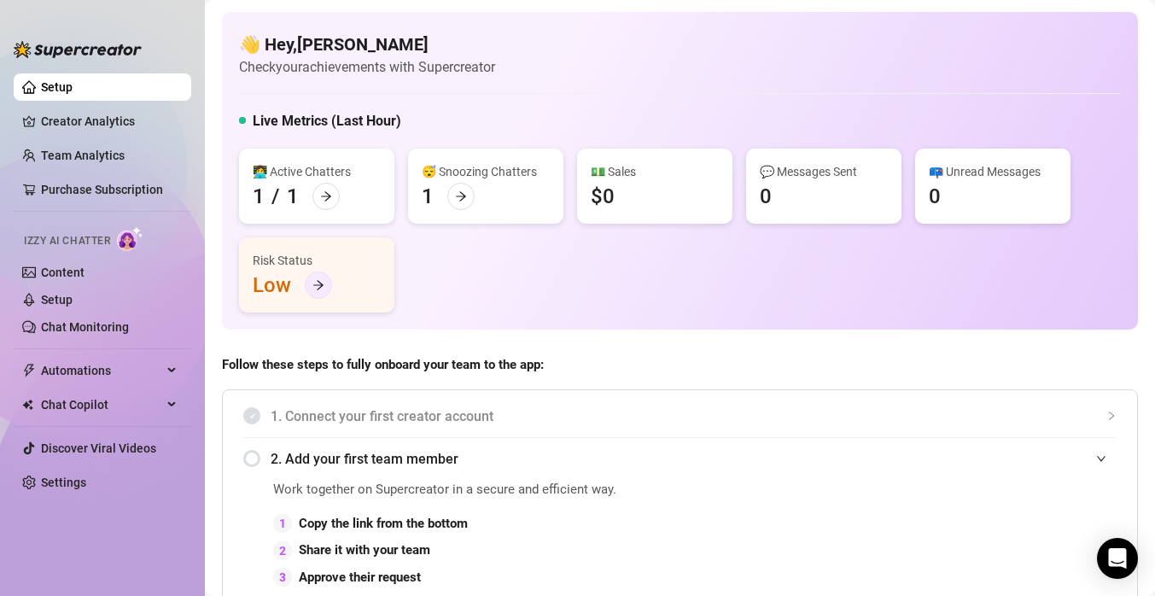
click at [313, 286] on icon "arrow-right" at bounding box center [319, 285] width 12 height 12
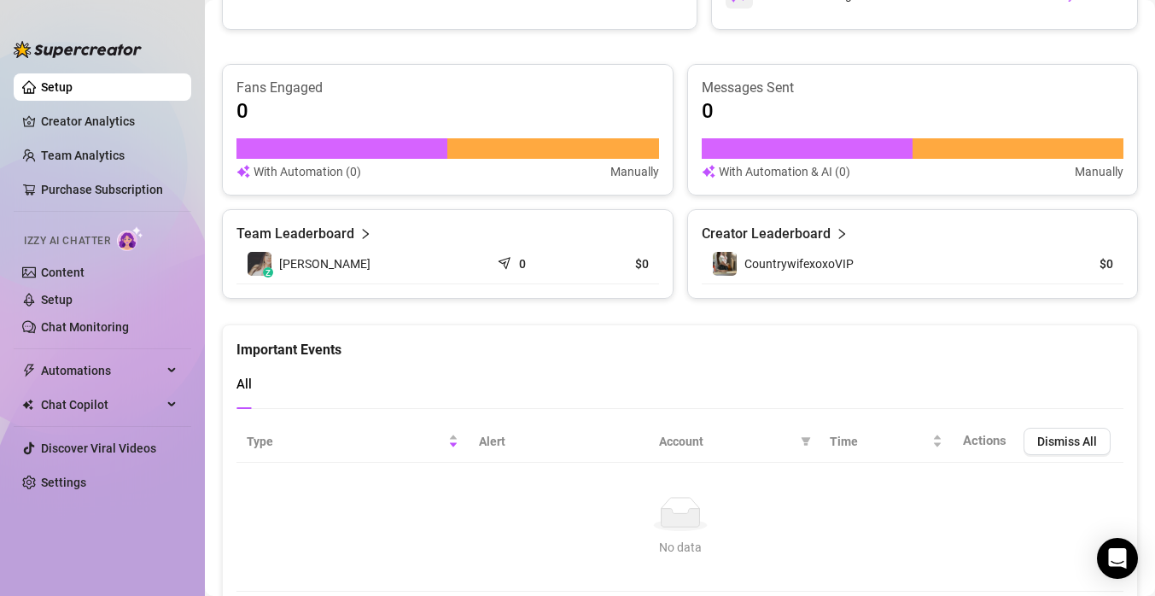
scroll to position [1079, 0]
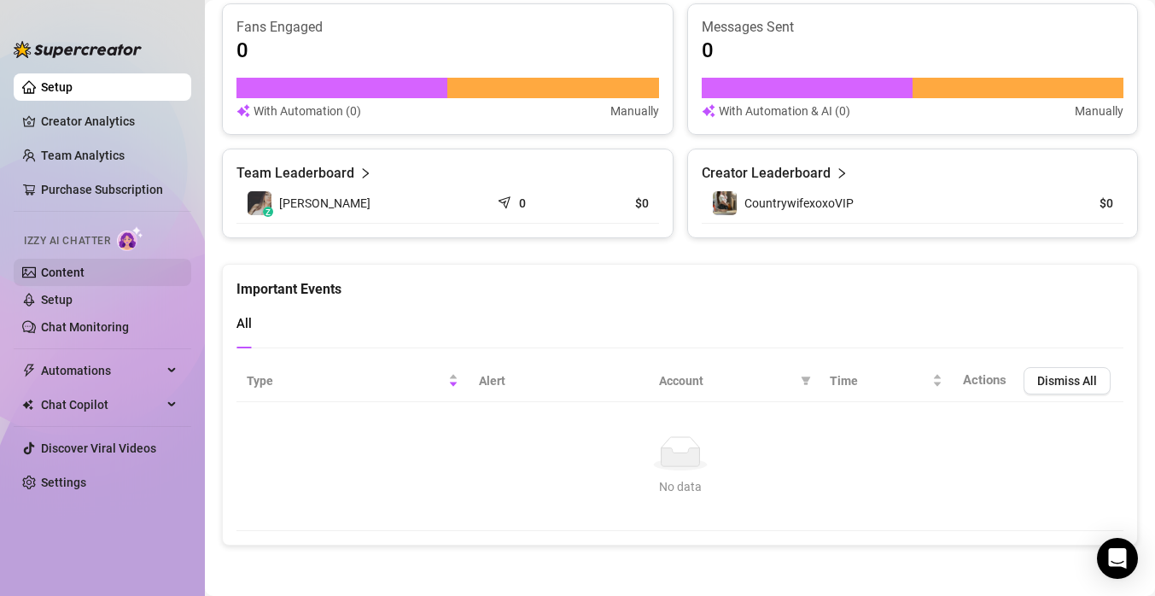
click at [63, 266] on link "Content" at bounding box center [63, 273] width 44 height 14
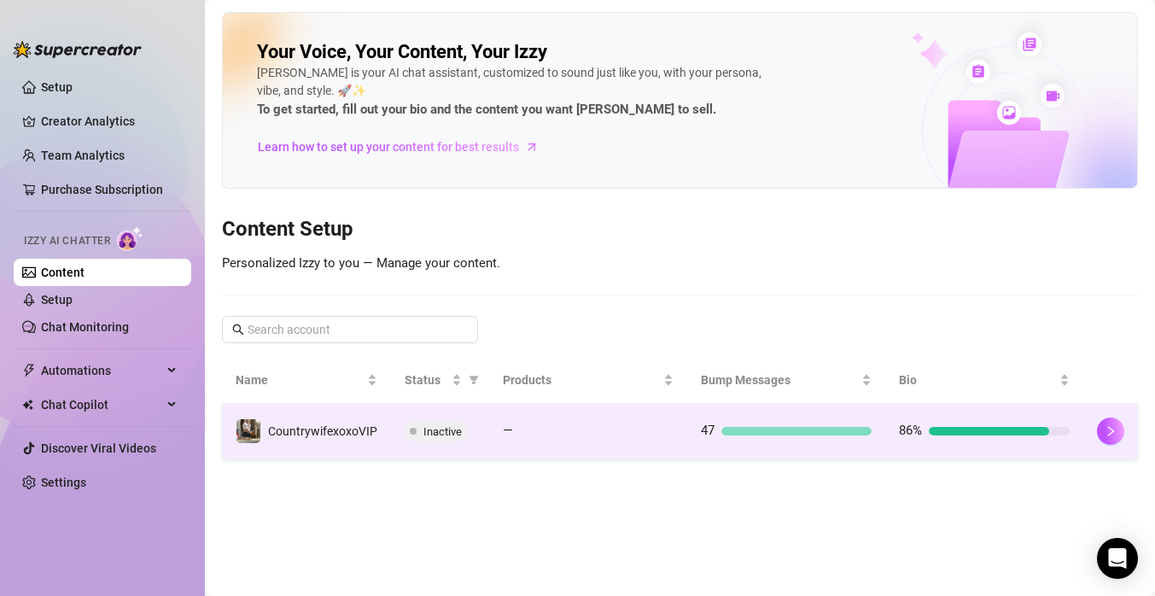
click at [529, 429] on div at bounding box center [597, 431] width 154 height 9
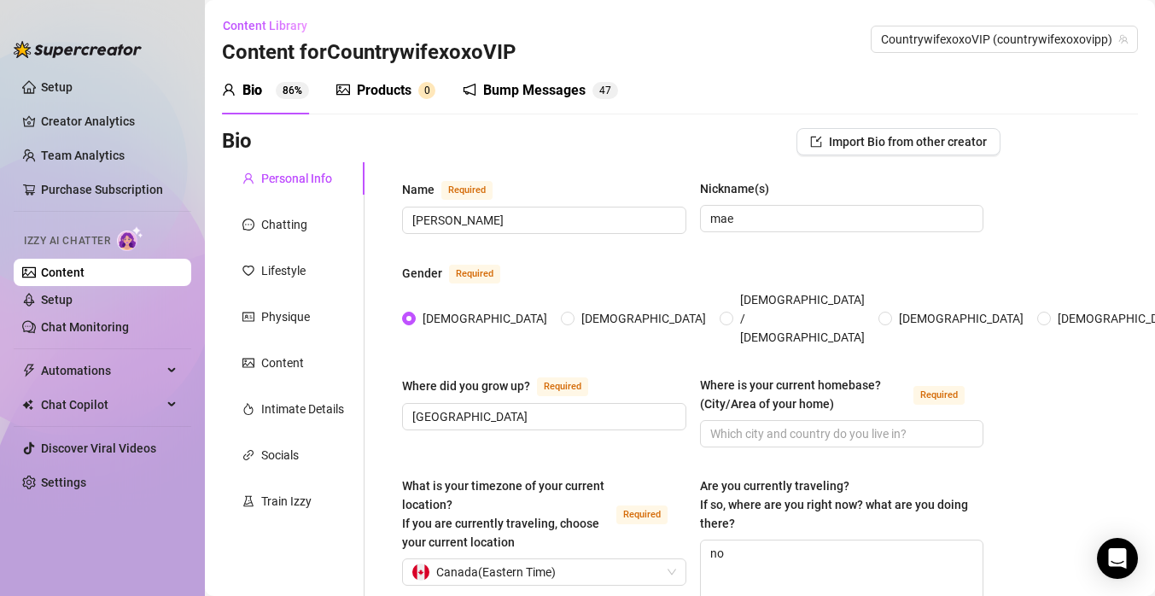
click at [412, 91] on div "Products 0" at bounding box center [385, 90] width 99 height 20
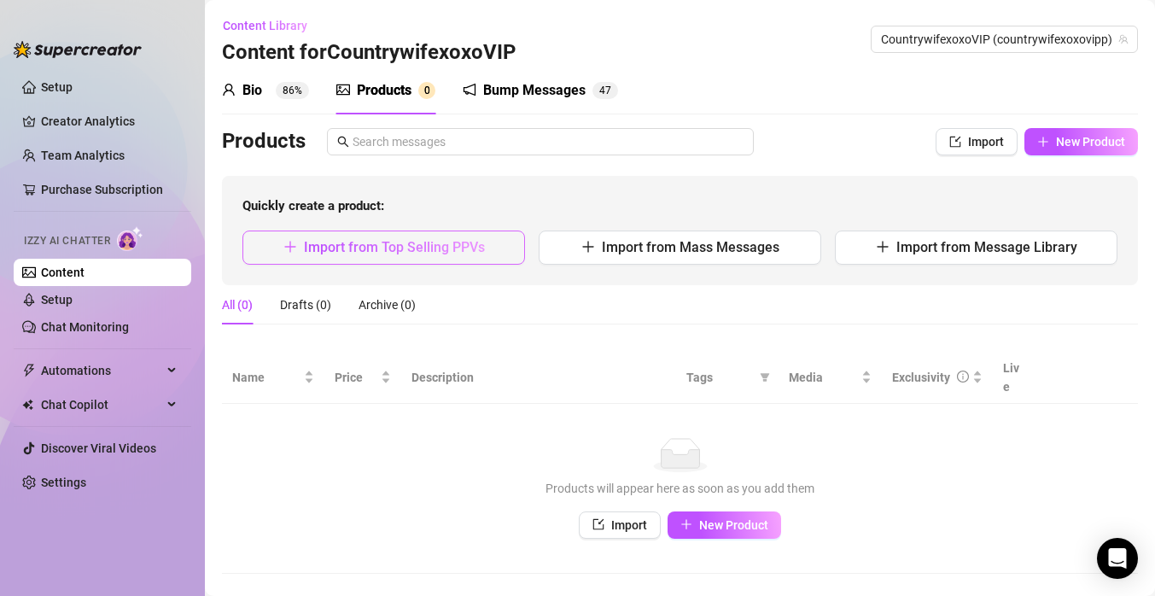
click at [415, 242] on span "Import from Top Selling PPVs" at bounding box center [394, 247] width 181 height 16
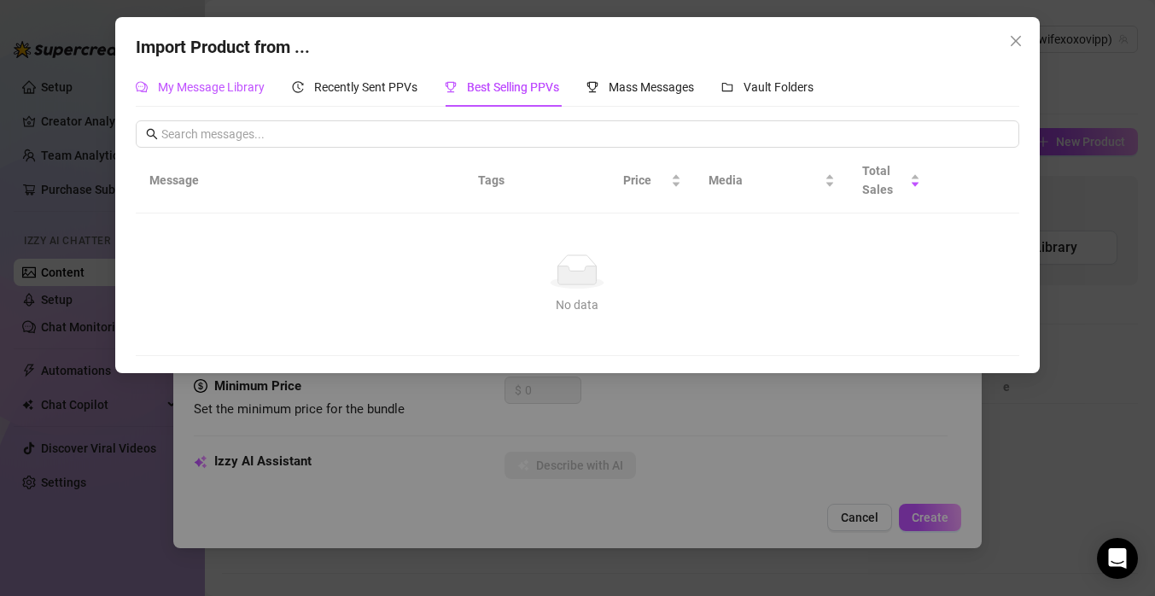
click at [236, 89] on span "My Message Library" at bounding box center [211, 87] width 107 height 14
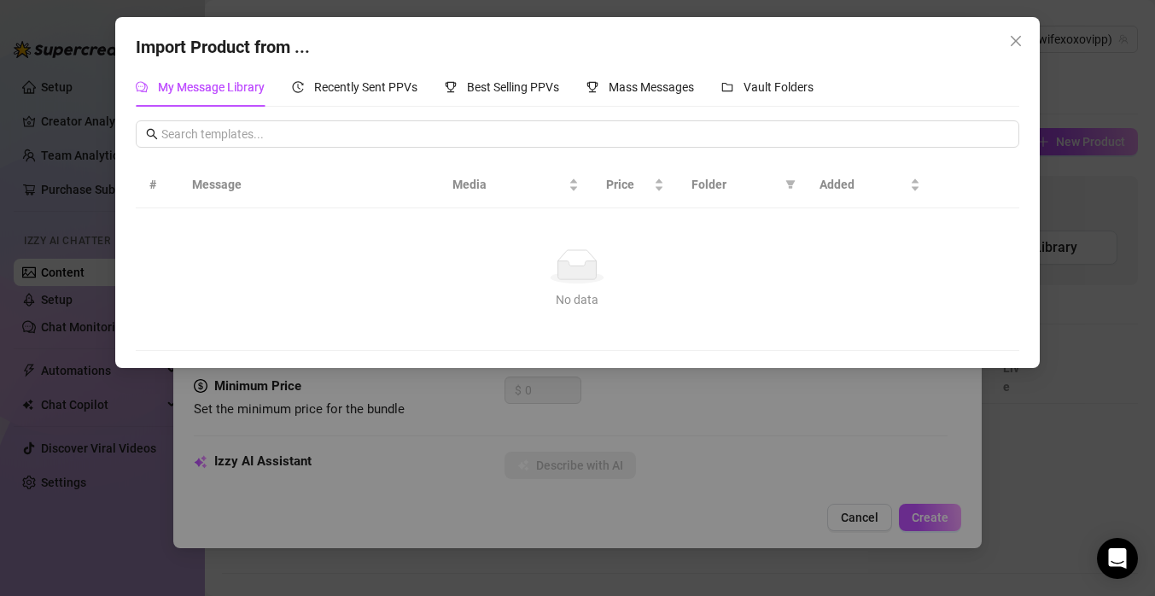
click at [373, 185] on th "Message" at bounding box center [308, 184] width 260 height 47
click at [374, 91] on span "Recently Sent PPVs" at bounding box center [365, 87] width 103 height 14
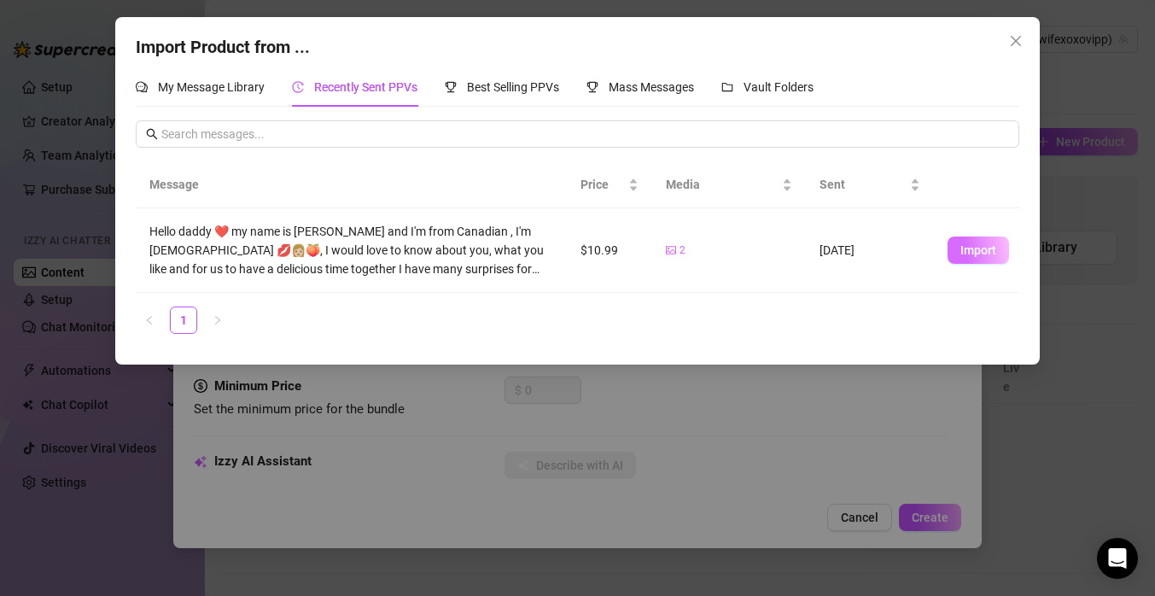
click at [974, 251] on span "Import" at bounding box center [979, 250] width 36 height 14
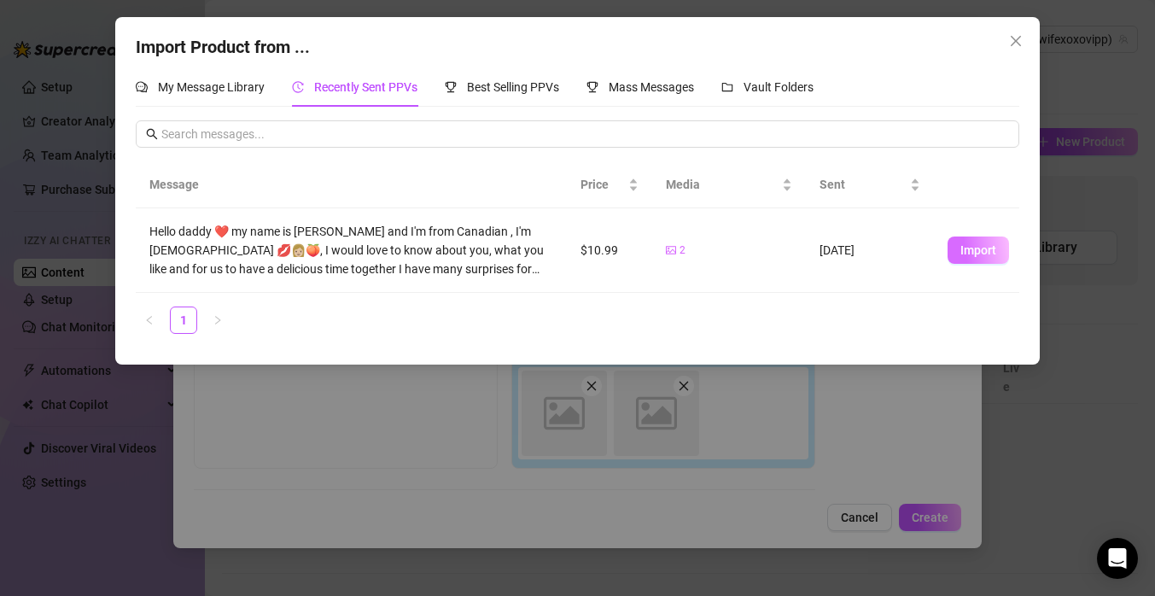
scroll to position [270, 0]
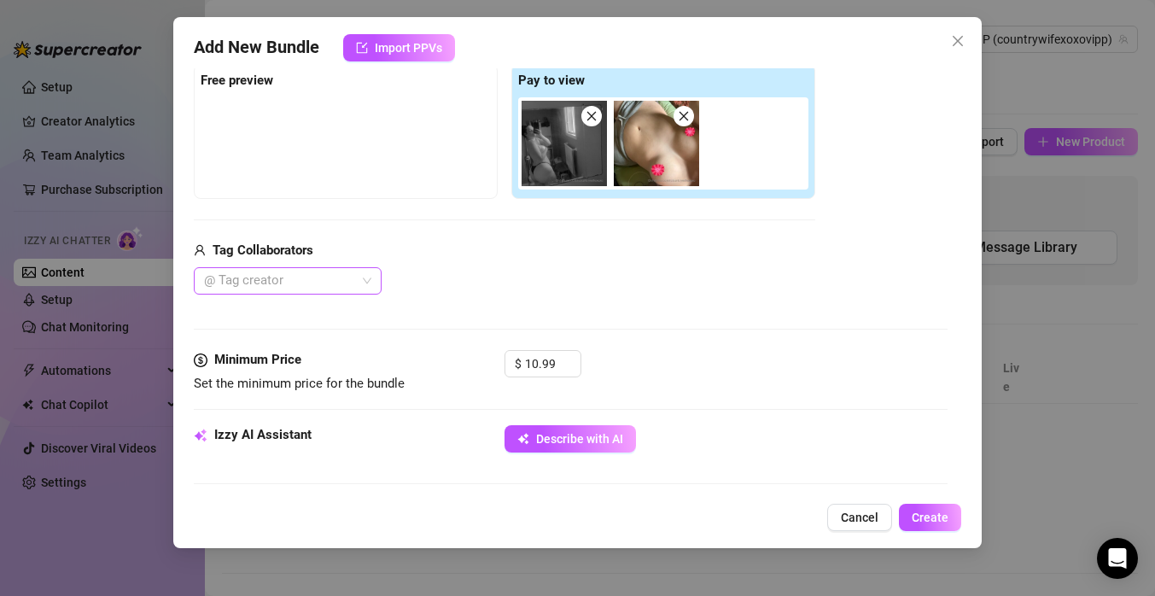
click at [324, 285] on div at bounding box center [278, 281] width 163 height 24
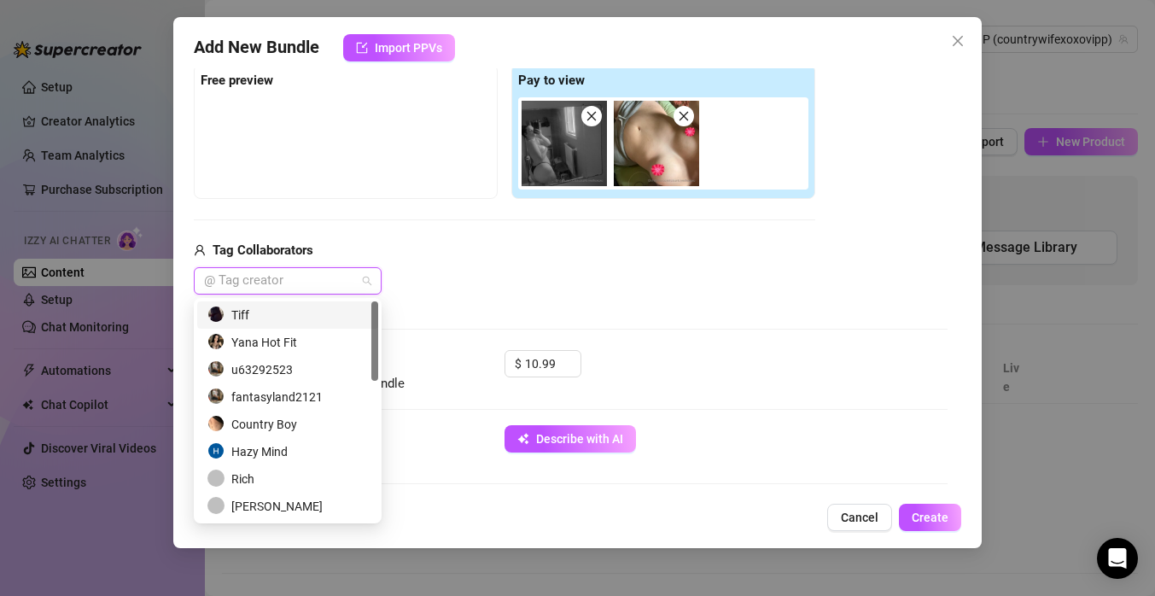
click at [459, 301] on div "Media Add Media from Vault Free preview Pay to view Tag Collaborators @ Tag cre…" at bounding box center [571, 170] width 754 height 360
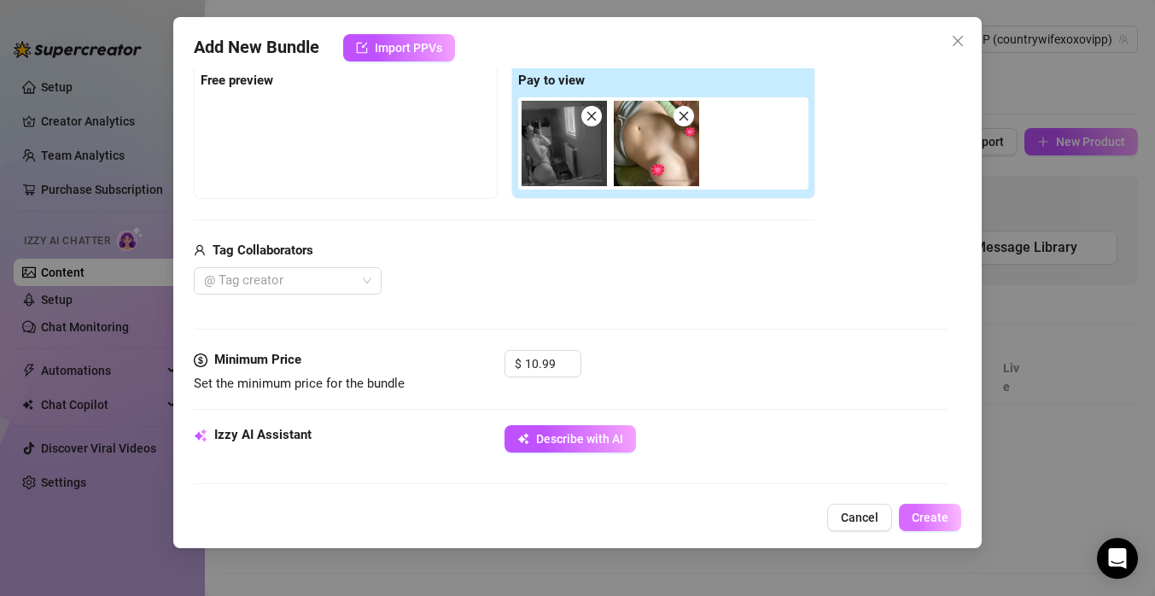
click at [927, 520] on span "Create" at bounding box center [930, 518] width 37 height 14
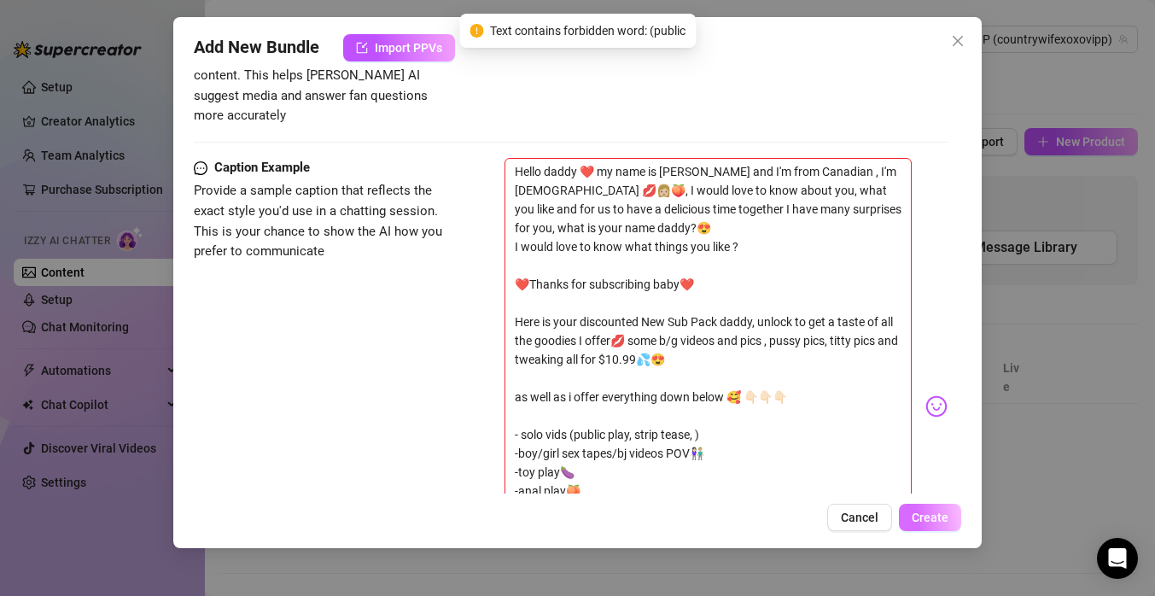
scroll to position [1138, 0]
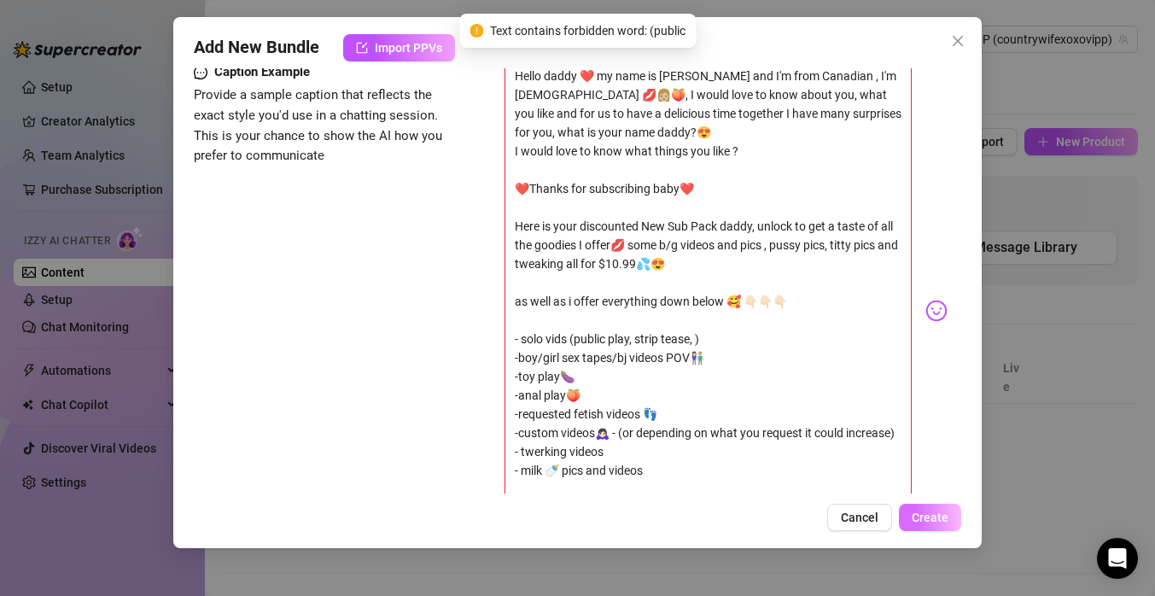
click at [927, 520] on span "Create" at bounding box center [930, 518] width 37 height 14
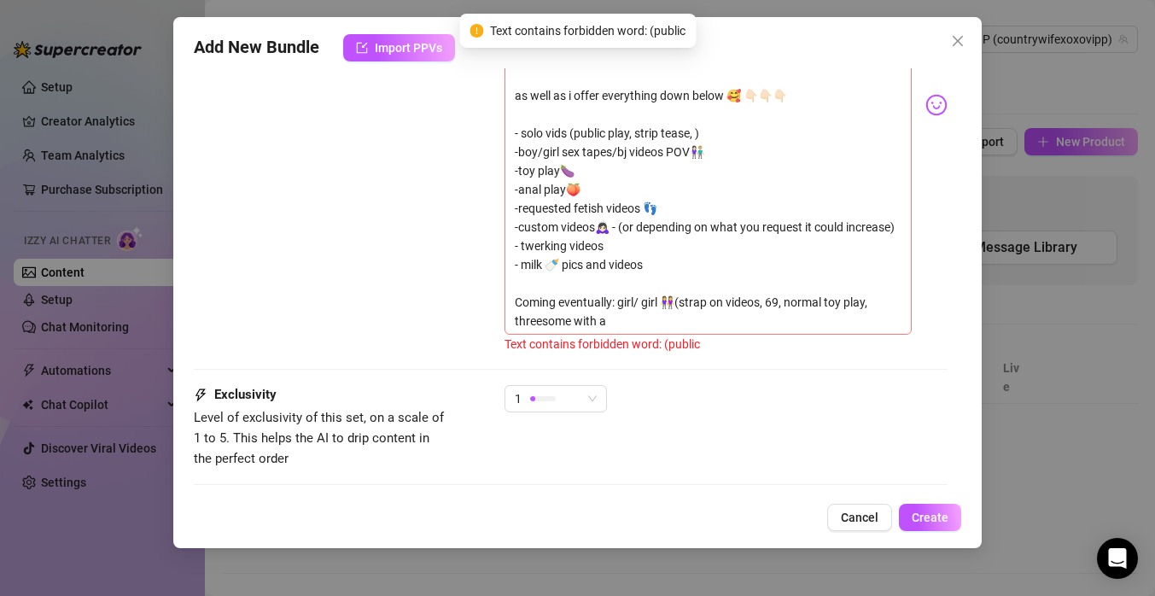
scroll to position [1426, 0]
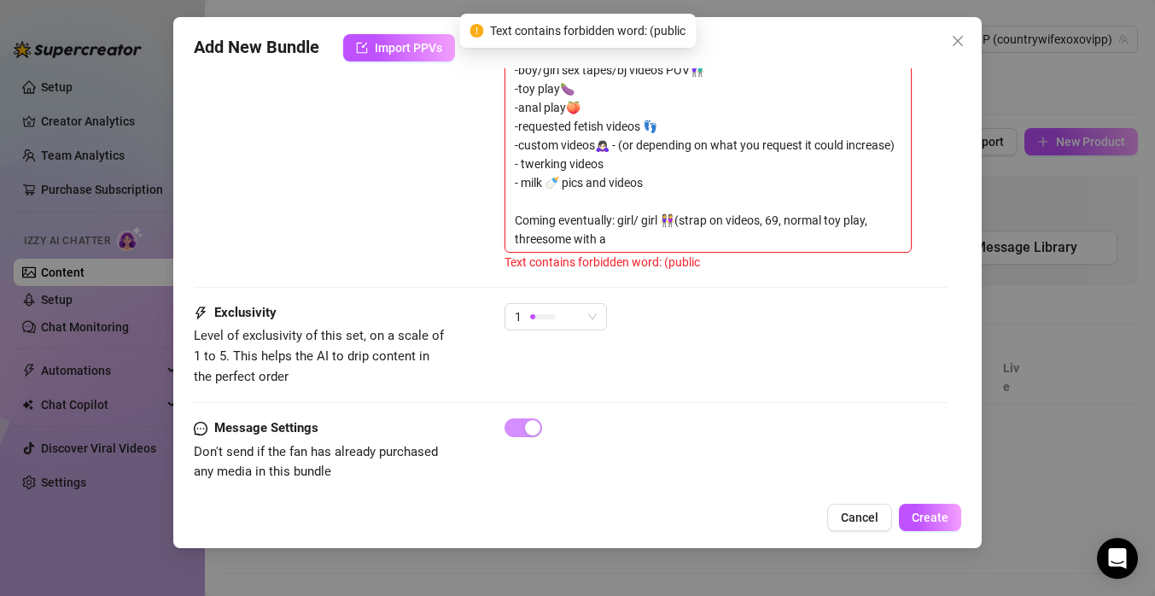
click at [680, 203] on textarea "Hello daddy ❤️ my name is [PERSON_NAME] and I'm from Canadian , I'm [DEMOGRAPHI…" at bounding box center [708, 14] width 407 height 478
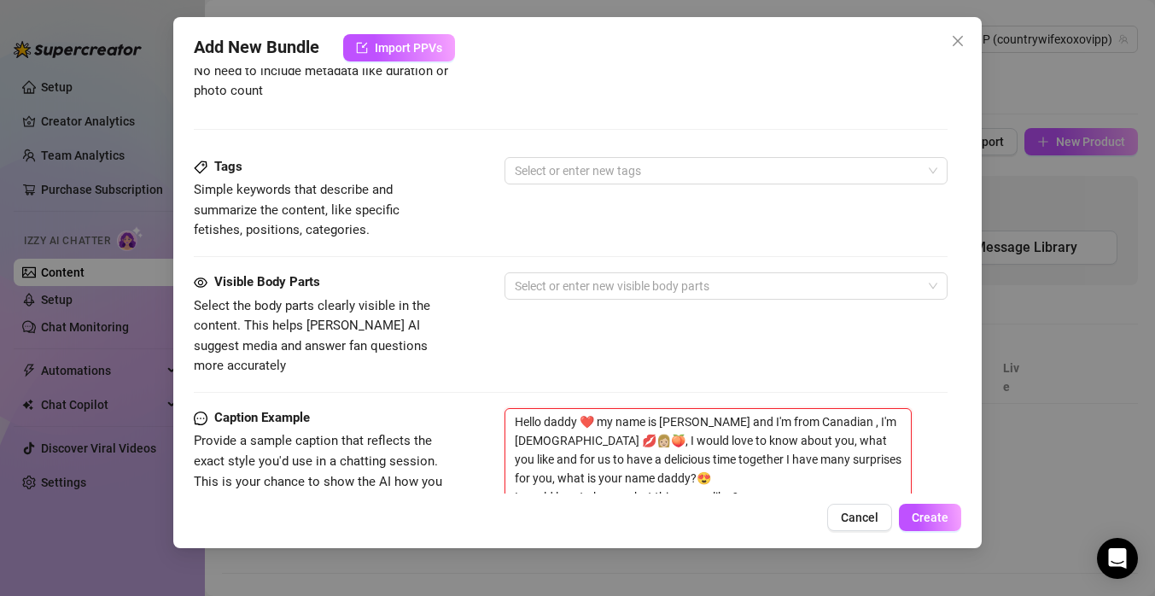
scroll to position [745, 0]
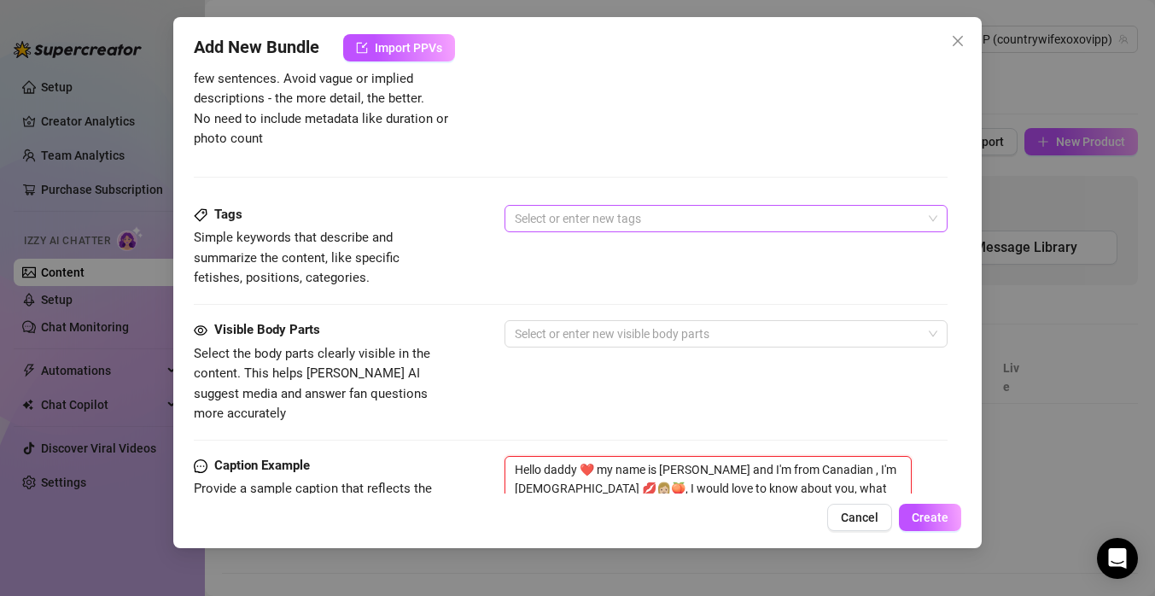
click at [664, 219] on div at bounding box center [717, 219] width 418 height 24
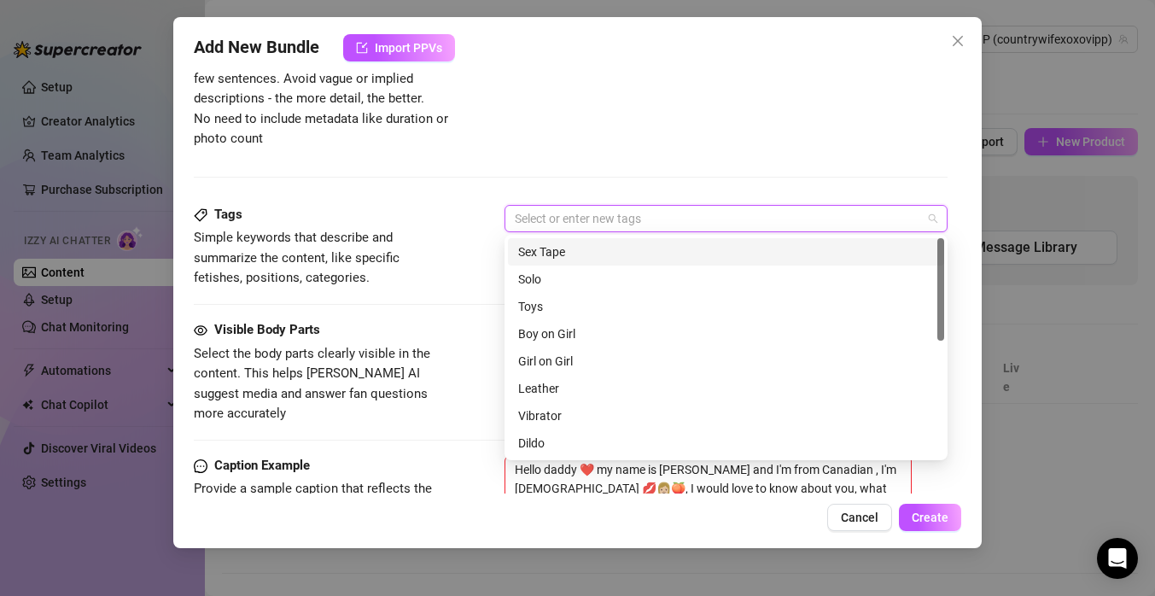
click at [655, 245] on div "Sex Tape" at bounding box center [726, 251] width 416 height 19
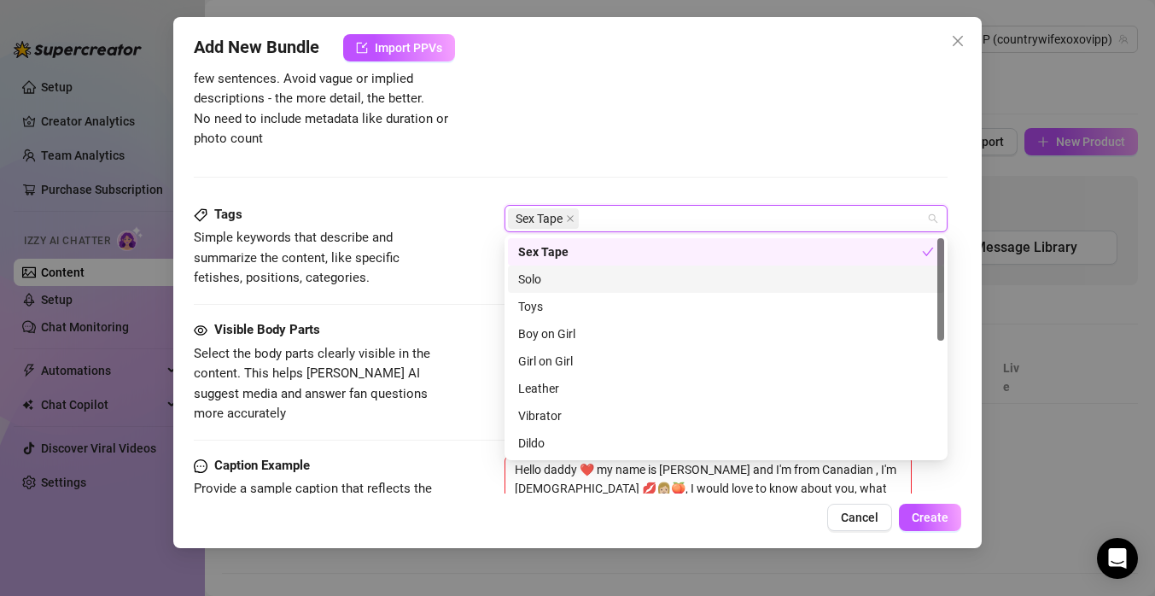
click at [642, 277] on div "Solo" at bounding box center [726, 279] width 416 height 19
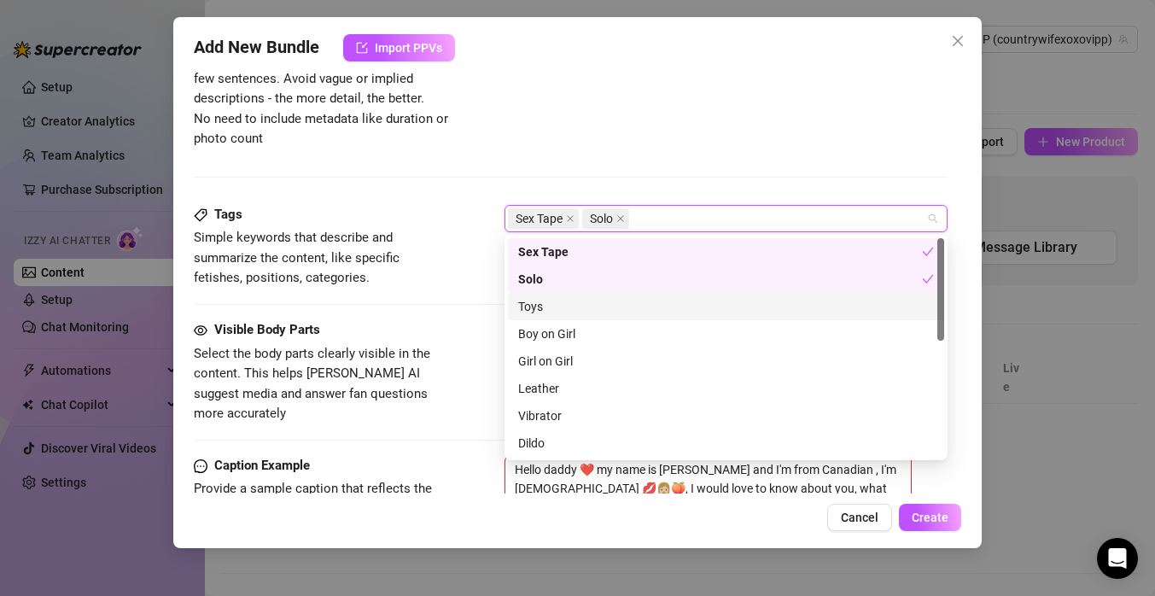
click at [638, 307] on div "Toys" at bounding box center [726, 306] width 416 height 19
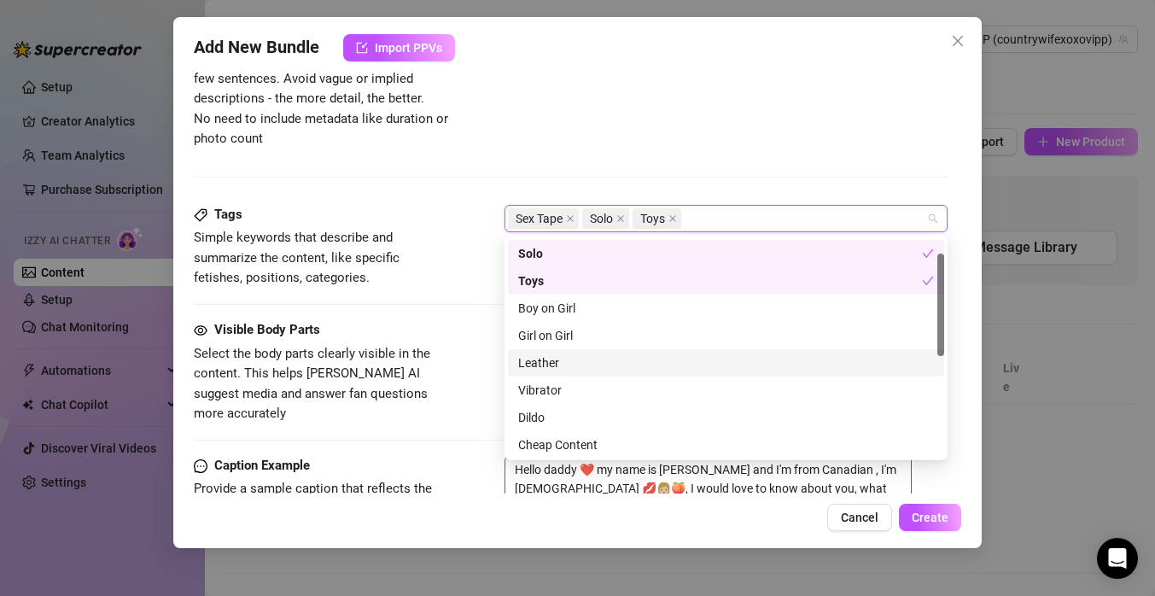
scroll to position [33, 0]
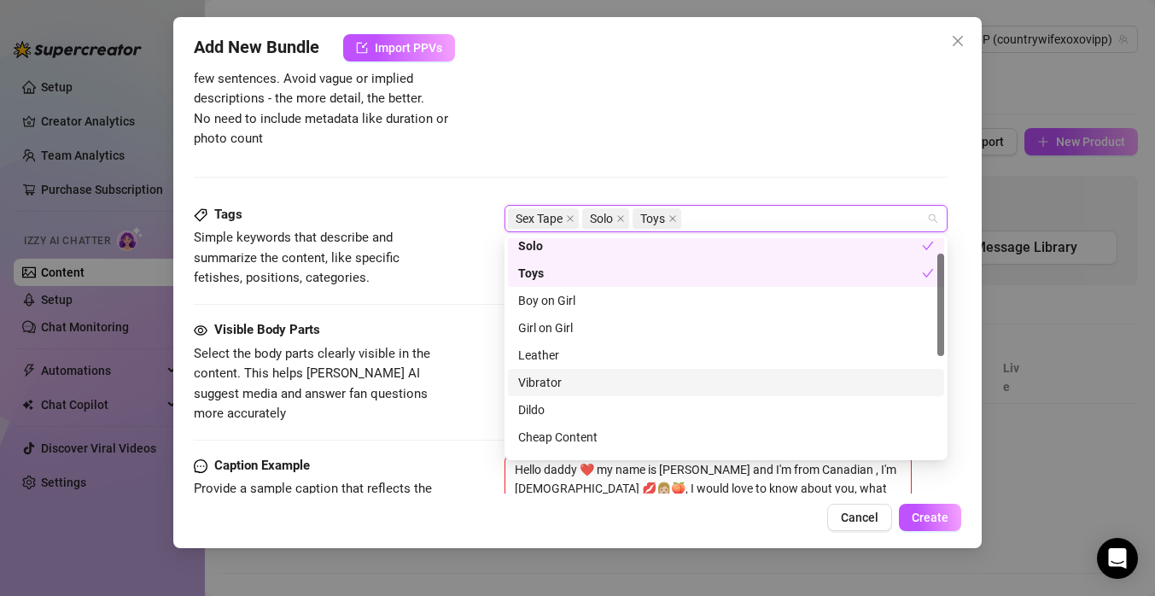
click at [619, 391] on div "Vibrator" at bounding box center [726, 382] width 416 height 19
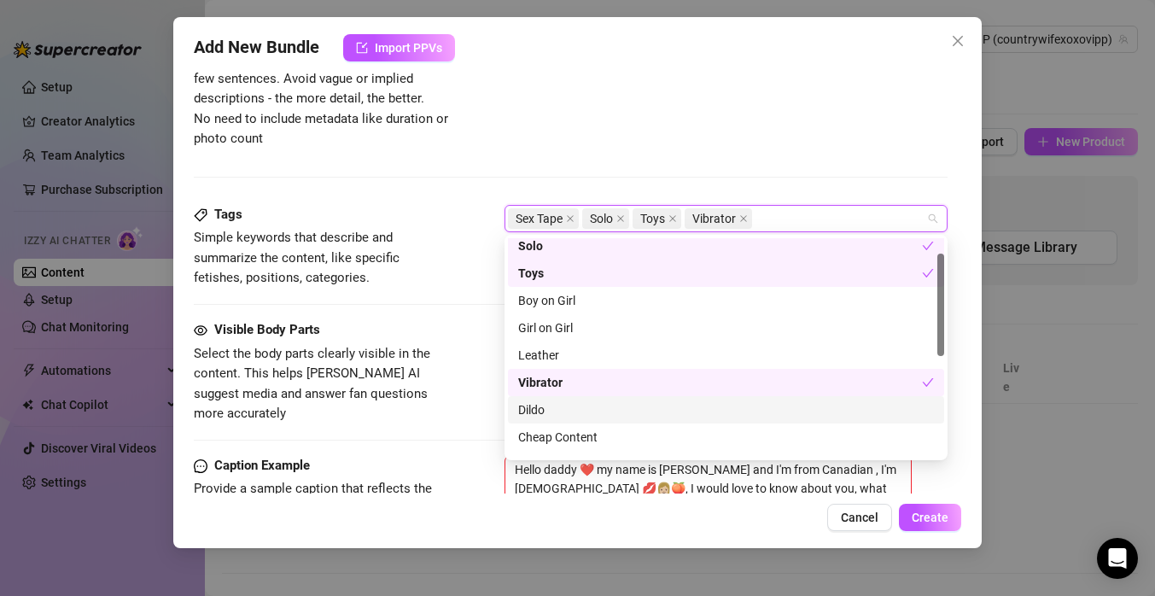
click at [617, 423] on div "Dildo" at bounding box center [726, 409] width 436 height 27
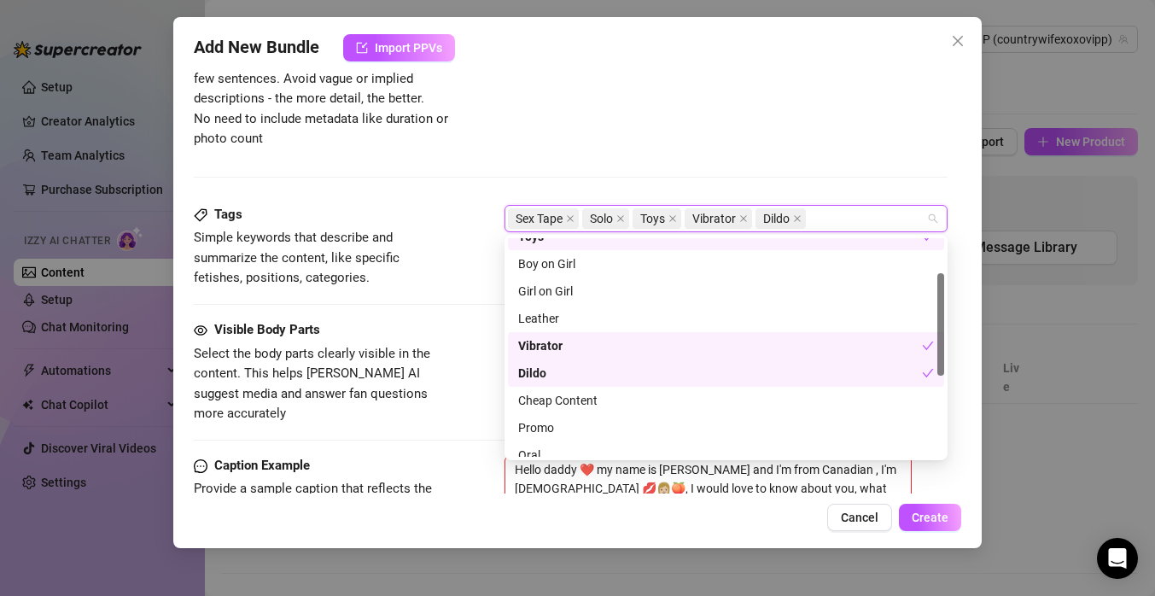
scroll to position [76, 0]
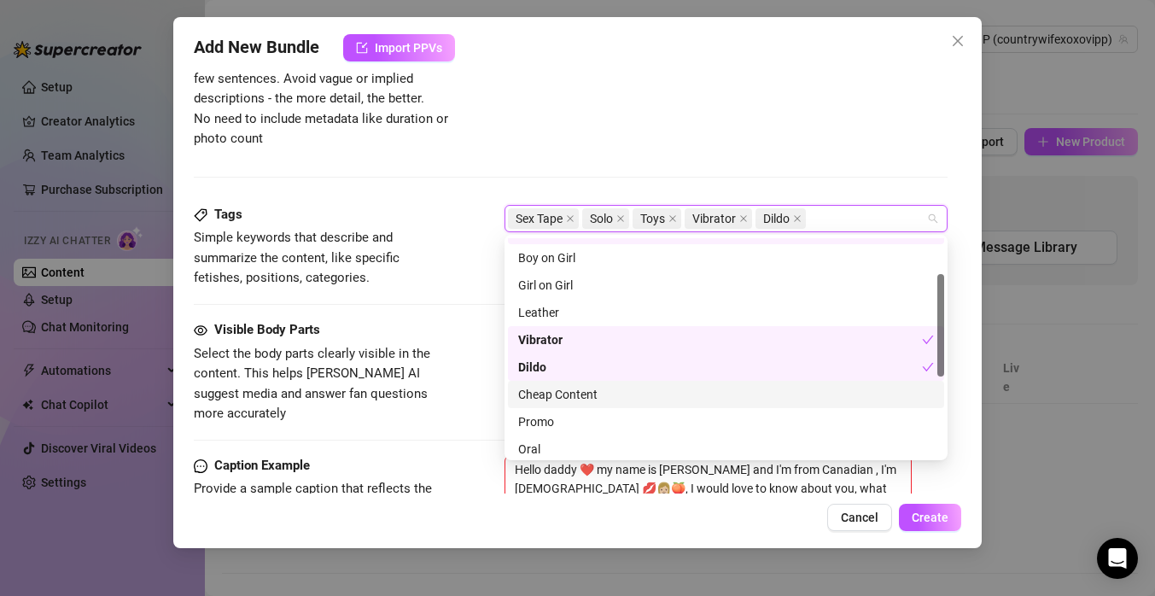
click at [612, 401] on div "Cheap Content" at bounding box center [726, 394] width 416 height 19
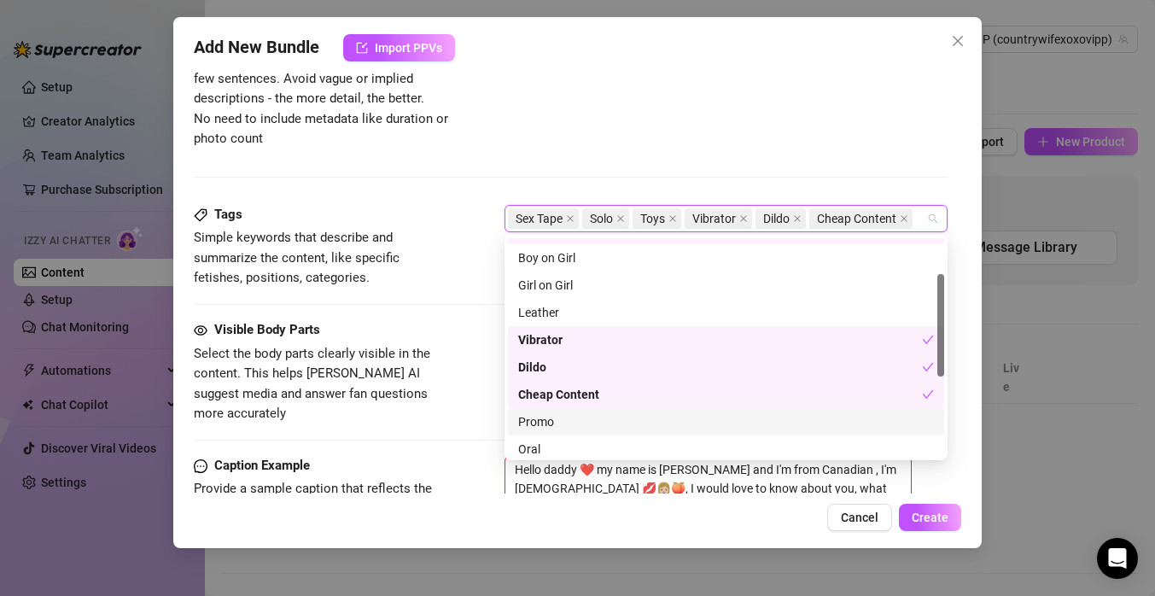
click at [617, 427] on div "Promo" at bounding box center [726, 421] width 416 height 19
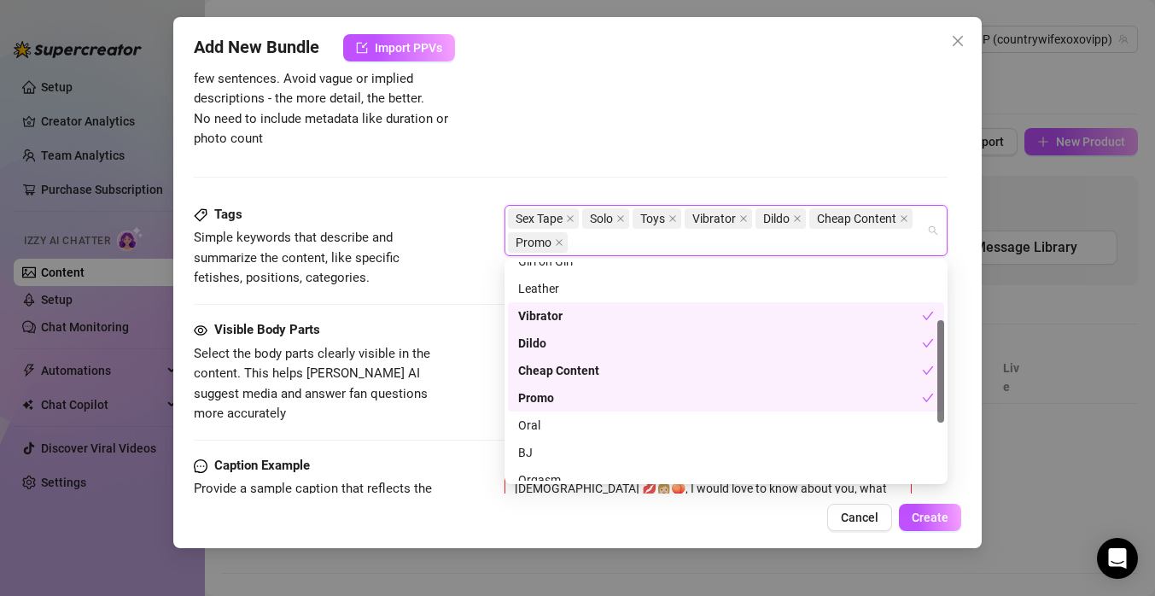
scroll to position [126, 0]
click at [617, 427] on div "Oral" at bounding box center [726, 423] width 416 height 19
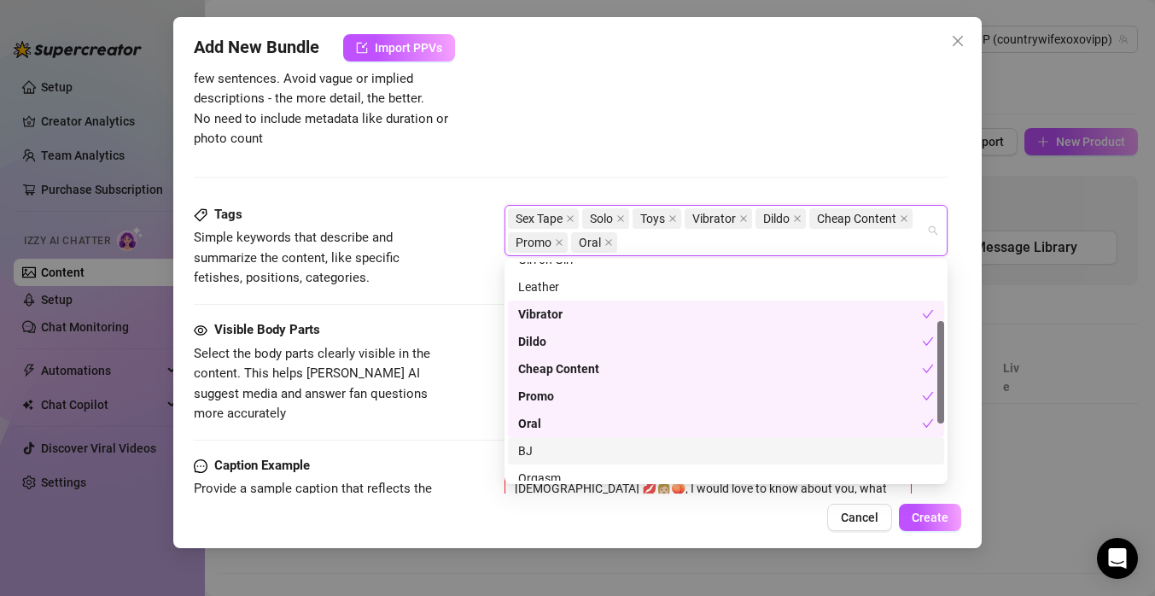
click at [616, 444] on div "BJ" at bounding box center [726, 450] width 416 height 19
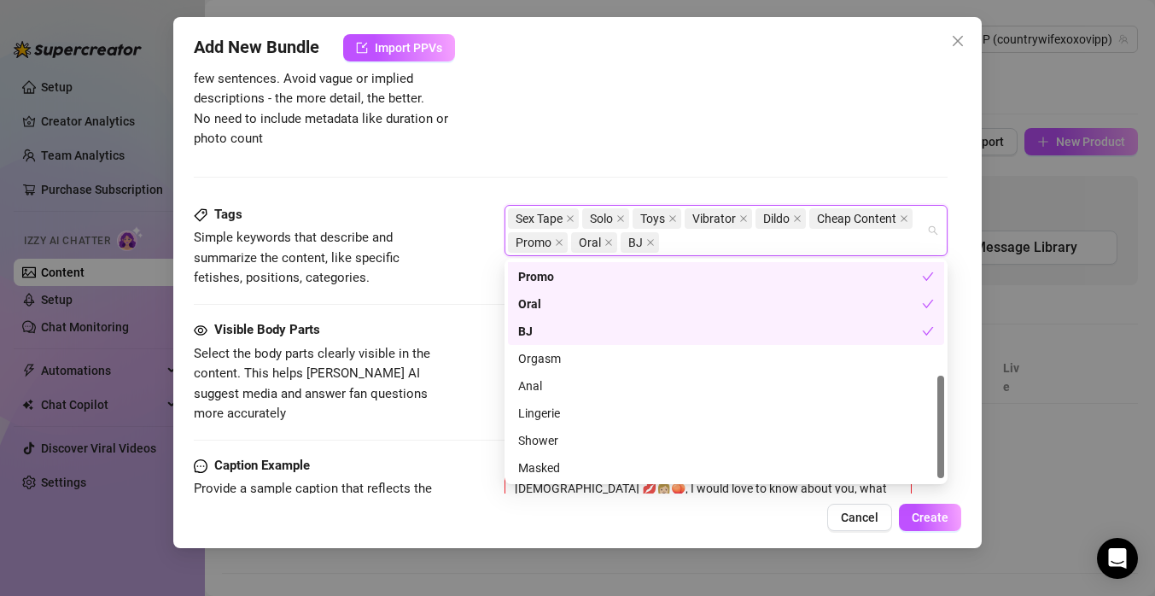
scroll to position [246, 0]
click at [593, 409] on div "Lingerie" at bounding box center [726, 412] width 416 height 19
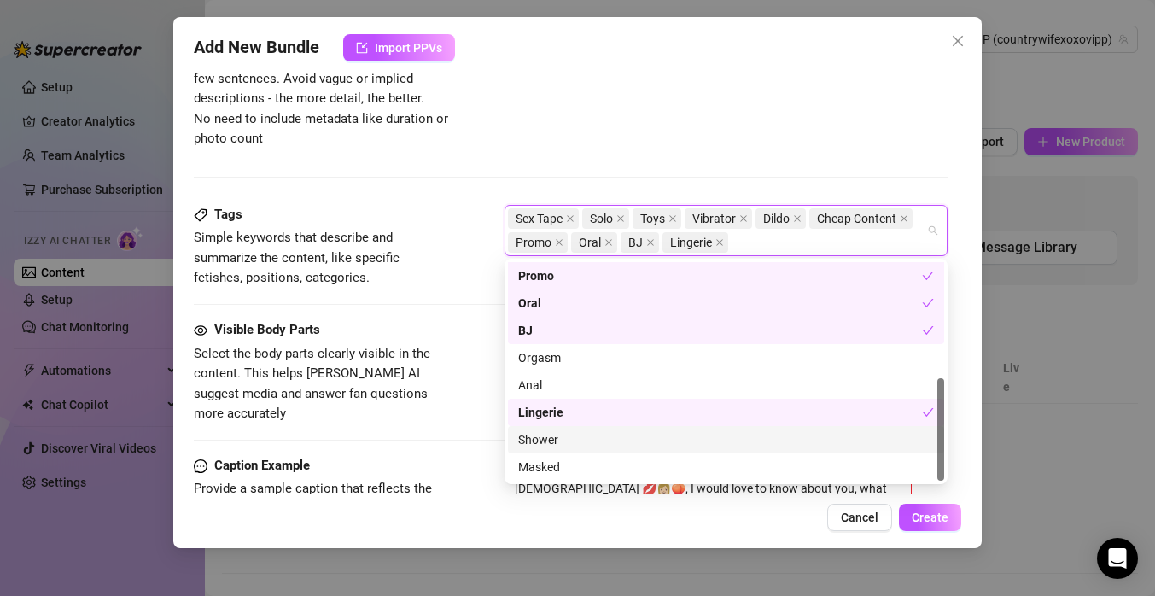
click at [593, 432] on div "Shower" at bounding box center [726, 439] width 416 height 19
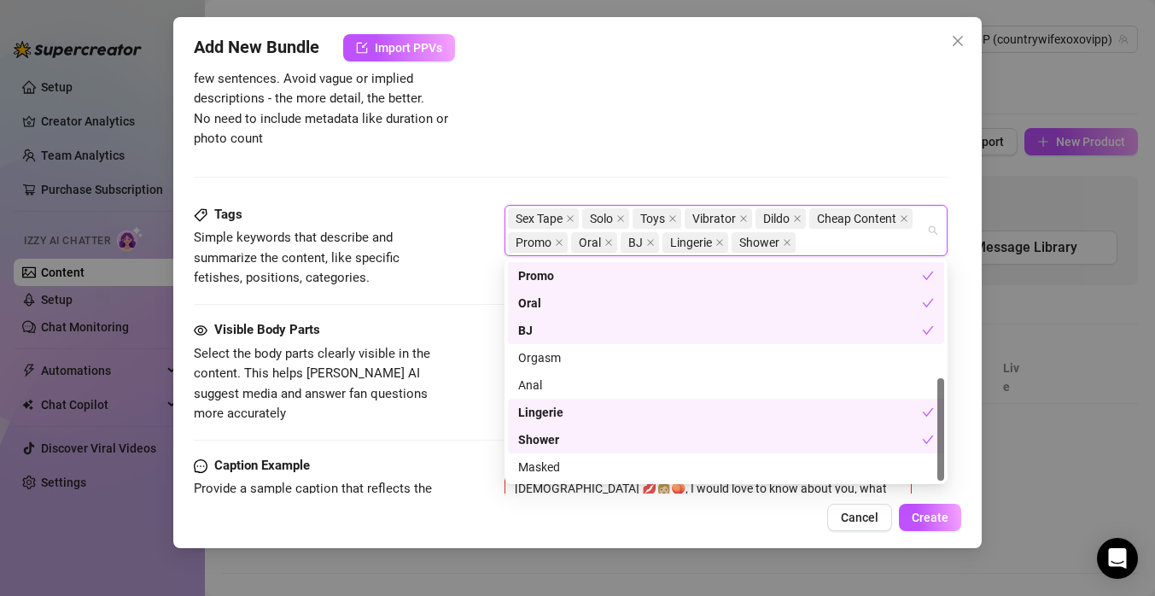
click at [451, 331] on div "Visible Body Parts Select the body parts clearly visible in the content. This h…" at bounding box center [571, 372] width 754 height 104
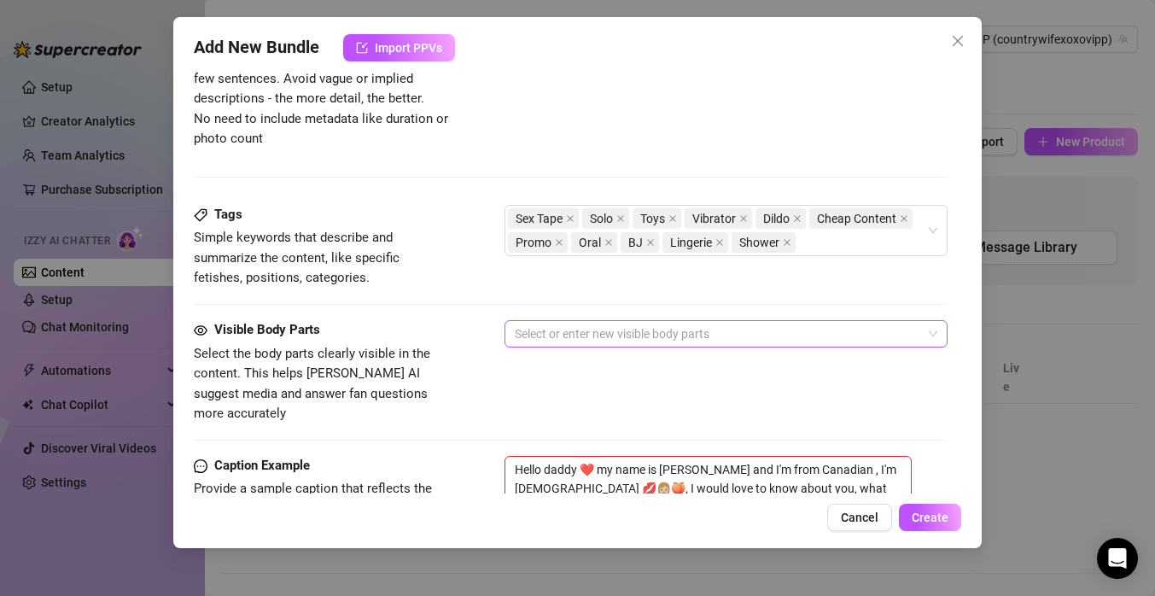
click at [557, 335] on div at bounding box center [717, 334] width 418 height 24
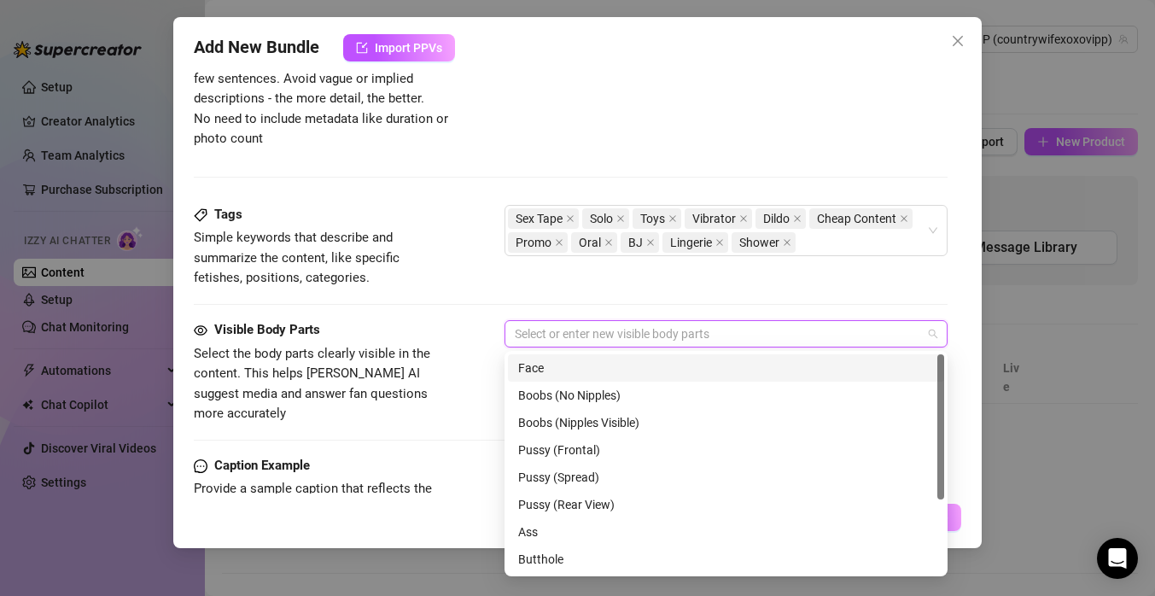
click at [620, 372] on div "Face" at bounding box center [726, 368] width 416 height 19
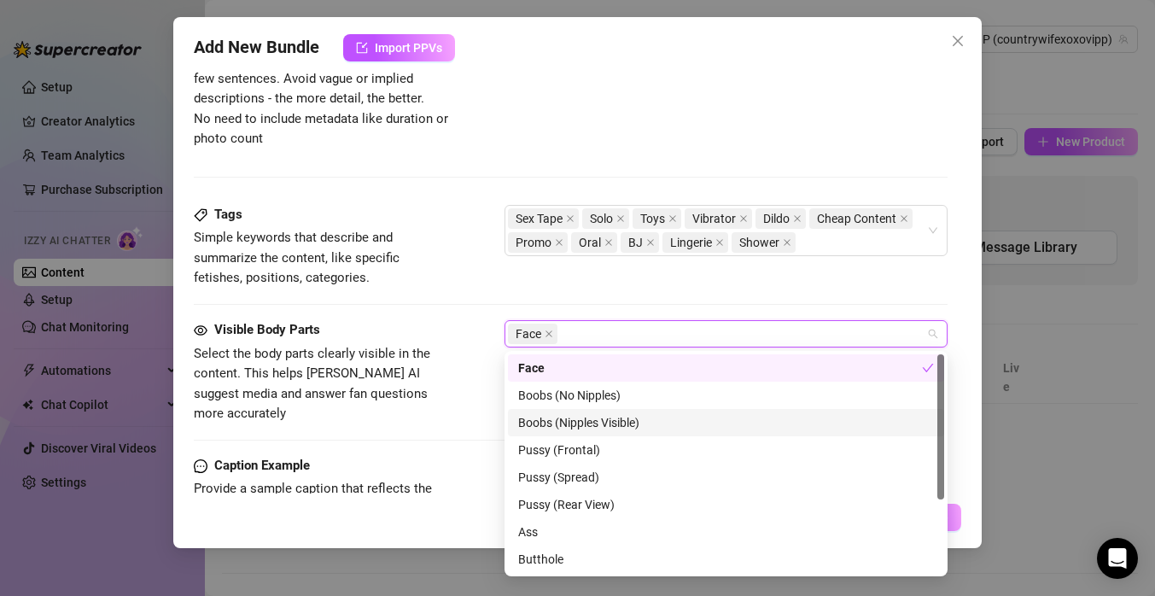
click at [675, 427] on div "Boobs (Nipples Visible)" at bounding box center [726, 422] width 416 height 19
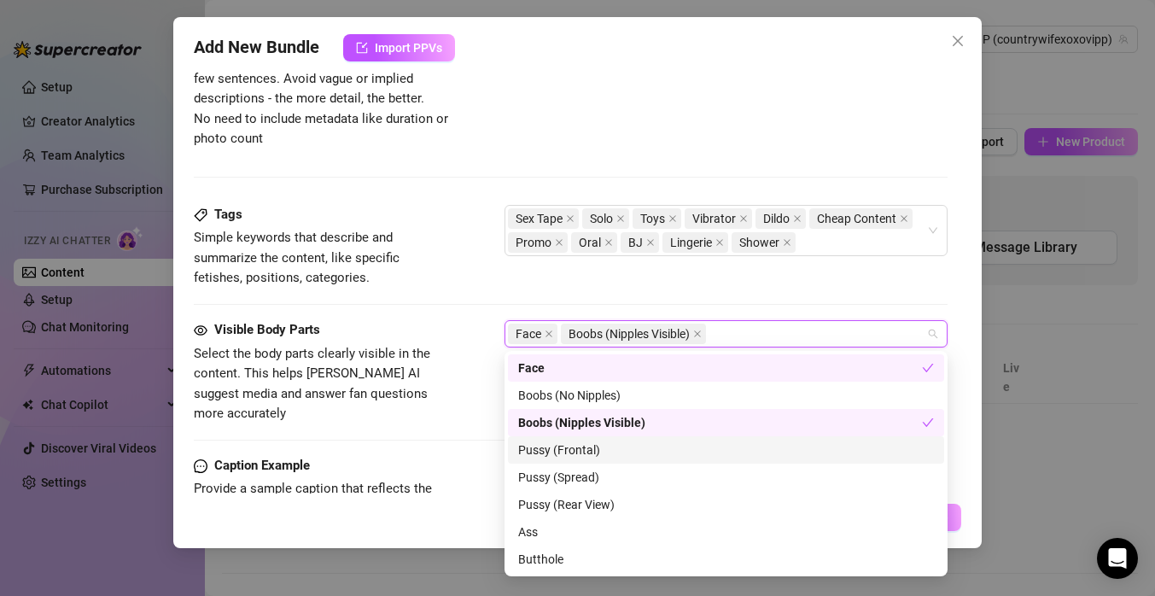
click at [634, 458] on div "Pussy (Frontal)" at bounding box center [726, 450] width 416 height 19
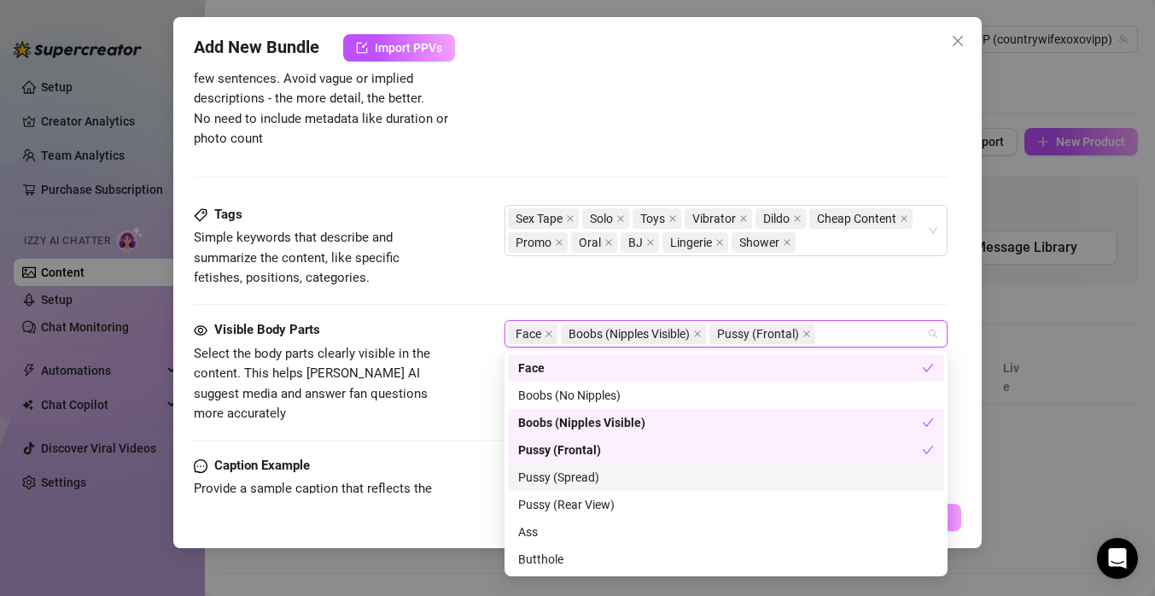
click at [634, 481] on div "Pussy (Spread)" at bounding box center [726, 477] width 416 height 19
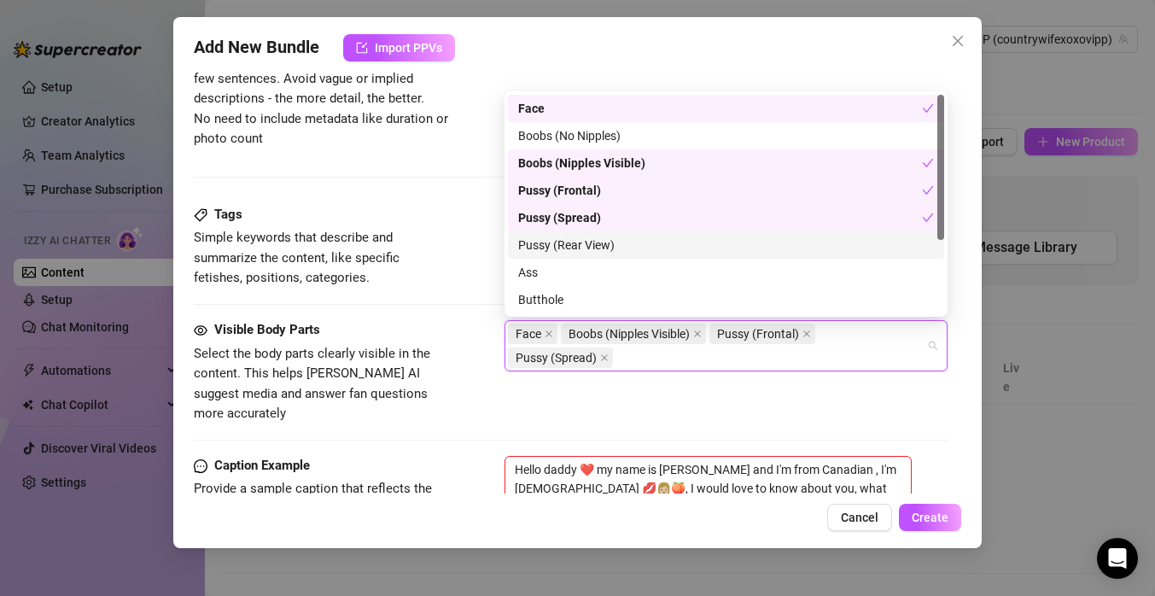
click at [602, 249] on div "Pussy (Rear View)" at bounding box center [726, 245] width 416 height 19
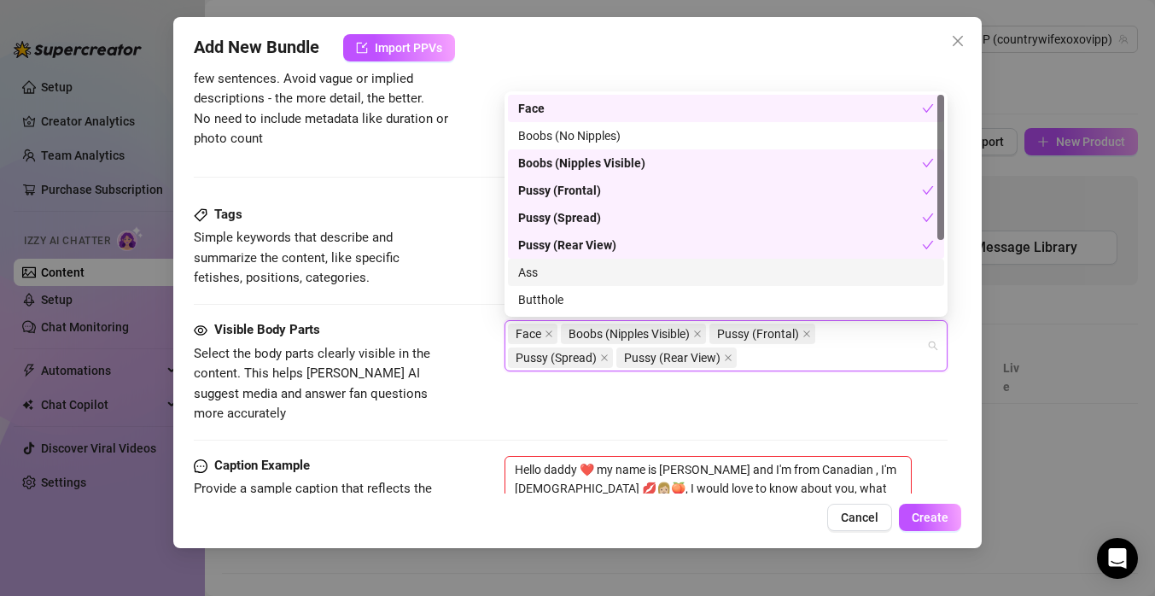
click at [602, 276] on div "Ass" at bounding box center [726, 272] width 416 height 19
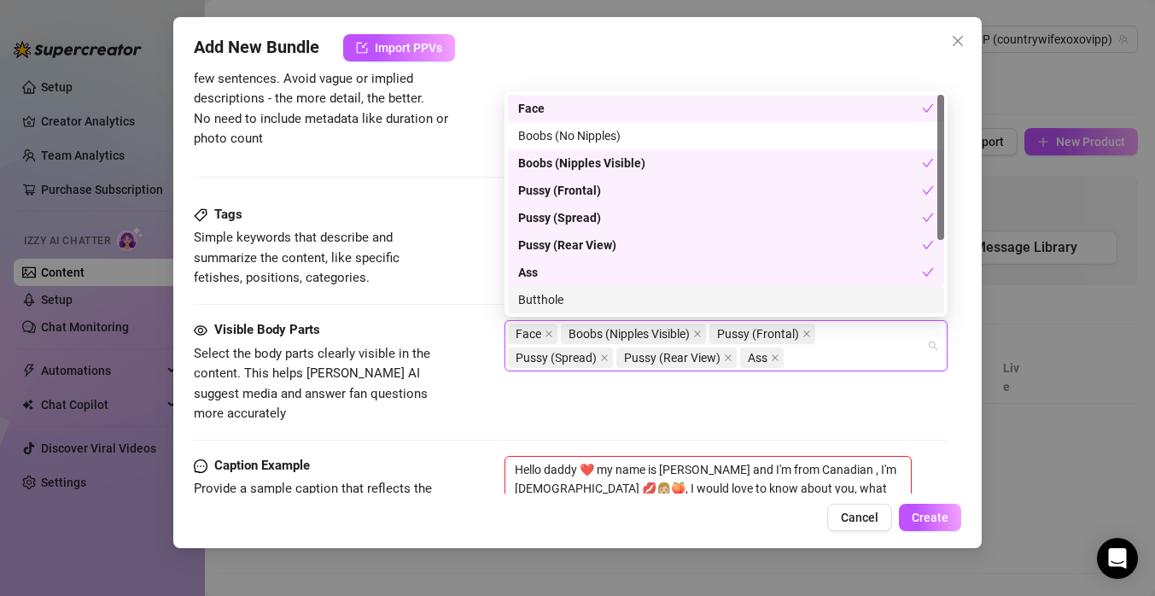
click at [614, 310] on div "Butthole" at bounding box center [726, 299] width 436 height 27
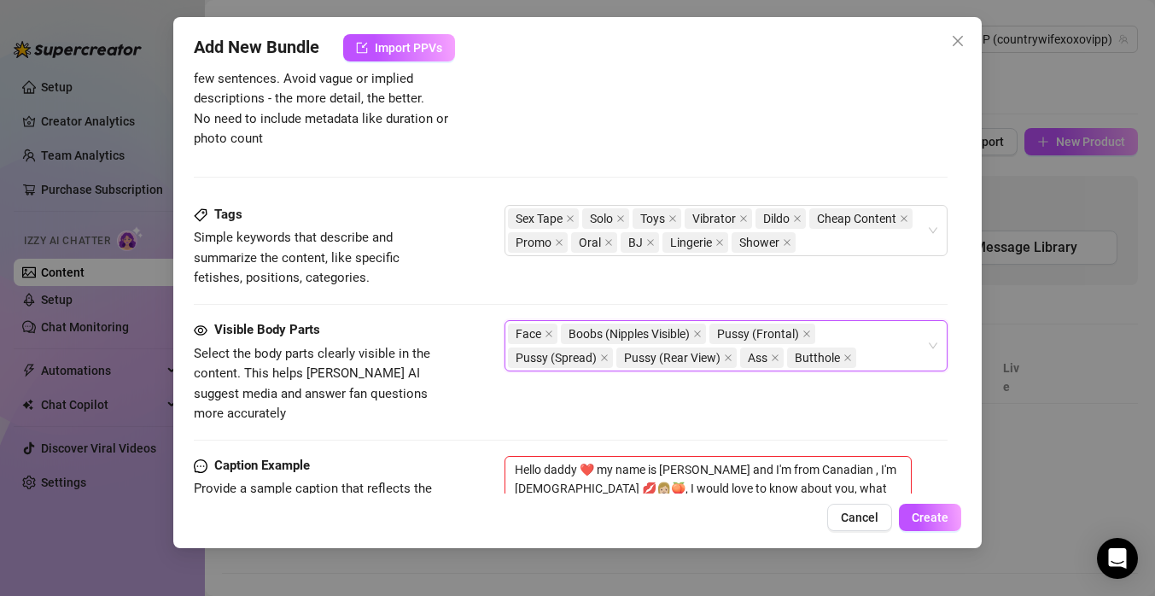
click at [495, 407] on div "Visible Body Parts Select the body parts clearly visible in the content. This h…" at bounding box center [571, 388] width 754 height 136
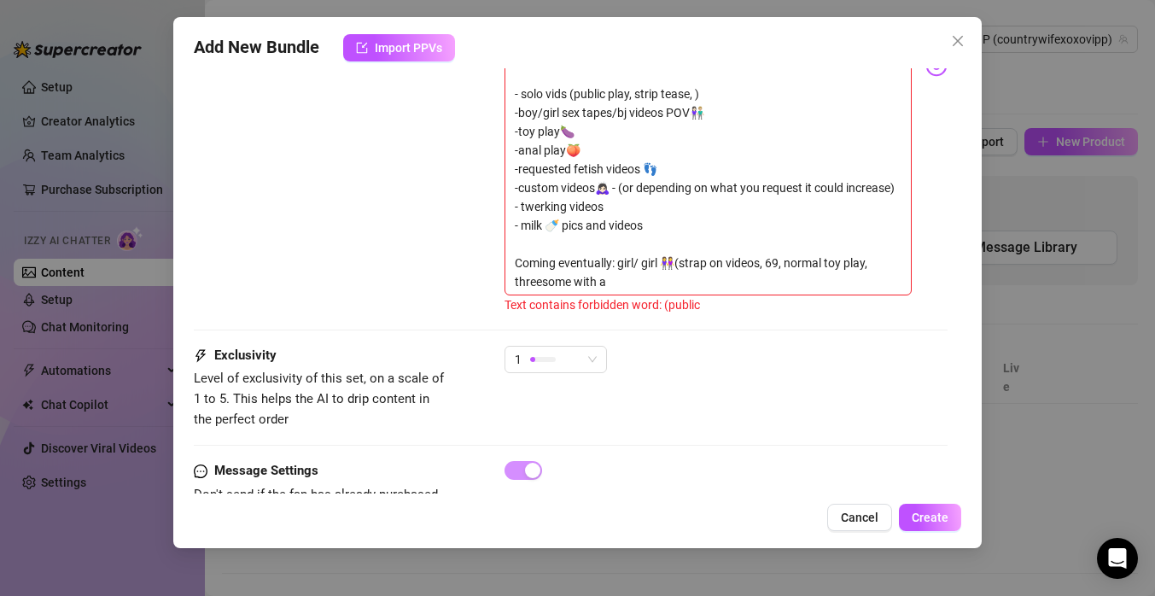
scroll to position [1426, 0]
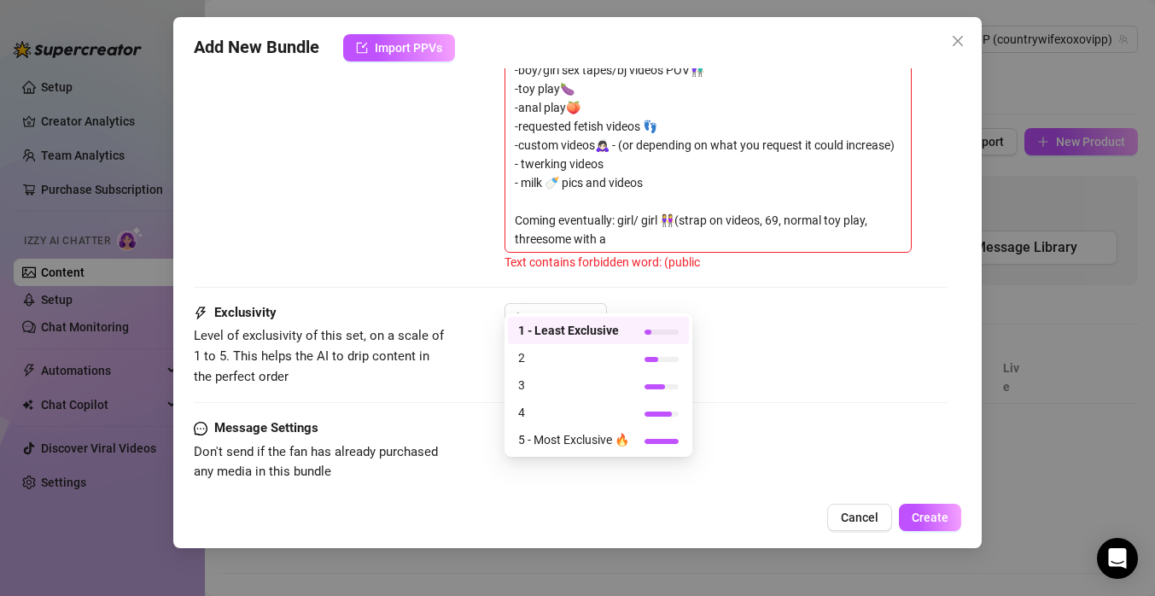
drag, startPoint x: 540, startPoint y: 300, endPoint x: 669, endPoint y: 306, distance: 128.2
click at [669, 306] on div "1" at bounding box center [726, 324] width 443 height 43
click at [655, 442] on div at bounding box center [662, 441] width 34 height 5
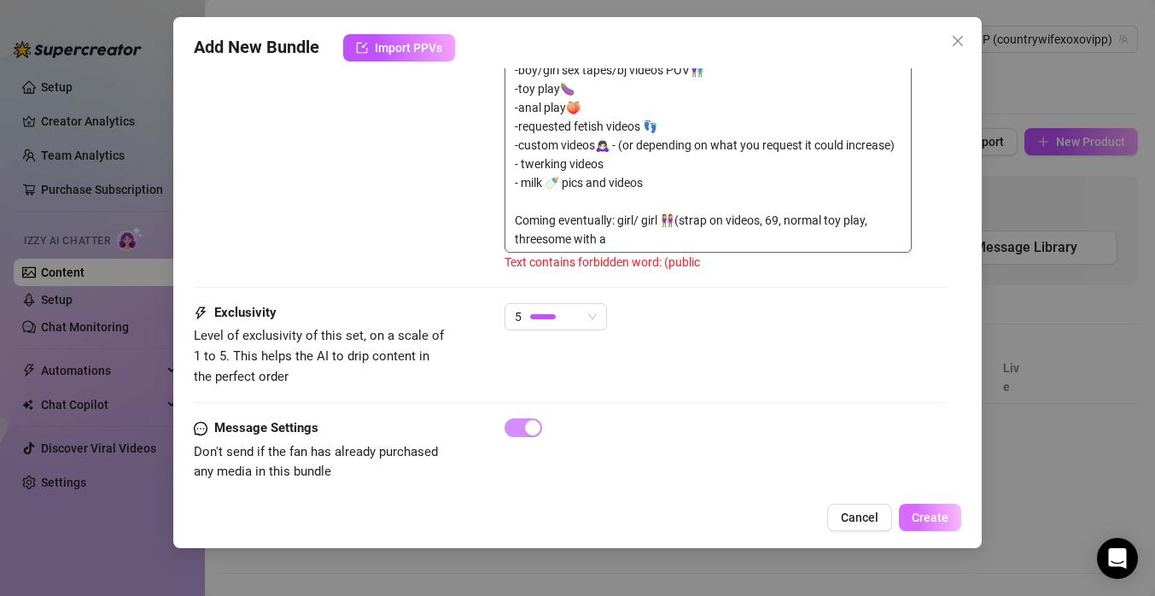
click at [938, 515] on span "Create" at bounding box center [930, 518] width 37 height 14
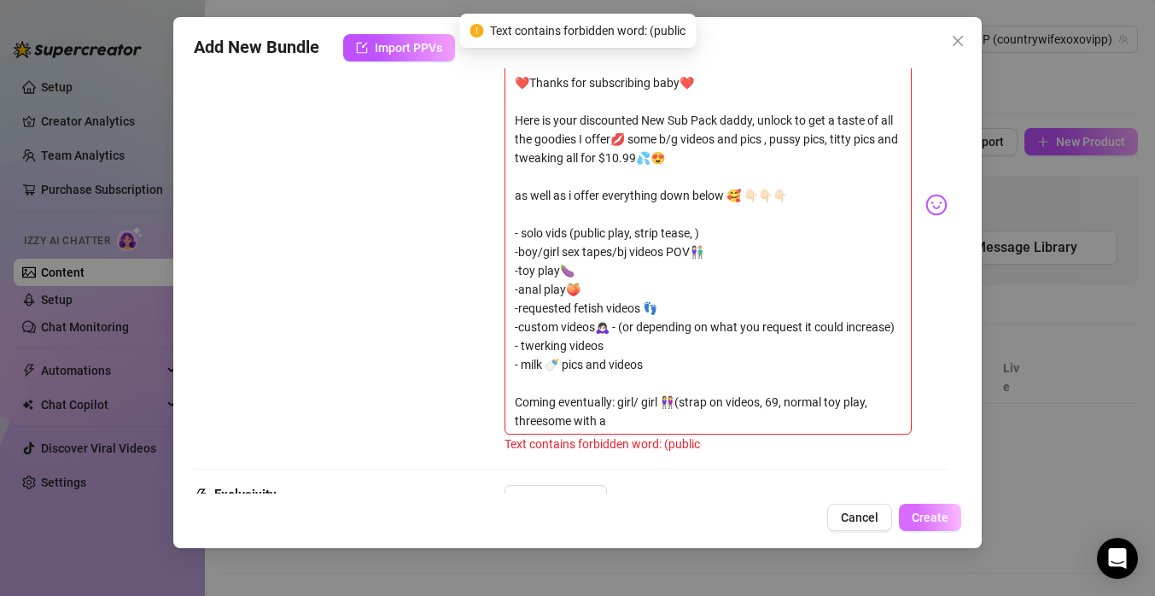
scroll to position [1138, 0]
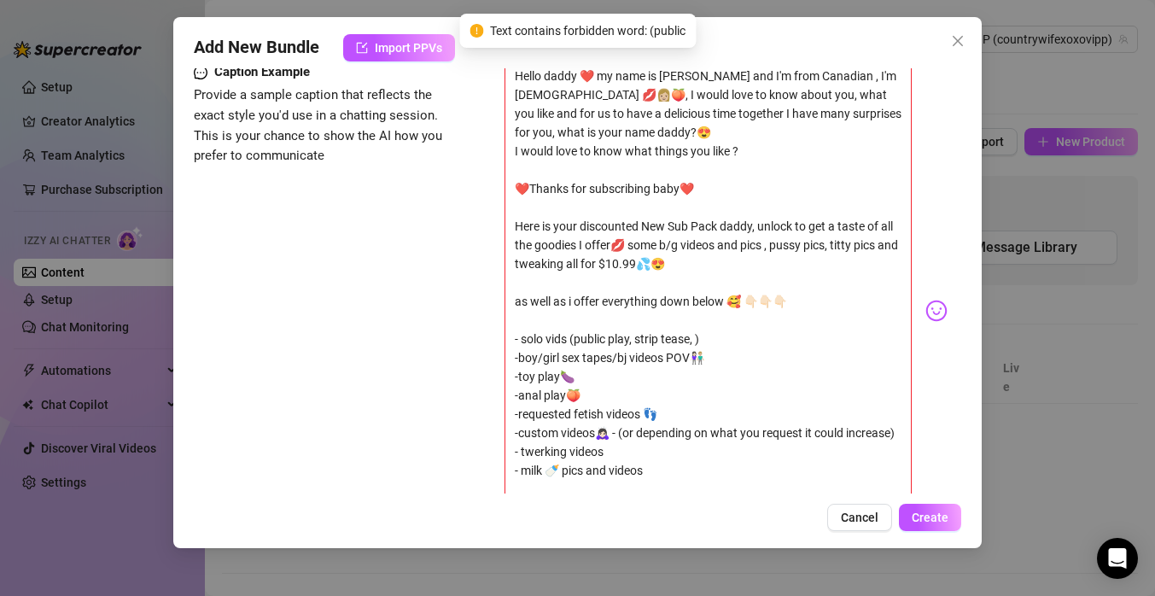
click at [938, 290] on body "Setup Creator Analytics Team Analytics Purchase Subscription Izzy AI Chatter Co…" at bounding box center [577, 298] width 1155 height 596
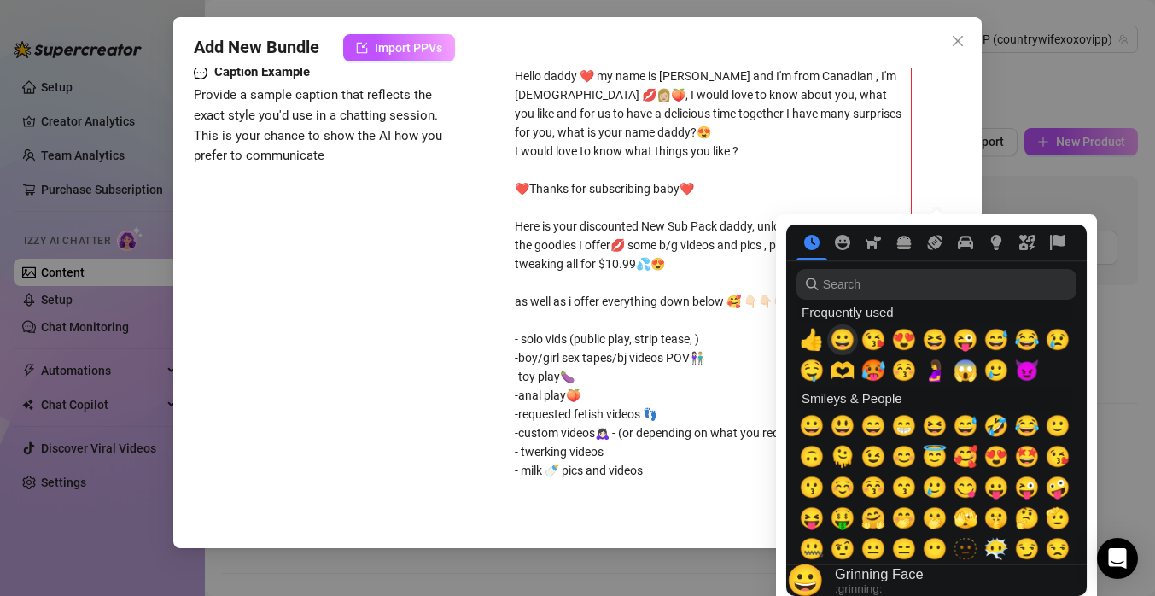
click at [843, 344] on span "😀" at bounding box center [843, 340] width 26 height 24
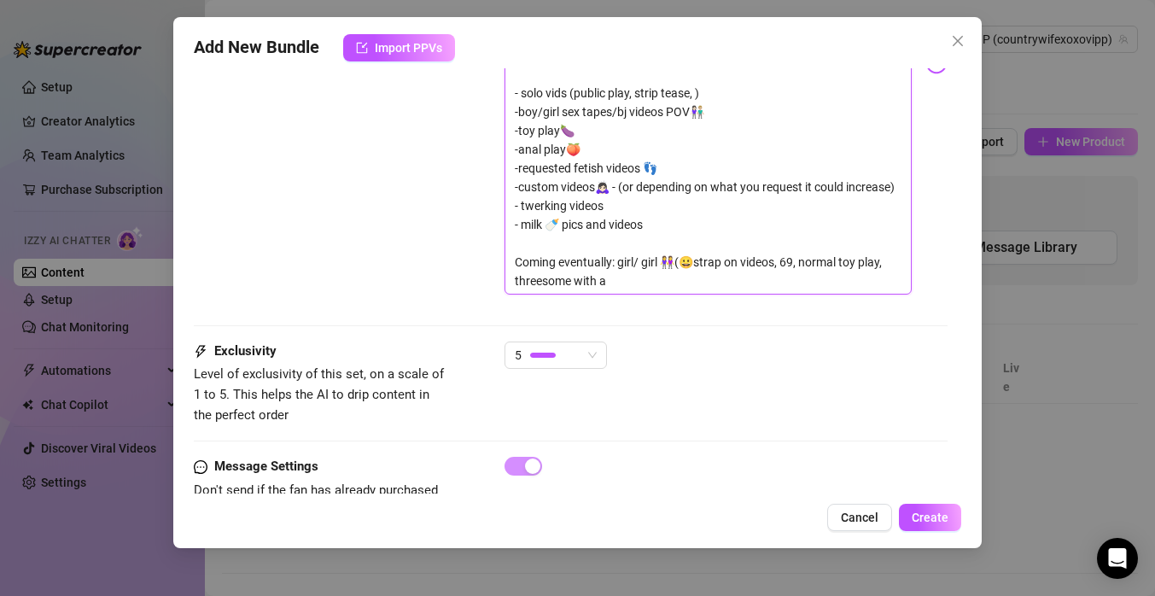
scroll to position [1393, 0]
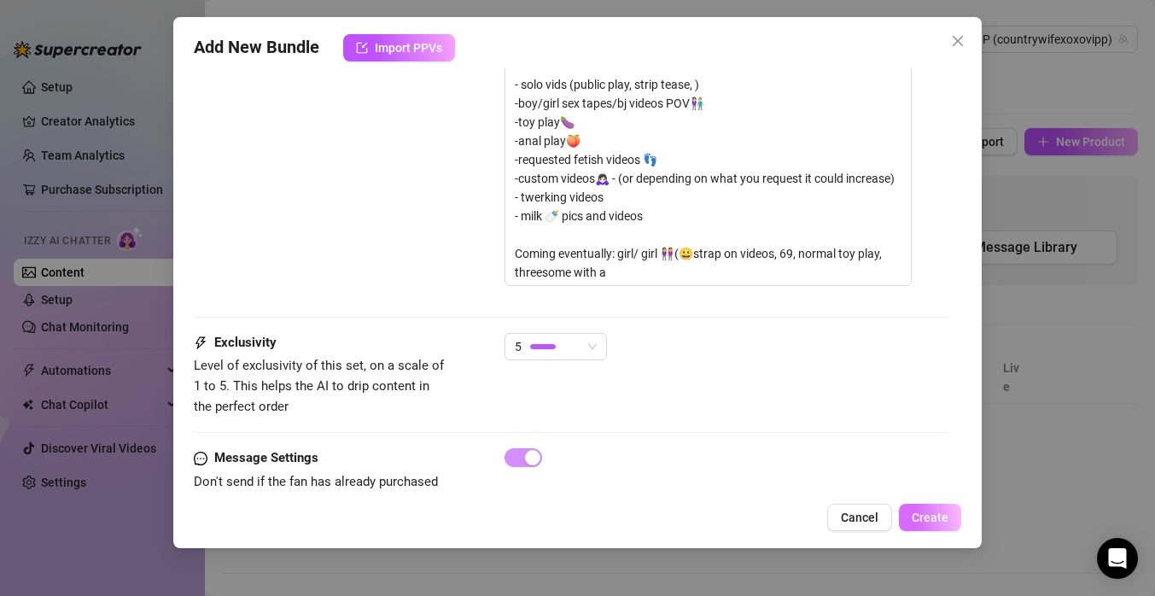
click at [916, 518] on span "Create" at bounding box center [930, 518] width 37 height 14
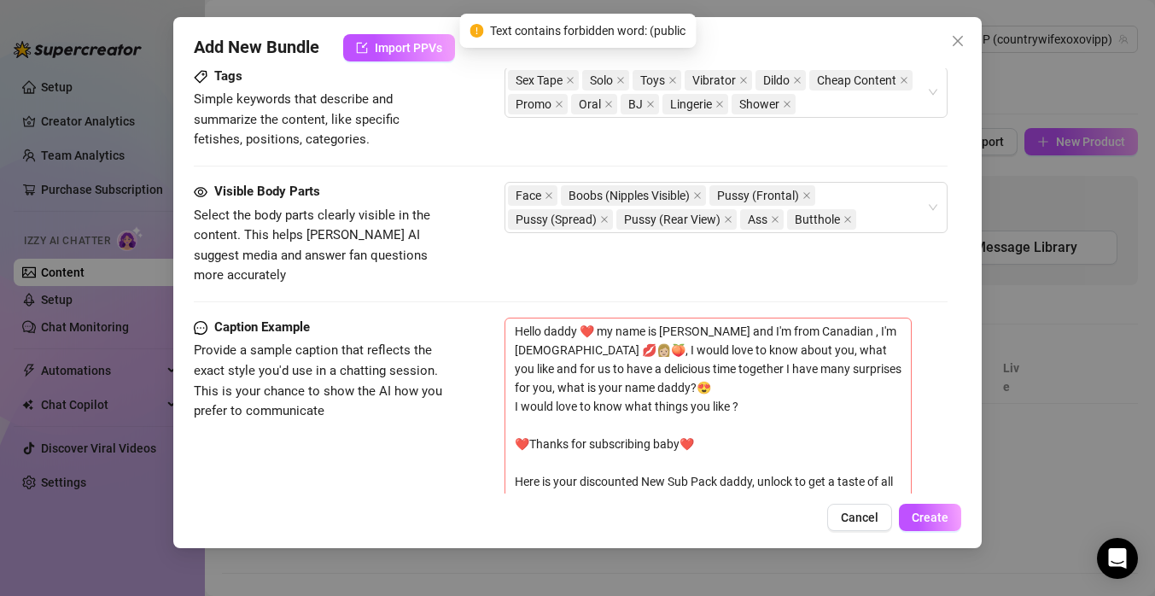
scroll to position [869, 0]
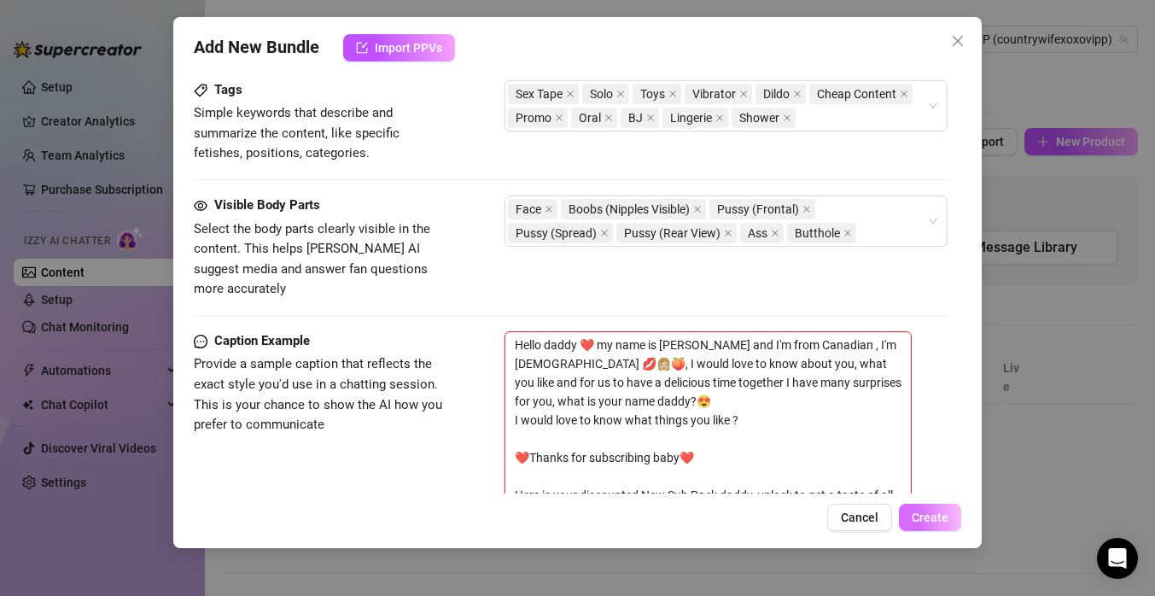
click at [919, 515] on span "Create" at bounding box center [930, 518] width 37 height 14
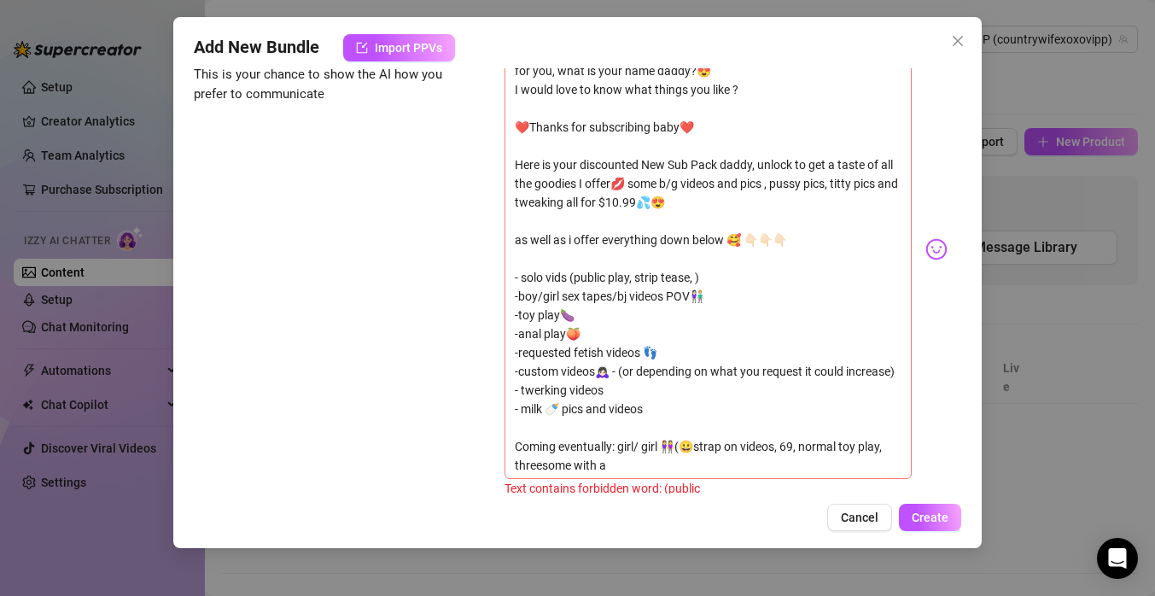
scroll to position [1198, 0]
click at [610, 257] on textarea "Hello daddy ❤️ my name is [PERSON_NAME] and I'm from Canadian , I'm [DEMOGRAPHI…" at bounding box center [708, 242] width 407 height 478
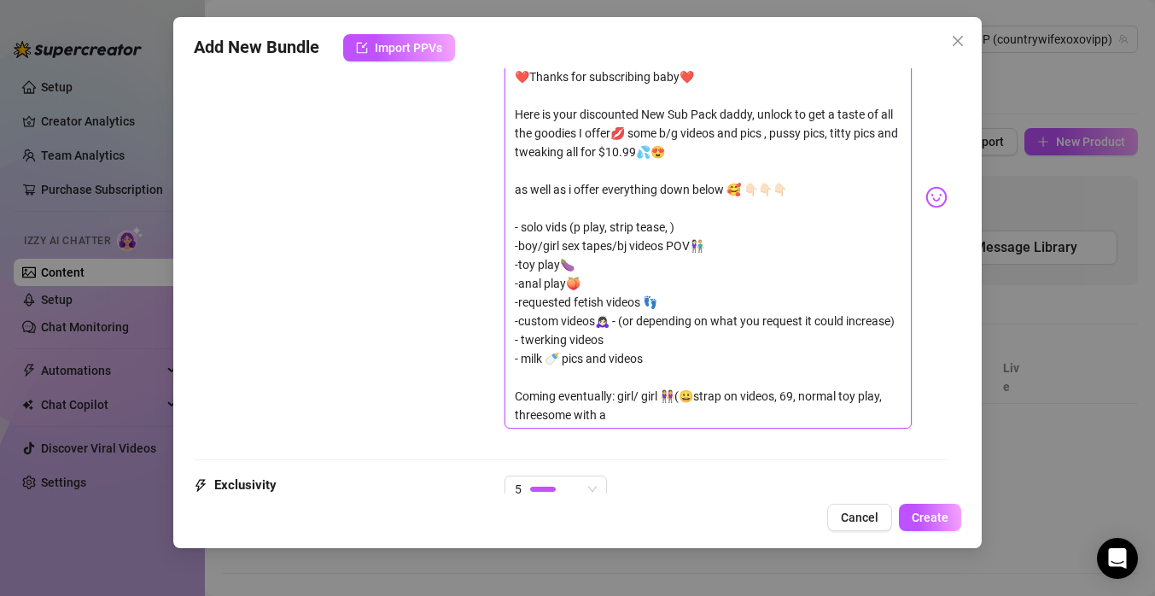
scroll to position [1274, 0]
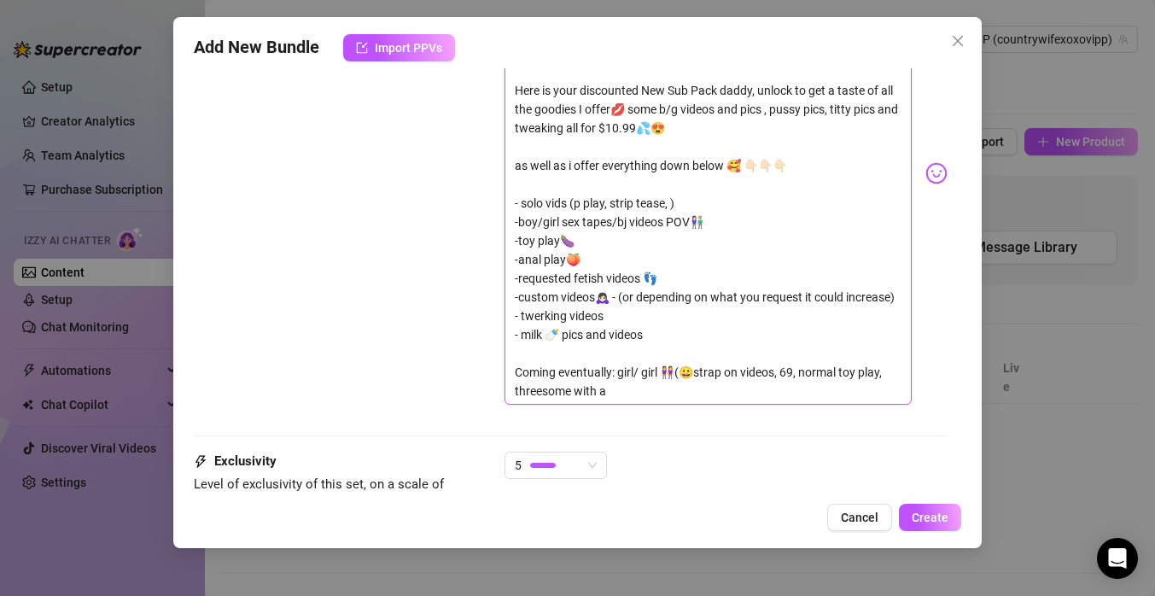
click at [721, 364] on textarea "Hello daddy ❤️ my name is [PERSON_NAME] and I'm from Canadian , I'm [DEMOGRAPHI…" at bounding box center [708, 166] width 407 height 478
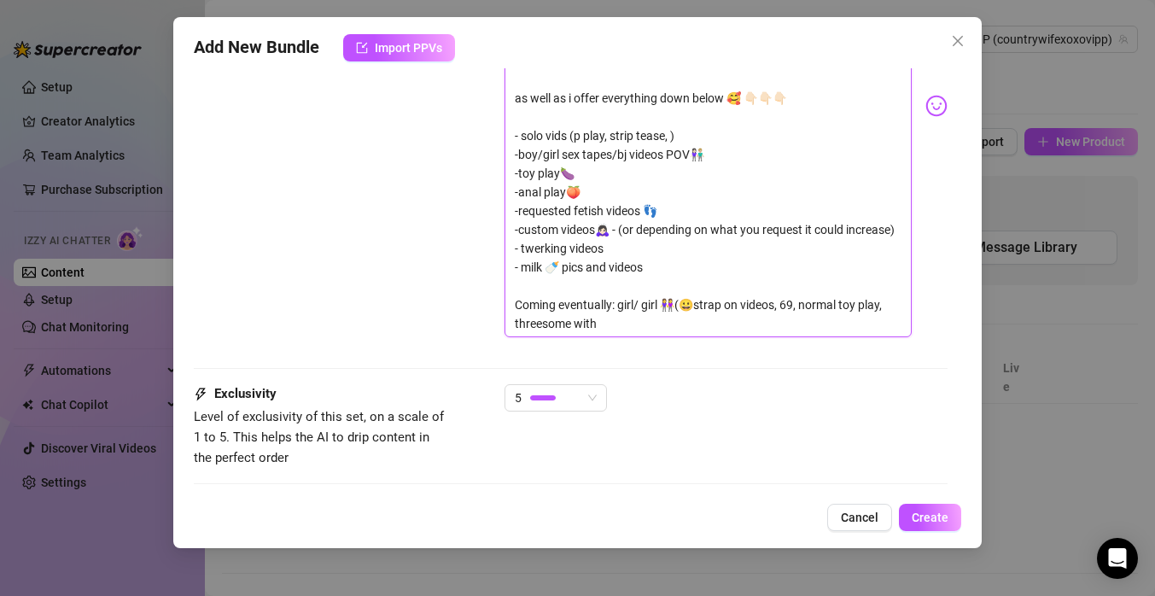
scroll to position [1361, 0]
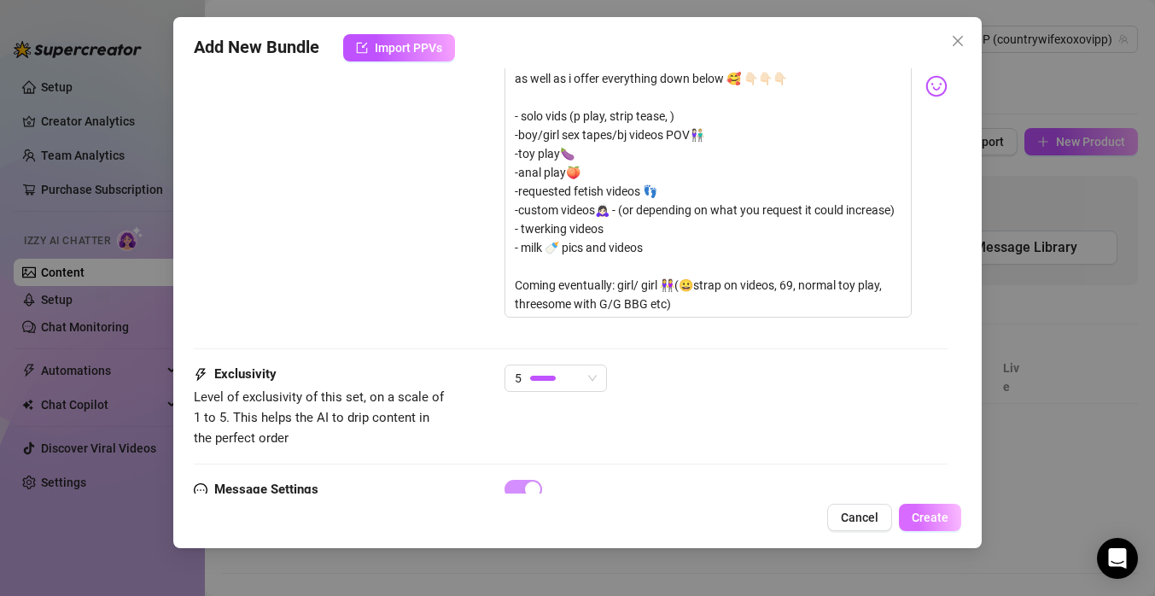
click at [921, 514] on span "Create" at bounding box center [930, 518] width 37 height 14
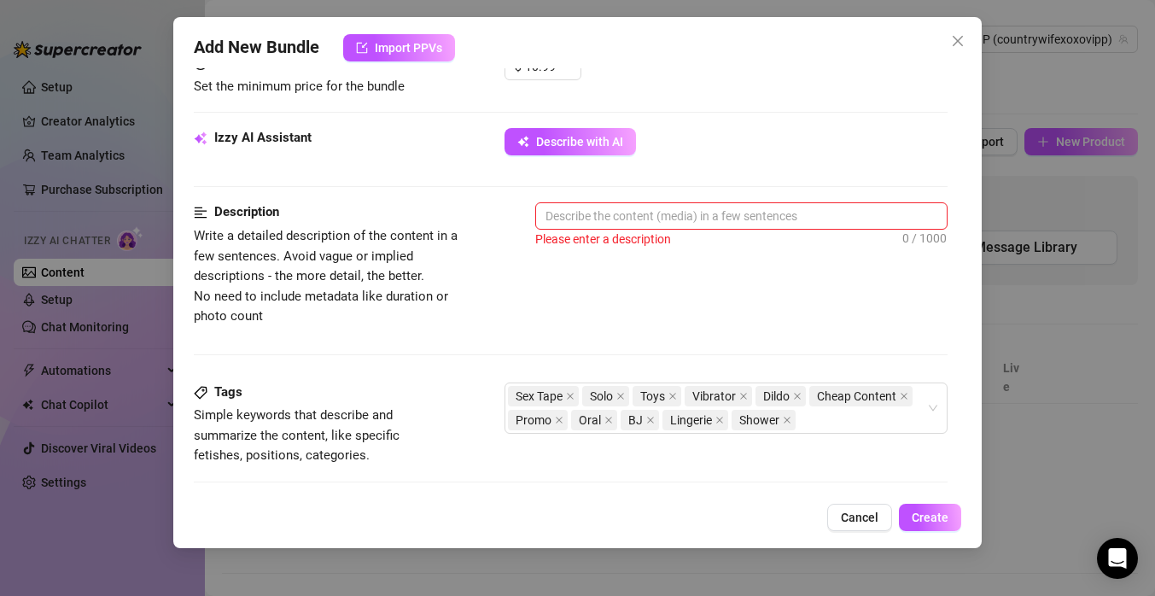
scroll to position [566, 0]
click at [748, 223] on textarea at bounding box center [741, 217] width 411 height 26
click at [806, 216] on textarea at bounding box center [741, 217] width 411 height 26
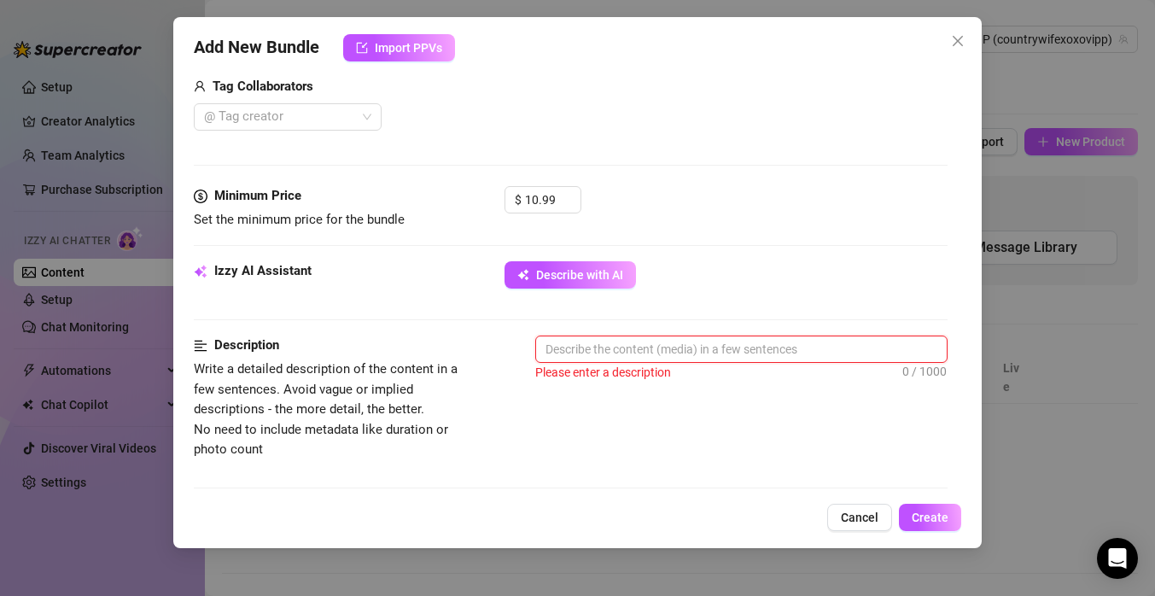
scroll to position [412, 0]
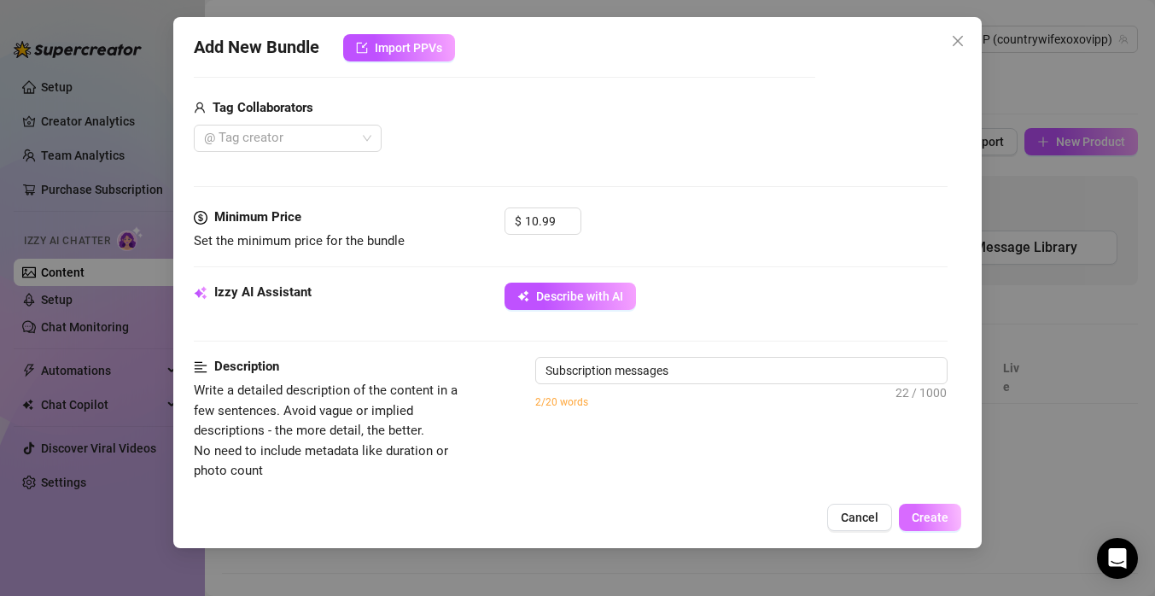
click at [923, 519] on span "Create" at bounding box center [930, 518] width 37 height 14
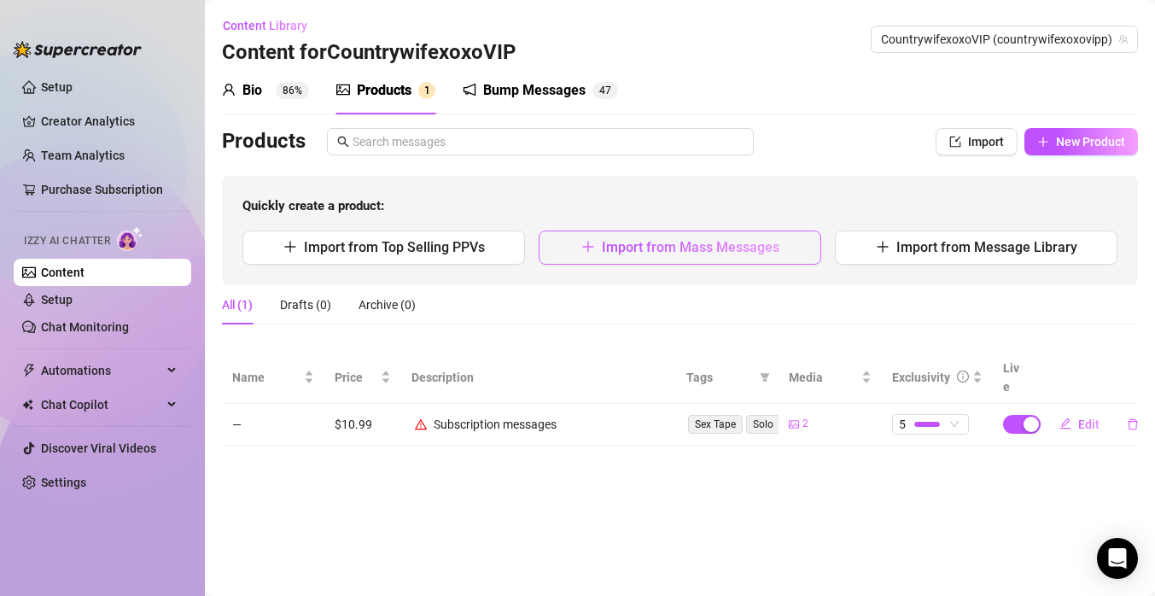
click at [802, 253] on button "Import from Mass Messages" at bounding box center [680, 248] width 283 height 34
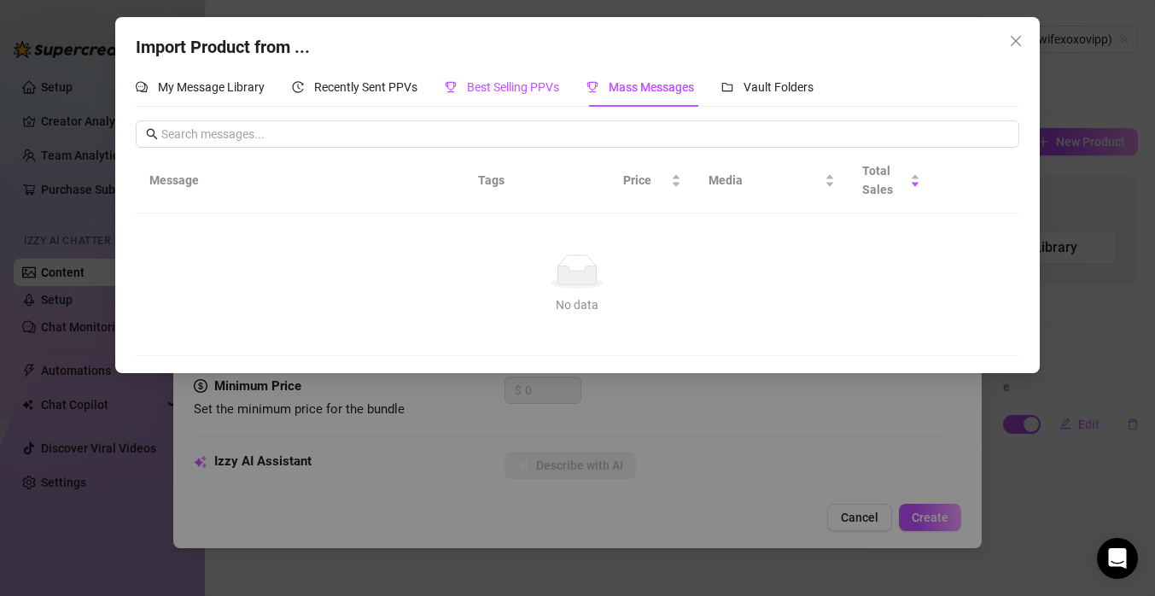
click at [526, 86] on span "Best Selling PPVs" at bounding box center [513, 87] width 92 height 14
click at [760, 83] on span "Vault Folders" at bounding box center [779, 87] width 70 height 14
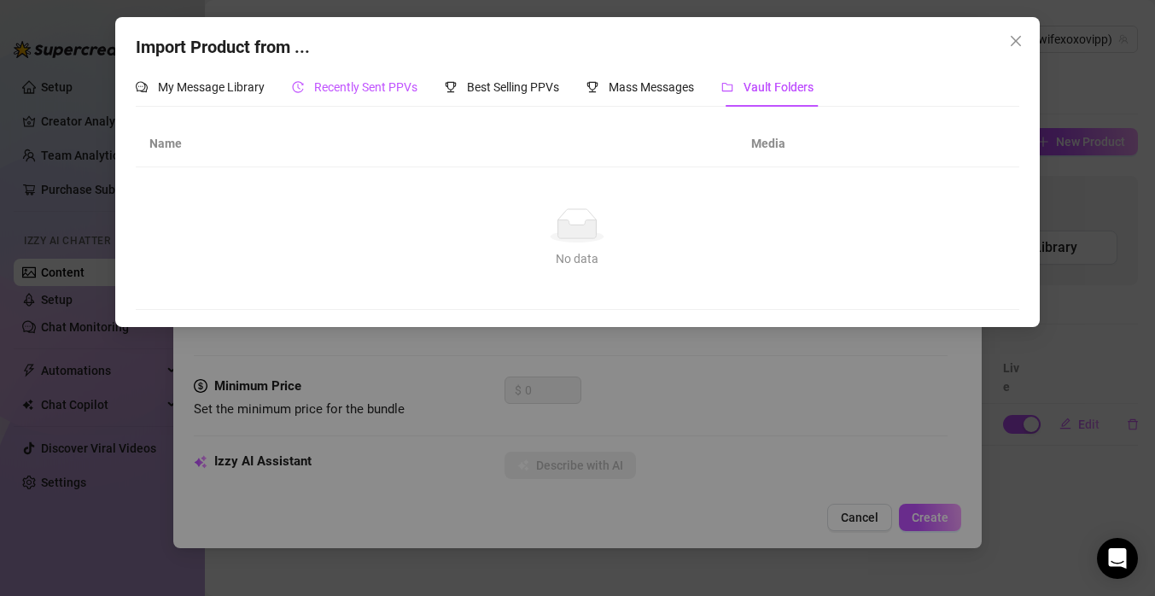
click at [359, 88] on span "Recently Sent PPVs" at bounding box center [365, 87] width 103 height 14
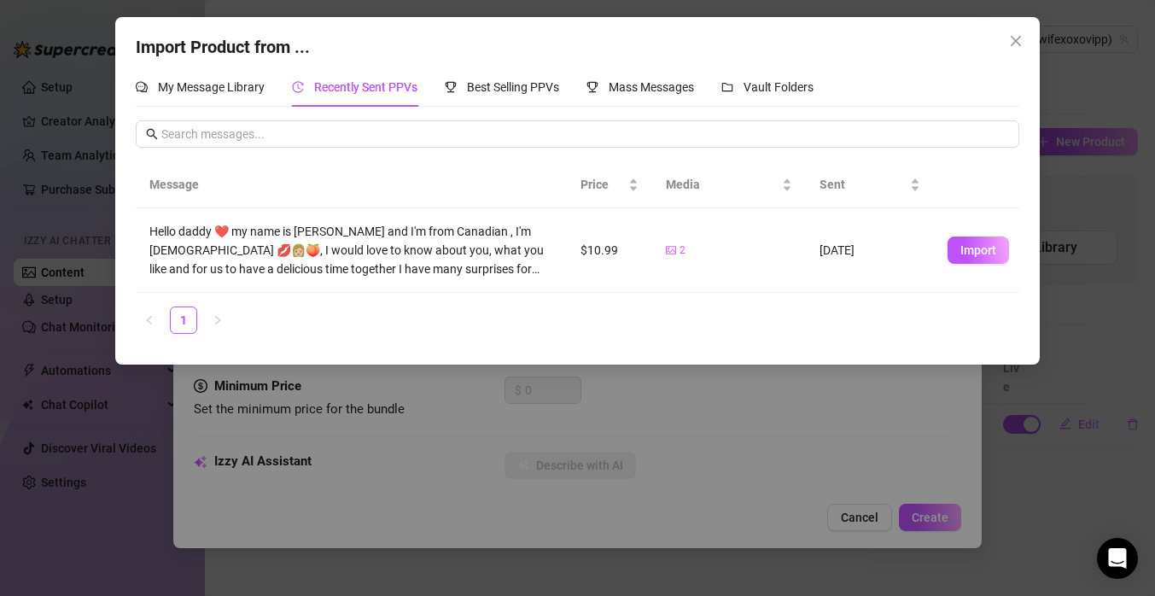
click at [485, 67] on div "Import Product from ... My Message Library Recently Sent PPVs Best Selling PPVs…" at bounding box center [577, 191] width 924 height 348
click at [497, 83] on span "Best Selling PPVs" at bounding box center [513, 87] width 92 height 14
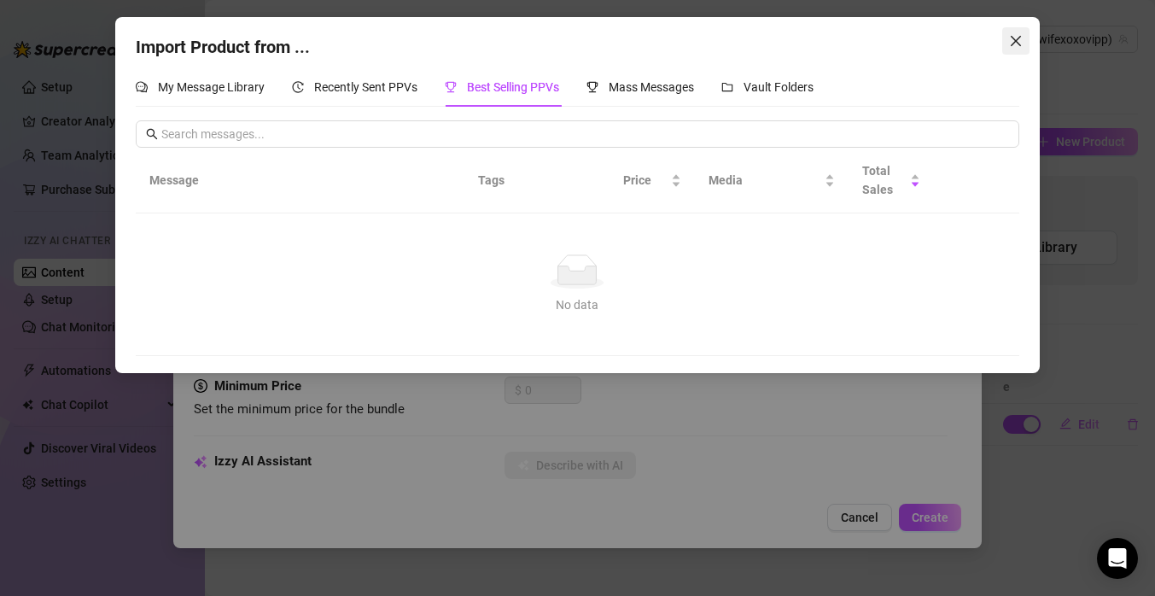
click at [1022, 36] on icon "close" at bounding box center [1016, 41] width 14 height 14
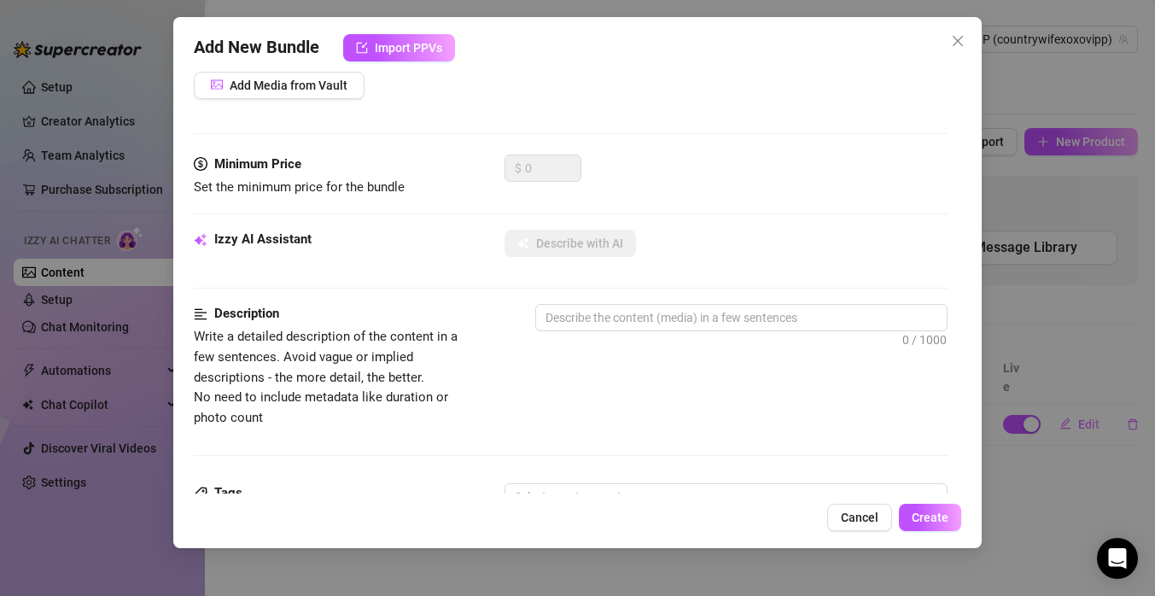
scroll to position [0, 0]
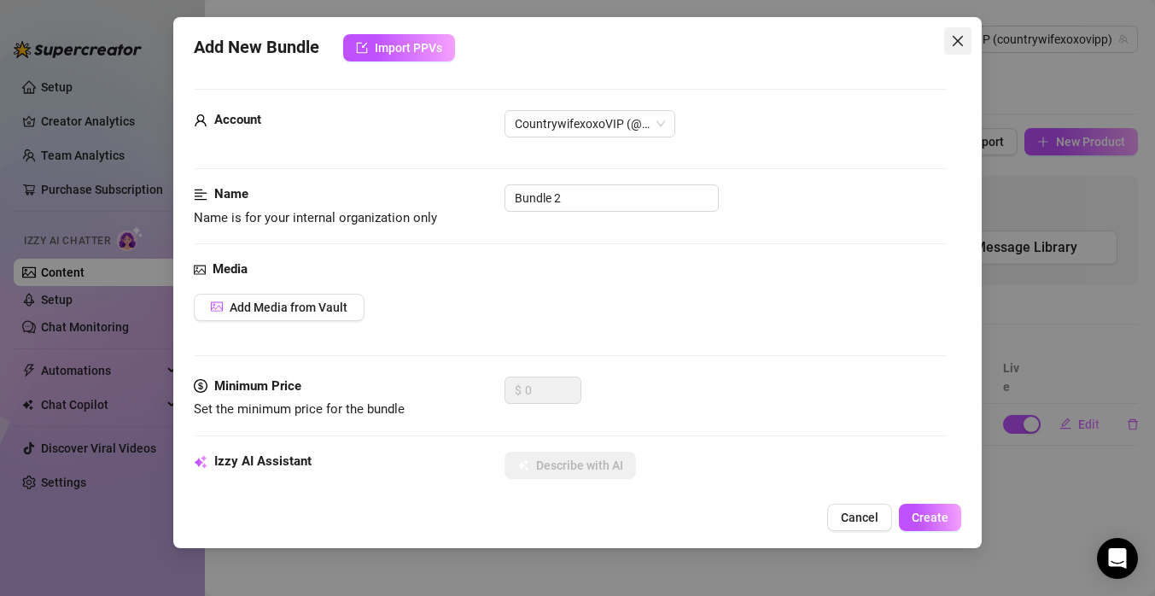
click at [955, 39] on icon "close" at bounding box center [958, 41] width 14 height 14
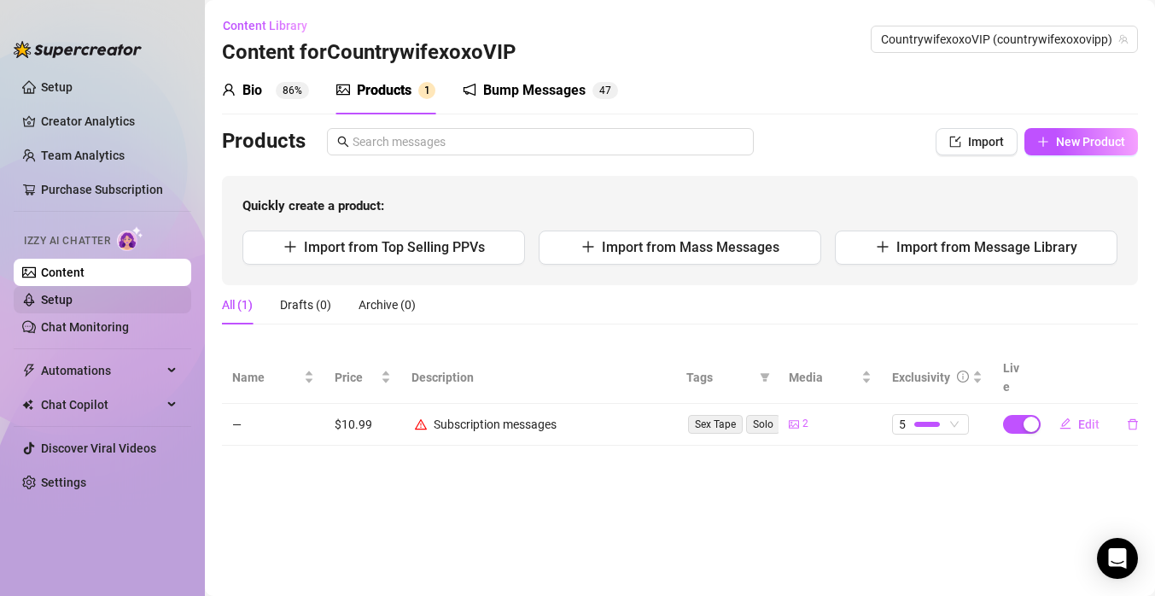
click at [73, 297] on link "Setup" at bounding box center [57, 300] width 32 height 14
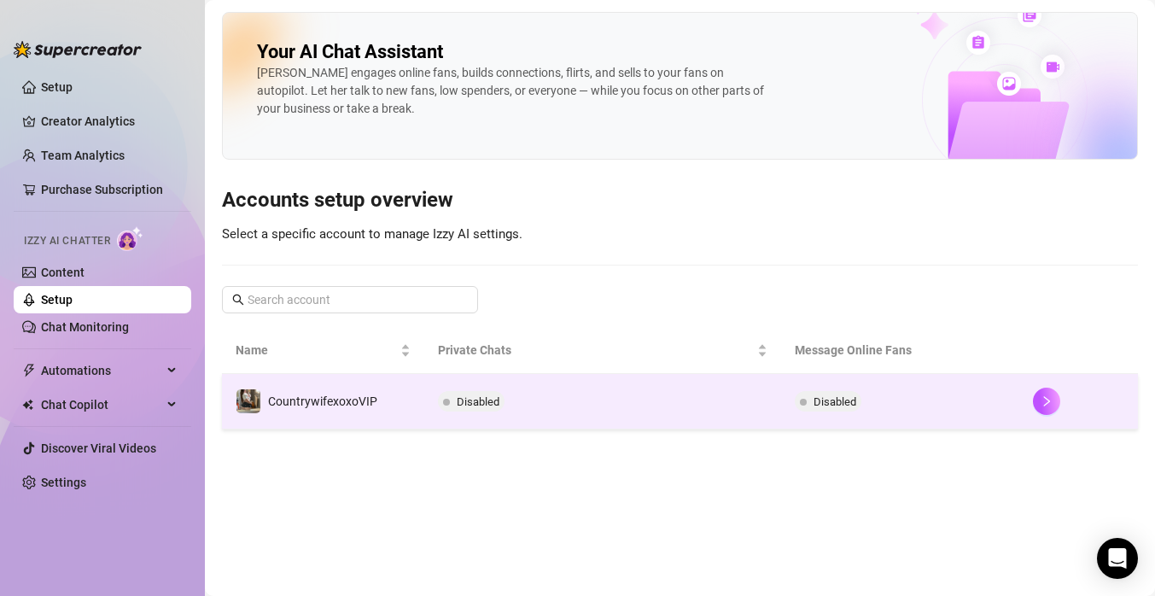
click at [379, 394] on td "CountrywifexoxoVIP️" at bounding box center [323, 402] width 202 height 56
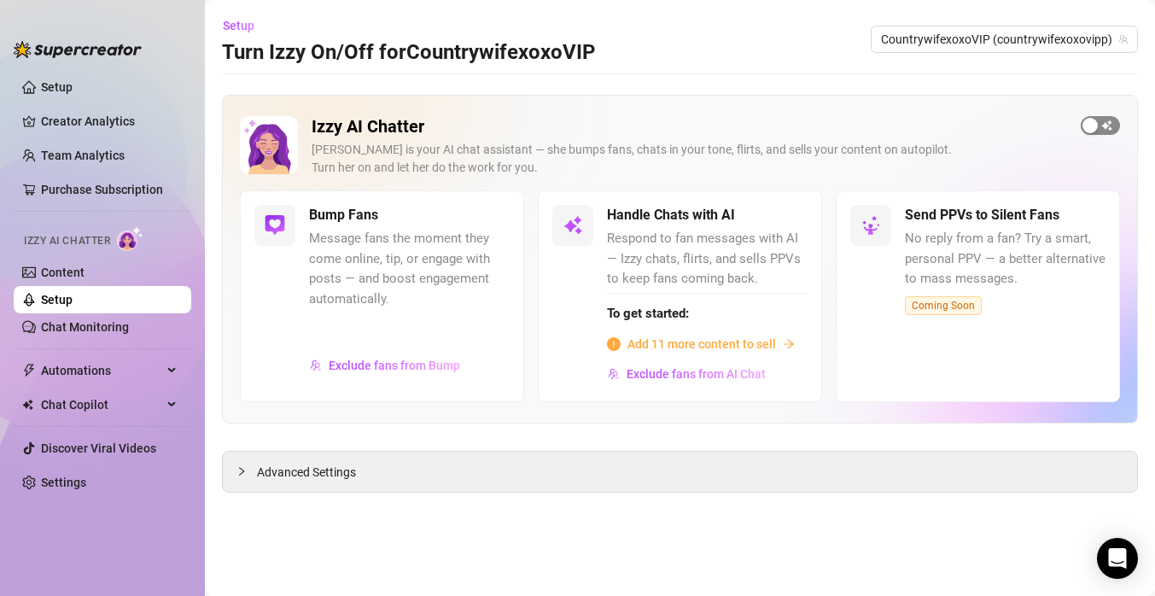
click at [1095, 126] on div "button" at bounding box center [1090, 125] width 15 height 15
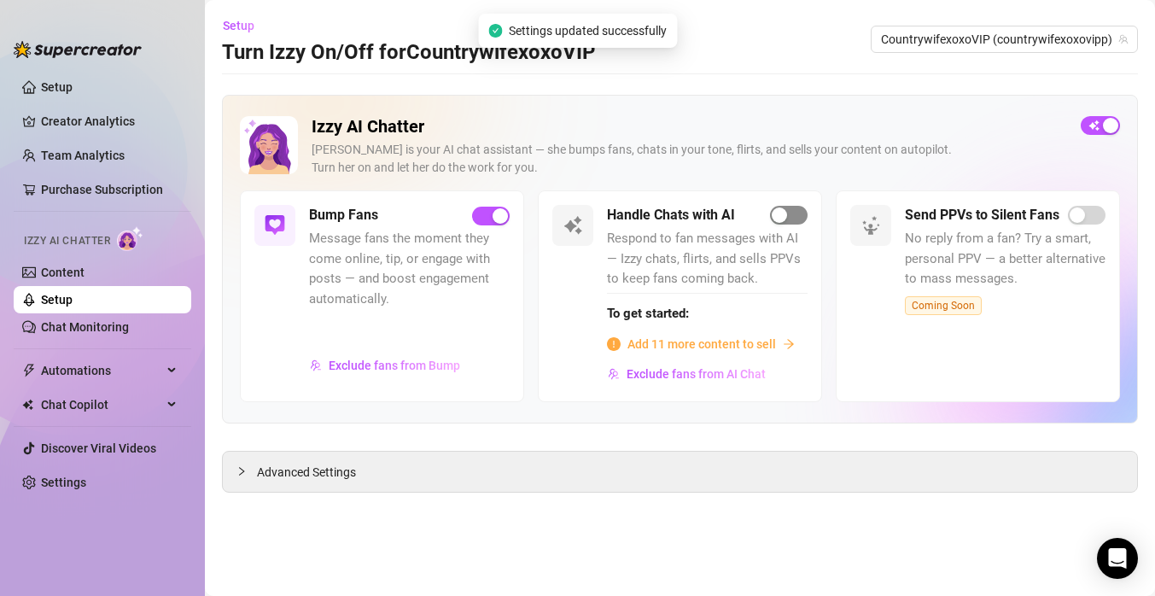
click at [795, 223] on span "button" at bounding box center [789, 215] width 38 height 19
click at [113, 330] on link "Chat Monitoring" at bounding box center [85, 327] width 88 height 14
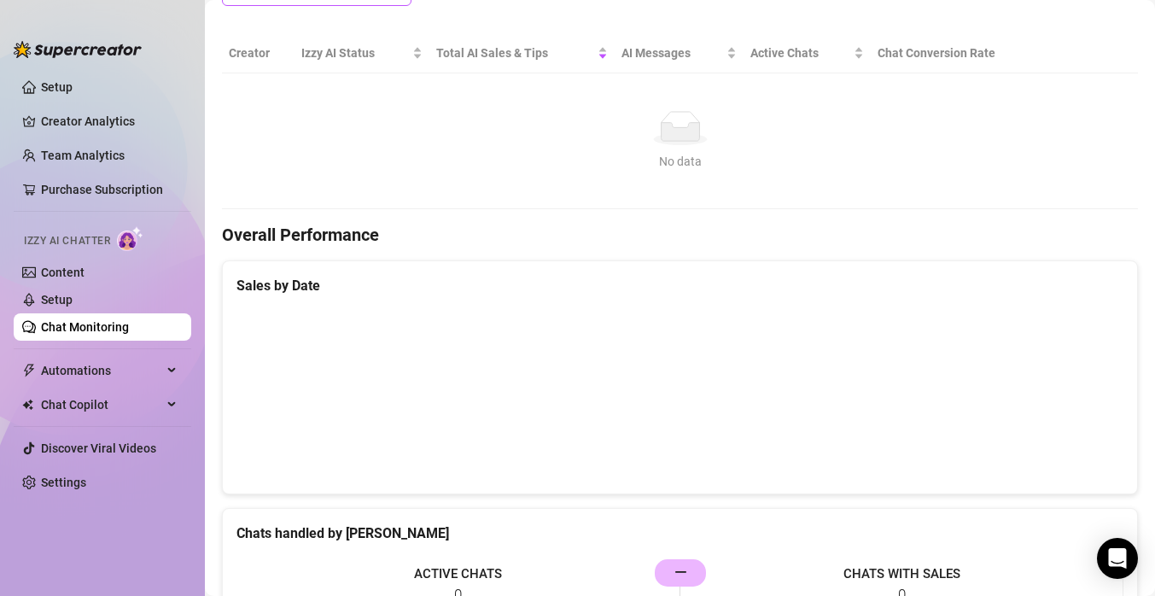
scroll to position [253, 0]
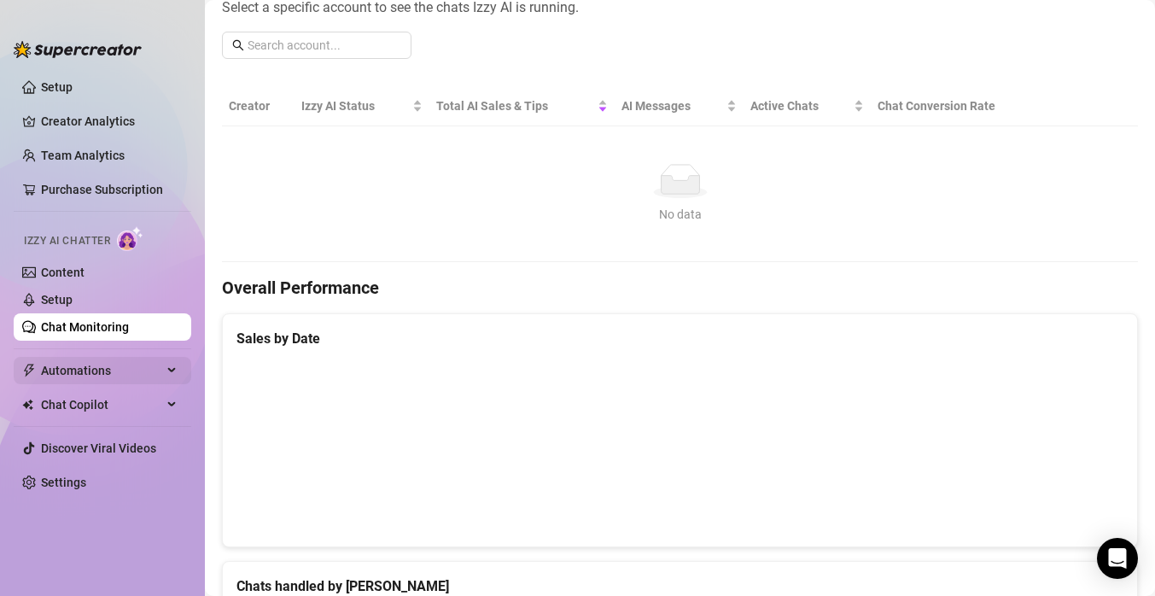
click at [163, 374] on div "Automations" at bounding box center [103, 370] width 178 height 27
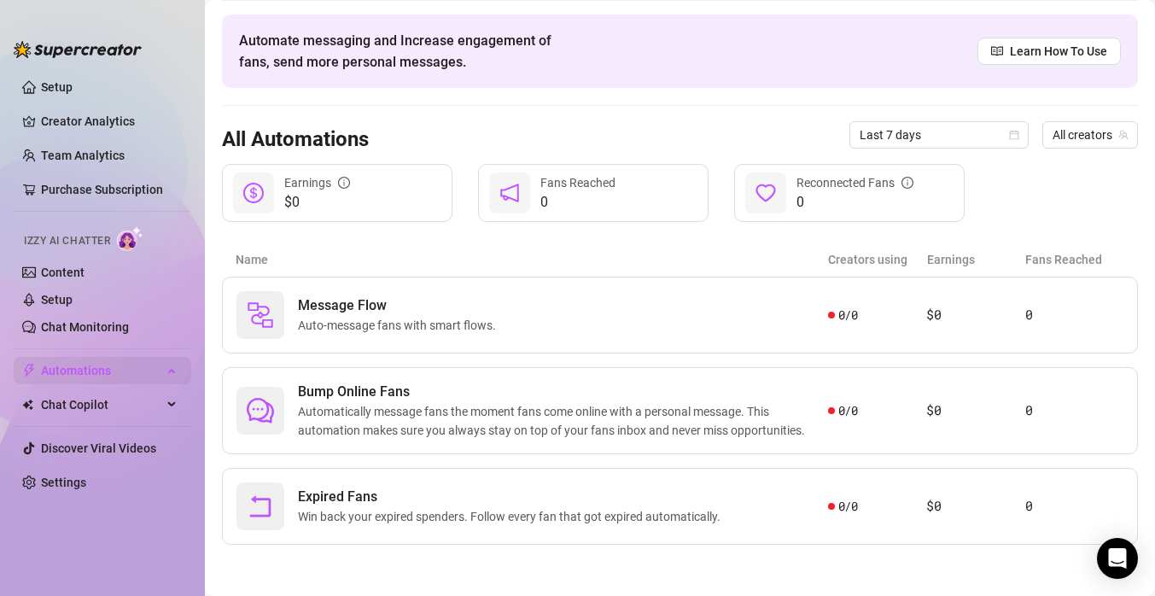
scroll to position [57, 0]
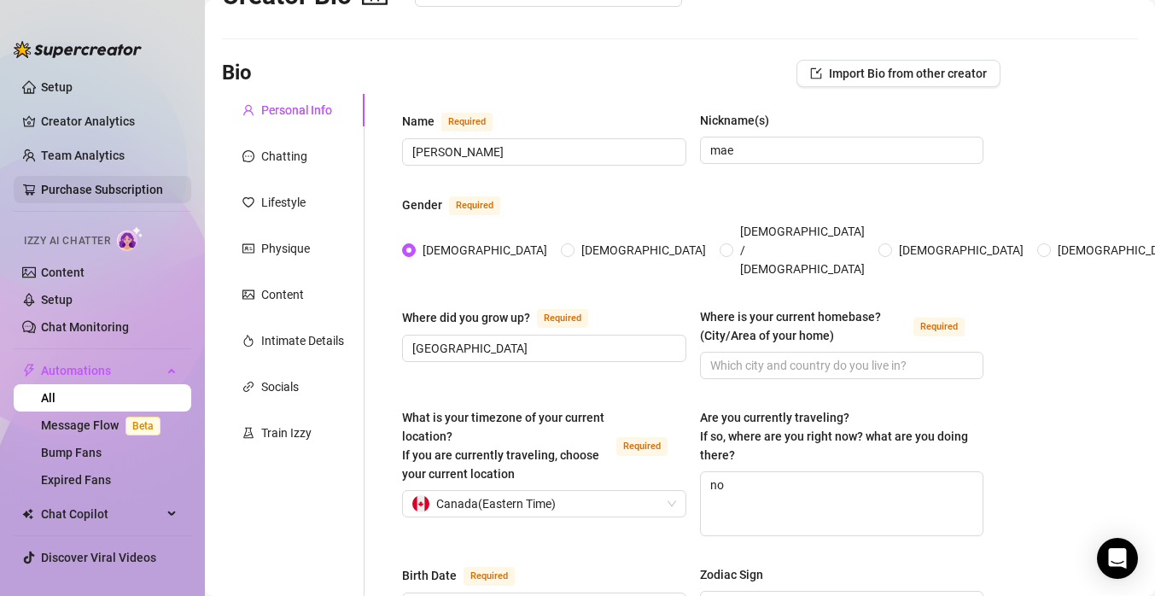
scroll to position [253, 0]
